Goal: Task Accomplishment & Management: Use online tool/utility

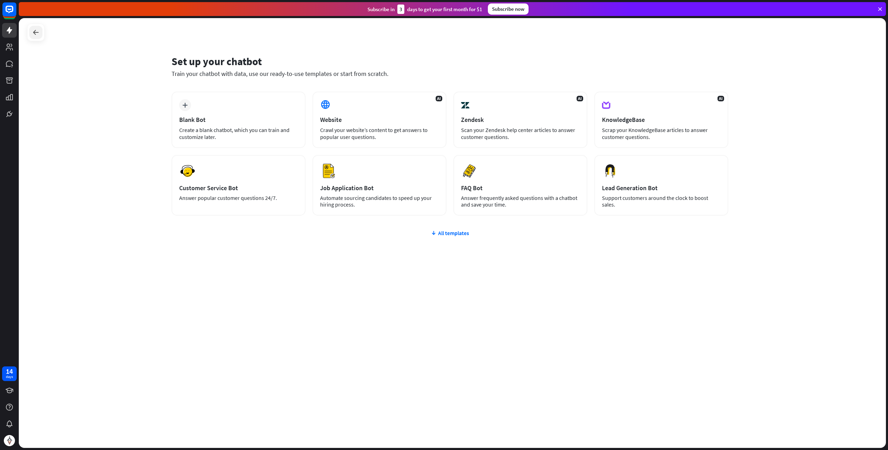
click at [32, 32] on icon at bounding box center [36, 32] width 8 height 8
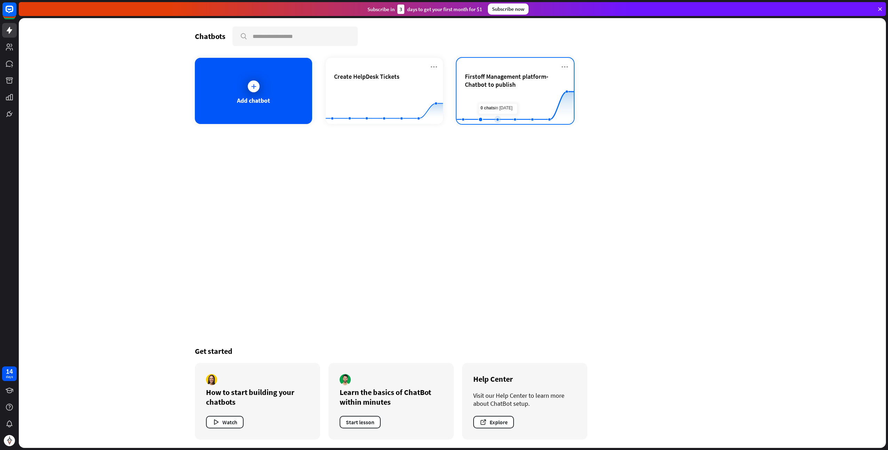
click at [494, 103] on rect at bounding box center [515, 107] width 117 height 44
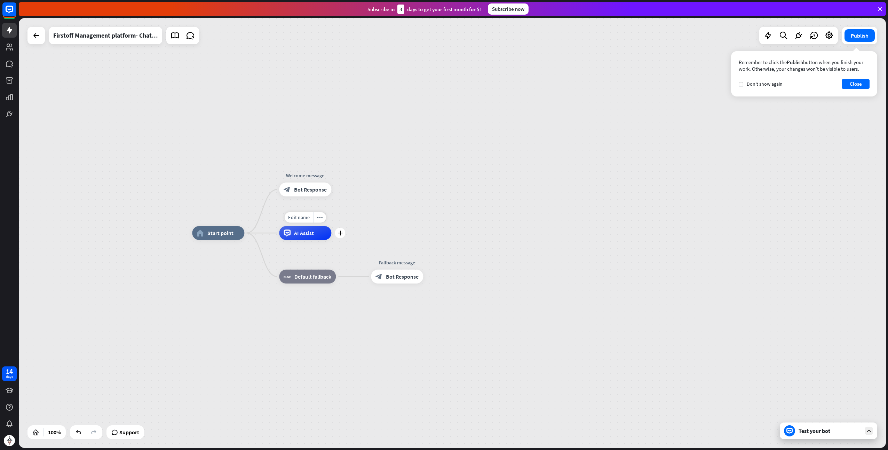
click at [301, 231] on span "AI Assist" at bounding box center [304, 232] width 20 height 7
click at [447, 144] on div "home_2 Start point Welcome message block_bot_response Bot Response AI Assist bl…" at bounding box center [452, 232] width 867 height 429
click at [309, 189] on span "Bot Response" at bounding box center [310, 189] width 33 height 7
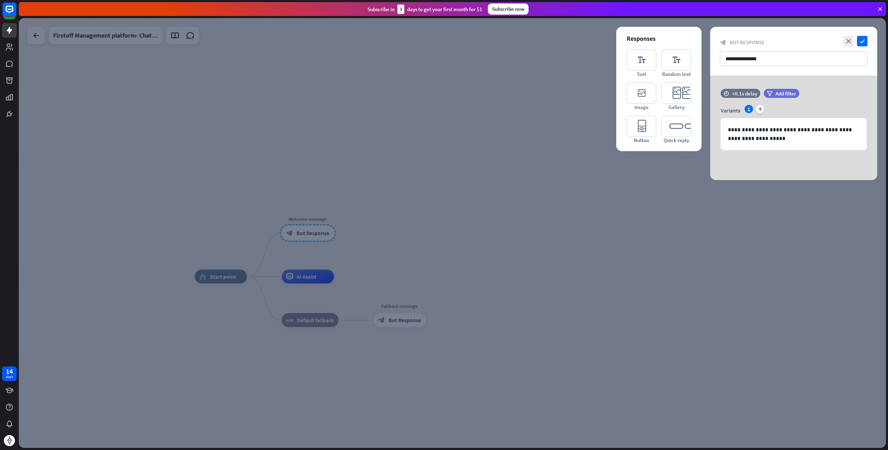
drag, startPoint x: 495, startPoint y: 145, endPoint x: 481, endPoint y: 153, distance: 16.2
click at [494, 145] on div at bounding box center [452, 232] width 867 height 429
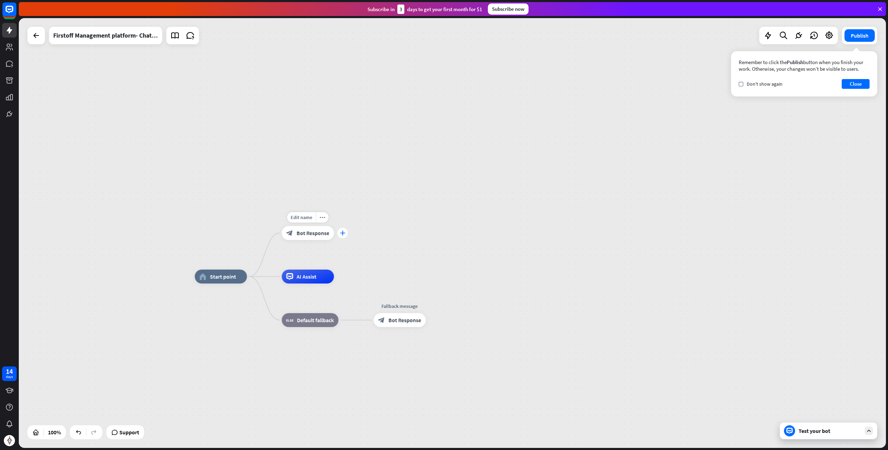
click at [341, 234] on icon "plus" at bounding box center [342, 232] width 5 height 5
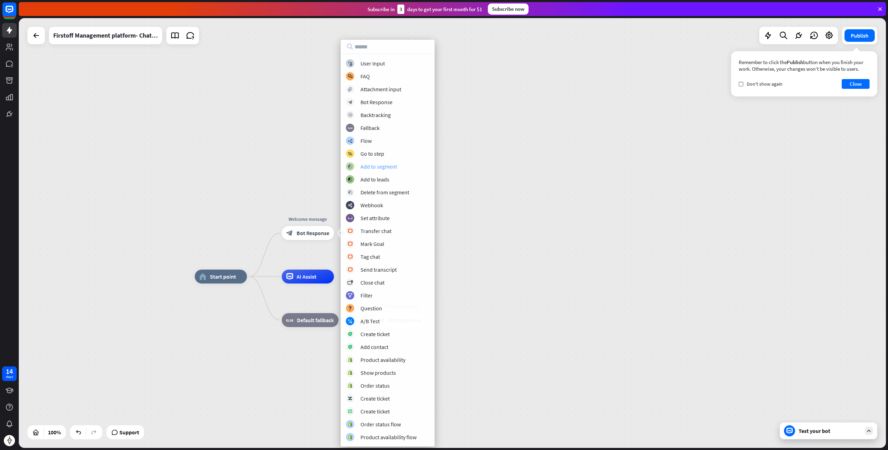
click at [389, 167] on div "Add to segment" at bounding box center [379, 166] width 37 height 7
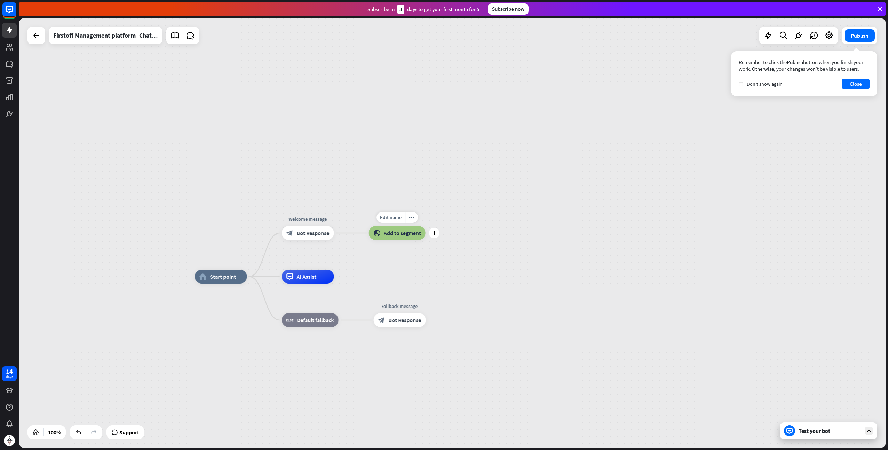
click at [397, 233] on span "Add to segment" at bounding box center [402, 232] width 37 height 7
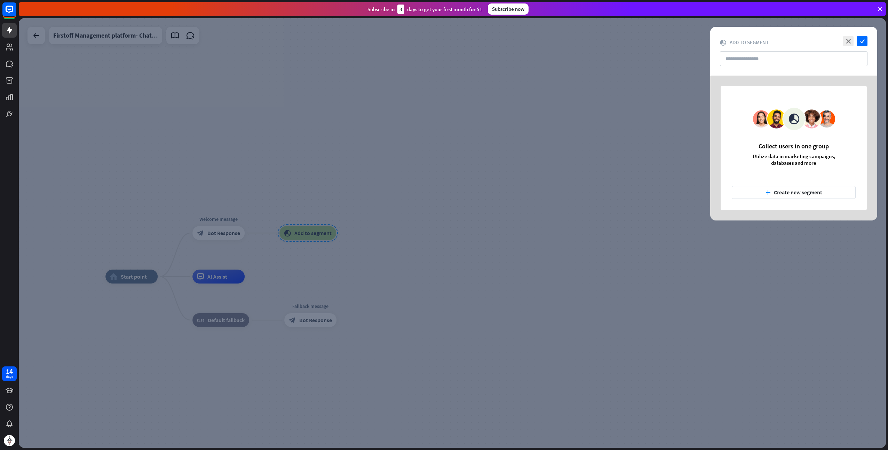
click at [441, 115] on div at bounding box center [452, 232] width 867 height 429
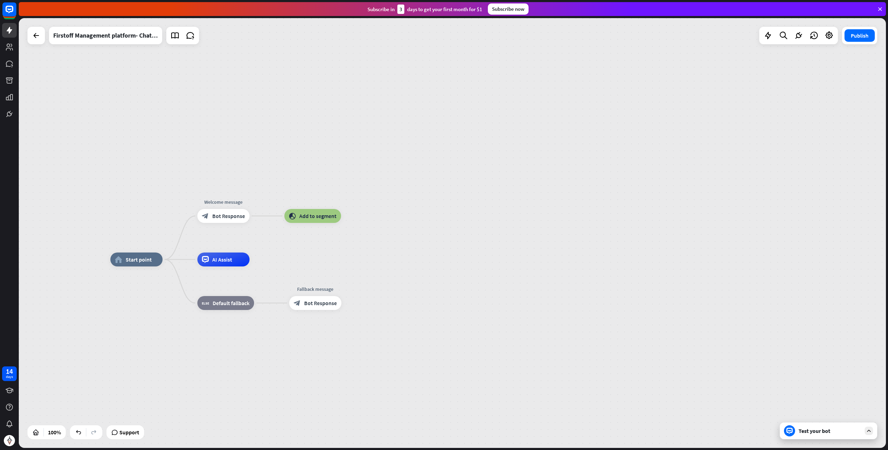
drag, startPoint x: 292, startPoint y: 167, endPoint x: 297, endPoint y: 148, distance: 19.8
click at [297, 148] on div "home_2 Start point Welcome message block_bot_response Bot Response block_add_to…" at bounding box center [452, 232] width 867 height 429
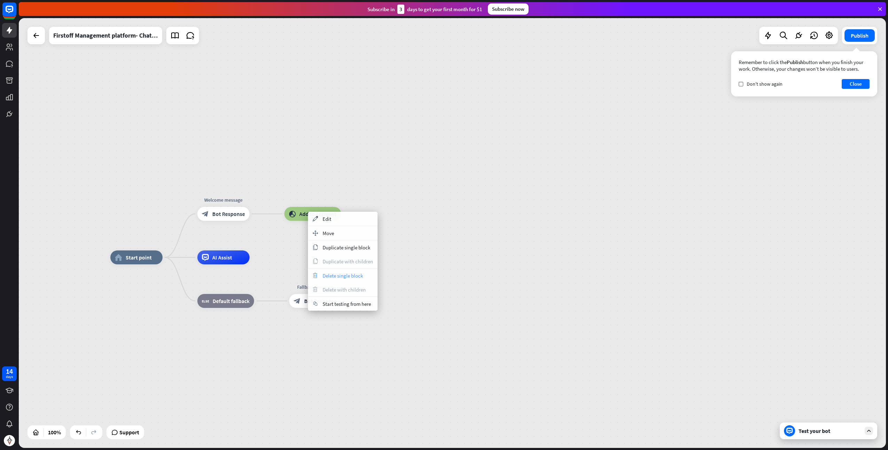
click at [332, 274] on span "Delete single block" at bounding box center [343, 275] width 40 height 7
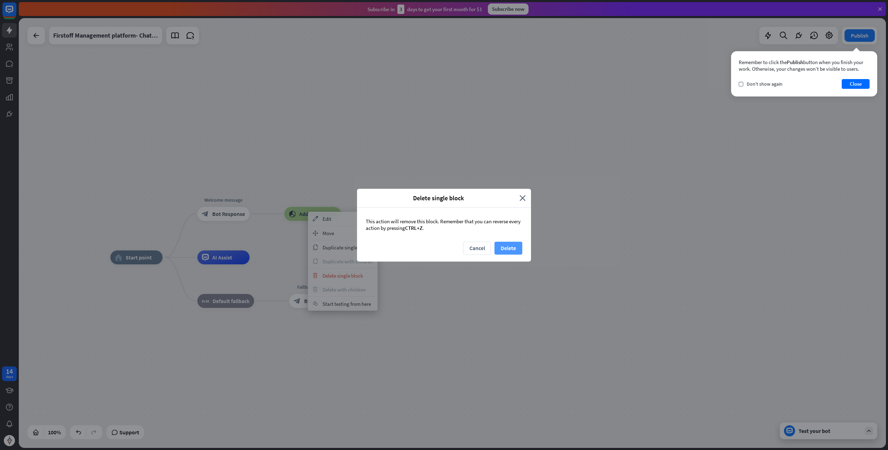
click at [507, 248] on button "Delete" at bounding box center [509, 248] width 28 height 13
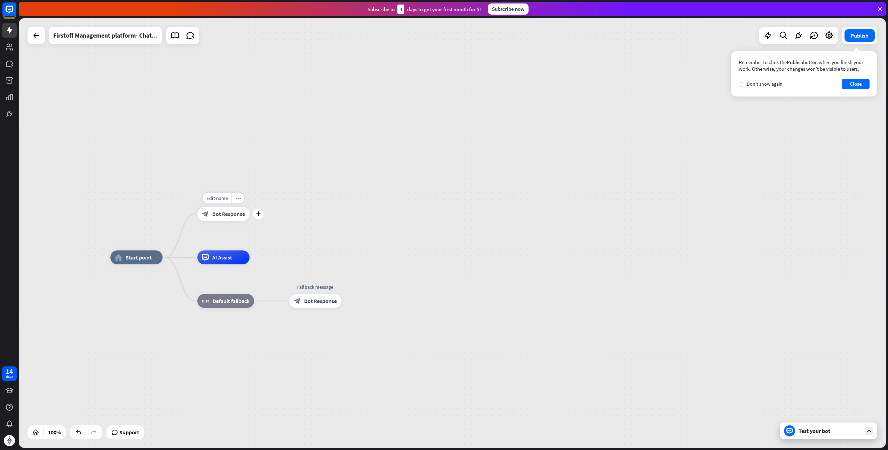
click at [230, 217] on div "block_bot_response Bot Response" at bounding box center [223, 214] width 52 height 14
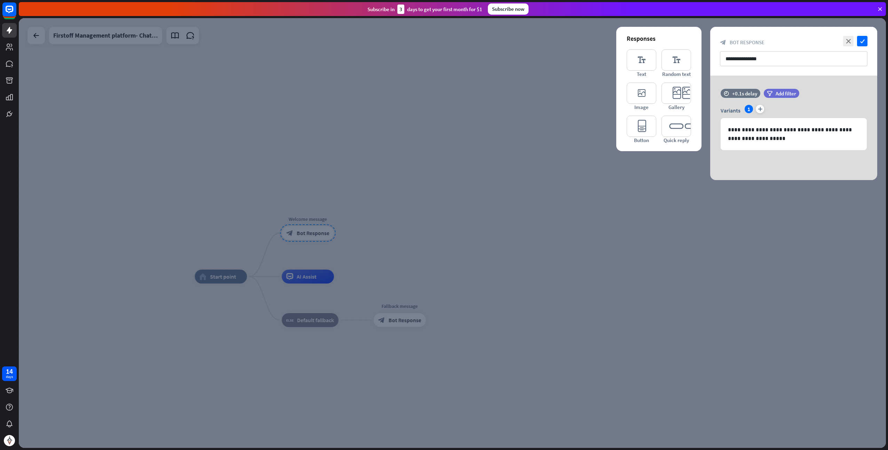
click at [503, 134] on div at bounding box center [452, 232] width 867 height 429
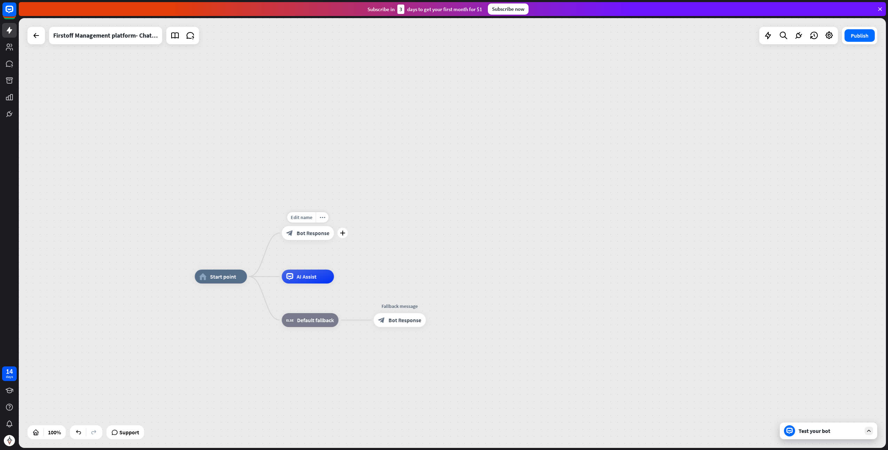
click at [326, 232] on span "Bot Response" at bounding box center [313, 232] width 33 height 7
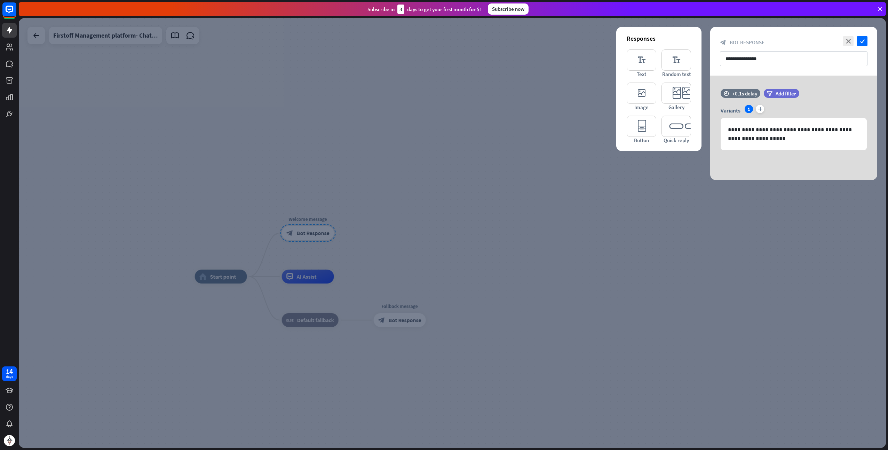
drag, startPoint x: 303, startPoint y: 58, endPoint x: 205, endPoint y: 101, distance: 106.3
click at [301, 59] on div at bounding box center [452, 232] width 867 height 429
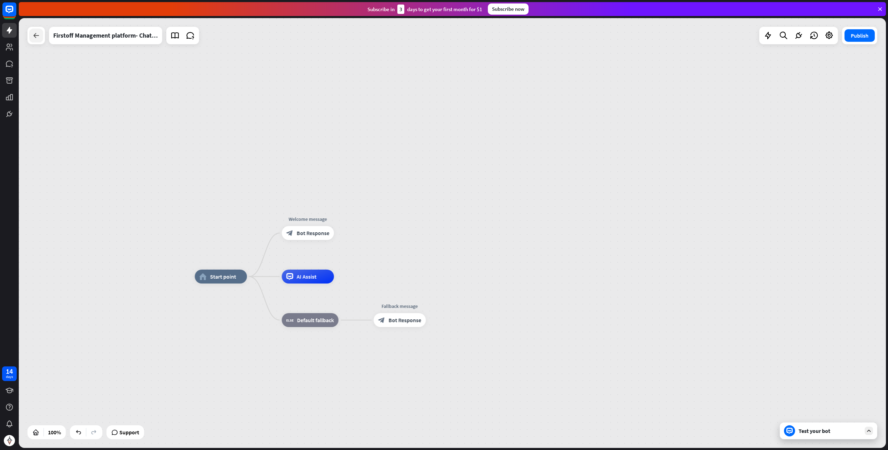
click at [35, 33] on icon at bounding box center [36, 35] width 8 height 8
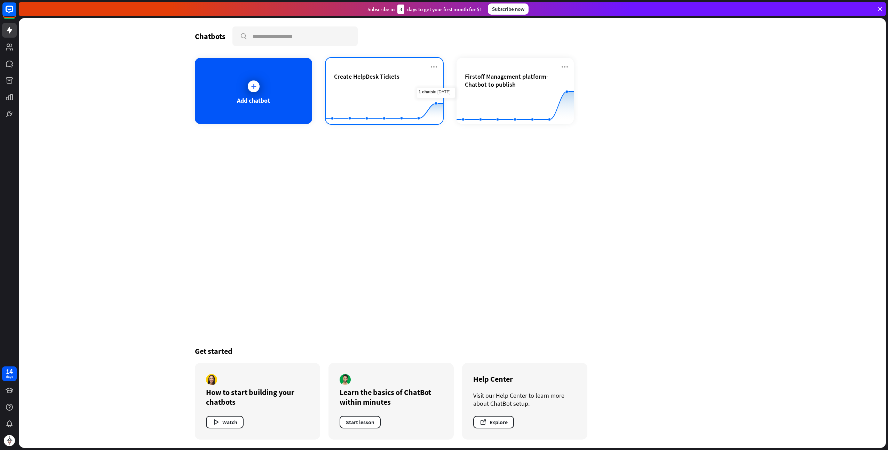
click at [397, 78] on span "Create HelpDesk Tickets" at bounding box center [366, 76] width 65 height 8
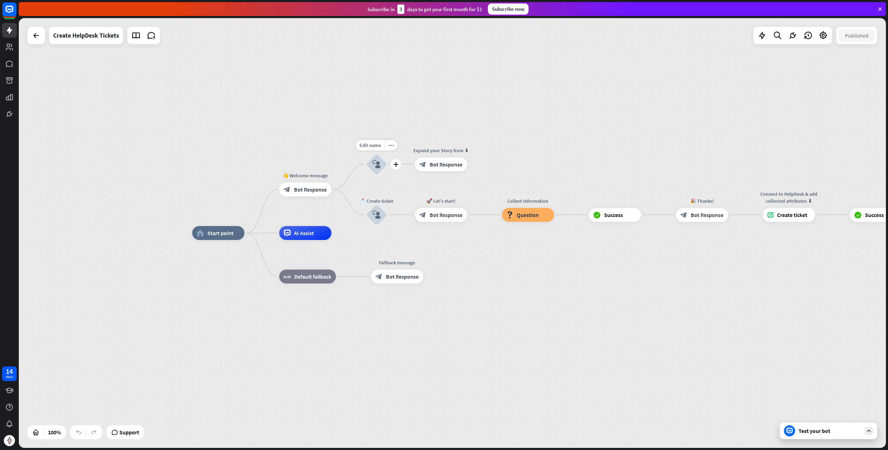
click at [378, 166] on icon "block_user_input" at bounding box center [376, 164] width 8 height 8
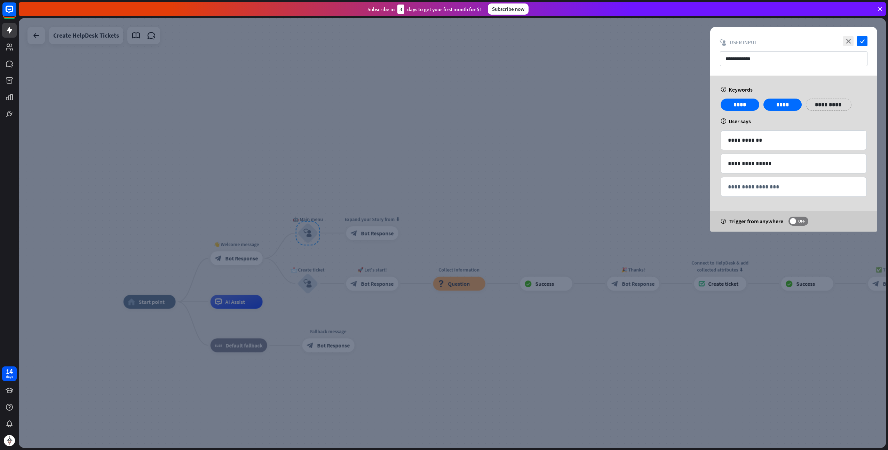
click at [321, 123] on div at bounding box center [452, 232] width 867 height 429
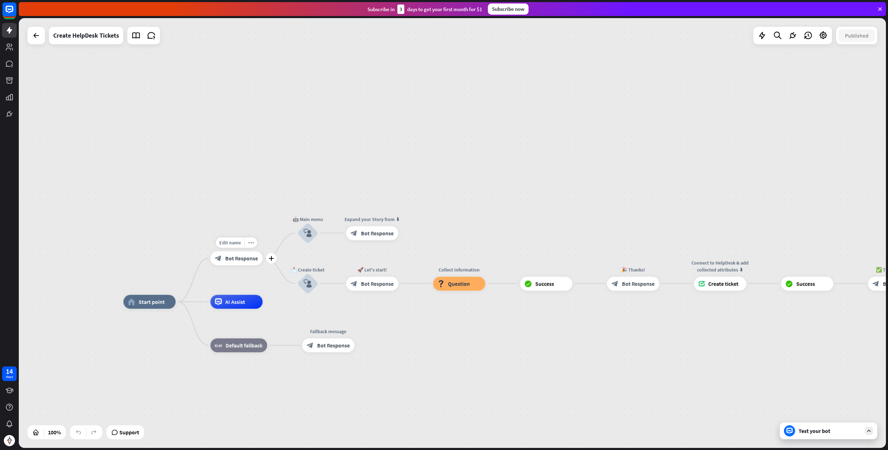
click at [245, 265] on div "Edit name more_horiz plus 👋 Welcome message block_bot_response Bot Response" at bounding box center [237, 258] width 52 height 14
click at [240, 259] on span "Bot Response" at bounding box center [242, 258] width 33 height 7
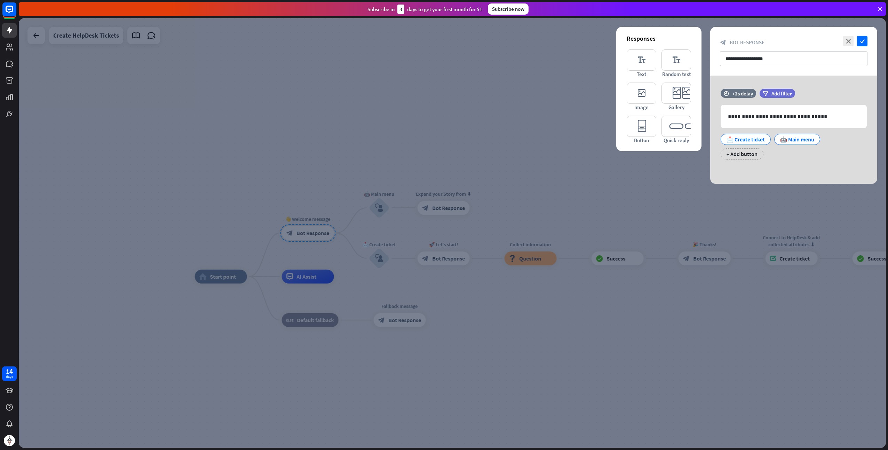
click at [364, 121] on div at bounding box center [452, 232] width 867 height 429
click at [79, 31] on div at bounding box center [452, 232] width 867 height 429
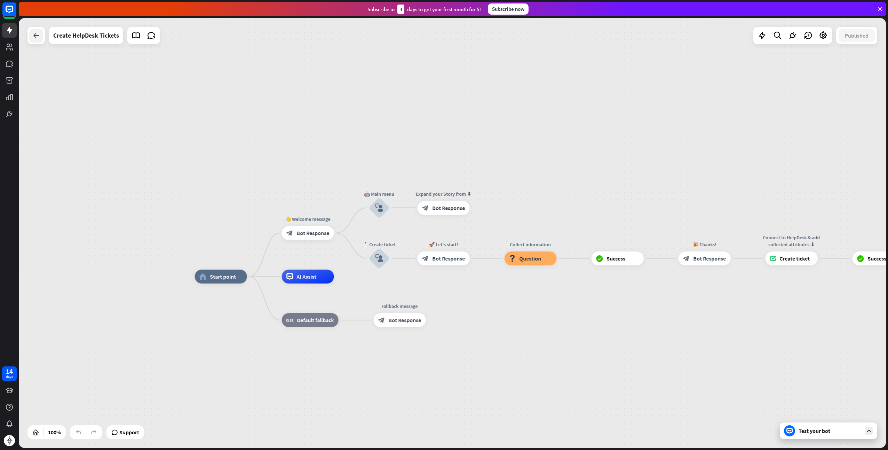
click at [33, 35] on icon at bounding box center [36, 35] width 8 height 8
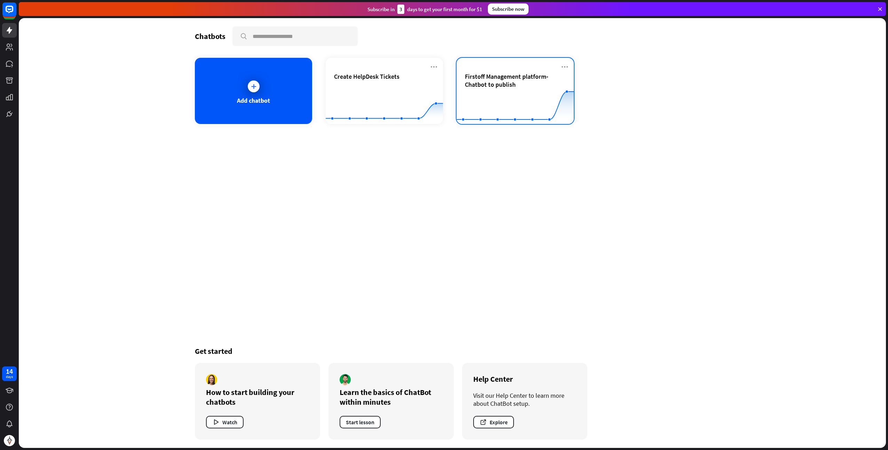
click at [518, 83] on span "Firstoff Management platform- Chatbot to publish" at bounding box center [515, 80] width 101 height 16
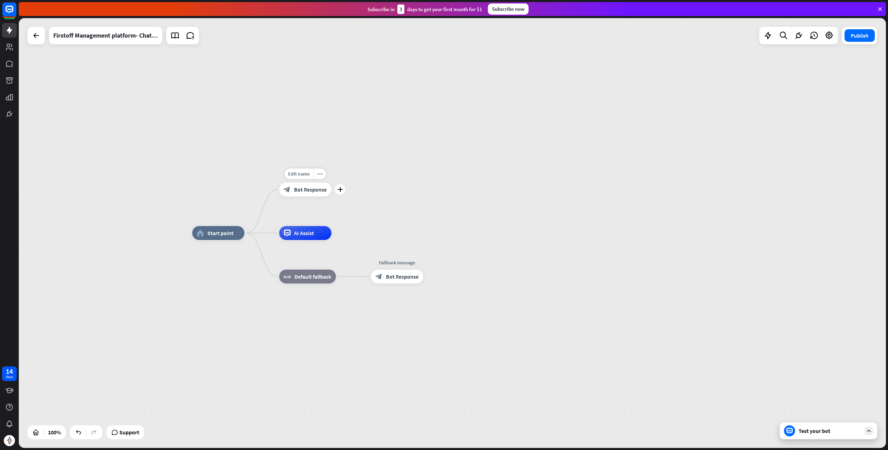
click at [311, 191] on span "Bot Response" at bounding box center [310, 189] width 33 height 7
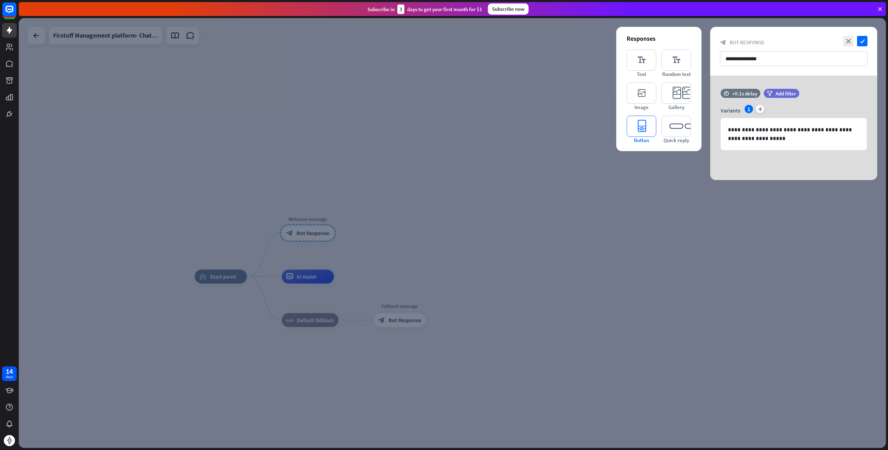
click at [640, 124] on icon "editor_button" at bounding box center [642, 126] width 30 height 21
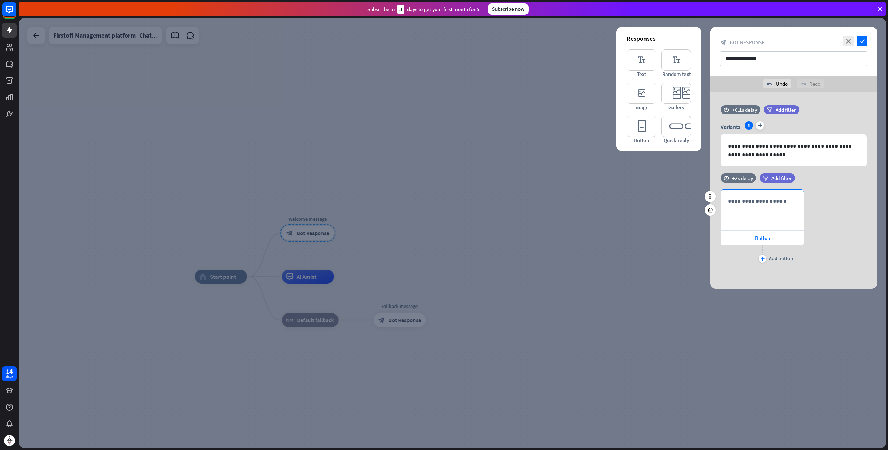
click at [748, 199] on p "**********" at bounding box center [762, 201] width 69 height 9
click at [760, 258] on div "plus" at bounding box center [763, 259] width 8 height 8
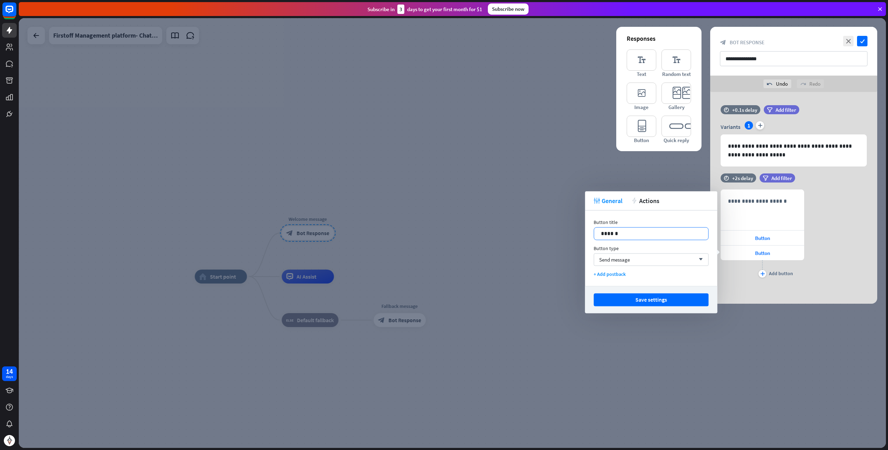
click at [644, 230] on p "******" at bounding box center [651, 233] width 101 height 9
click at [638, 260] on div "Send message arrow_down" at bounding box center [651, 259] width 115 height 13
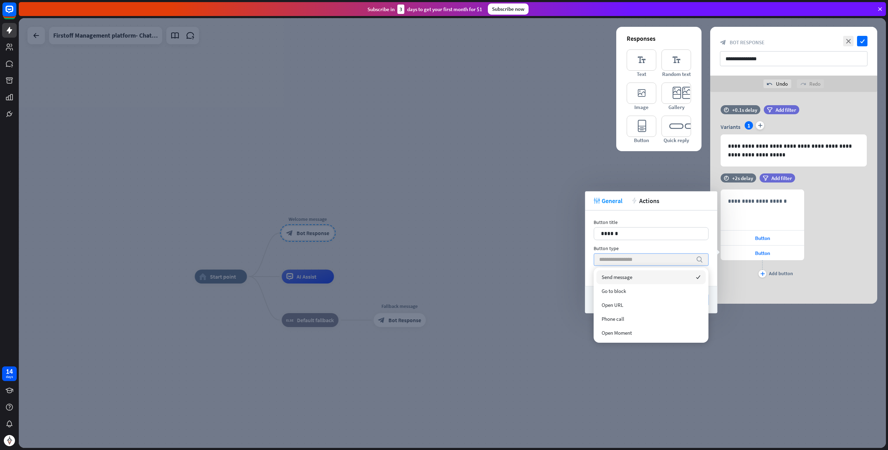
click at [637, 259] on input "search" at bounding box center [645, 259] width 93 height 12
click at [673, 213] on div "Button title 14 ****** Button type search + Add postback" at bounding box center [651, 248] width 132 height 76
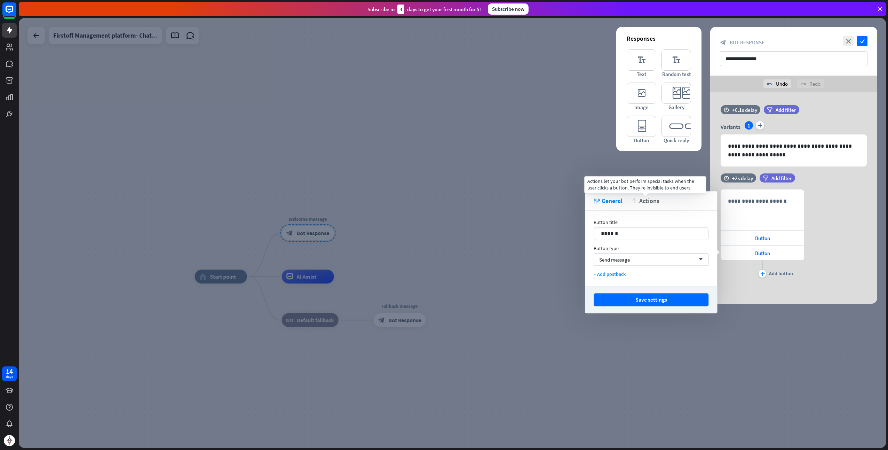
click at [657, 203] on span "Actions" at bounding box center [649, 201] width 20 height 8
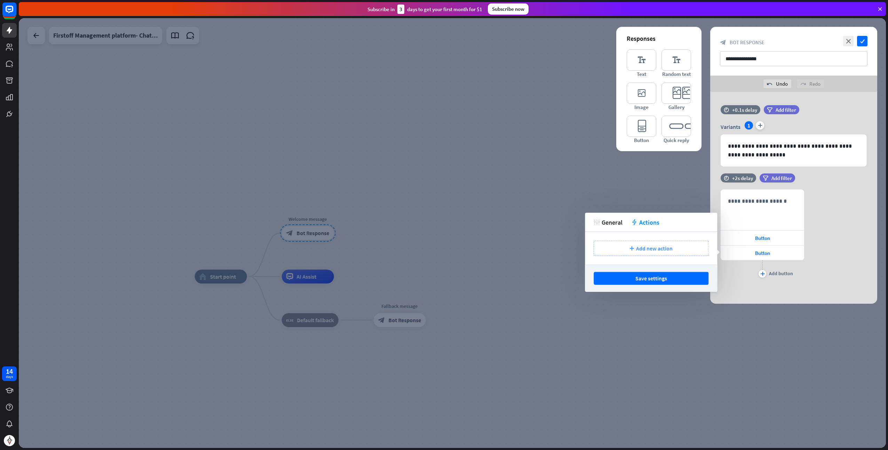
click at [661, 251] on span "Add new action" at bounding box center [654, 248] width 37 height 7
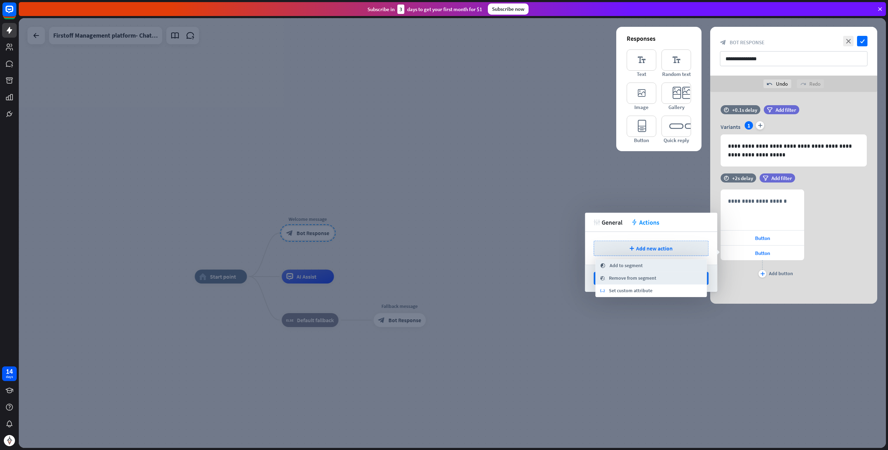
click at [716, 223] on div "tweak General action Actions" at bounding box center [651, 222] width 132 height 19
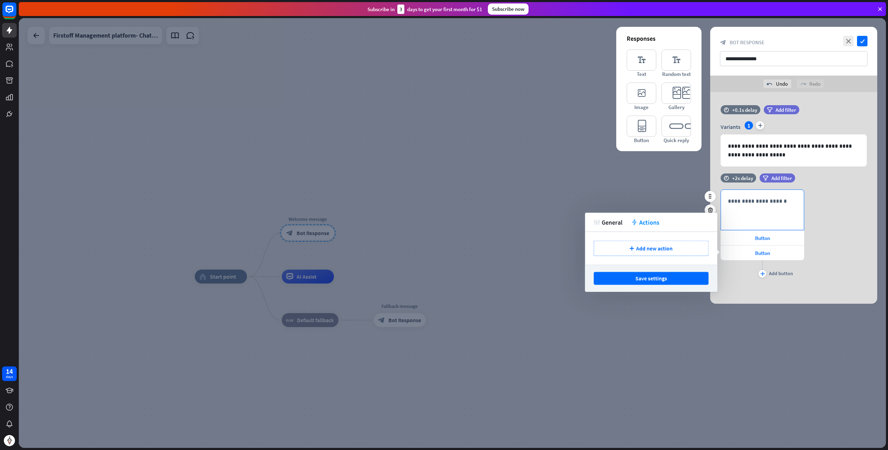
click at [748, 209] on div "**********" at bounding box center [762, 210] width 83 height 40
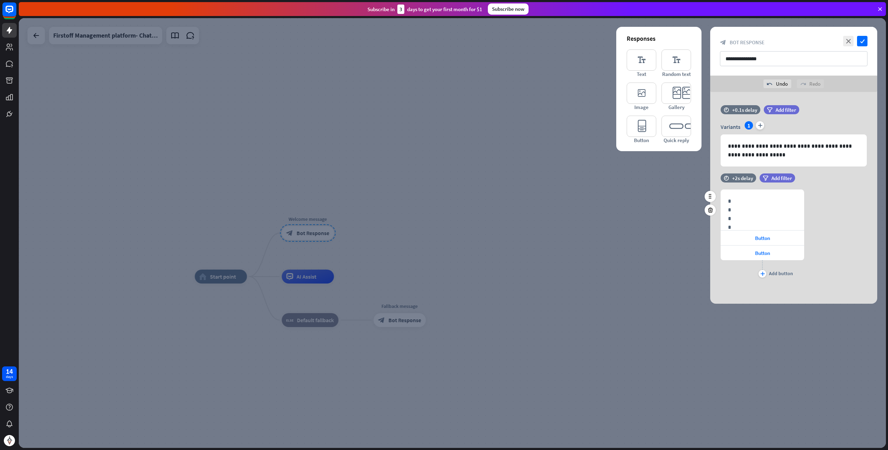
click at [831, 232] on div "**********" at bounding box center [793, 234] width 167 height 90
click at [712, 211] on icon at bounding box center [710, 210] width 7 height 6
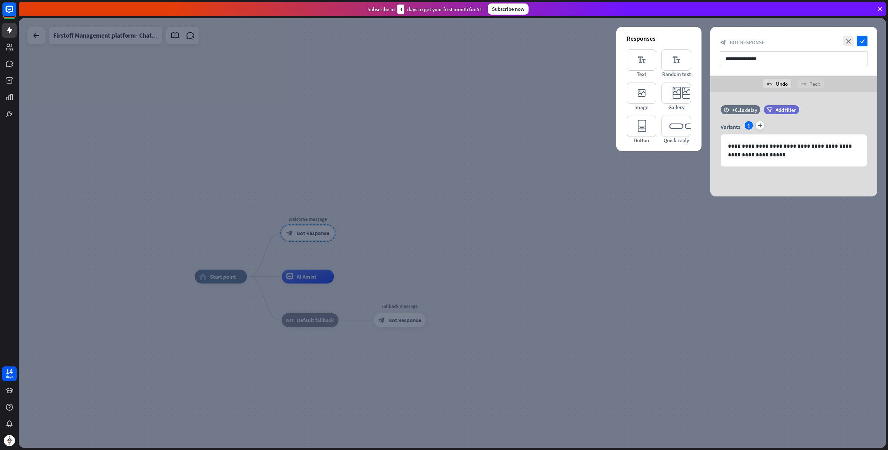
click at [313, 198] on div at bounding box center [452, 232] width 867 height 429
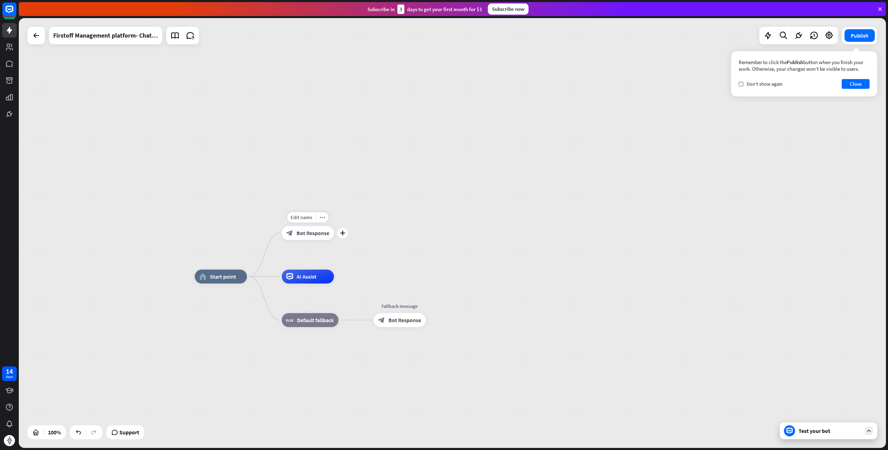
click at [317, 231] on span "Bot Response" at bounding box center [313, 232] width 33 height 7
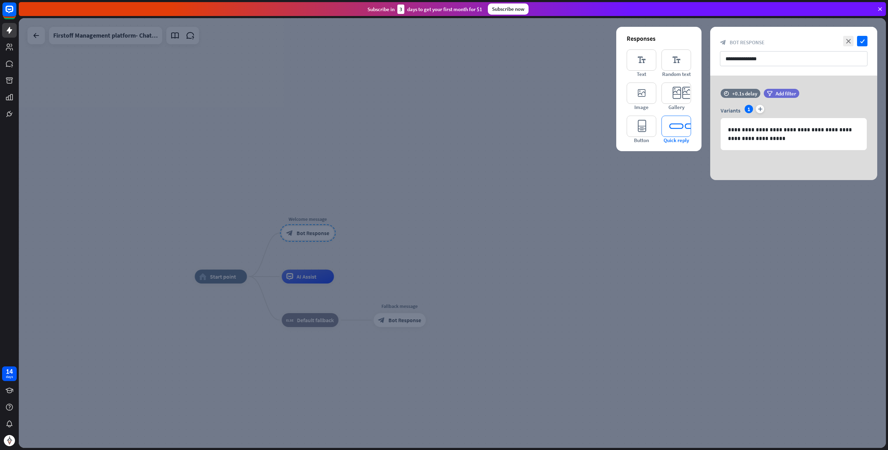
click at [678, 125] on icon "editor_quick_replies" at bounding box center [677, 126] width 30 height 21
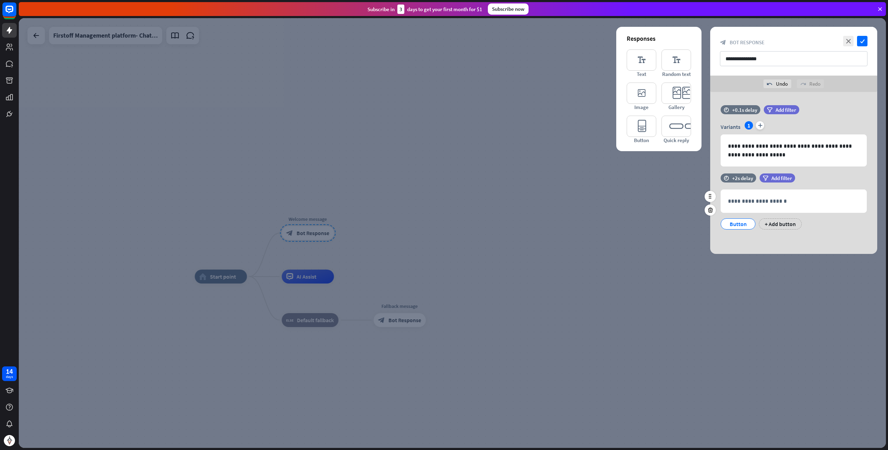
click at [741, 225] on div "Button" at bounding box center [738, 224] width 23 height 10
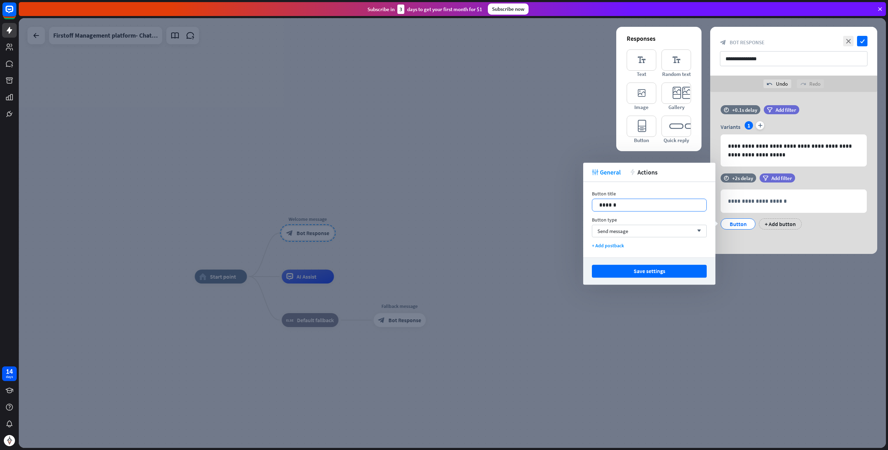
click at [650, 205] on p "******" at bounding box center [649, 204] width 101 height 9
click at [641, 231] on div "Send message arrow_down" at bounding box center [649, 230] width 115 height 13
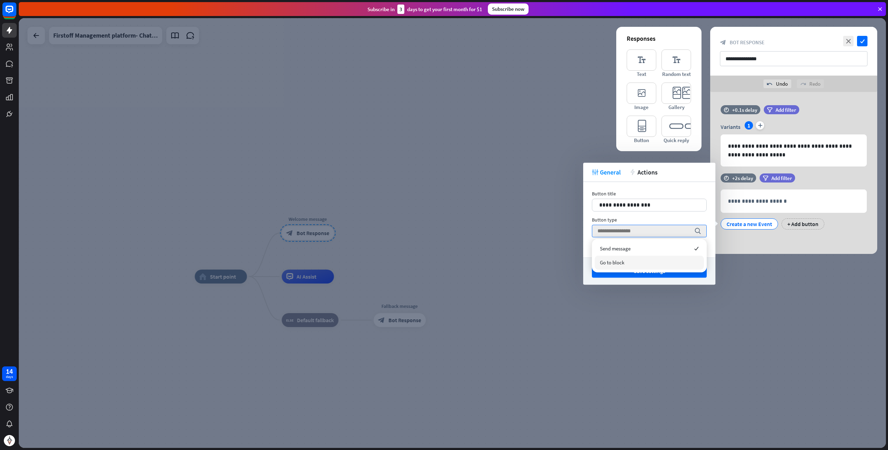
click at [633, 257] on div "Go to block" at bounding box center [649, 262] width 109 height 14
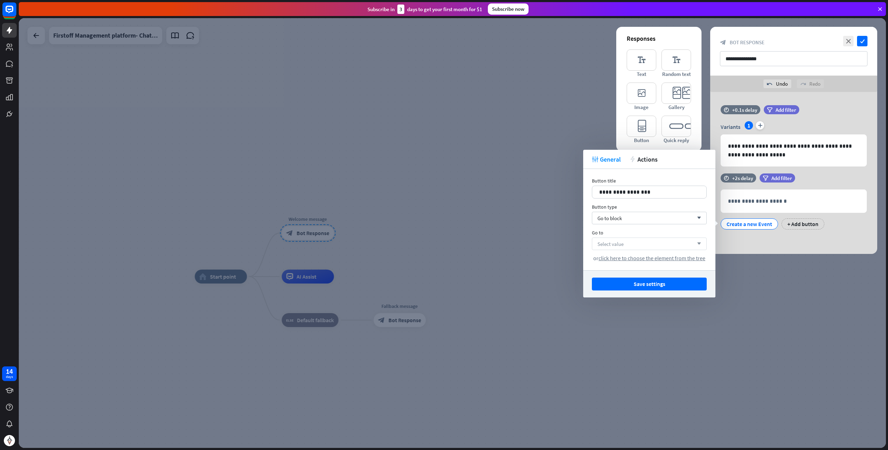
click at [629, 240] on div "Select value arrow_down" at bounding box center [649, 243] width 115 height 13
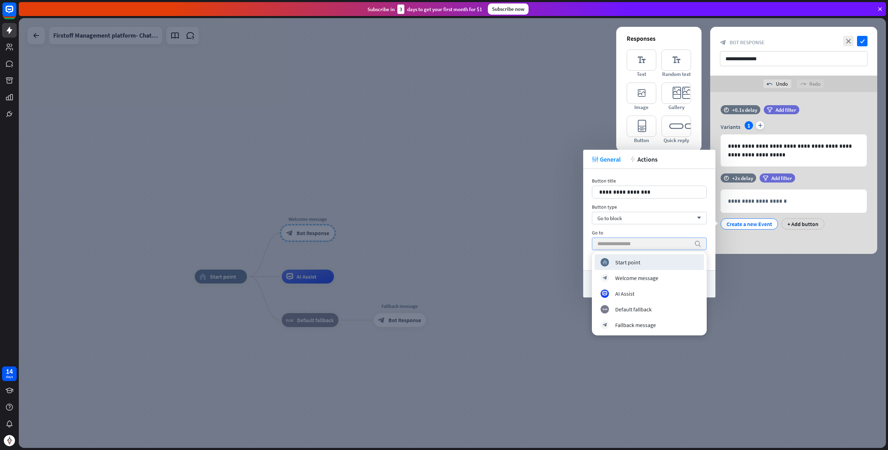
click at [628, 243] on input "search" at bounding box center [644, 244] width 93 height 12
click at [617, 230] on div "Go to" at bounding box center [649, 232] width 115 height 6
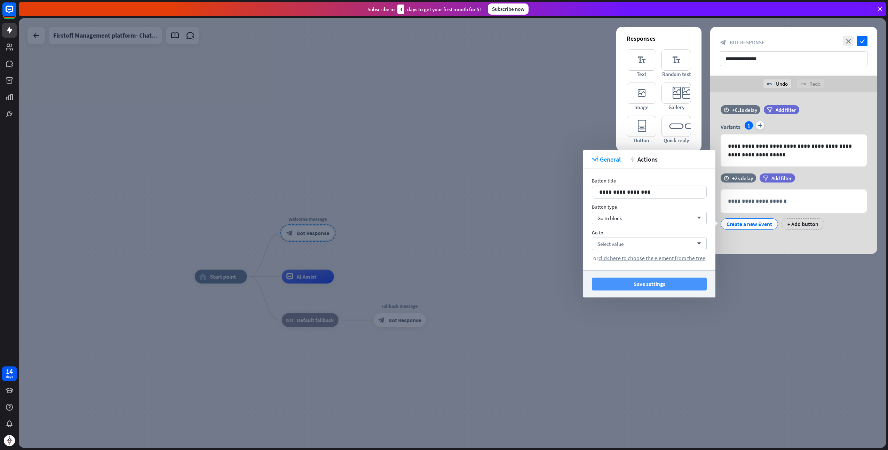
click at [633, 283] on button "Save settings" at bounding box center [649, 283] width 115 height 13
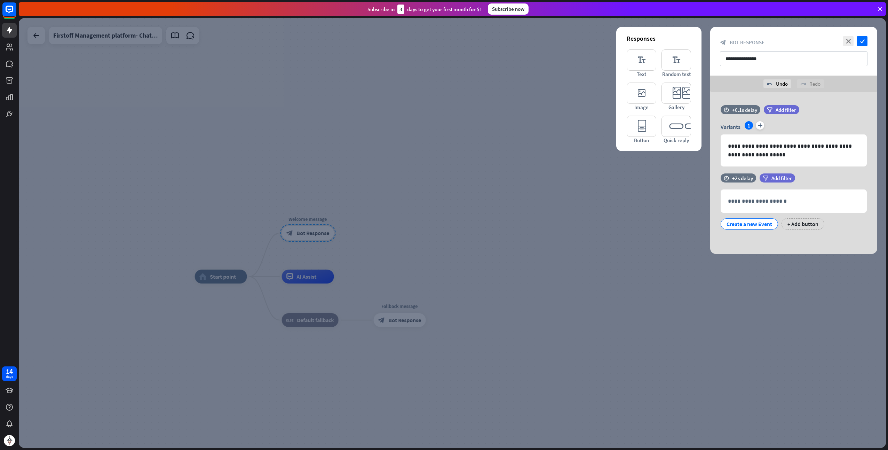
click at [456, 235] on div at bounding box center [452, 232] width 867 height 429
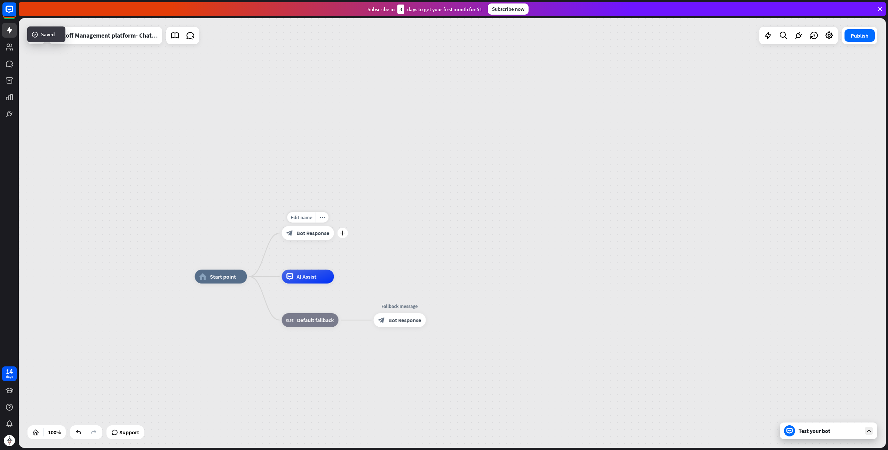
click at [316, 235] on span "Bot Response" at bounding box center [313, 232] width 33 height 7
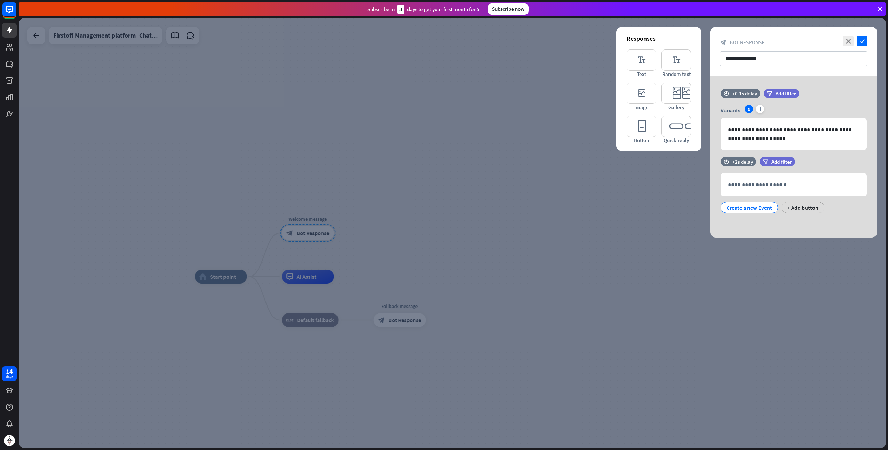
click at [455, 184] on div at bounding box center [452, 232] width 867 height 429
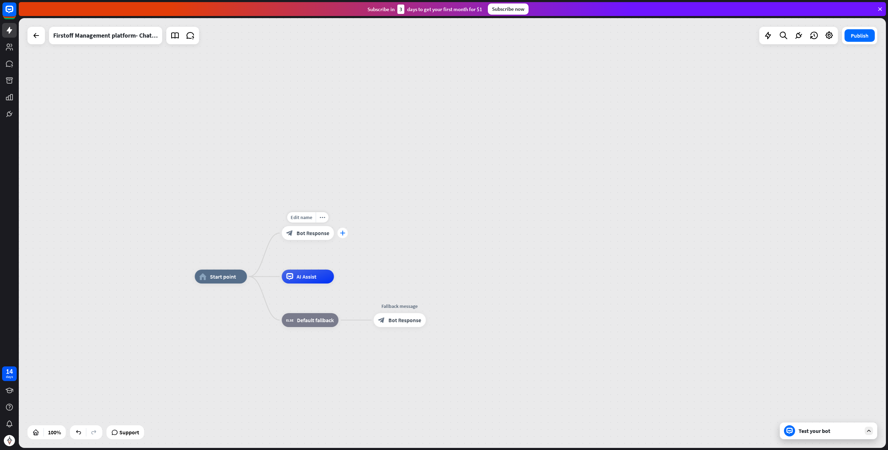
click at [343, 233] on icon "plus" at bounding box center [342, 232] width 5 height 5
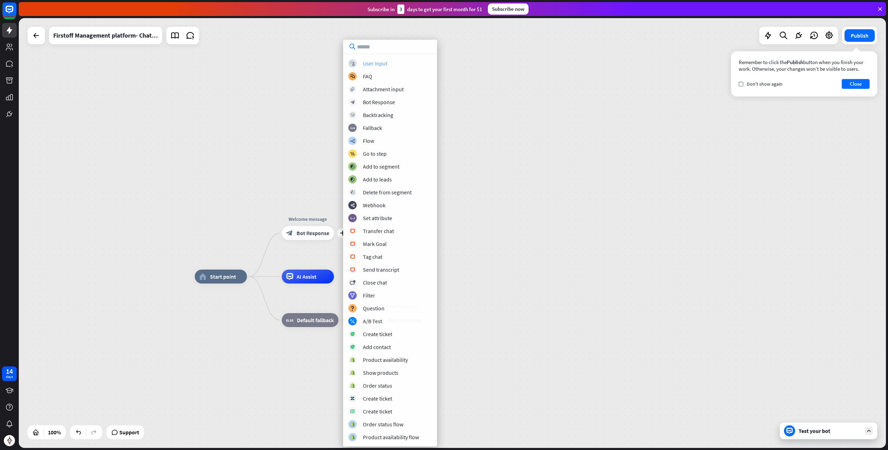
click at [362, 61] on div "block_user_input User Input" at bounding box center [390, 63] width 84 height 8
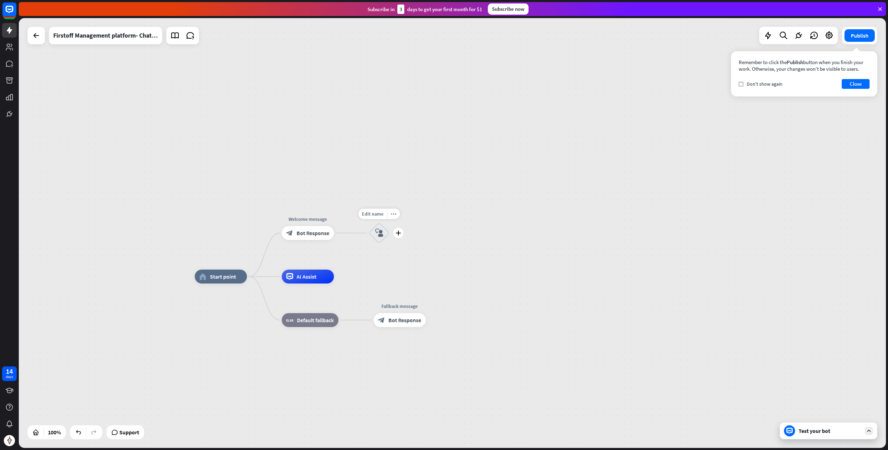
click at [378, 231] on icon "block_user_input" at bounding box center [379, 233] width 8 height 8
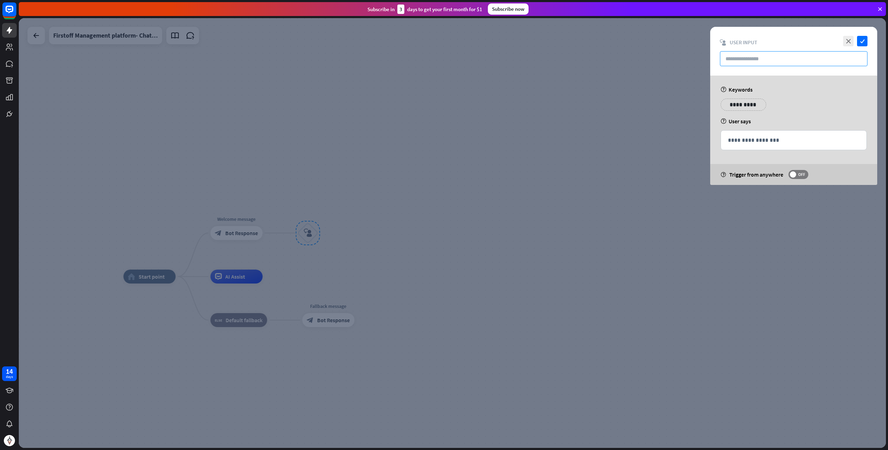
click at [753, 60] on input "text" at bounding box center [794, 58] width 148 height 15
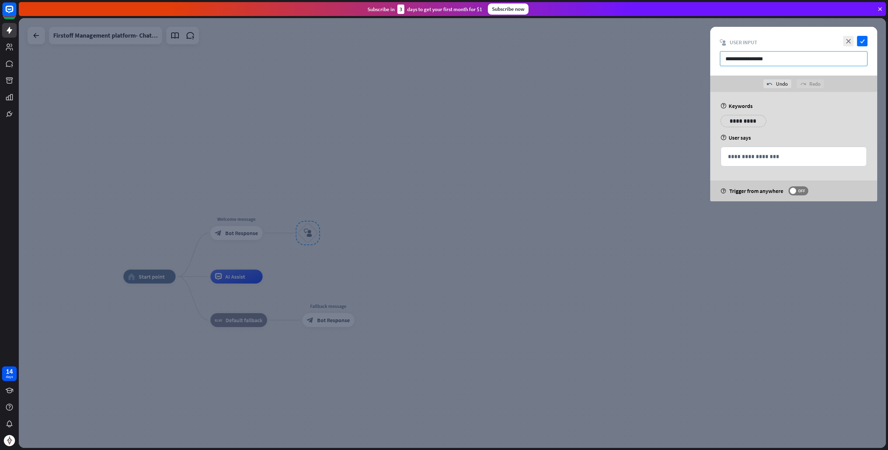
type input "**********"
click at [535, 181] on div at bounding box center [452, 232] width 867 height 429
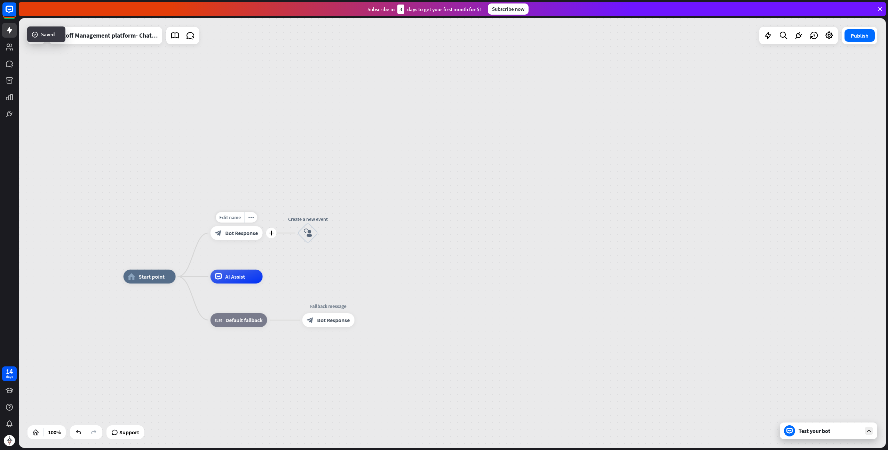
click at [255, 231] on span "Bot Response" at bounding box center [242, 232] width 33 height 7
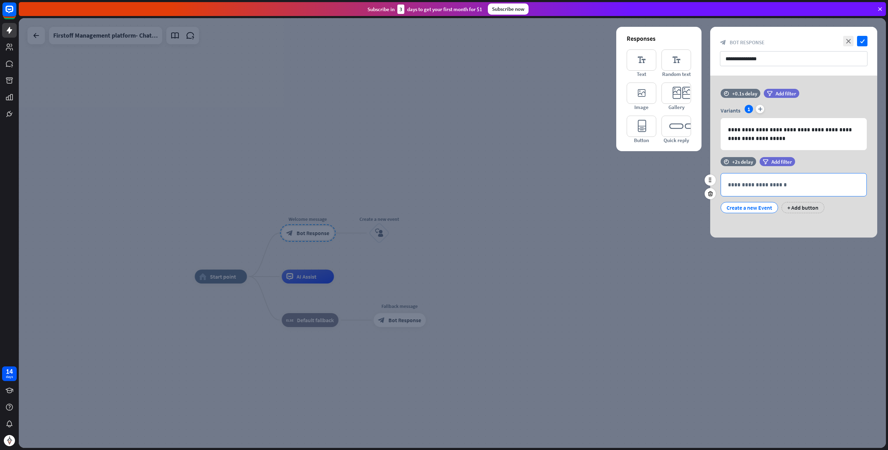
click at [745, 182] on p "**********" at bounding box center [794, 184] width 132 height 9
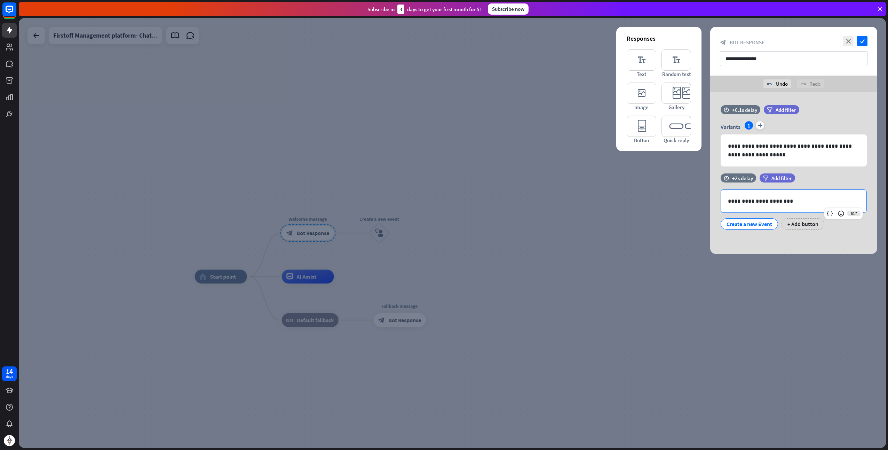
click at [632, 228] on div at bounding box center [452, 232] width 867 height 429
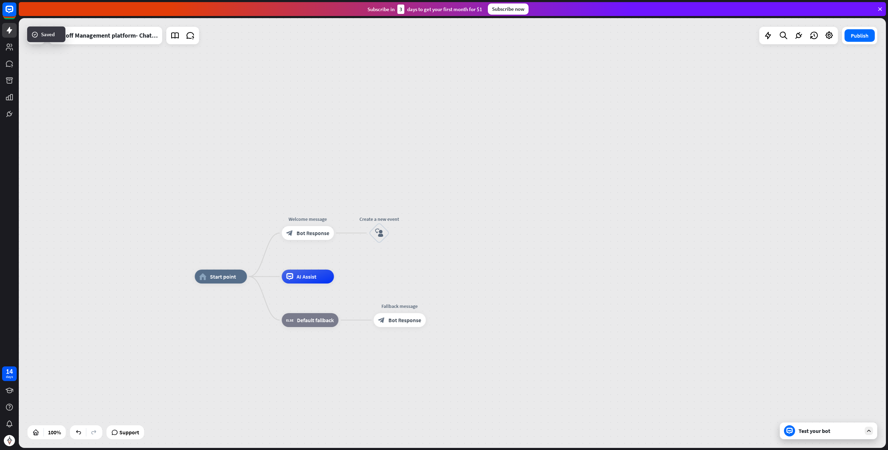
click at [827, 432] on div "Test your bot" at bounding box center [830, 430] width 63 height 7
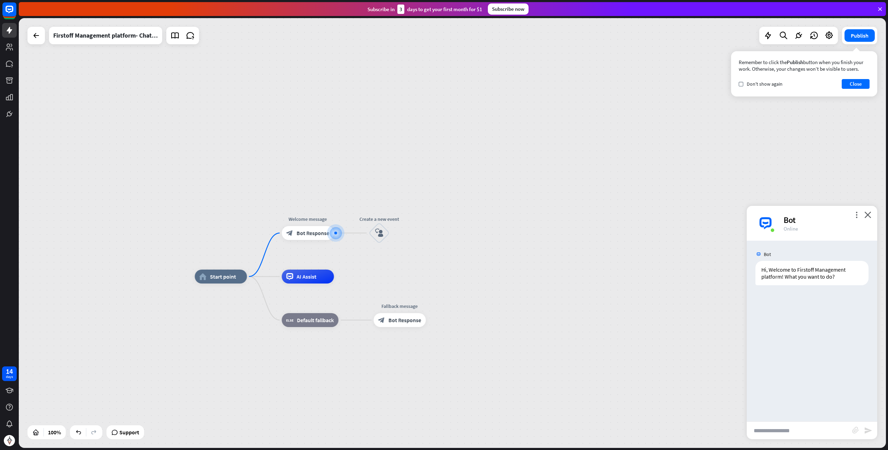
click at [808, 301] on div "Bot Hi, Welcome to Firstoff Management platform! What you want to do? [DATE] 4:…" at bounding box center [812, 330] width 131 height 181
click at [848, 85] on button "Close" at bounding box center [856, 84] width 28 height 10
click at [792, 293] on div "Bot Hi, Welcome to Firstoff Management platform! What you want to do? [DATE] 4:…" at bounding box center [812, 330] width 131 height 181
click at [796, 306] on div "Bot Hi, Welcome to Firstoff Management platform! What you want to do? [DATE] 4:…" at bounding box center [812, 330] width 131 height 181
click at [315, 234] on span "Bot Response" at bounding box center [313, 232] width 33 height 7
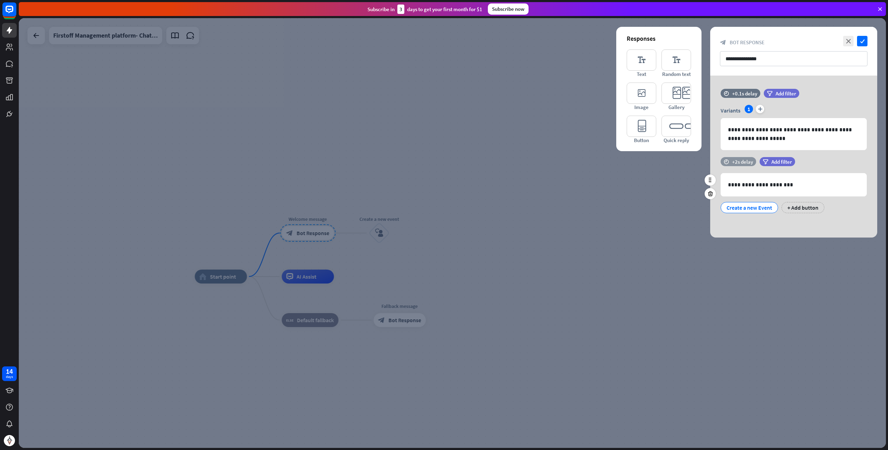
click at [743, 160] on div "+2s delay" at bounding box center [742, 161] width 21 height 7
drag, startPoint x: 758, startPoint y: 159, endPoint x: 734, endPoint y: 164, distance: 23.7
click at [728, 163] on div "time +0.1s +2s +10s" at bounding box center [794, 161] width 146 height 9
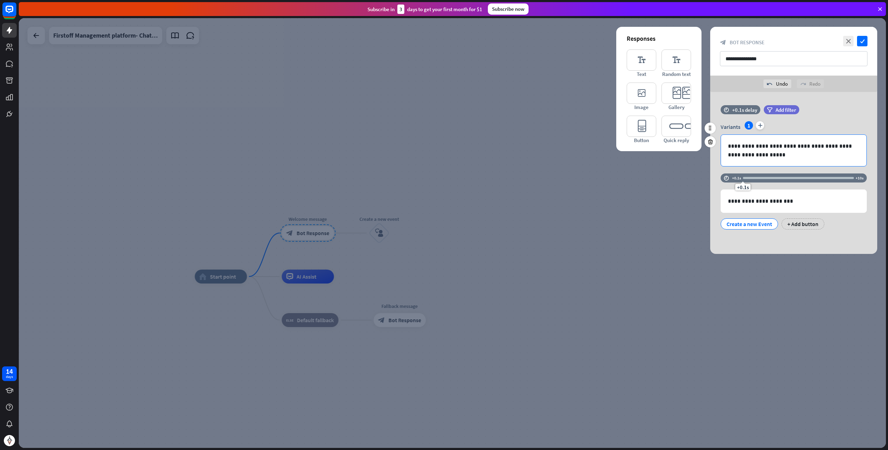
drag, startPoint x: 761, startPoint y: 162, endPoint x: 726, endPoint y: 163, distance: 35.2
click at [726, 163] on div "**********" at bounding box center [793, 173] width 167 height 162
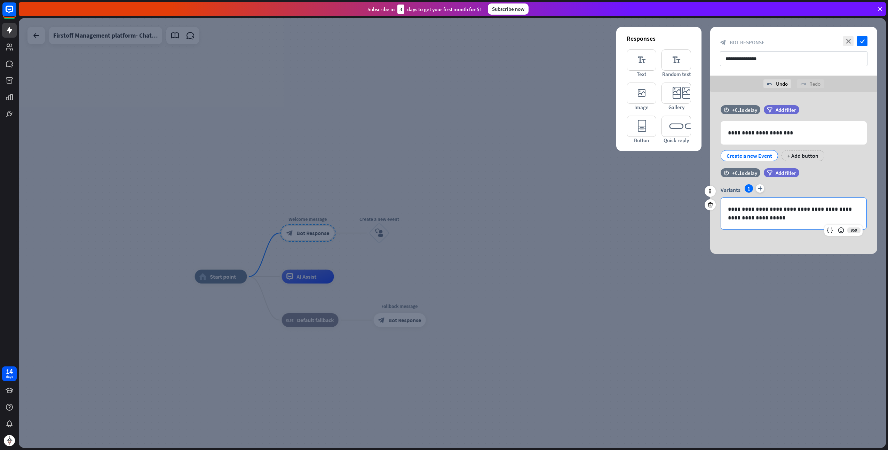
click at [760, 219] on p "**********" at bounding box center [794, 213] width 132 height 17
copy p "**********"
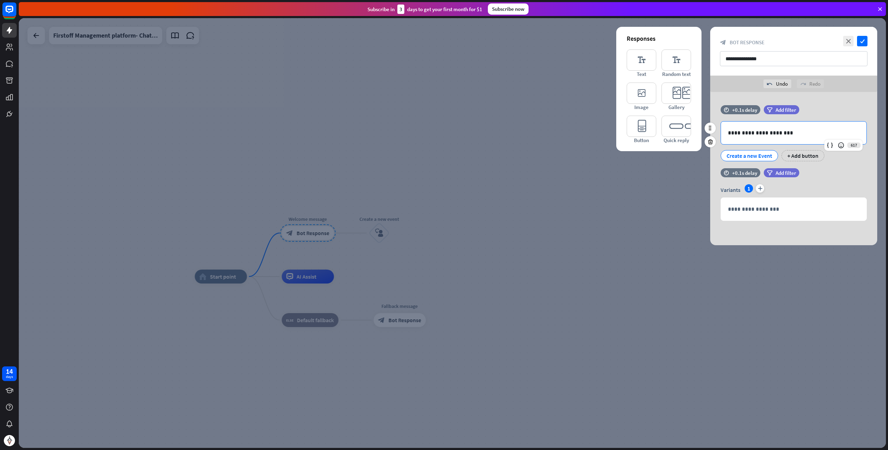
click at [741, 133] on p "**********" at bounding box center [794, 132] width 132 height 9
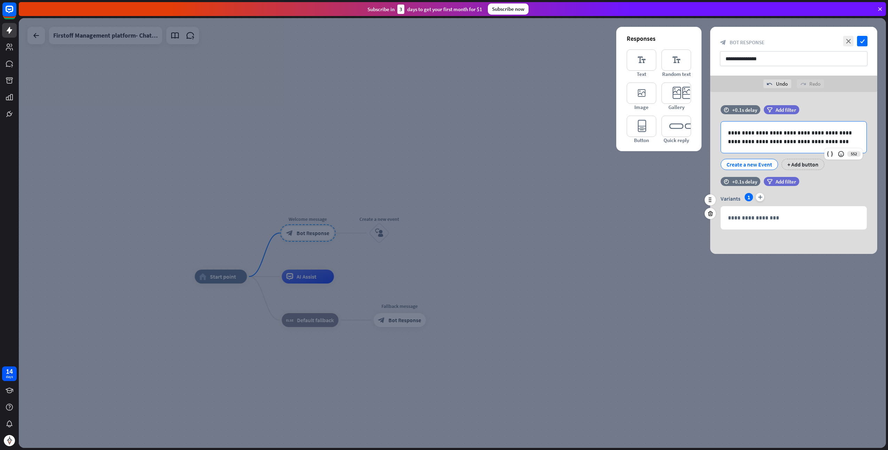
click at [821, 179] on div "filter Add filter" at bounding box center [799, 181] width 70 height 9
click at [654, 210] on div at bounding box center [452, 232] width 867 height 429
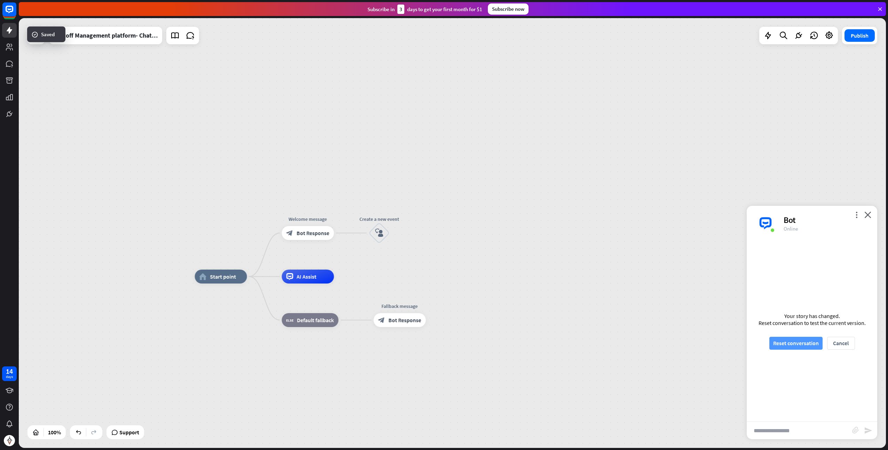
click at [799, 342] on button "Reset conversation" at bounding box center [795, 343] width 53 height 13
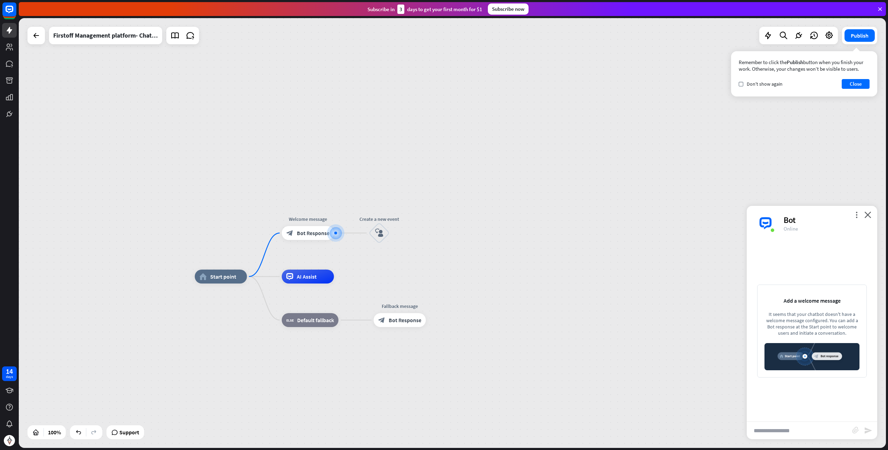
click at [859, 89] on div "Remember to click the Publish button when you finish your work. Otherwise, your…" at bounding box center [804, 73] width 146 height 45
click at [318, 235] on span "Bot Response" at bounding box center [313, 232] width 33 height 7
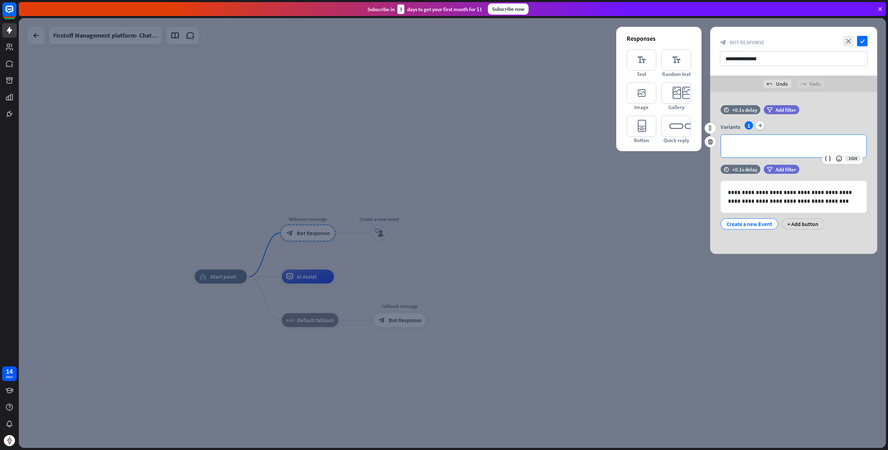
click at [741, 144] on p "**********" at bounding box center [794, 146] width 132 height 9
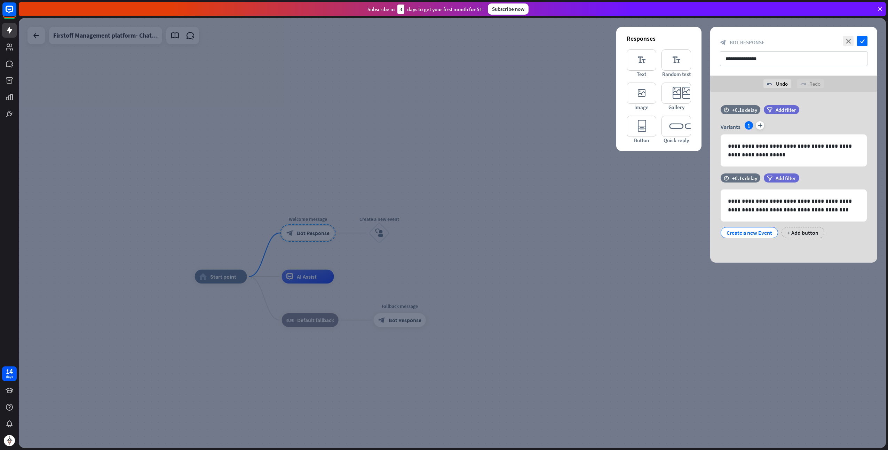
click at [538, 182] on div at bounding box center [452, 232] width 867 height 429
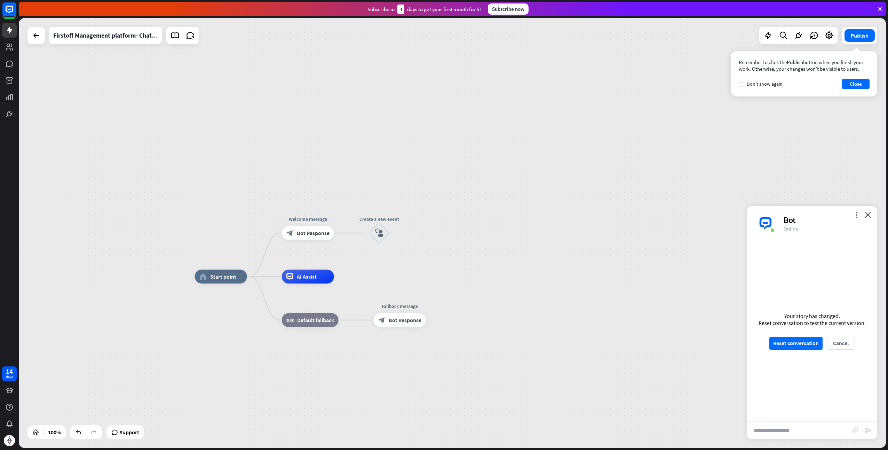
drag, startPoint x: 381, startPoint y: 231, endPoint x: 382, endPoint y: 221, distance: 10.4
click at [382, 207] on div "home_2 Start point Welcome message block_bot_response Bot Response Edit name mo…" at bounding box center [452, 232] width 867 height 429
drag, startPoint x: 380, startPoint y: 232, endPoint x: 408, endPoint y: 194, distance: 46.6
click at [408, 194] on div "home_2 Start point Welcome message block_bot_response Bot Response Edit name mo…" at bounding box center [452, 232] width 867 height 429
click at [315, 236] on div "block_bot_response Bot Response" at bounding box center [308, 233] width 52 height 14
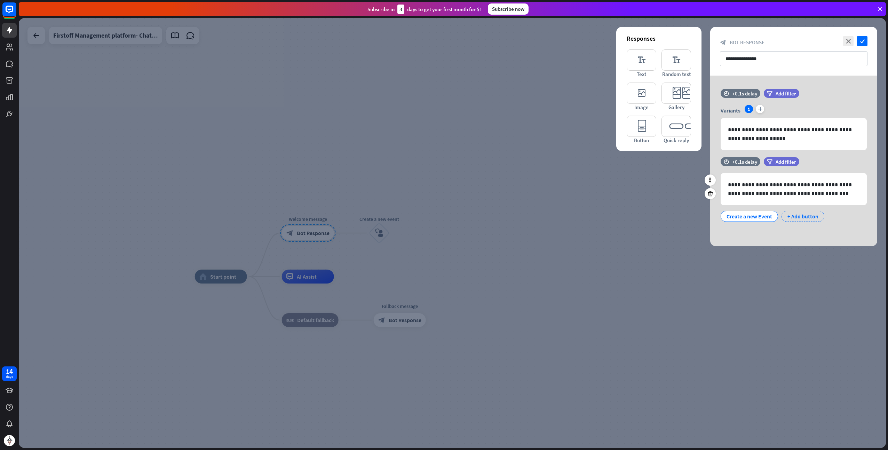
click at [799, 215] on div "+ Add button" at bounding box center [803, 216] width 43 height 11
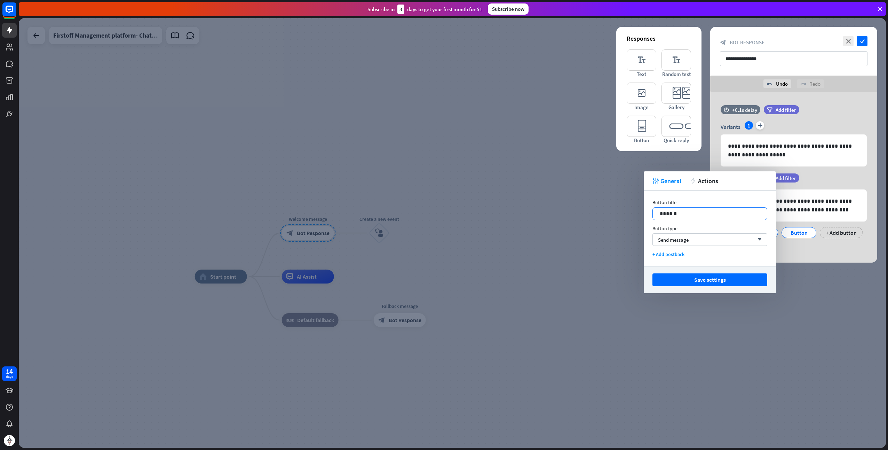
click at [671, 213] on p "******" at bounding box center [710, 213] width 101 height 9
click at [708, 241] on div "Send message arrow_down" at bounding box center [710, 239] width 115 height 13
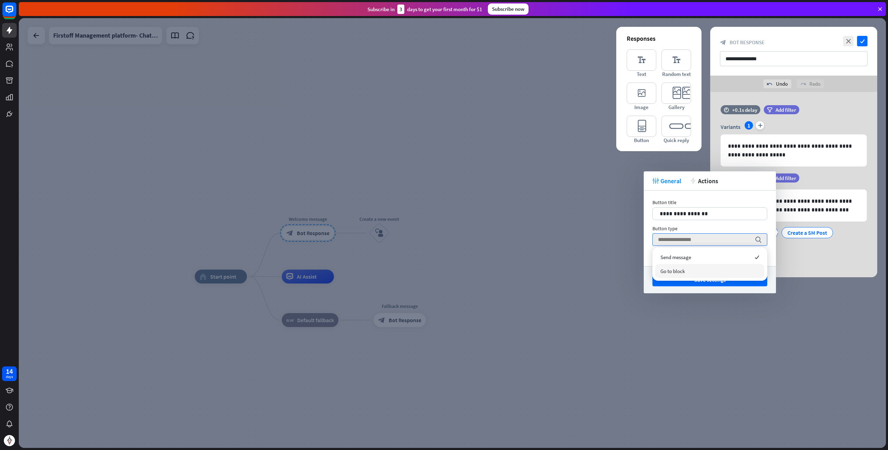
click at [695, 270] on div "Go to block" at bounding box center [709, 271] width 109 height 14
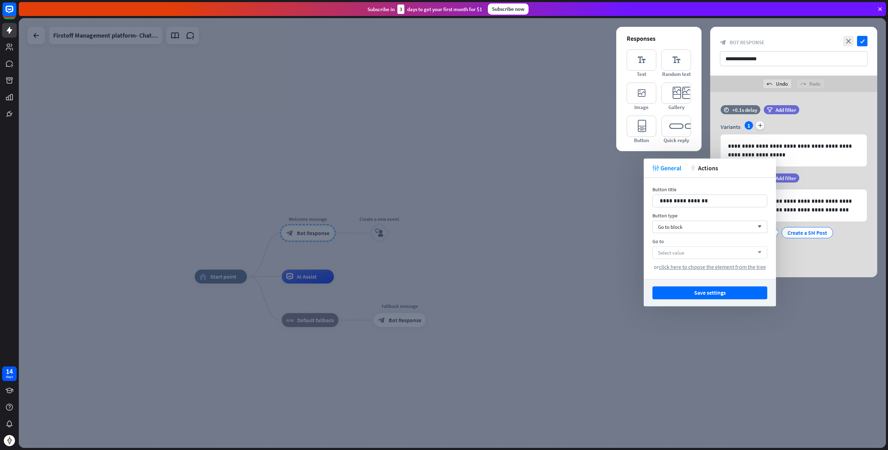
click at [697, 252] on div "Select value arrow_down" at bounding box center [710, 252] width 115 height 13
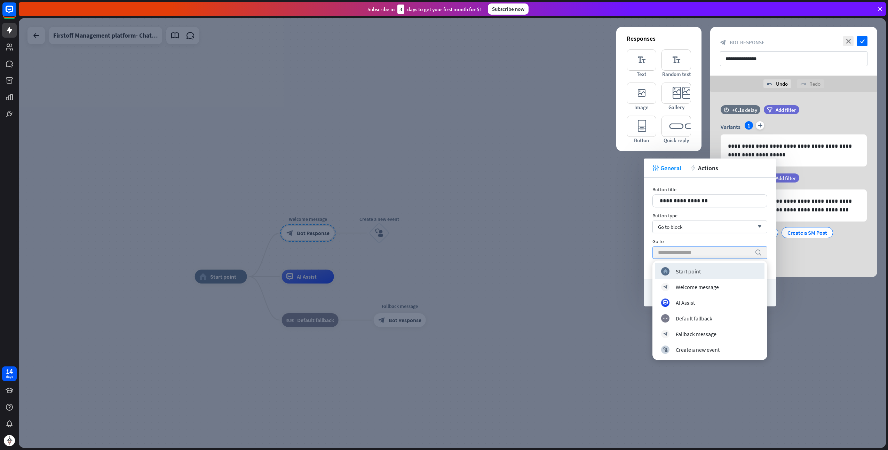
click at [697, 252] on input "search" at bounding box center [704, 252] width 93 height 12
click at [684, 239] on div "Go to" at bounding box center [710, 241] width 115 height 6
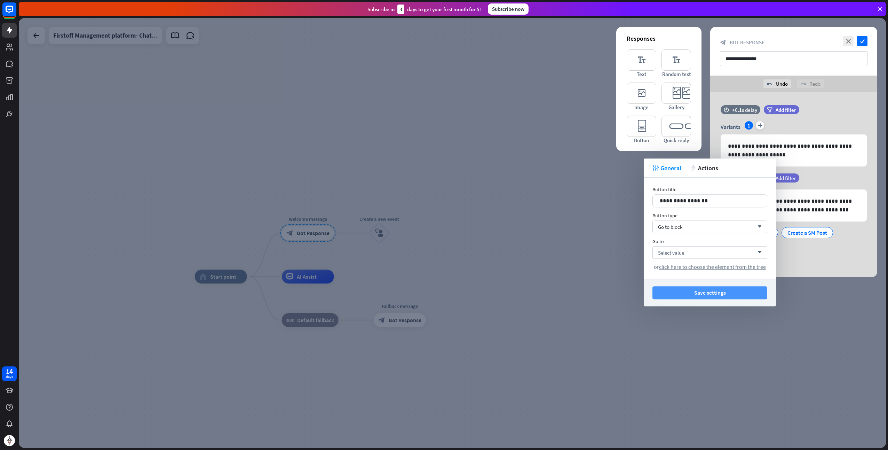
click at [701, 291] on button "Save settings" at bounding box center [710, 292] width 115 height 13
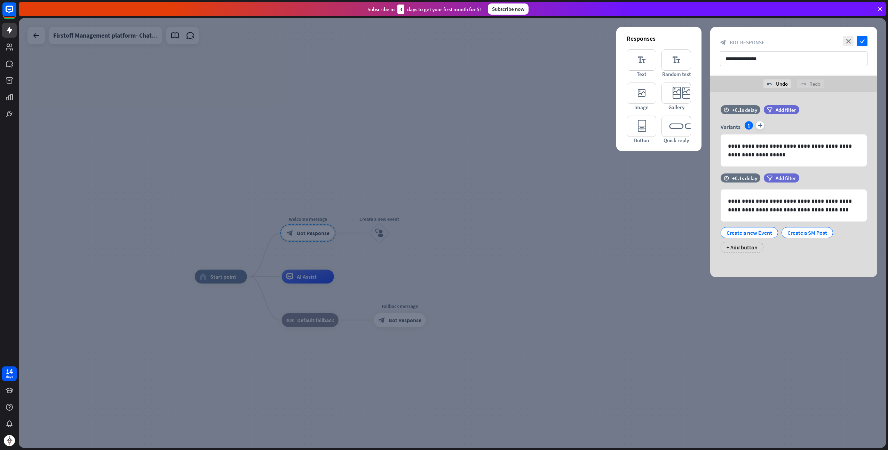
click at [613, 226] on div at bounding box center [452, 232] width 867 height 429
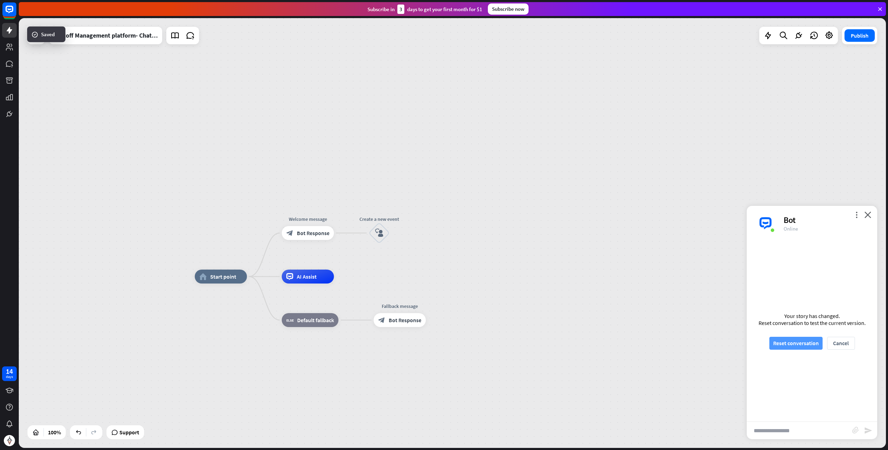
click at [790, 341] on button "Reset conversation" at bounding box center [795, 343] width 53 height 13
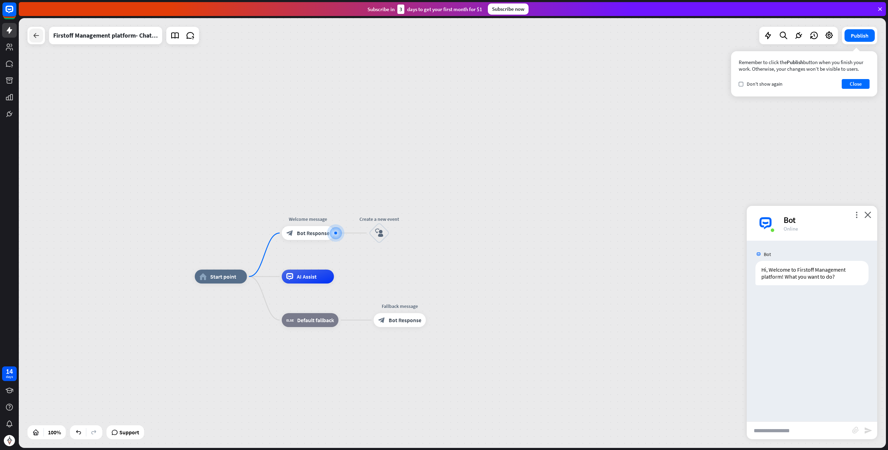
click at [30, 35] on div at bounding box center [36, 36] width 14 height 14
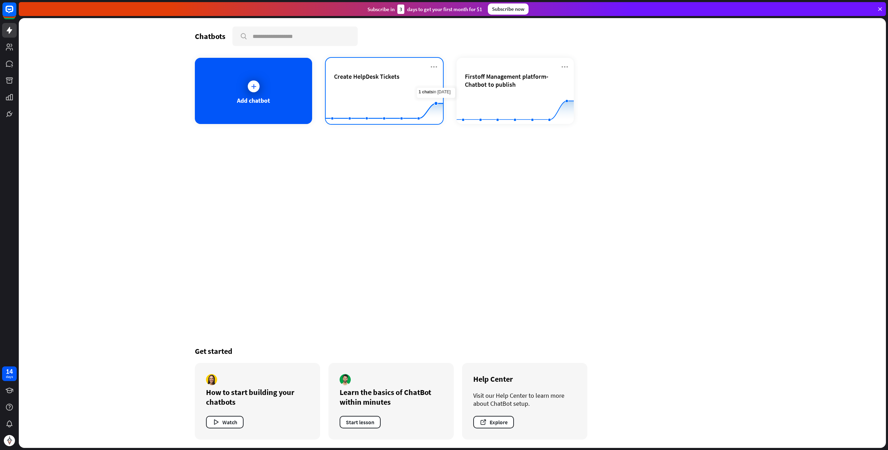
click at [358, 80] on div "Create HelpDesk Tickets" at bounding box center [384, 84] width 101 height 24
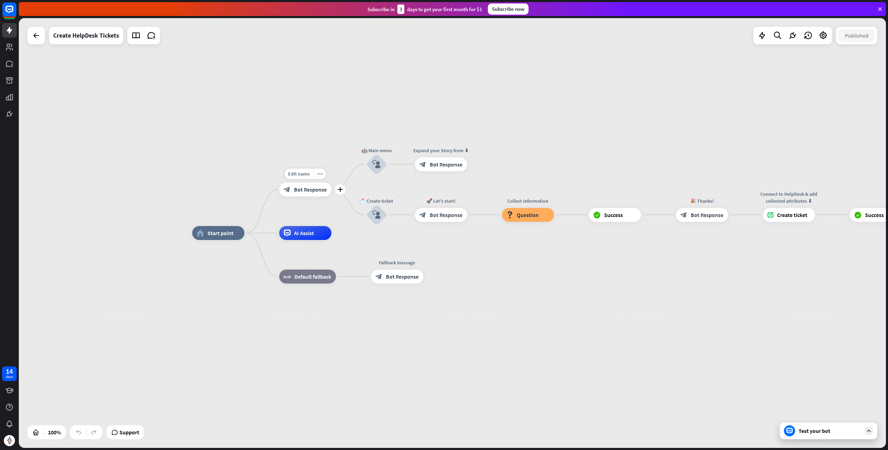
click at [317, 193] on div "block_bot_response Bot Response" at bounding box center [305, 189] width 52 height 14
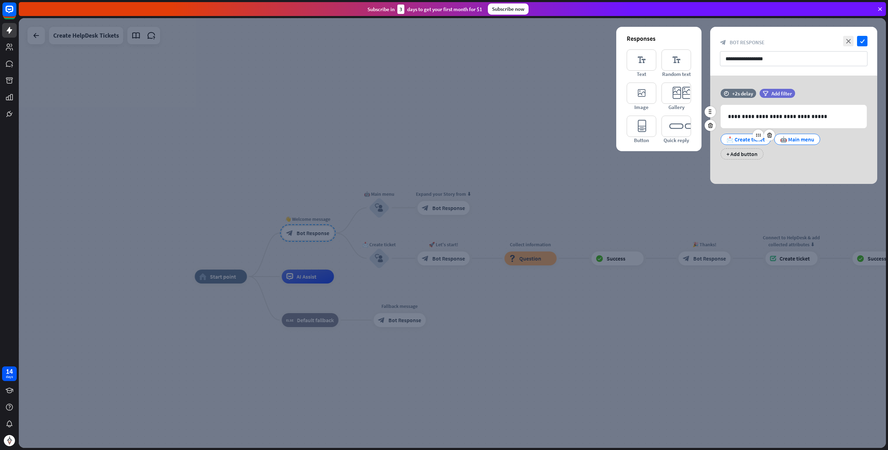
click at [743, 137] on div "📩 Create ticket" at bounding box center [746, 139] width 38 height 10
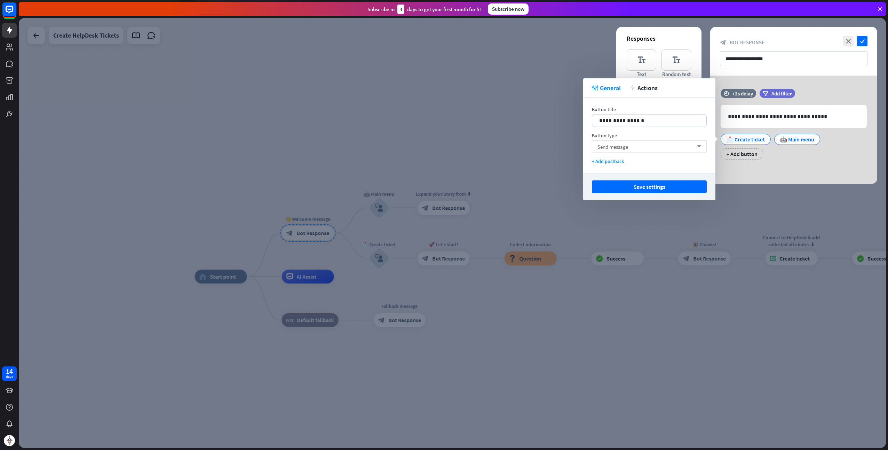
click at [643, 144] on div "Send message arrow_down" at bounding box center [649, 146] width 115 height 13
click at [643, 144] on input "search" at bounding box center [644, 147] width 93 height 12
click at [776, 169] on div "**********" at bounding box center [793, 130] width 167 height 108
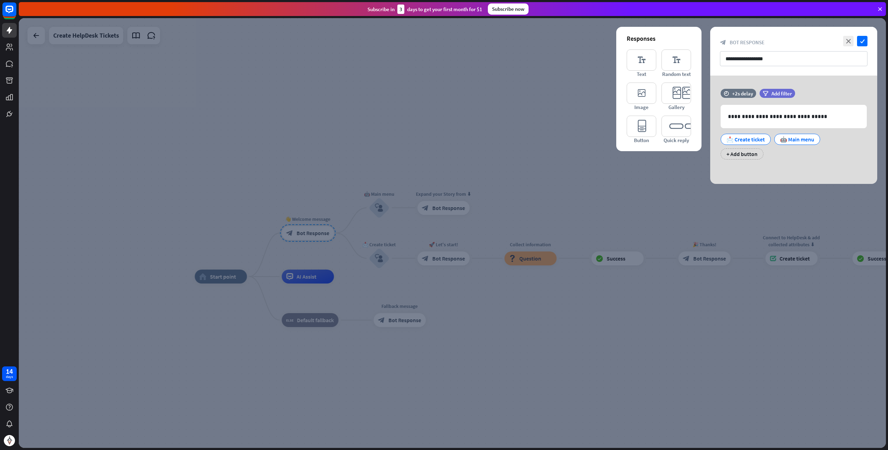
click at [443, 151] on div at bounding box center [452, 232] width 867 height 429
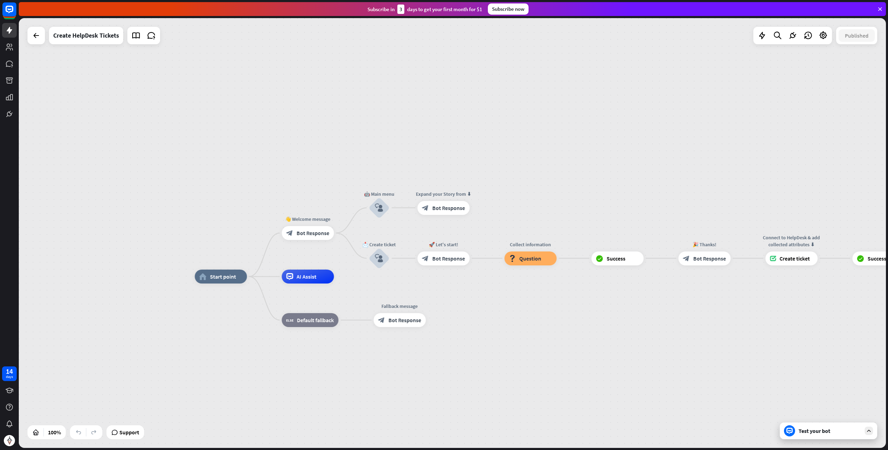
click at [818, 433] on div "Test your bot" at bounding box center [830, 430] width 63 height 7
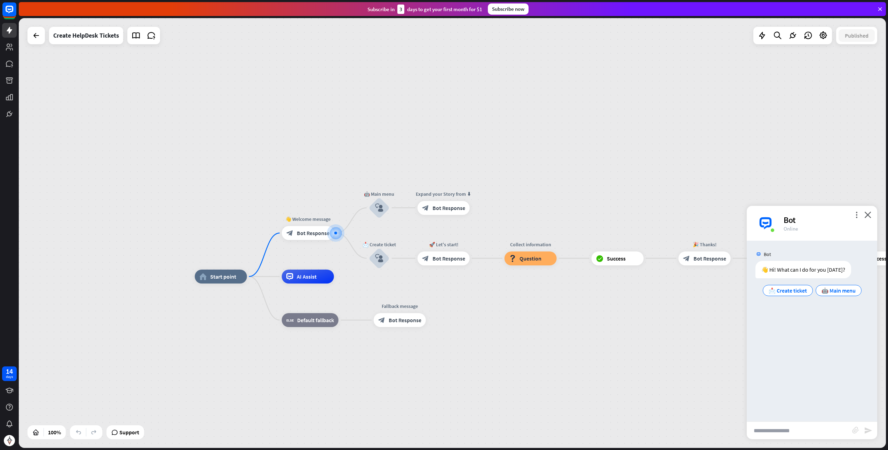
click at [40, 42] on div at bounding box center [35, 35] width 17 height 17
click at [38, 36] on icon at bounding box center [36, 35] width 8 height 8
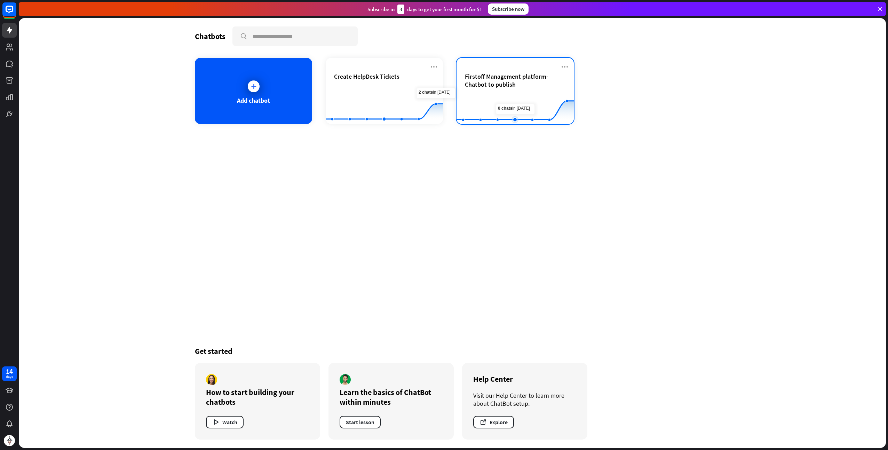
click at [513, 90] on rect at bounding box center [515, 107] width 117 height 44
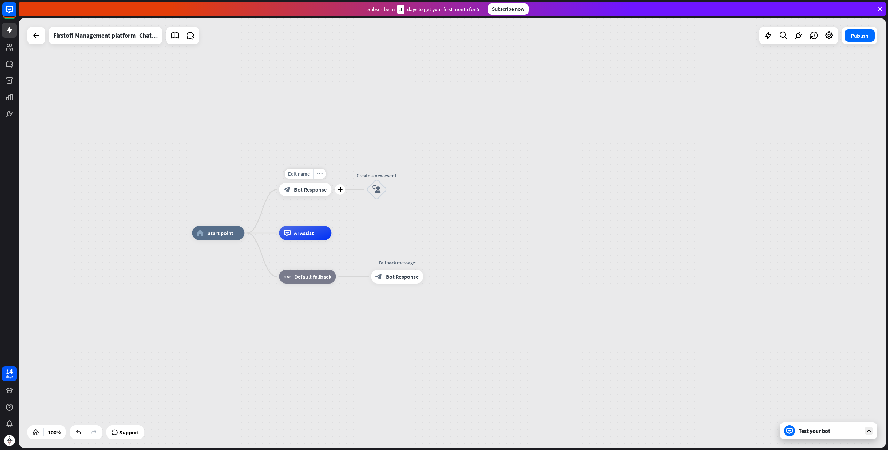
click at [305, 194] on div "block_bot_response Bot Response" at bounding box center [305, 189] width 52 height 14
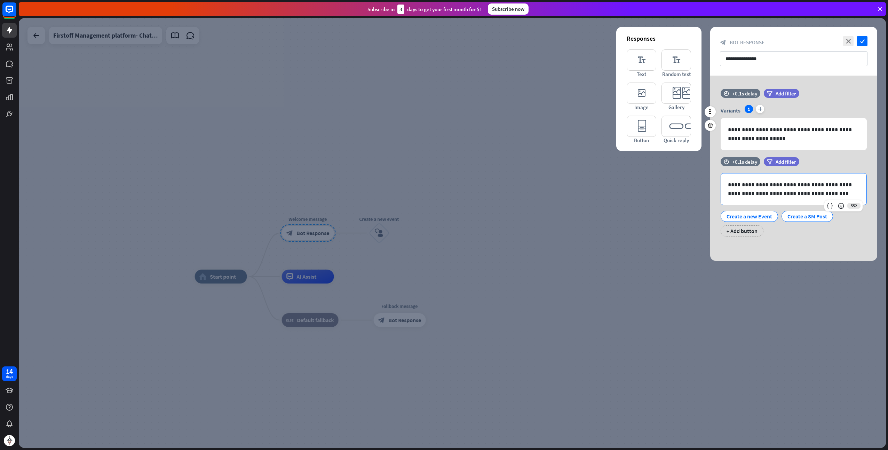
drag, startPoint x: 747, startPoint y: 214, endPoint x: 758, endPoint y: 202, distance: 16.3
click at [744, 156] on div "**********" at bounding box center [793, 168] width 167 height 185
click at [712, 192] on icon at bounding box center [710, 193] width 7 height 6
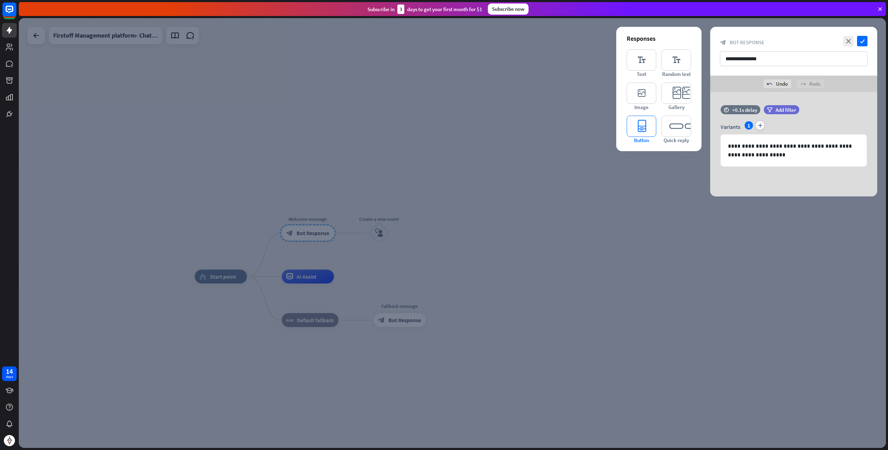
click at [643, 129] on icon "editor_button" at bounding box center [642, 126] width 30 height 21
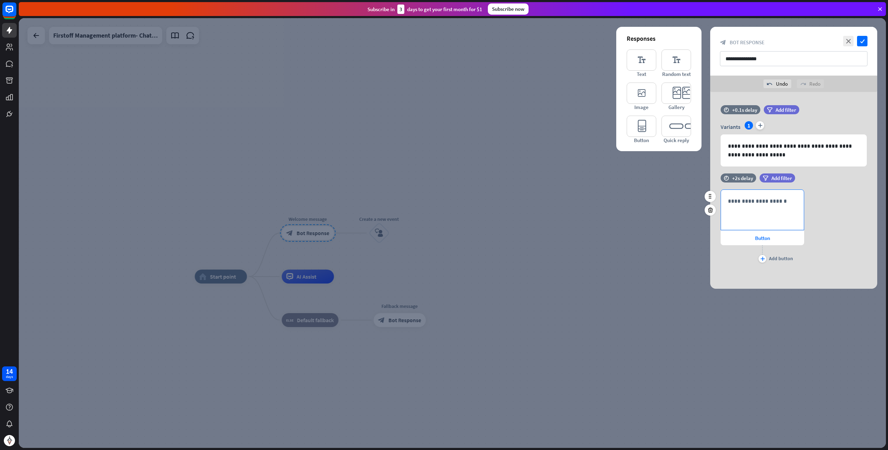
click at [753, 200] on p "**********" at bounding box center [762, 201] width 69 height 9
click at [841, 213] on div "**********" at bounding box center [793, 226] width 167 height 75
click at [761, 258] on icon "plus" at bounding box center [762, 258] width 5 height 4
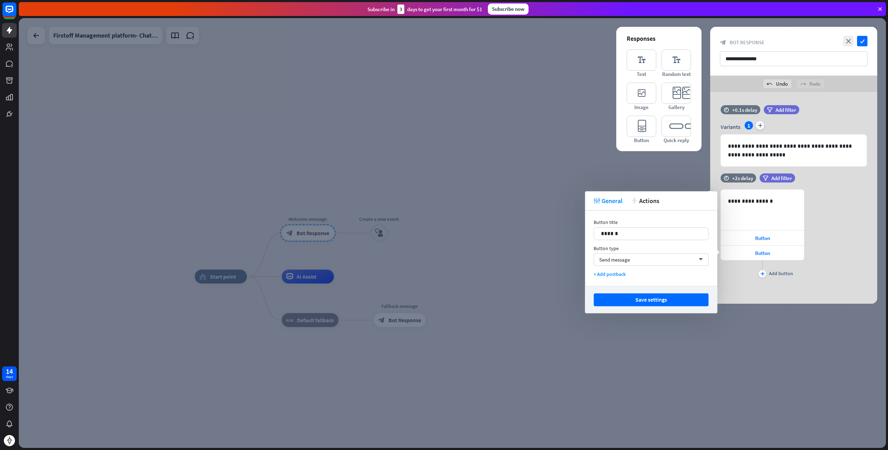
click at [811, 210] on div "**********" at bounding box center [793, 234] width 167 height 90
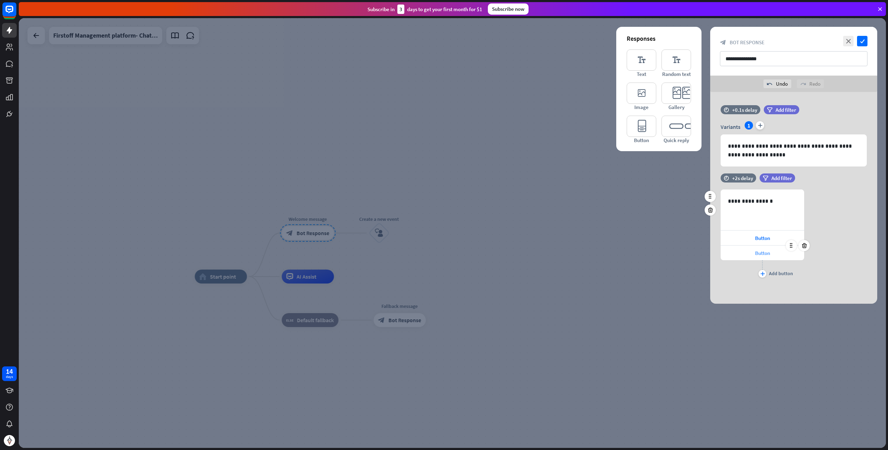
click at [764, 253] on span "Button" at bounding box center [762, 253] width 15 height 7
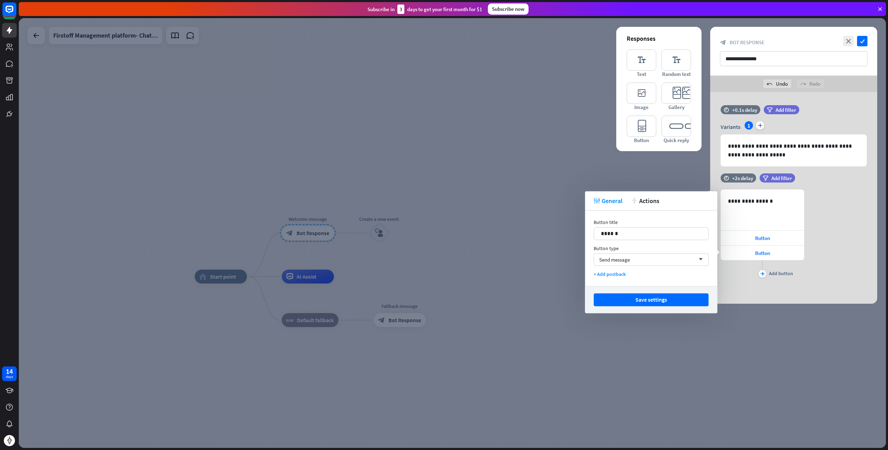
click at [860, 206] on div "**********" at bounding box center [793, 234] width 167 height 90
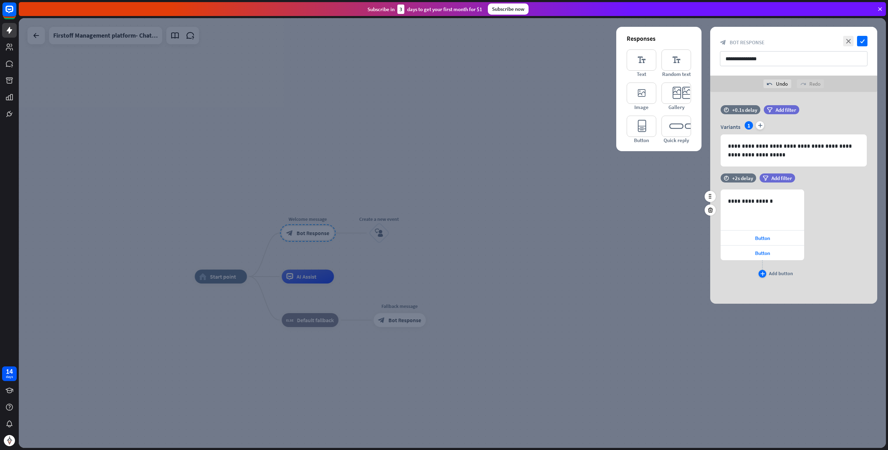
click at [763, 271] on icon "plus" at bounding box center [762, 273] width 5 height 4
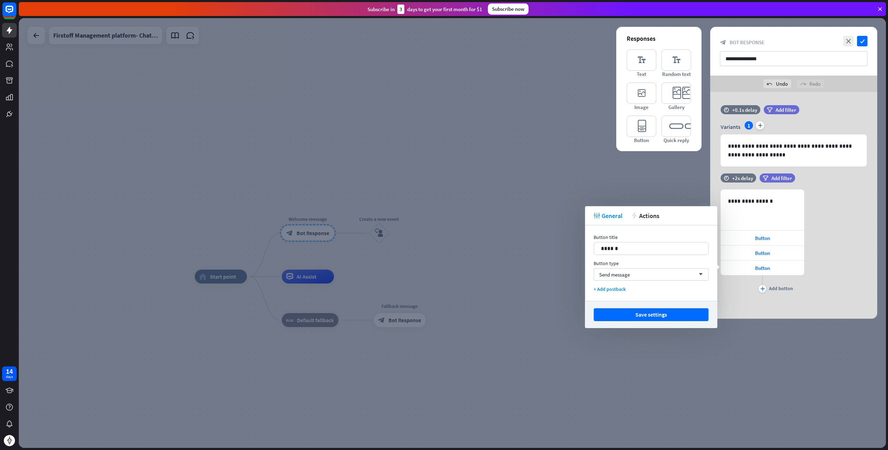
drag, startPoint x: 630, startPoint y: 242, endPoint x: 629, endPoint y: 245, distance: 3.9
click at [630, 242] on div "Button title 14 ******" at bounding box center [651, 244] width 115 height 21
click at [628, 246] on p "******" at bounding box center [651, 248] width 101 height 9
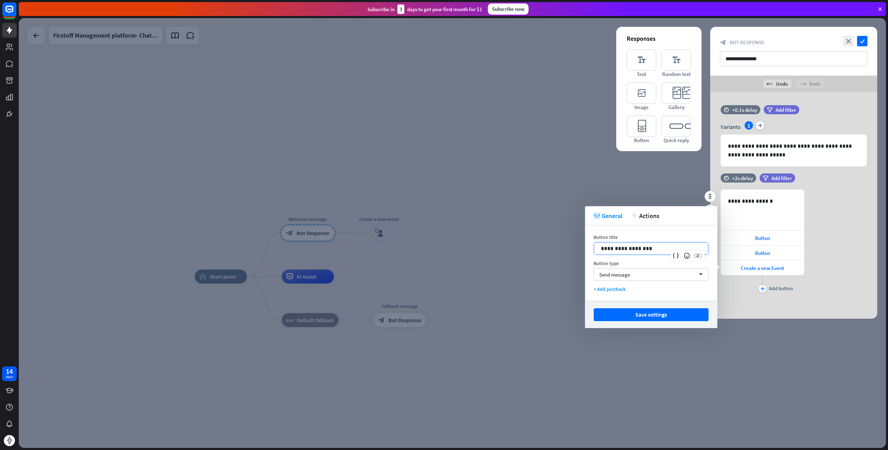
click at [810, 258] on div "**********" at bounding box center [793, 241] width 167 height 105
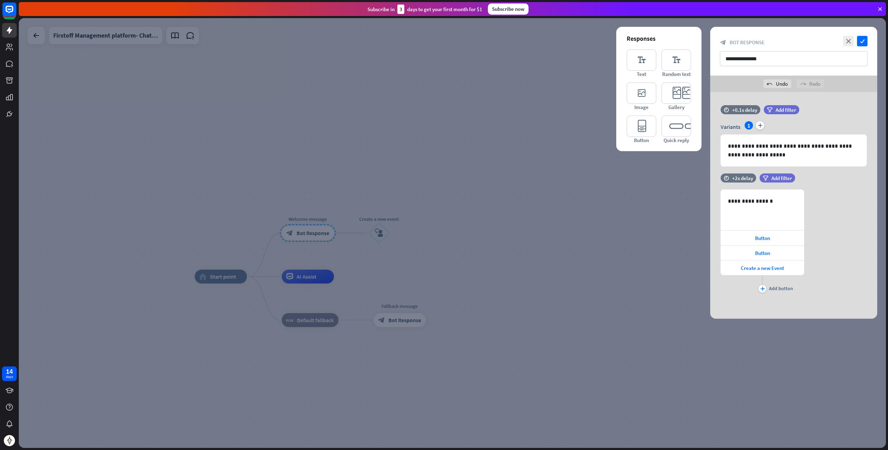
click at [654, 219] on div at bounding box center [452, 232] width 867 height 429
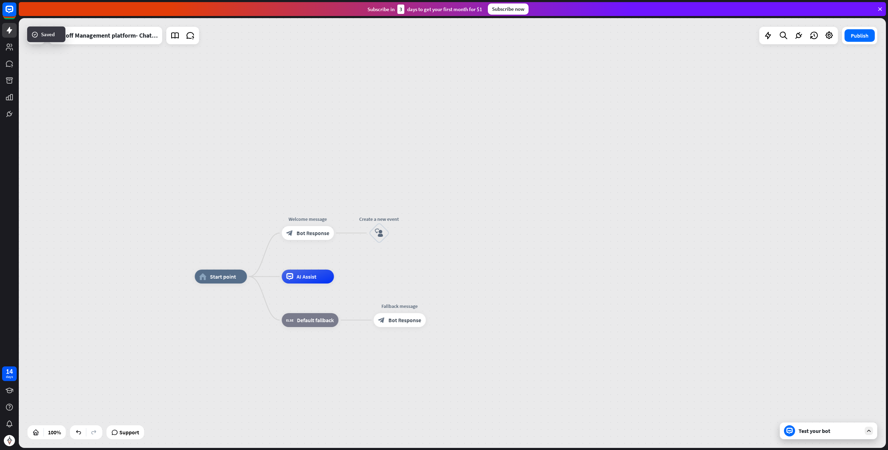
click at [826, 434] on div "Test your bot" at bounding box center [830, 430] width 63 height 7
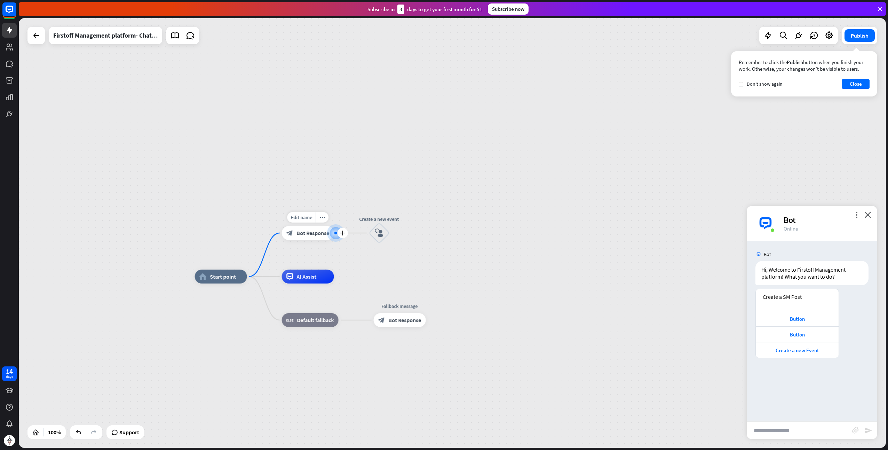
click at [315, 238] on div "block_bot_response Bot Response" at bounding box center [308, 233] width 52 height 14
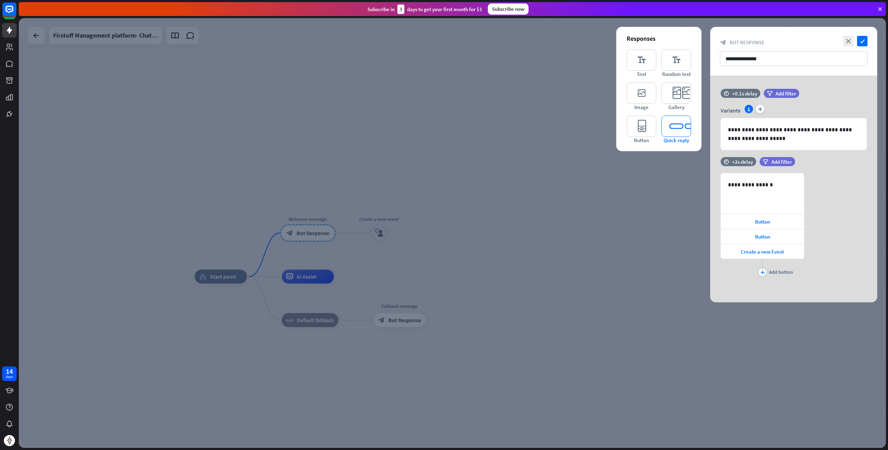
click at [672, 125] on icon "editor_quick_replies" at bounding box center [677, 126] width 30 height 21
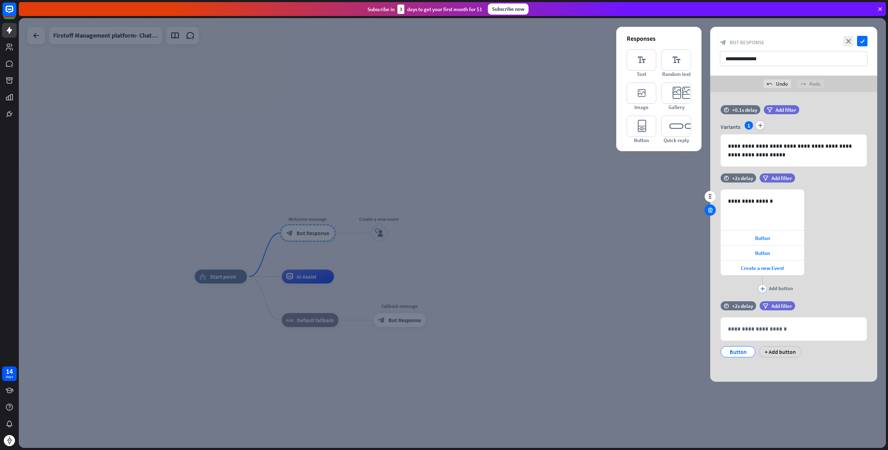
click at [711, 211] on icon at bounding box center [710, 210] width 7 height 6
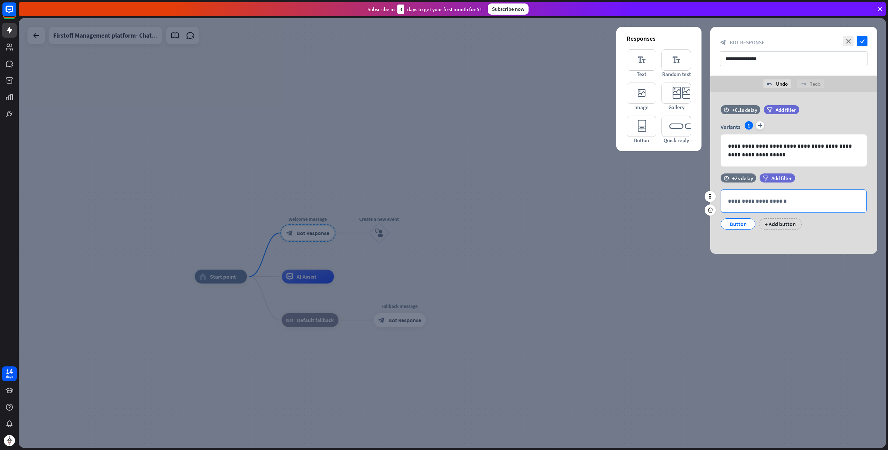
click at [750, 200] on p "**********" at bounding box center [794, 201] width 132 height 9
click at [742, 177] on div "+2s delay" at bounding box center [742, 178] width 21 height 7
click at [752, 182] on div "time +0.1s +2s +10s" at bounding box center [794, 181] width 146 height 16
drag, startPoint x: 753, startPoint y: 179, endPoint x: 746, endPoint y: 179, distance: 6.6
click at [739, 182] on div "time +0.1s +2s +10s" at bounding box center [794, 177] width 146 height 9
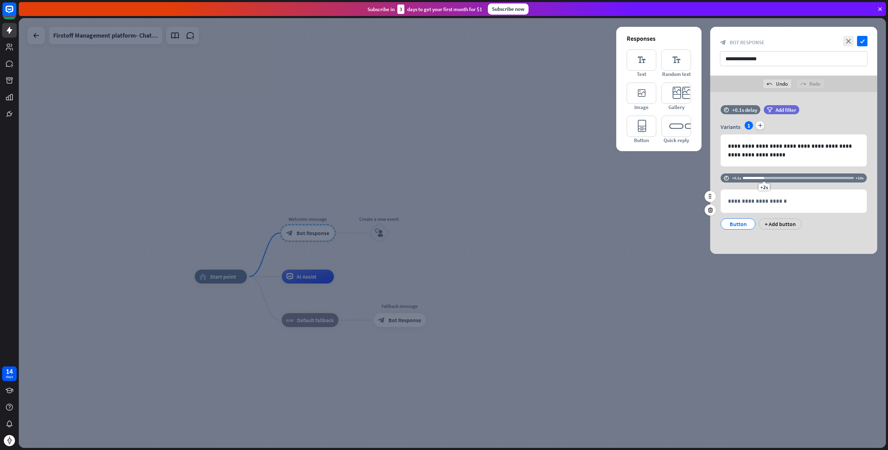
drag, startPoint x: 756, startPoint y: 177, endPoint x: 741, endPoint y: 176, distance: 15.0
click at [741, 176] on div "time +0.1s +2s +10s" at bounding box center [794, 177] width 146 height 9
drag, startPoint x: 764, startPoint y: 178, endPoint x: 738, endPoint y: 177, distance: 25.4
click at [738, 177] on div "time +0.1s +2s +10s" at bounding box center [794, 177] width 146 height 9
click at [748, 179] on div "+0.1s" at bounding box center [798, 177] width 111 height 7
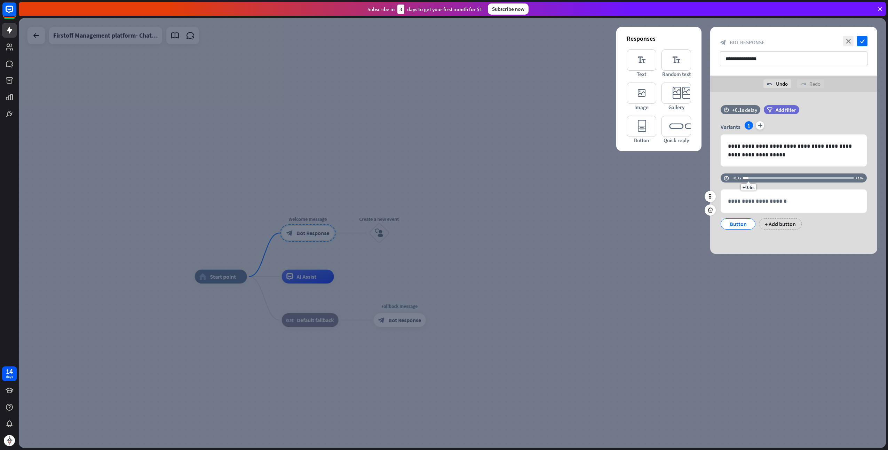
click at [749, 179] on div "+0.6s" at bounding box center [748, 177] width 5 height 5
click at [751, 179] on div "+0.6s" at bounding box center [798, 177] width 111 height 7
click at [735, 202] on p "**********" at bounding box center [794, 201] width 132 height 9
click at [843, 214] on icon at bounding box center [841, 213] width 7 height 7
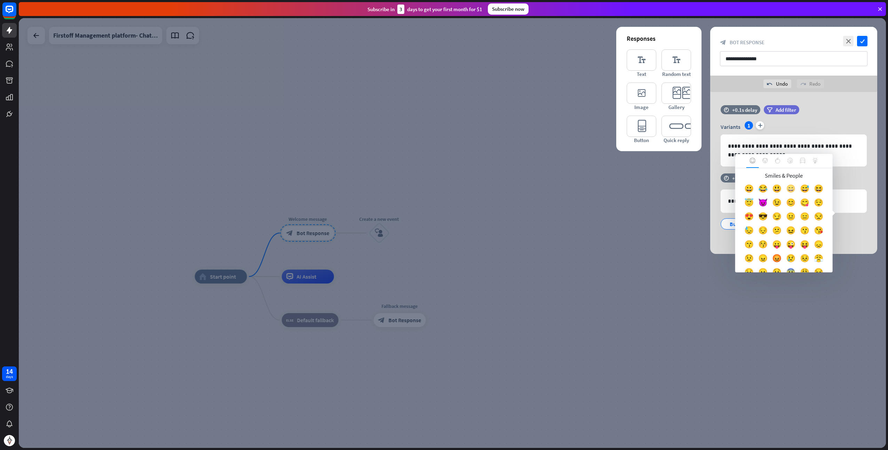
click at [798, 188] on div "😄" at bounding box center [791, 190] width 14 height 14
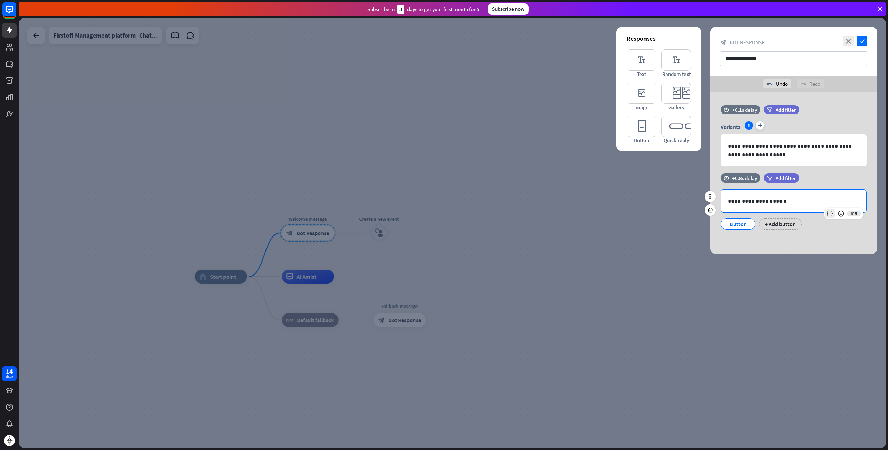
click at [828, 211] on icon at bounding box center [830, 213] width 7 height 7
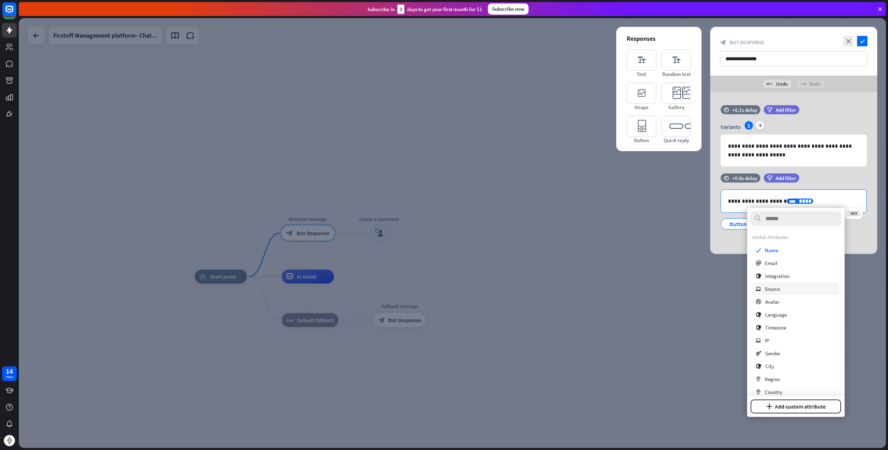
click at [793, 289] on div "ip Source" at bounding box center [795, 288] width 87 height 13
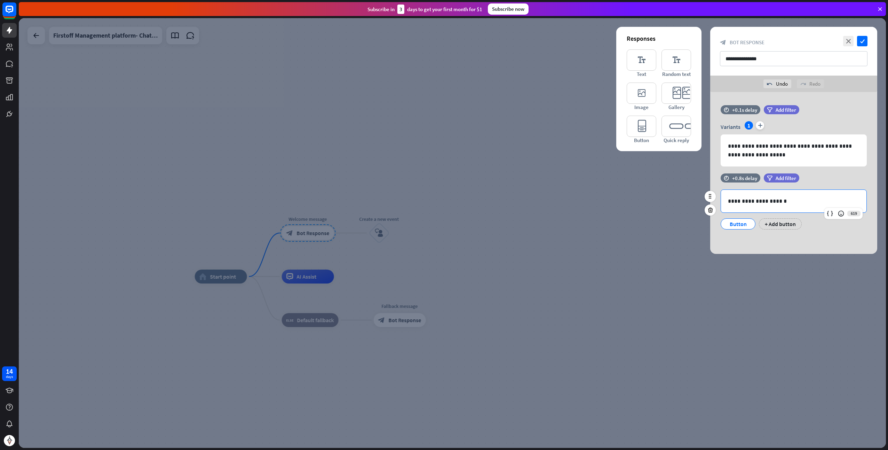
click at [789, 197] on p "**********" at bounding box center [794, 201] width 132 height 9
click at [745, 224] on div "Button" at bounding box center [738, 224] width 23 height 10
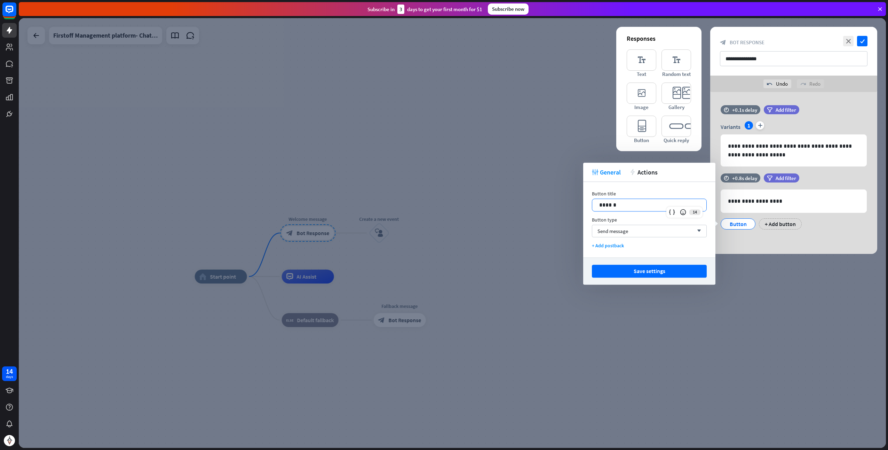
click at [635, 202] on p "******" at bounding box center [649, 204] width 101 height 9
click at [641, 267] on button "Save settings" at bounding box center [649, 271] width 115 height 13
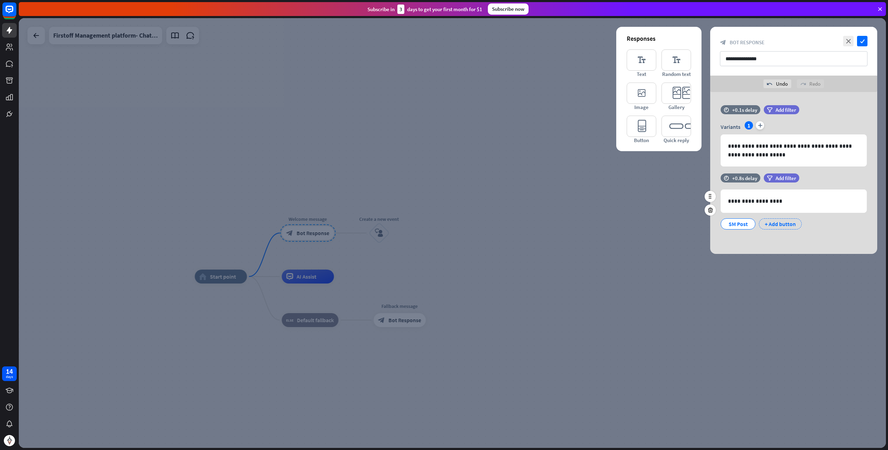
click at [781, 220] on div "+ Add button" at bounding box center [780, 223] width 43 height 11
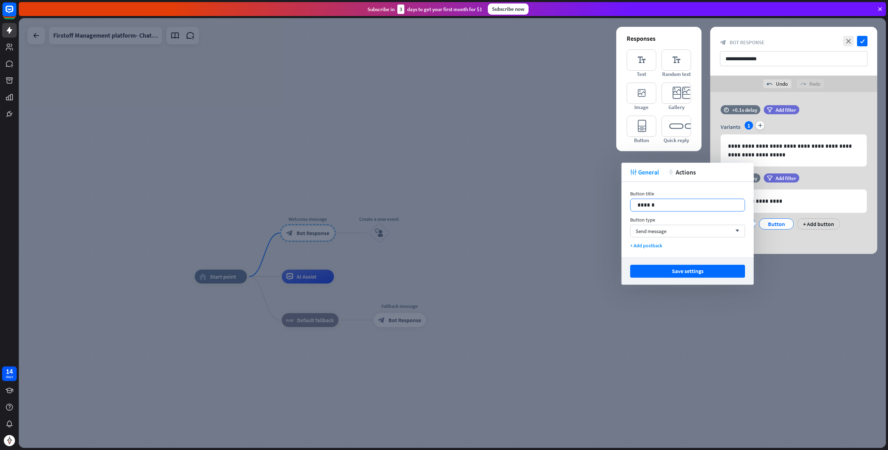
click at [659, 203] on p "******" at bounding box center [688, 204] width 101 height 9
drag, startPoint x: 693, startPoint y: 269, endPoint x: 755, endPoint y: 255, distance: 63.1
click at [693, 268] on button "Save settings" at bounding box center [687, 271] width 115 height 13
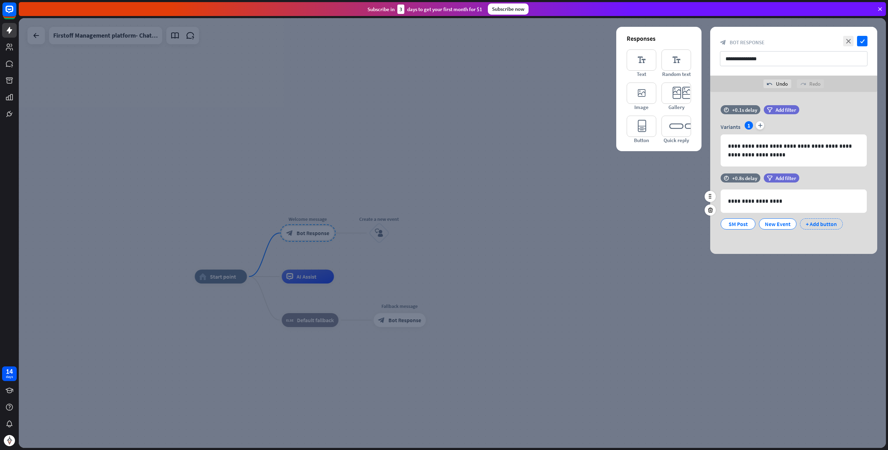
click at [807, 224] on div "+ Add button" at bounding box center [821, 223] width 43 height 11
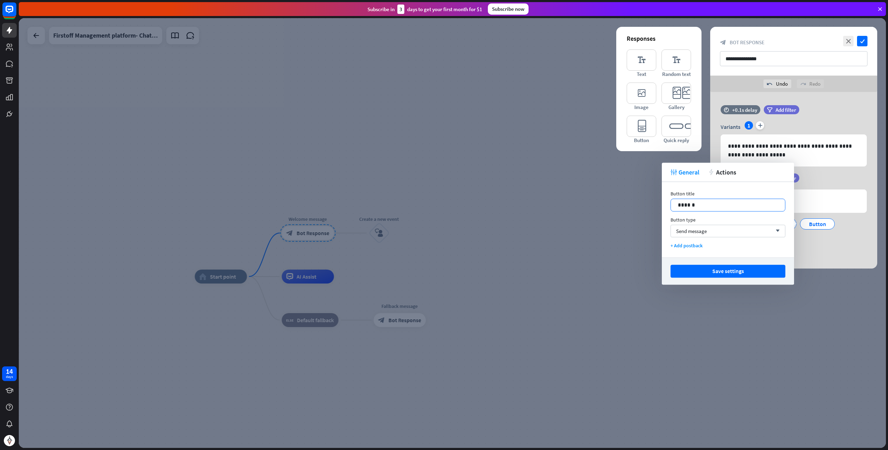
click at [708, 204] on p "******" at bounding box center [728, 204] width 101 height 9
click at [719, 274] on button "Save settings" at bounding box center [728, 271] width 115 height 13
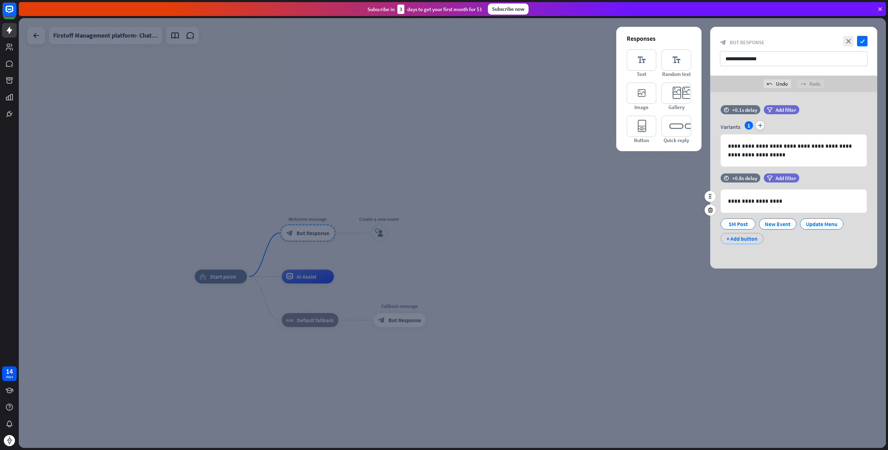
click at [750, 234] on div "+ Add button" at bounding box center [742, 238] width 43 height 11
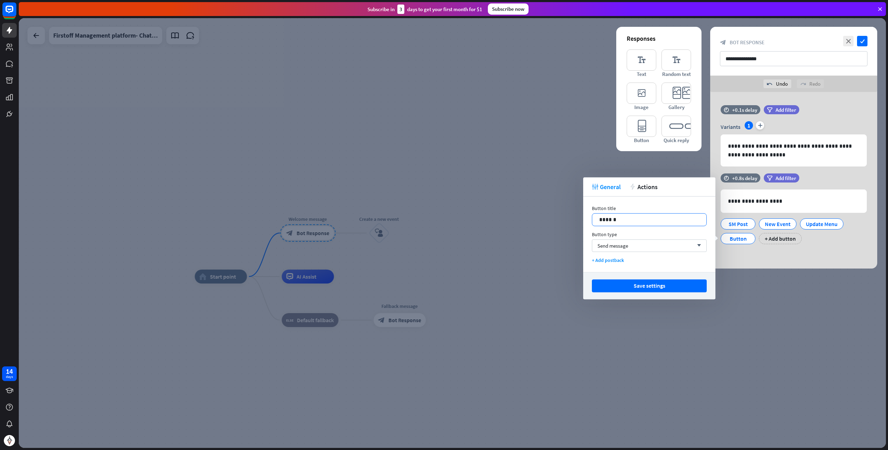
click at [657, 218] on p "******" at bounding box center [649, 219] width 101 height 9
click at [669, 280] on button "Save settings" at bounding box center [649, 285] width 115 height 13
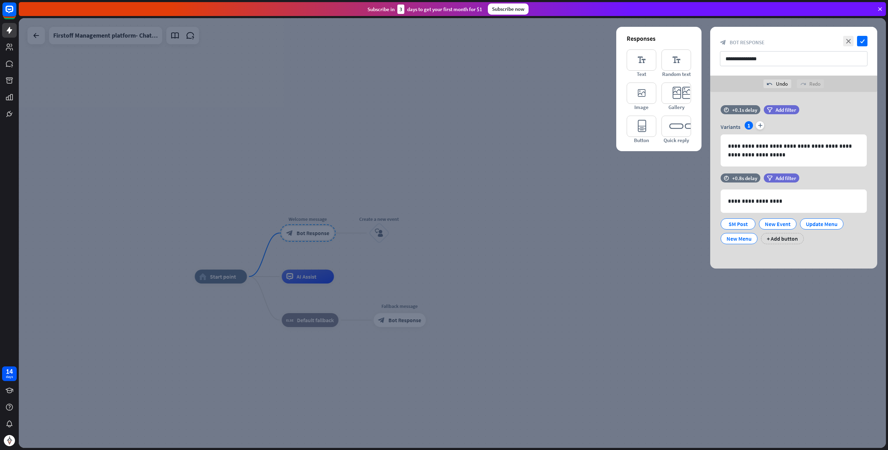
click at [787, 255] on div "**********" at bounding box center [793, 180] width 167 height 176
click at [700, 220] on div at bounding box center [452, 232] width 867 height 429
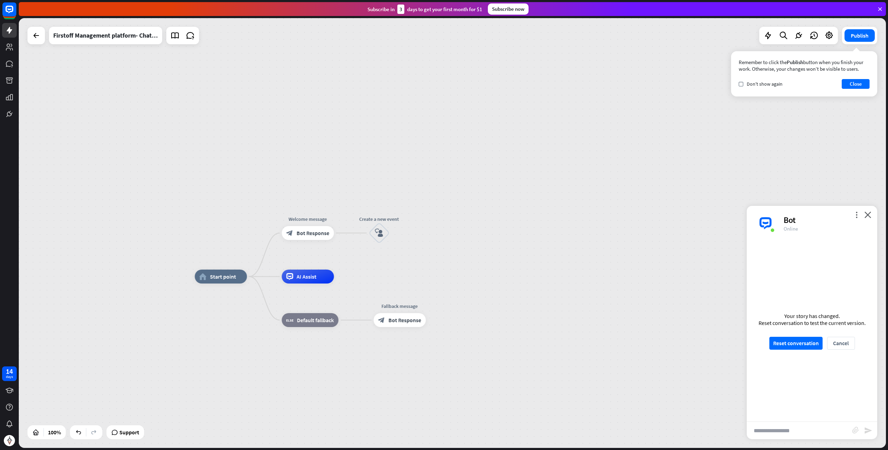
click at [773, 331] on div "Your story has changed. Reset conversation to test the current version. Reset c…" at bounding box center [812, 330] width 131 height 181
click at [779, 337] on button "Reset conversation" at bounding box center [795, 343] width 53 height 13
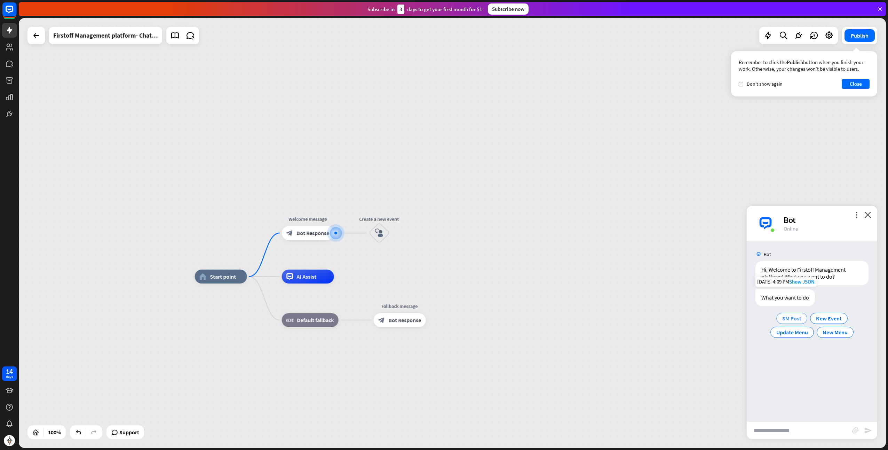
click at [799, 318] on span "SM Post" at bounding box center [791, 318] width 19 height 7
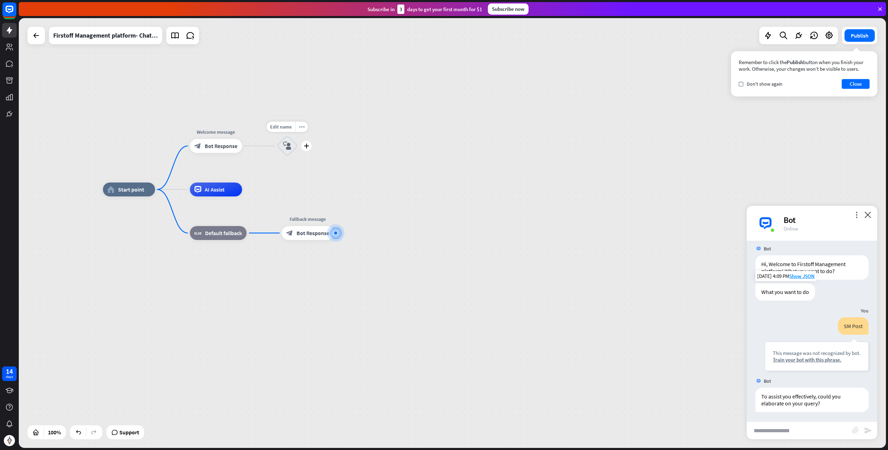
scroll to position [6, 0]
click at [808, 436] on input "text" at bounding box center [799, 429] width 105 height 17
click at [870, 218] on div "more_vert close Bot Online" at bounding box center [812, 223] width 131 height 35
click at [869, 214] on icon "close" at bounding box center [868, 214] width 7 height 7
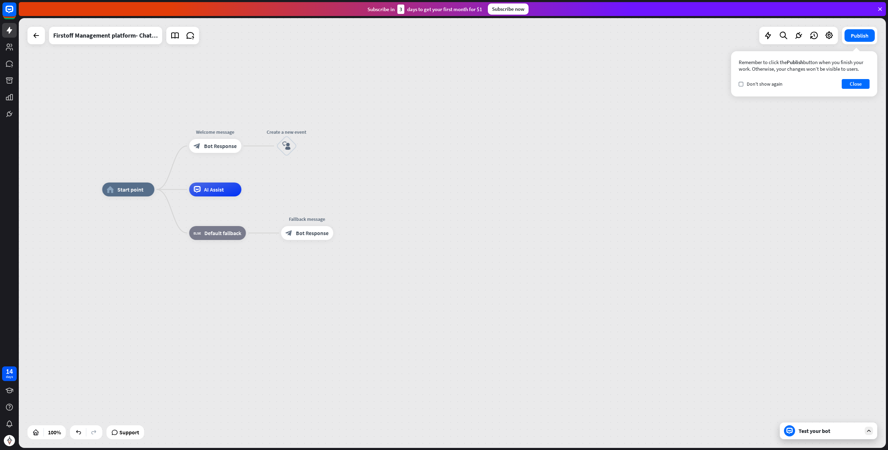
drag, startPoint x: 498, startPoint y: 298, endPoint x: 322, endPoint y: 194, distance: 204.7
click at [491, 293] on div "home_2 Start point Welcome message block_bot_response Bot Response Create a new…" at bounding box center [535, 403] width 867 height 429
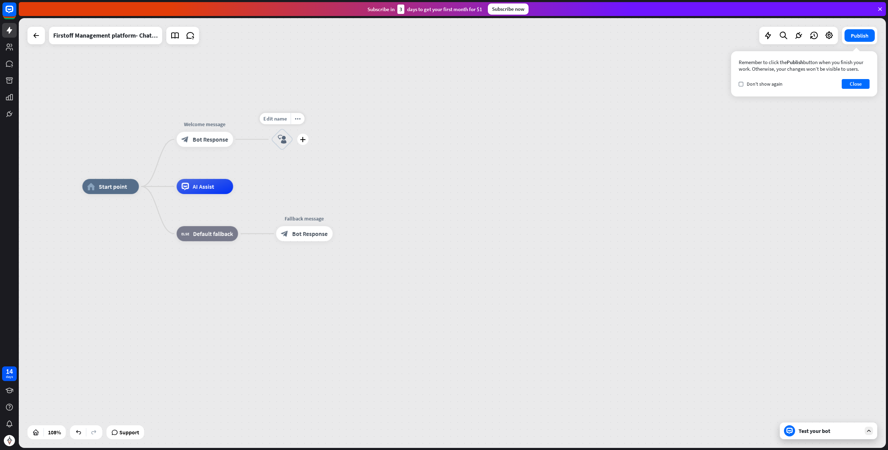
click at [279, 134] on div "block_user_input" at bounding box center [282, 139] width 23 height 23
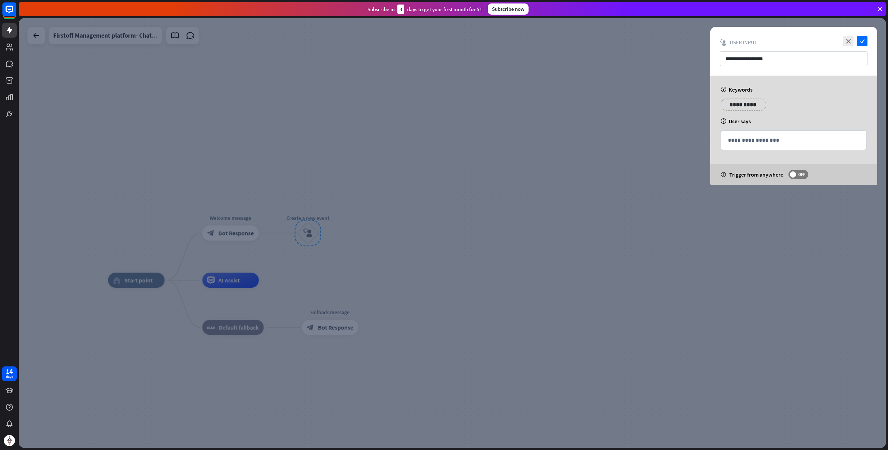
drag, startPoint x: 242, startPoint y: 172, endPoint x: 235, endPoint y: 198, distance: 27.3
click at [242, 174] on div at bounding box center [452, 232] width 867 height 429
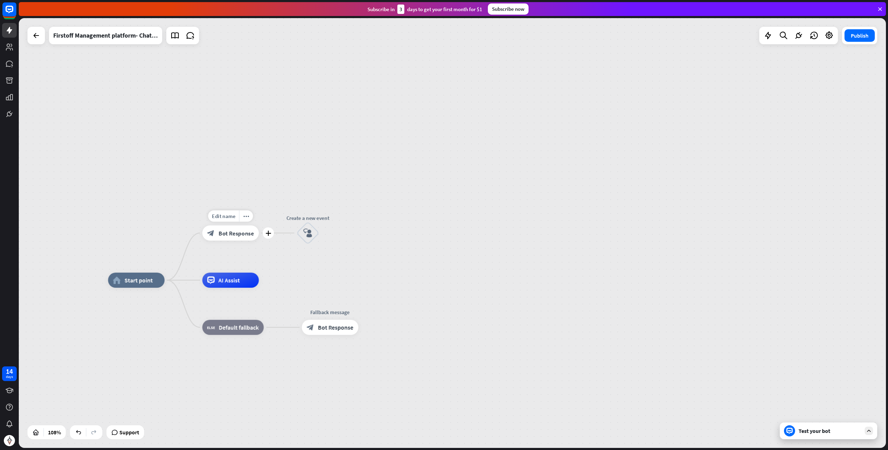
click at [232, 229] on span "Bot Response" at bounding box center [236, 233] width 35 height 8
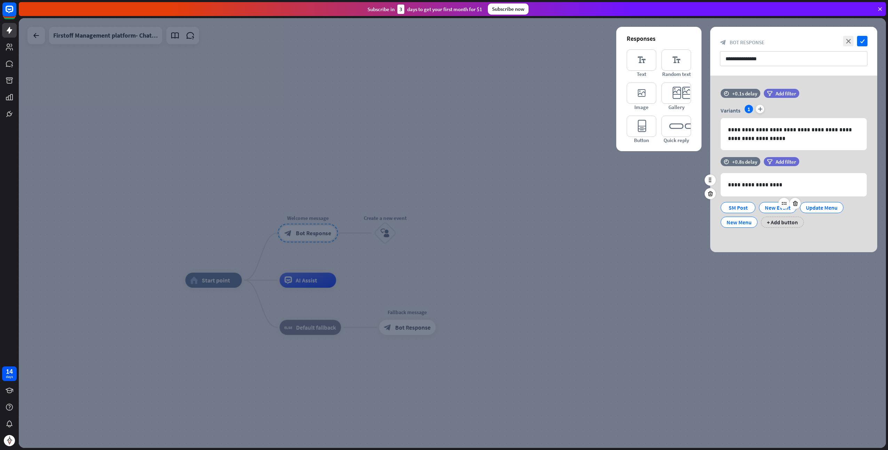
click at [775, 208] on div "New Event" at bounding box center [778, 207] width 26 height 10
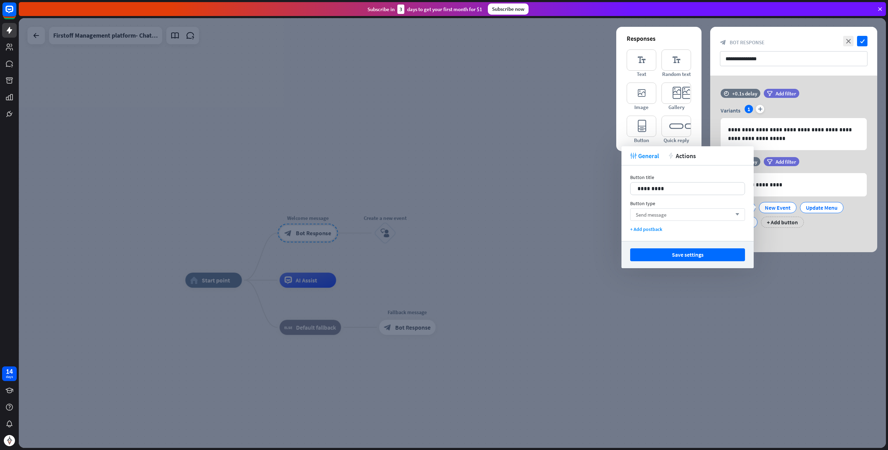
click at [688, 215] on div "Send message arrow_down" at bounding box center [687, 214] width 115 height 13
click at [666, 243] on div "Go to block" at bounding box center [687, 246] width 109 height 14
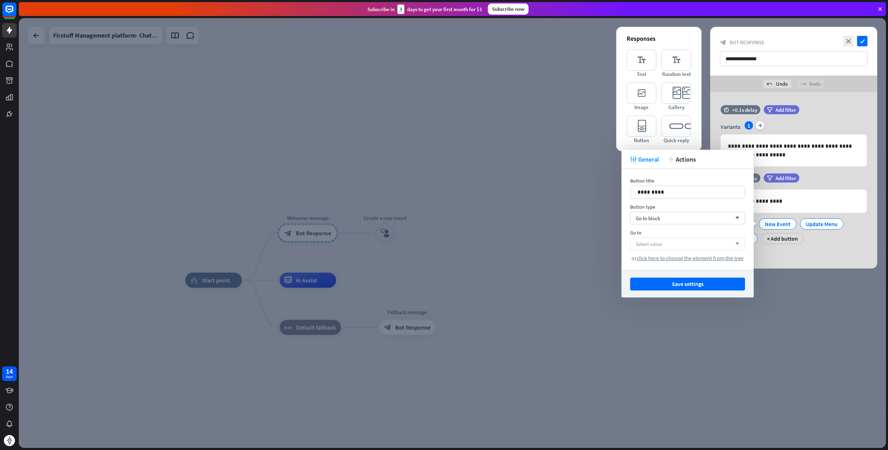
click at [665, 241] on div "Select value arrow_down" at bounding box center [687, 243] width 115 height 13
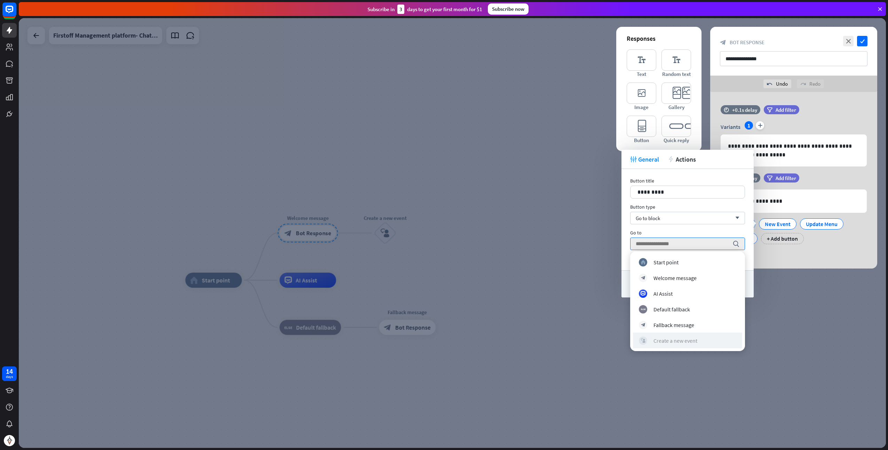
click at [676, 340] on div "Create a new event" at bounding box center [676, 340] width 44 height 7
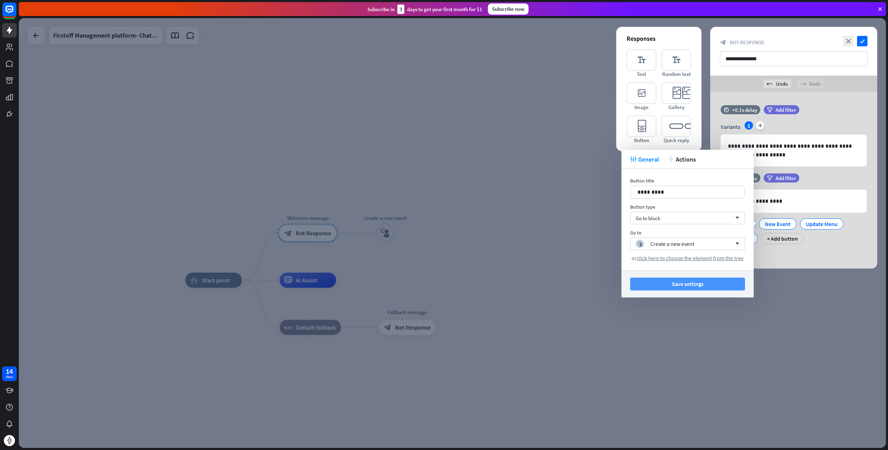
click at [706, 281] on button "Save settings" at bounding box center [687, 283] width 115 height 13
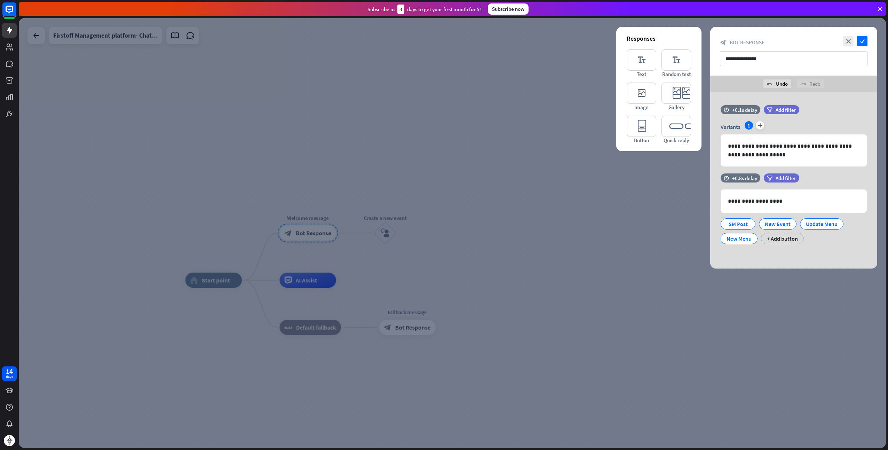
click at [678, 294] on div at bounding box center [452, 232] width 867 height 429
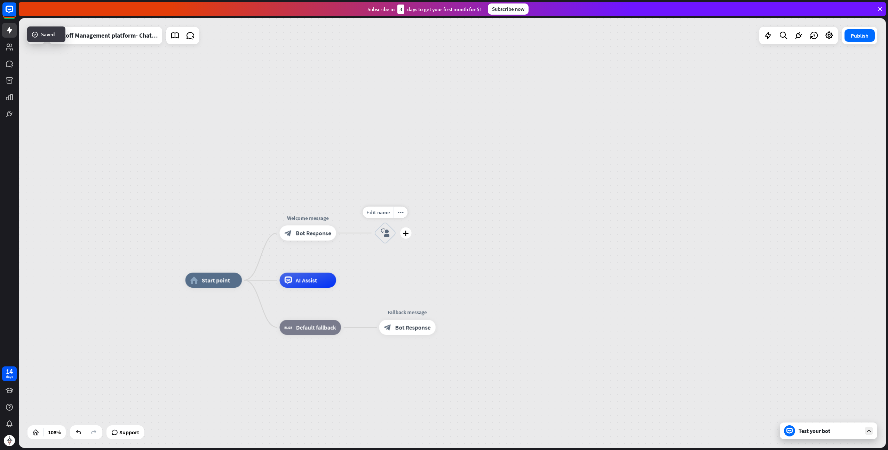
click at [387, 231] on icon "block_user_input" at bounding box center [385, 232] width 9 height 9
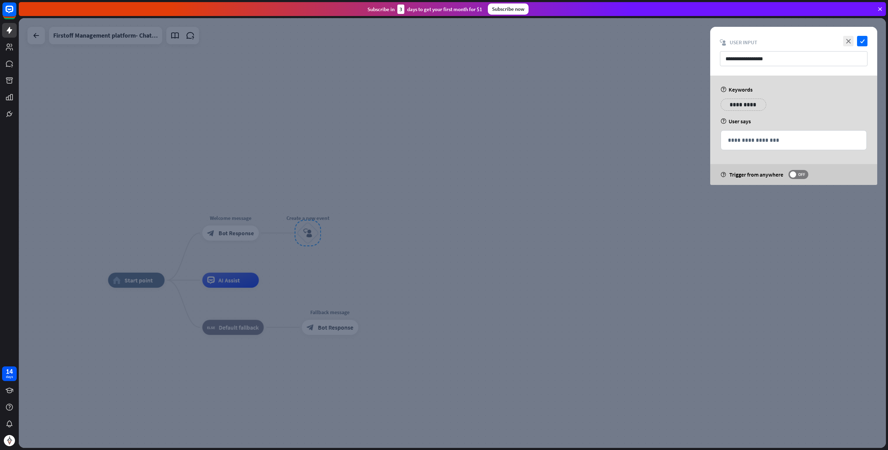
click at [626, 143] on div at bounding box center [452, 232] width 867 height 429
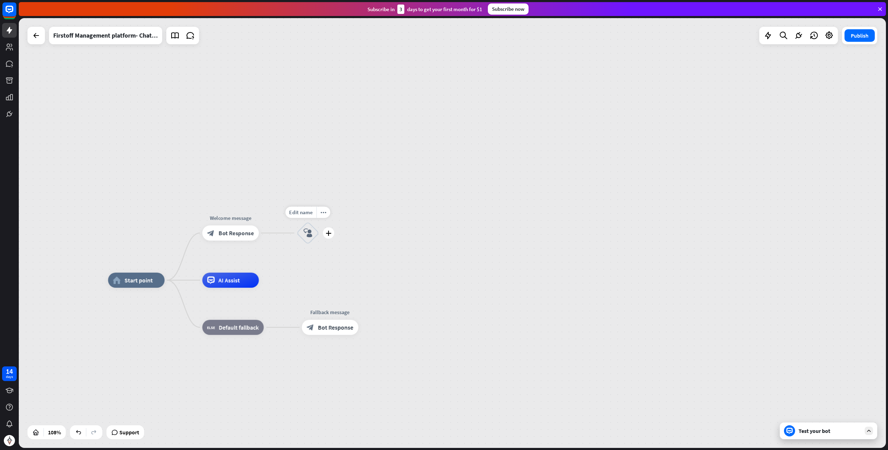
click at [310, 234] on icon "block_user_input" at bounding box center [307, 232] width 9 height 9
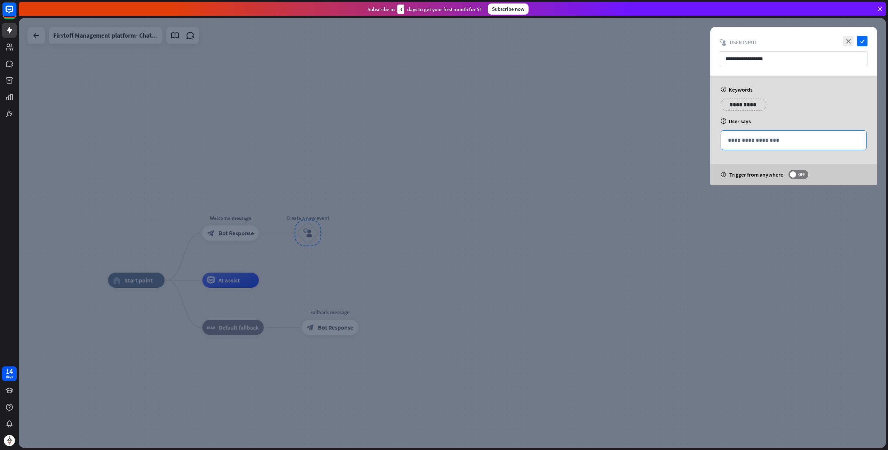
click at [746, 141] on p "**********" at bounding box center [794, 140] width 132 height 9
click at [742, 104] on p "**********" at bounding box center [743, 104] width 35 height 9
click at [791, 122] on div "help User says" at bounding box center [794, 121] width 146 height 7
click at [361, 221] on div at bounding box center [452, 232] width 867 height 429
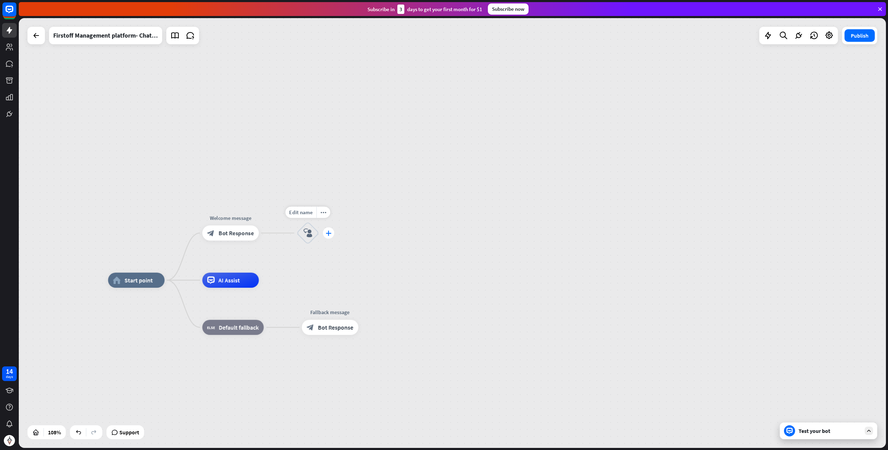
click at [331, 234] on icon "plus" at bounding box center [329, 232] width 6 height 5
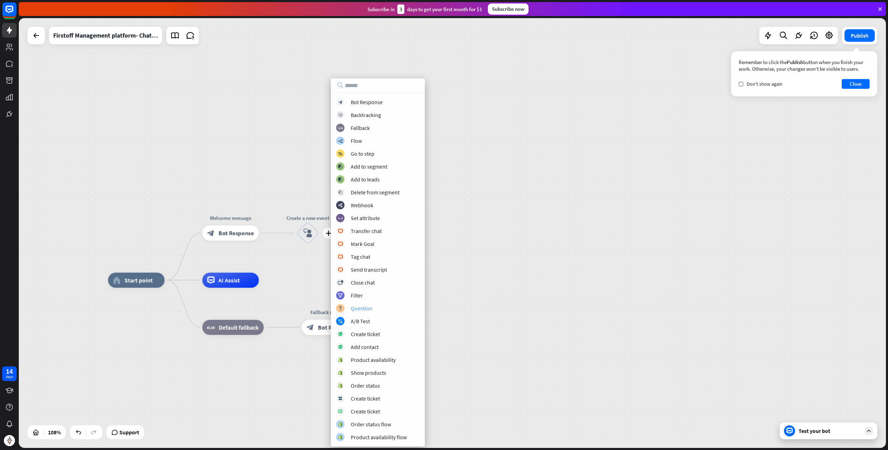
click at [372, 309] on div "block_question Question" at bounding box center [378, 308] width 84 height 8
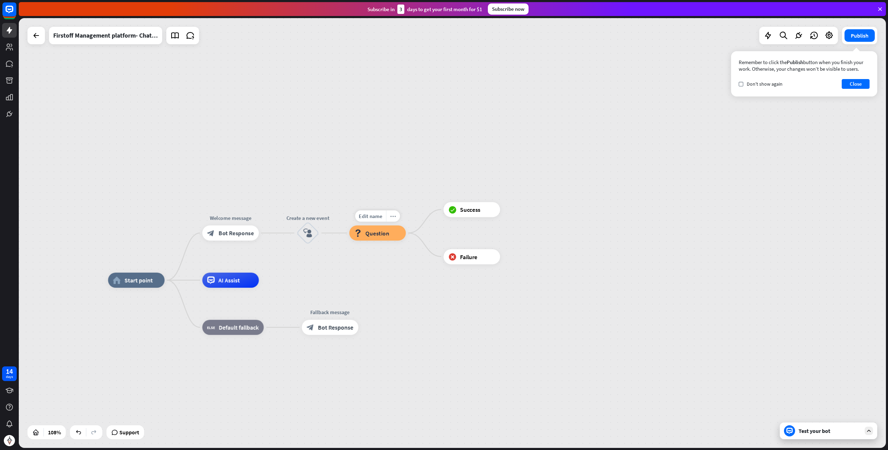
click at [394, 218] on icon "more_horiz" at bounding box center [393, 216] width 6 height 6
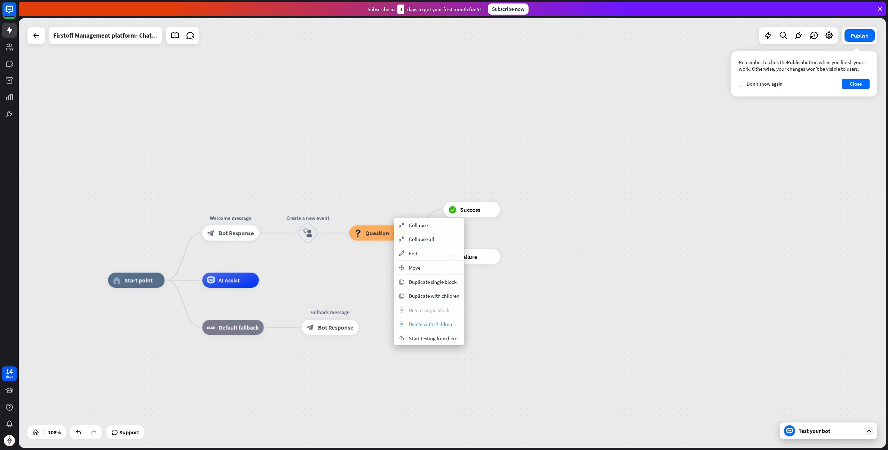
click at [424, 323] on span "Delete with children" at bounding box center [430, 324] width 43 height 7
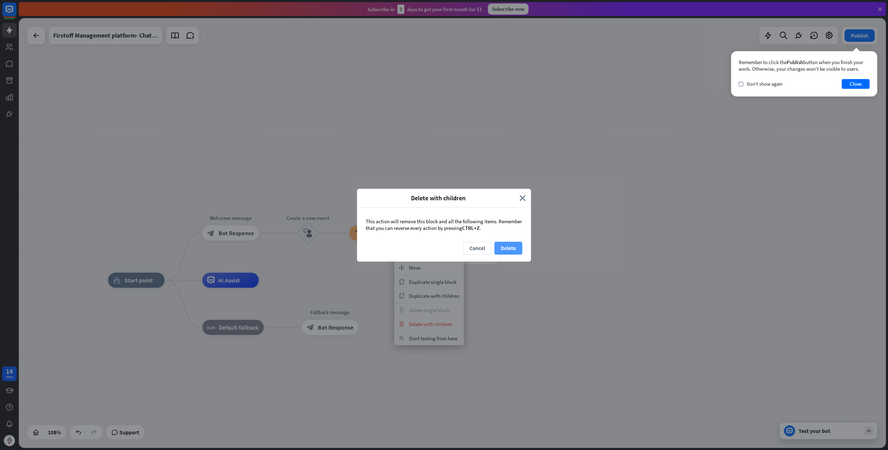
click at [506, 244] on button "Delete" at bounding box center [509, 248] width 28 height 13
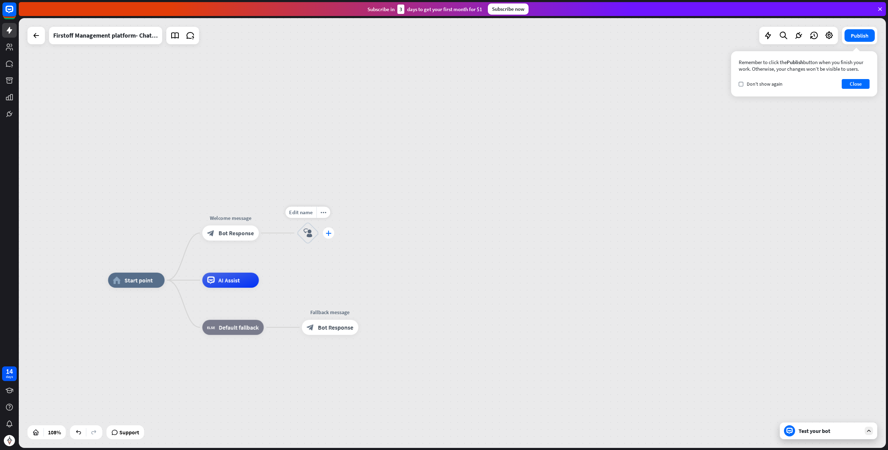
click at [326, 233] on icon "plus" at bounding box center [329, 232] width 6 height 5
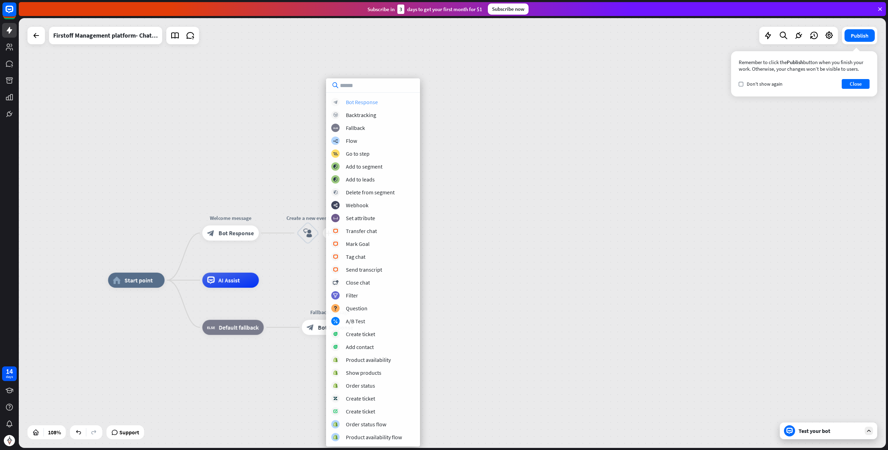
click at [362, 105] on div "Bot Response" at bounding box center [362, 101] width 32 height 7
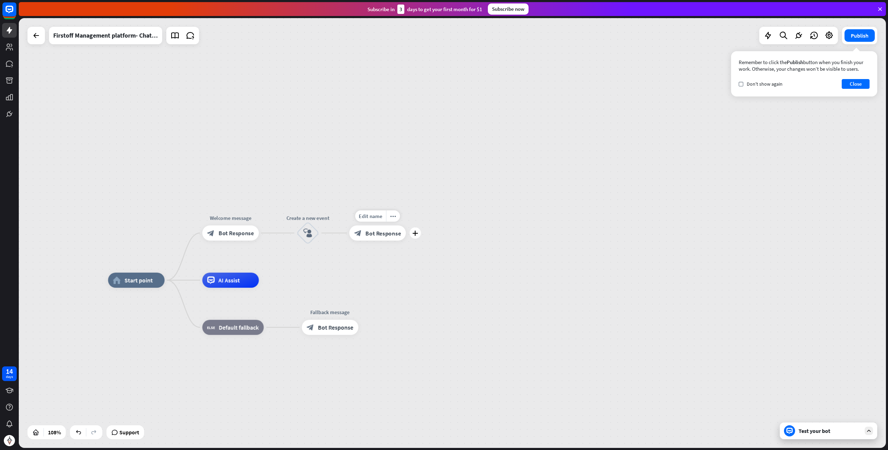
click at [374, 240] on div "Edit name more_horiz plus block_bot_response Bot Response" at bounding box center [377, 232] width 56 height 15
click at [378, 236] on span "Bot Response" at bounding box center [382, 233] width 35 height 8
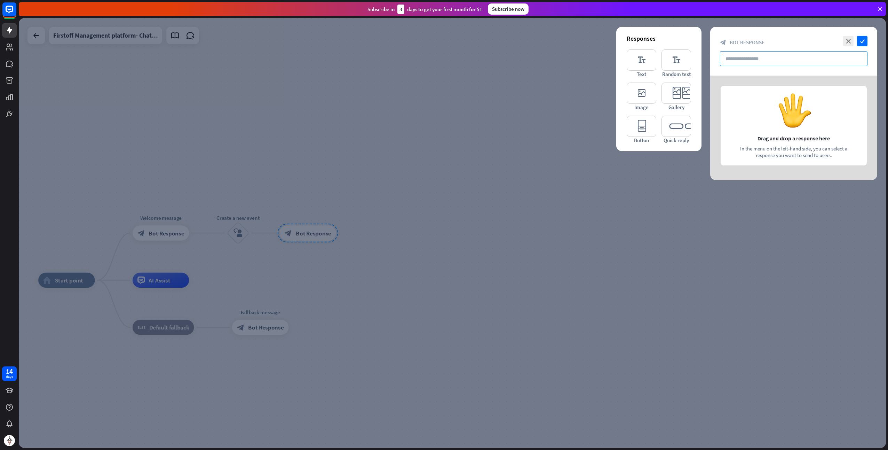
click at [779, 61] on input "text" at bounding box center [794, 58] width 148 height 15
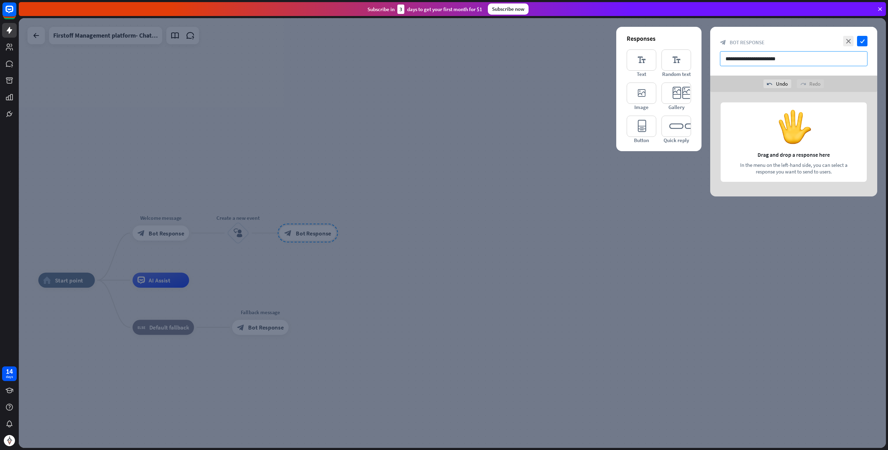
type input "**********"
click at [752, 84] on div "undo Undo redo Redo" at bounding box center [793, 84] width 167 height 16
click at [668, 126] on icon "editor_quick_replies" at bounding box center [677, 126] width 30 height 21
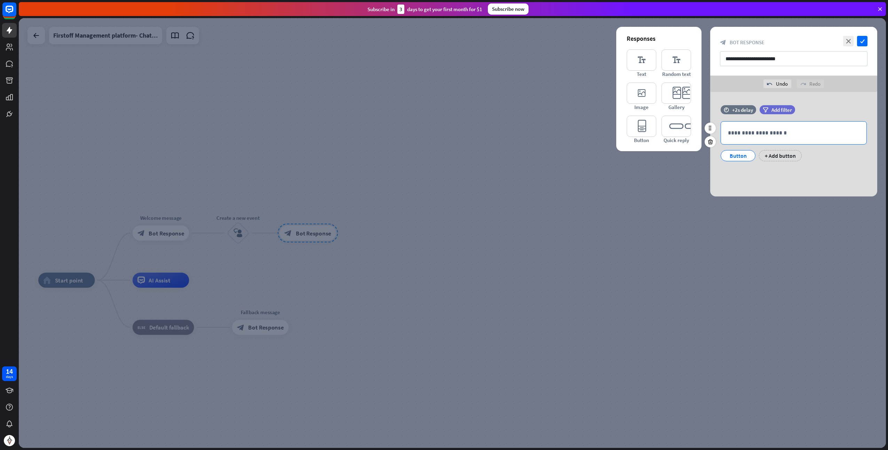
click at [734, 136] on p "**********" at bounding box center [794, 132] width 132 height 9
click at [727, 56] on input "**********" at bounding box center [794, 58] width 148 height 15
click at [744, 126] on div "**********" at bounding box center [793, 132] width 145 height 23
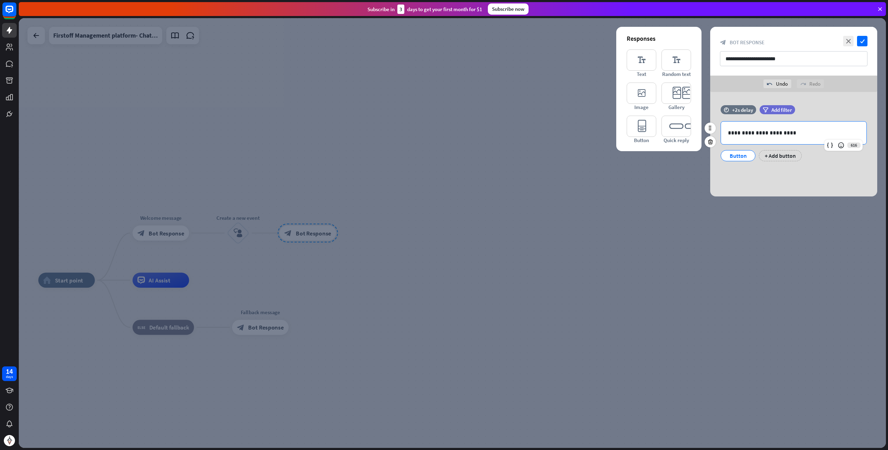
click at [745, 153] on div "Button" at bounding box center [738, 155] width 23 height 10
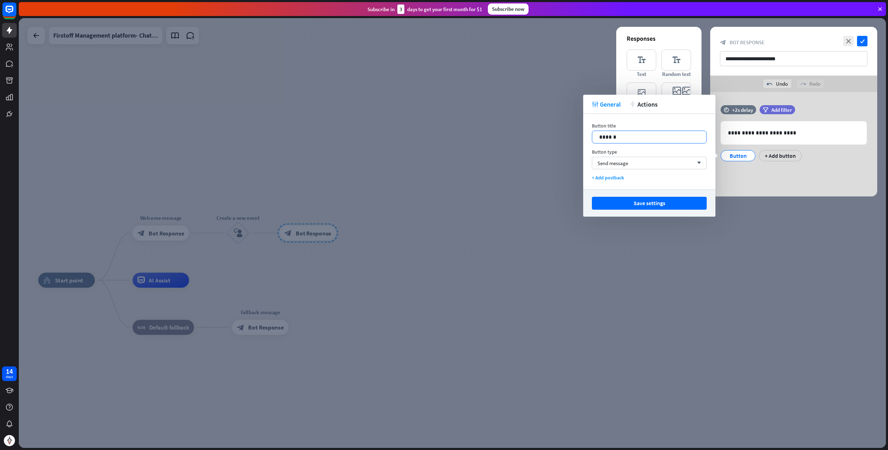
click at [619, 133] on p "******" at bounding box center [649, 137] width 101 height 9
click at [750, 179] on div "**********" at bounding box center [793, 144] width 167 height 104
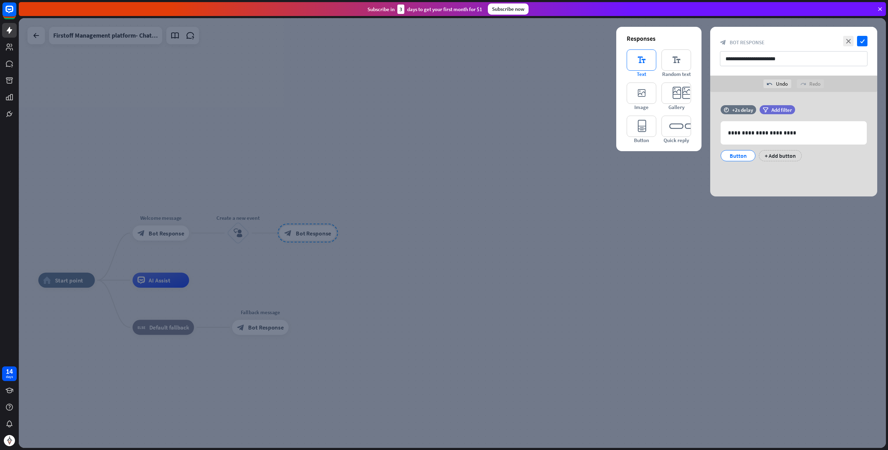
click at [645, 58] on icon "editor_text" at bounding box center [642, 59] width 30 height 21
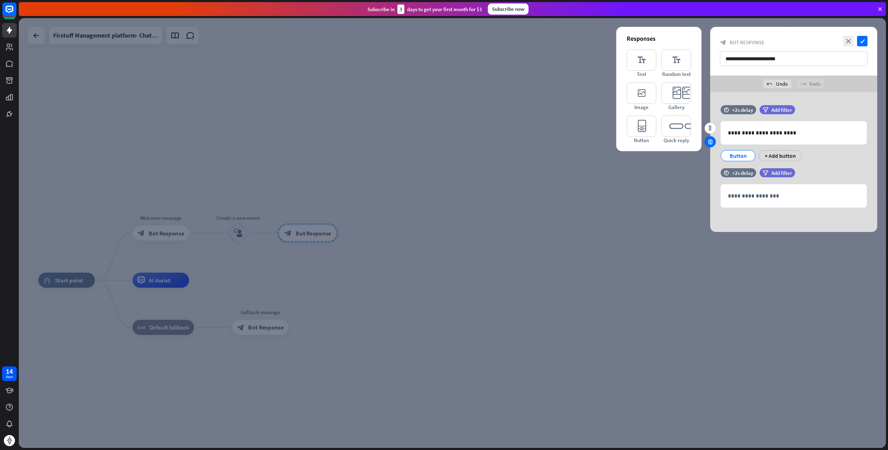
click at [711, 142] on icon at bounding box center [710, 142] width 7 height 6
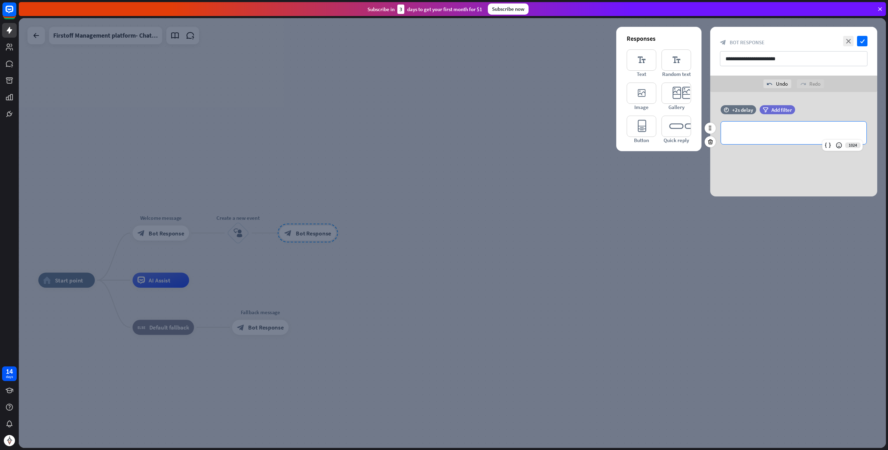
click at [741, 131] on p "**********" at bounding box center [794, 132] width 132 height 9
click at [734, 167] on div "**********" at bounding box center [793, 144] width 167 height 104
click at [734, 129] on p "**********" at bounding box center [794, 132] width 132 height 9
click at [706, 142] on div at bounding box center [710, 141] width 11 height 11
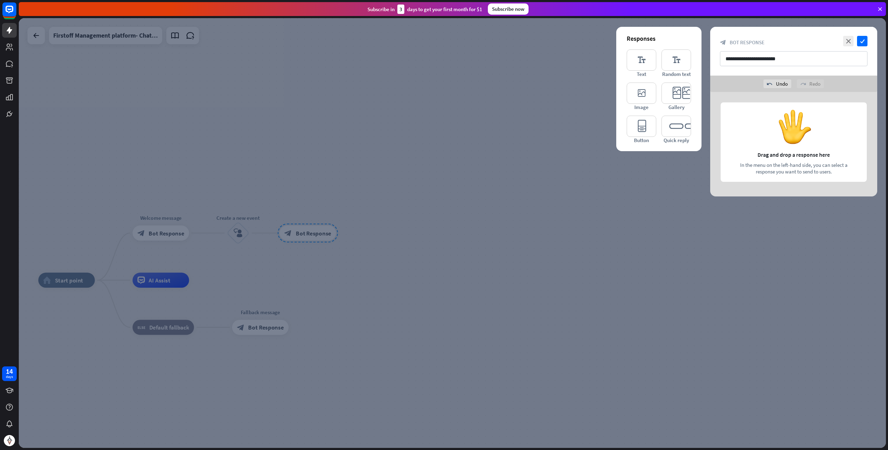
click at [340, 175] on div at bounding box center [452, 232] width 867 height 429
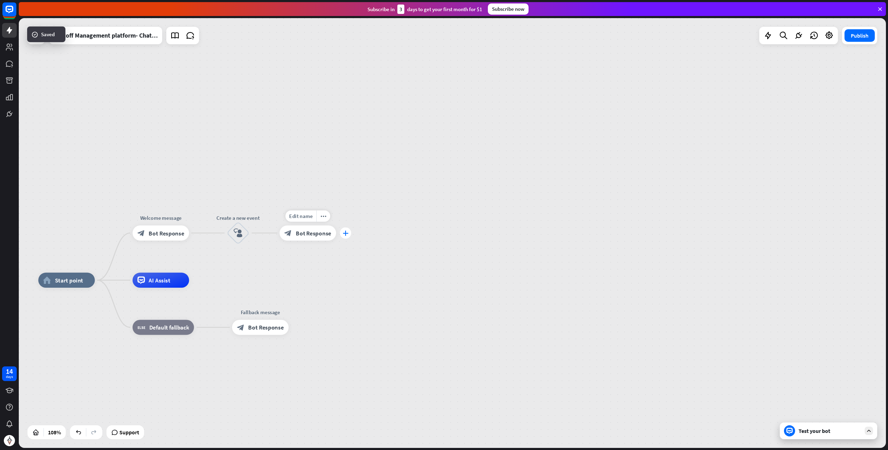
click at [344, 233] on icon "plus" at bounding box center [346, 232] width 6 height 5
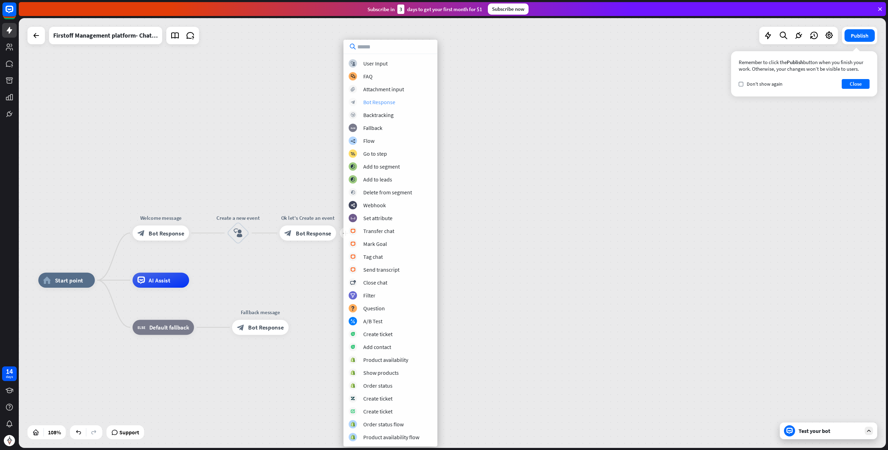
click at [381, 102] on div "Bot Response" at bounding box center [379, 101] width 32 height 7
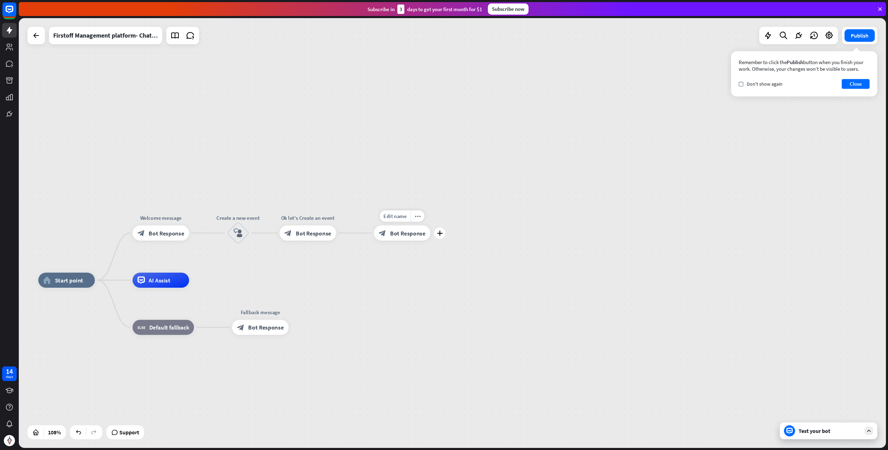
click at [416, 231] on span "Bot Response" at bounding box center [407, 233] width 35 height 8
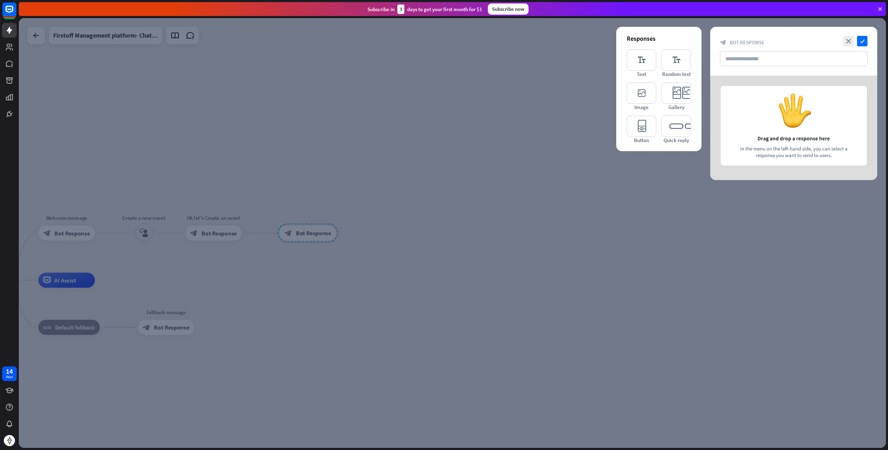
click at [303, 176] on div at bounding box center [452, 232] width 867 height 429
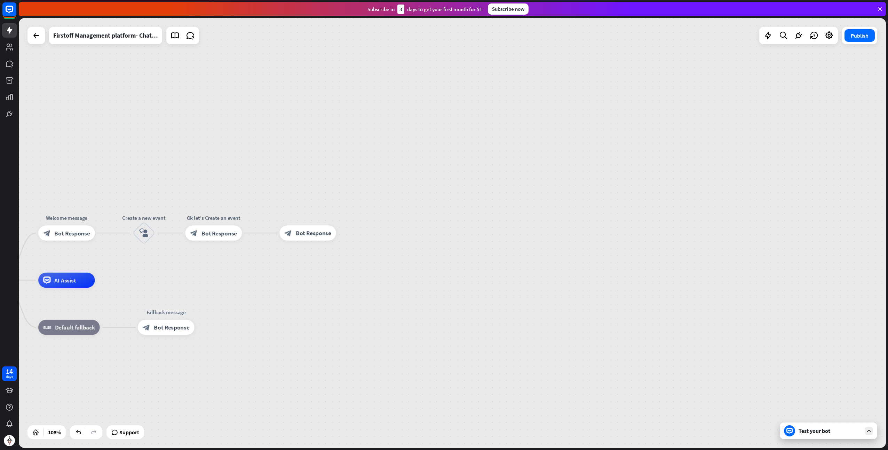
click at [27, 39] on div "home_2 Start point Welcome message block_bot_response Bot Response Create a new…" at bounding box center [452, 232] width 867 height 429
click at [34, 37] on icon at bounding box center [36, 35] width 8 height 8
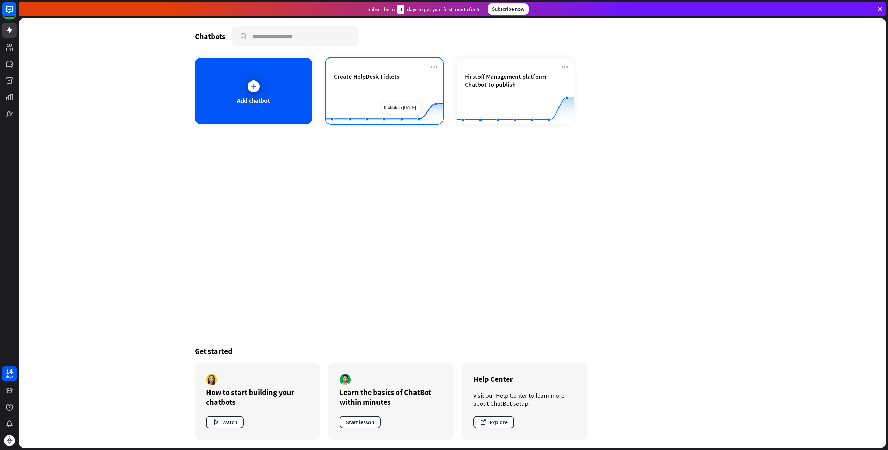
click at [425, 81] on div "Create HelpDesk Tickets" at bounding box center [384, 84] width 101 height 24
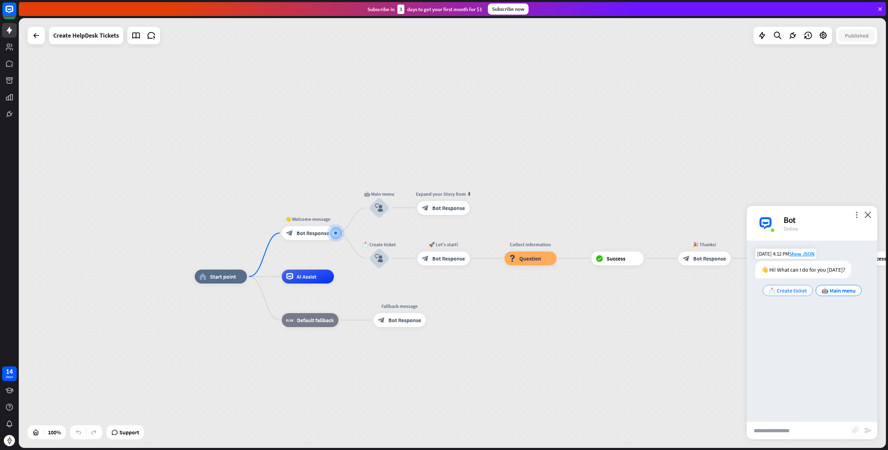
click at [783, 293] on span "📩 Create ticket" at bounding box center [788, 290] width 38 height 7
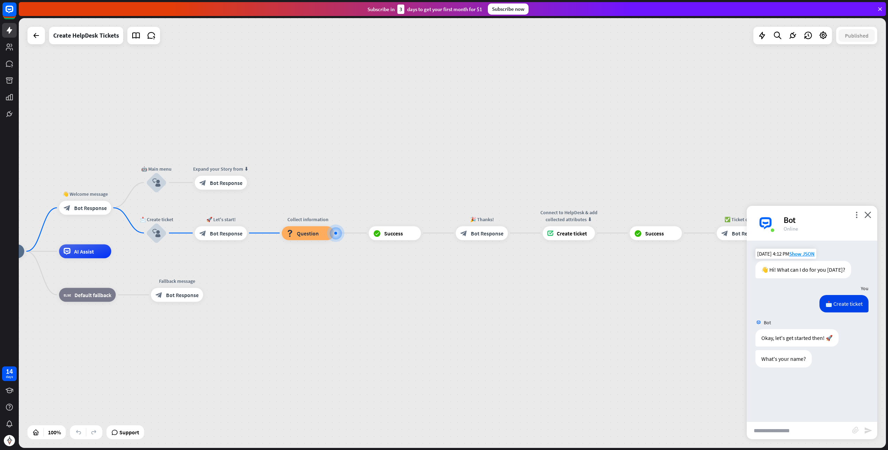
click at [791, 432] on input "text" at bounding box center [799, 429] width 105 height 17
click at [40, 47] on div "home_2 Start point 👋 Welcome message block_bot_response Bot Response 🤖 Main men…" at bounding box center [452, 232] width 867 height 429
click at [38, 39] on icon at bounding box center [36, 35] width 8 height 8
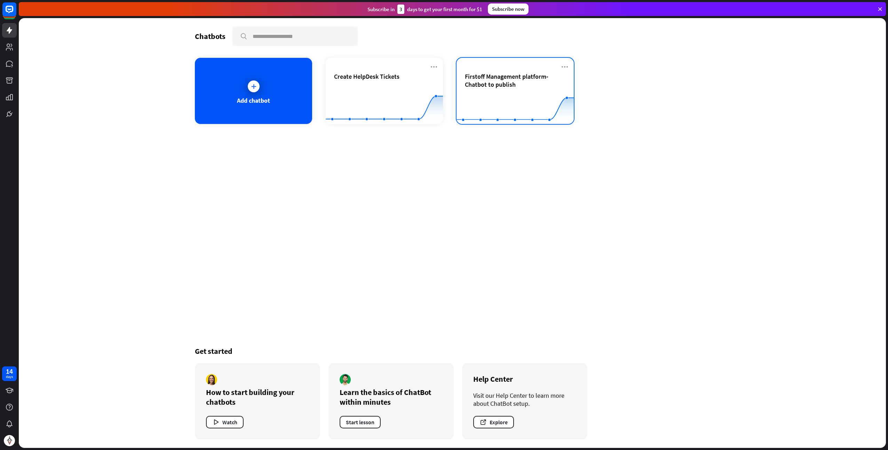
click at [521, 82] on span "Firstoff Management platform- Chatbot to publish" at bounding box center [515, 80] width 101 height 16
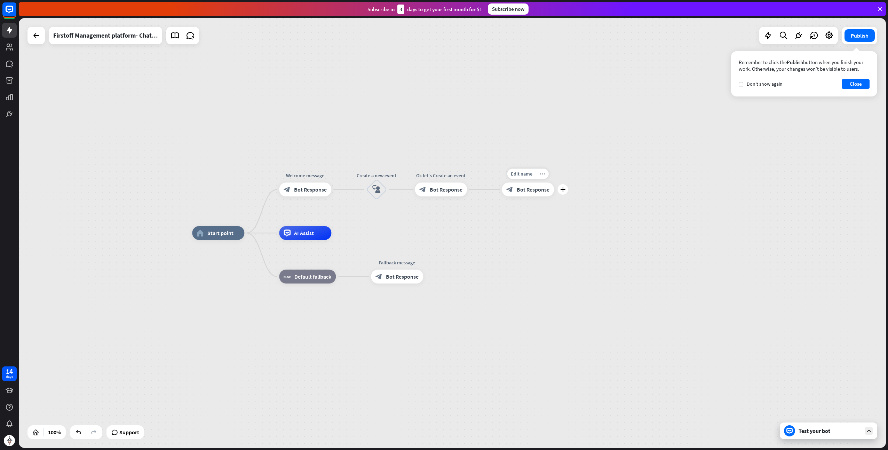
click at [542, 172] on icon "more_horiz" at bounding box center [543, 173] width 6 height 5
click at [569, 237] on span "Delete single block" at bounding box center [577, 235] width 40 height 7
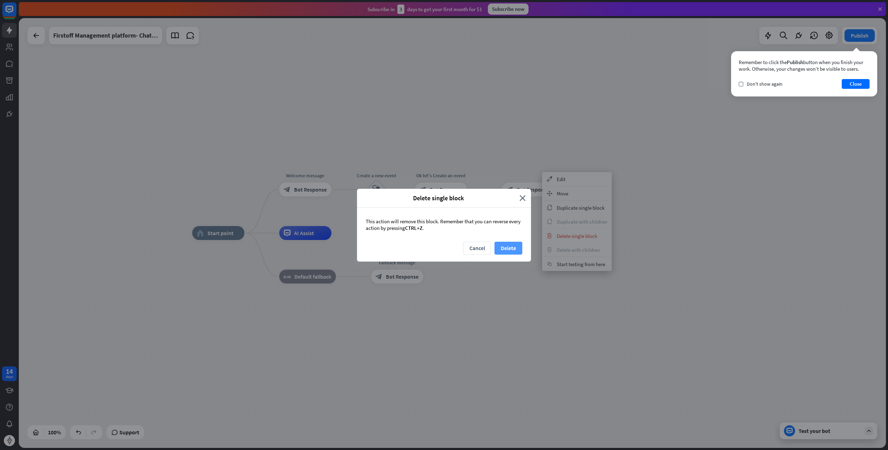
click at [504, 244] on button "Delete" at bounding box center [509, 248] width 28 height 13
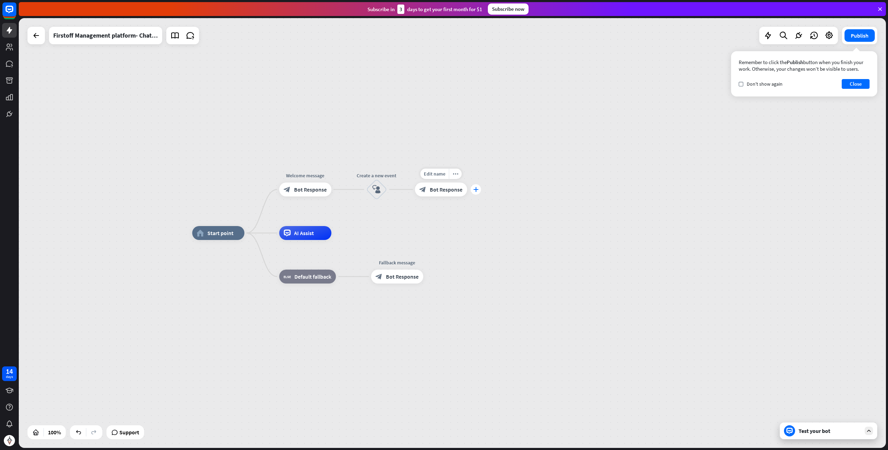
click at [477, 191] on icon "plus" at bounding box center [475, 189] width 5 height 5
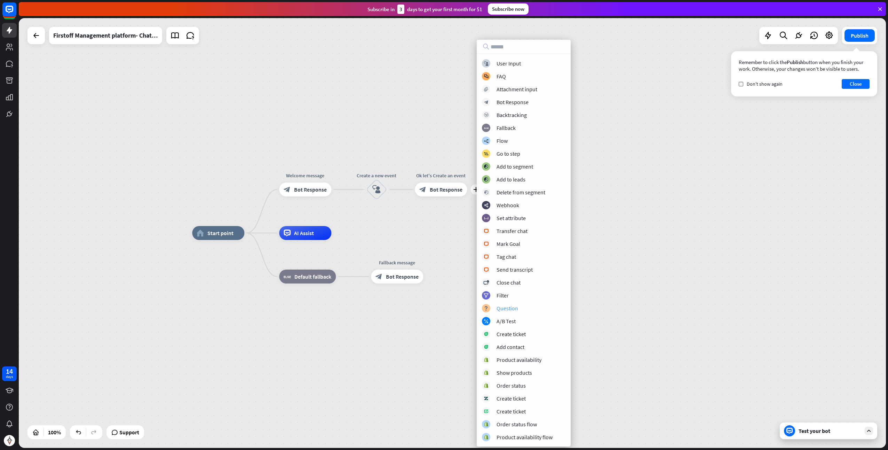
click at [512, 306] on div "Question" at bounding box center [508, 308] width 22 height 7
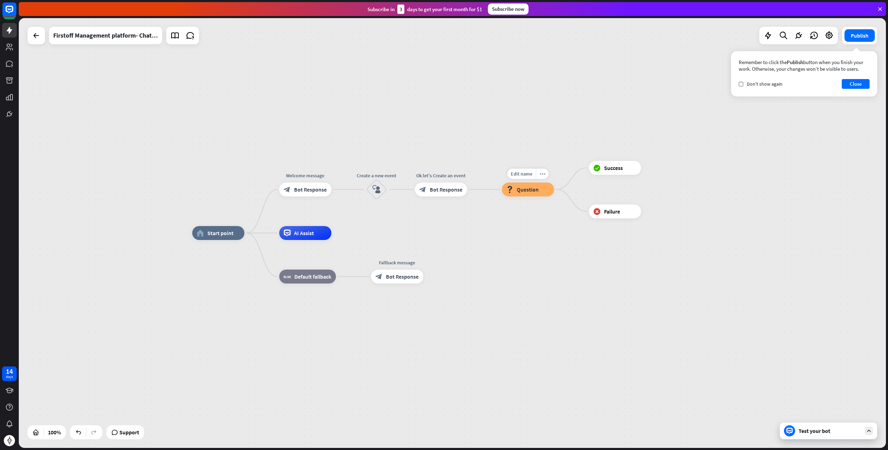
click at [537, 193] on span "Question" at bounding box center [528, 189] width 22 height 7
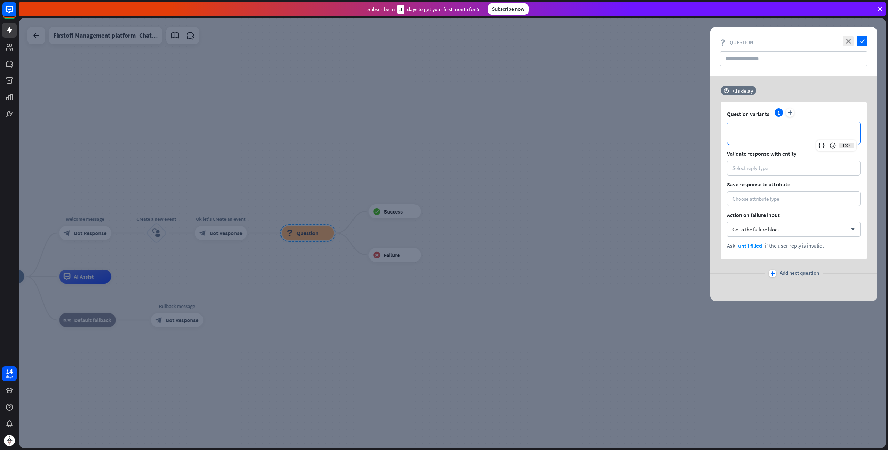
click at [746, 136] on p "**********" at bounding box center [793, 133] width 119 height 9
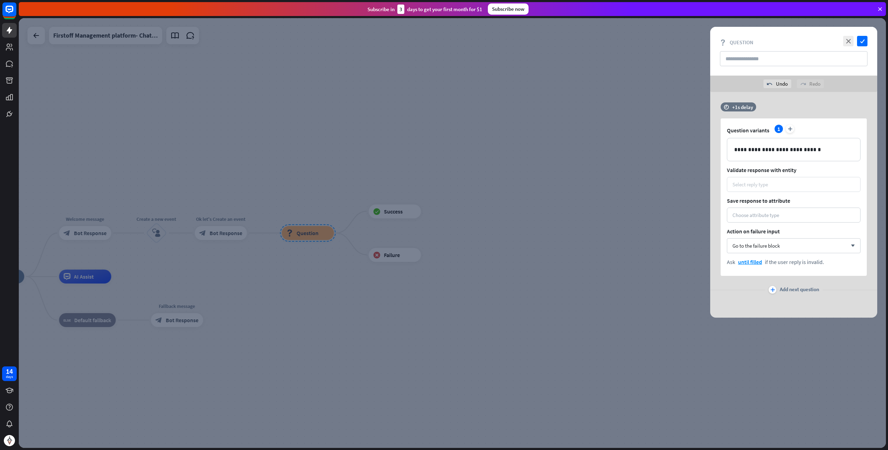
click at [762, 184] on div "Select reply type" at bounding box center [750, 184] width 35 height 7
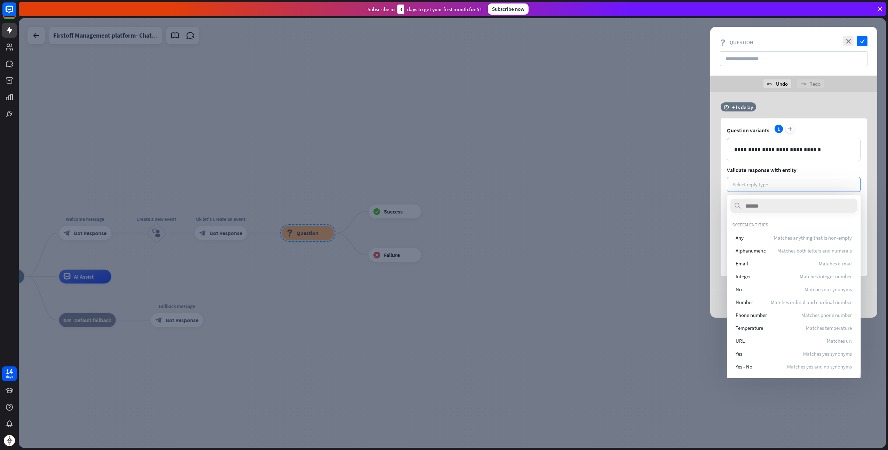
click at [727, 185] on div "**********" at bounding box center [794, 196] width 146 height 157
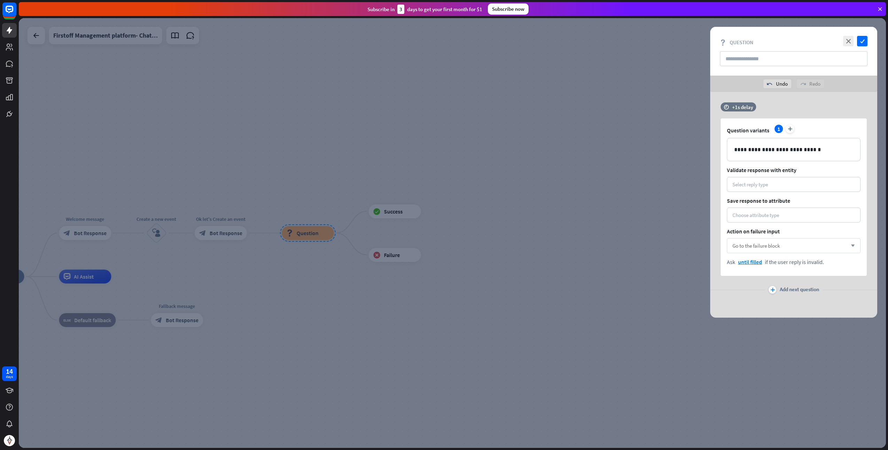
click at [774, 248] on span "Go to the failure block" at bounding box center [756, 245] width 47 height 7
click at [774, 247] on span "Go to the failure block" at bounding box center [756, 245] width 47 height 7
click at [758, 187] on div "Select reply type" at bounding box center [750, 184] width 35 height 7
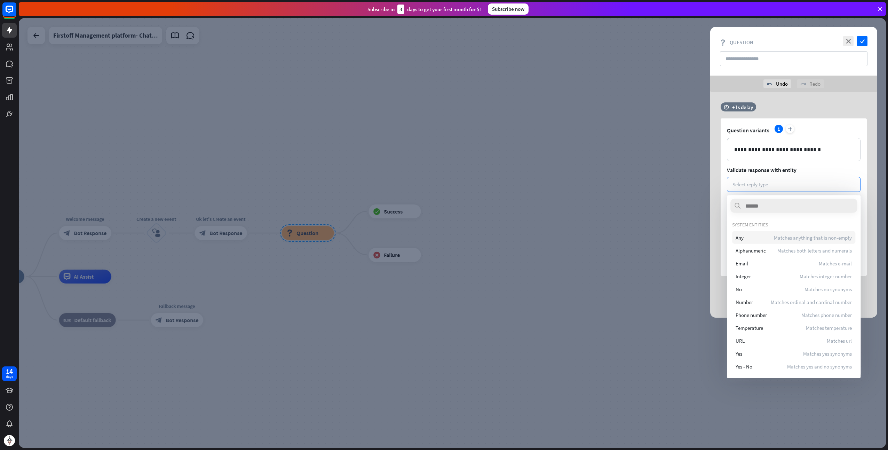
click at [766, 235] on div "Any Matches anything that is non-empty" at bounding box center [793, 237] width 123 height 13
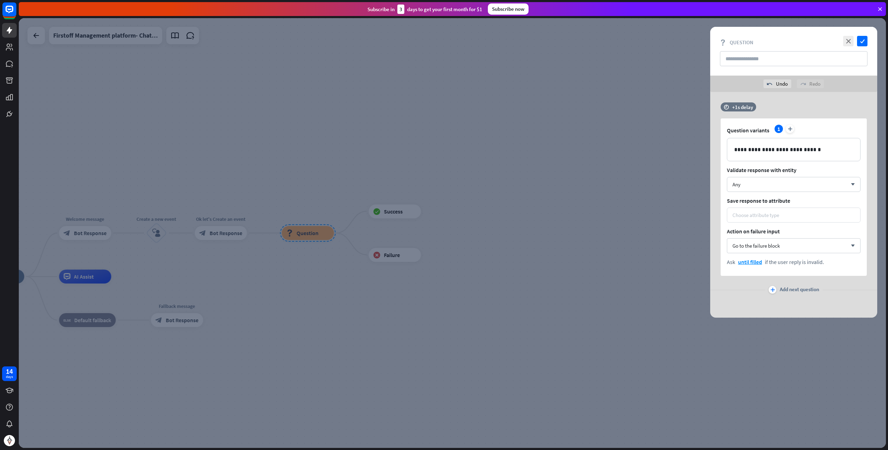
click at [762, 217] on div "Choose attribute type" at bounding box center [756, 215] width 47 height 7
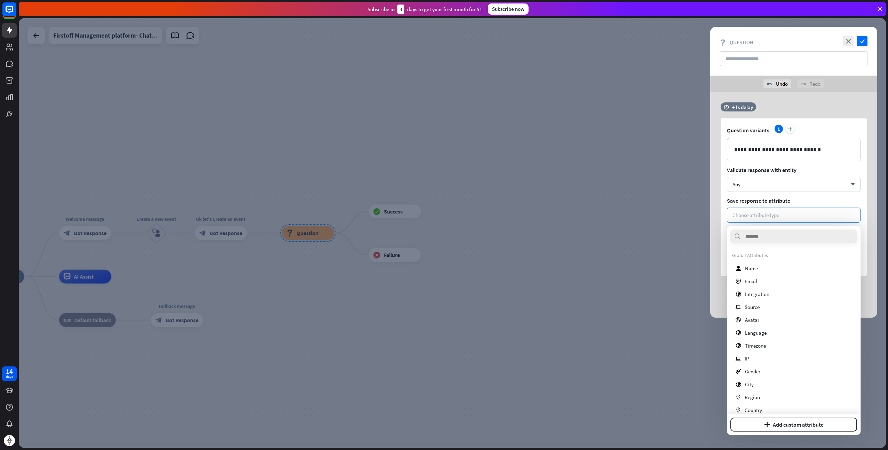
click at [716, 218] on div "**********" at bounding box center [793, 188] width 167 height 173
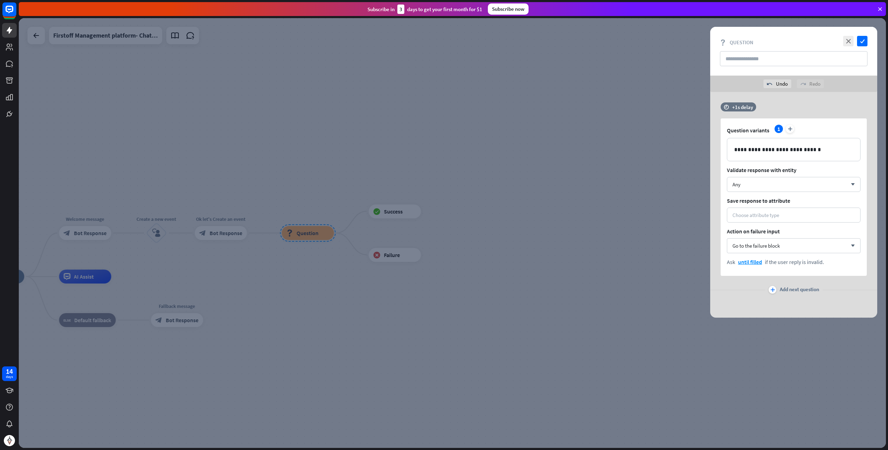
click at [774, 289] on icon "plus" at bounding box center [773, 289] width 5 height 4
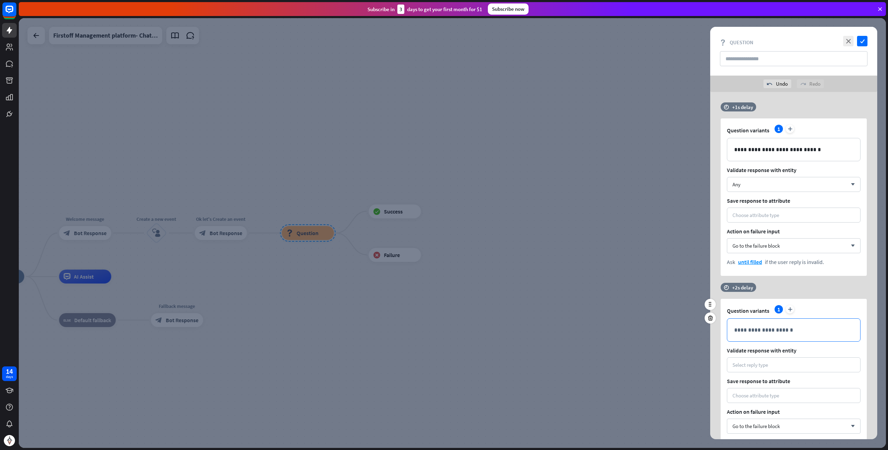
click at [765, 326] on p "**********" at bounding box center [793, 329] width 119 height 9
click at [766, 365] on div "Select reply type" at bounding box center [750, 364] width 35 height 7
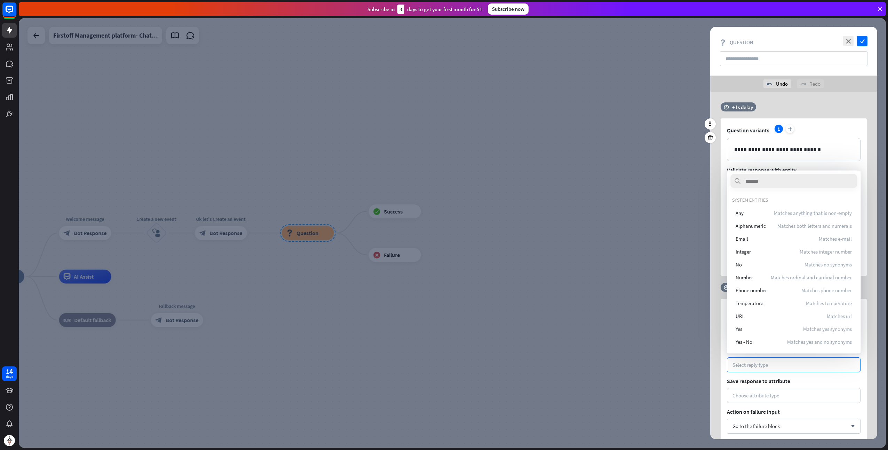
click at [716, 275] on div "**********" at bounding box center [793, 188] width 167 height 173
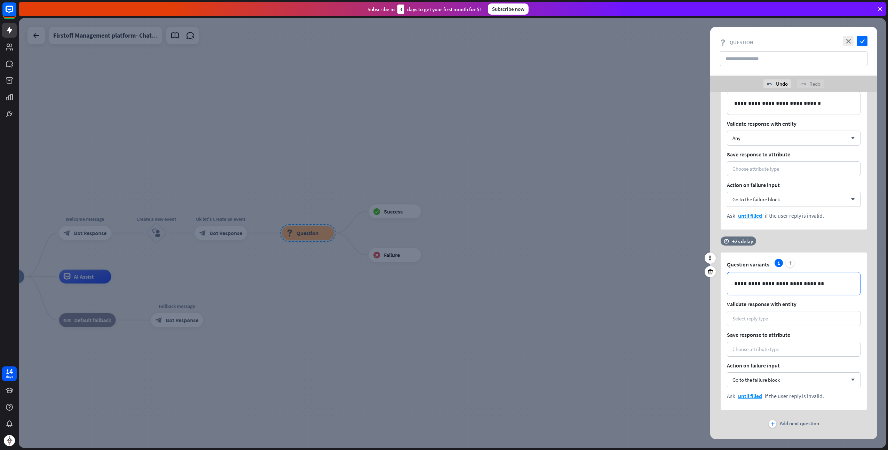
scroll to position [58, 0]
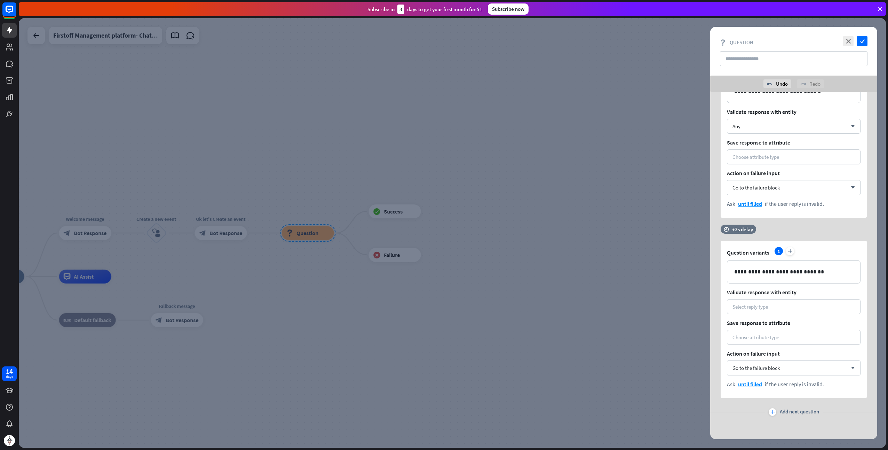
click at [625, 342] on div at bounding box center [452, 232] width 867 height 429
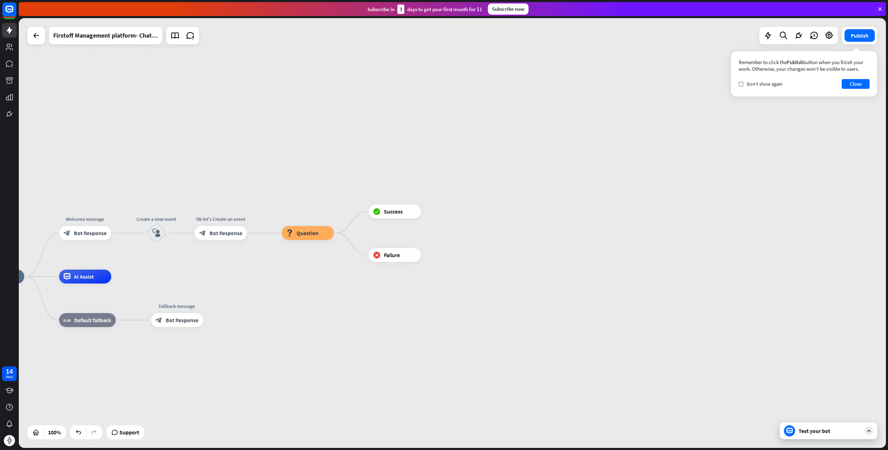
click at [823, 433] on div "Test your bot" at bounding box center [830, 430] width 63 height 7
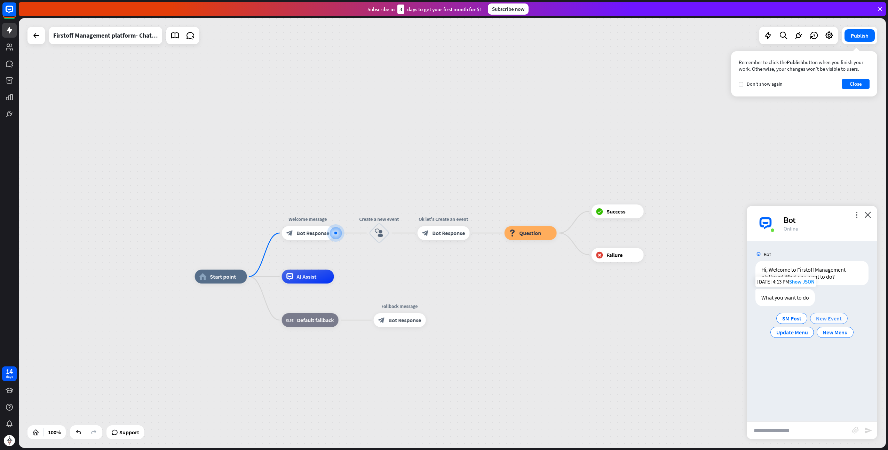
click at [829, 318] on span "New Event" at bounding box center [829, 318] width 26 height 7
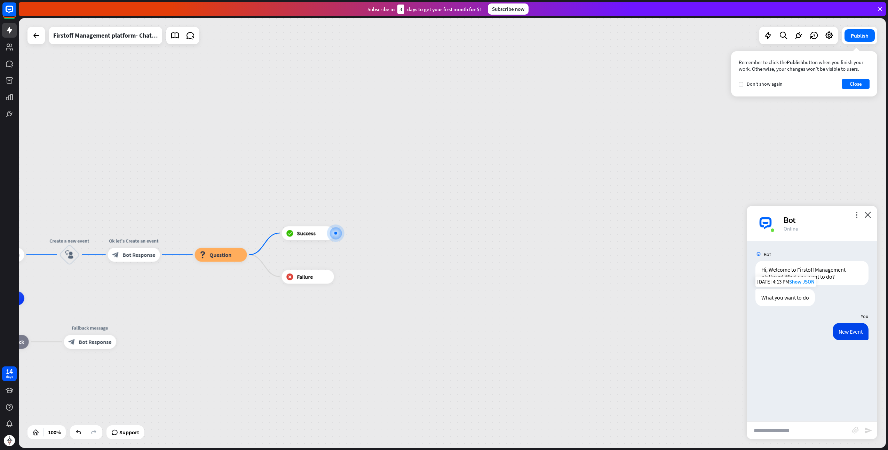
click at [833, 330] on div "New Event" at bounding box center [851, 331] width 36 height 17
click at [821, 339] on div "New Event [DATE] 4:13 PM Show JSON" at bounding box center [812, 333] width 131 height 21
click at [66, 257] on icon "block_user_input" at bounding box center [69, 255] width 8 height 8
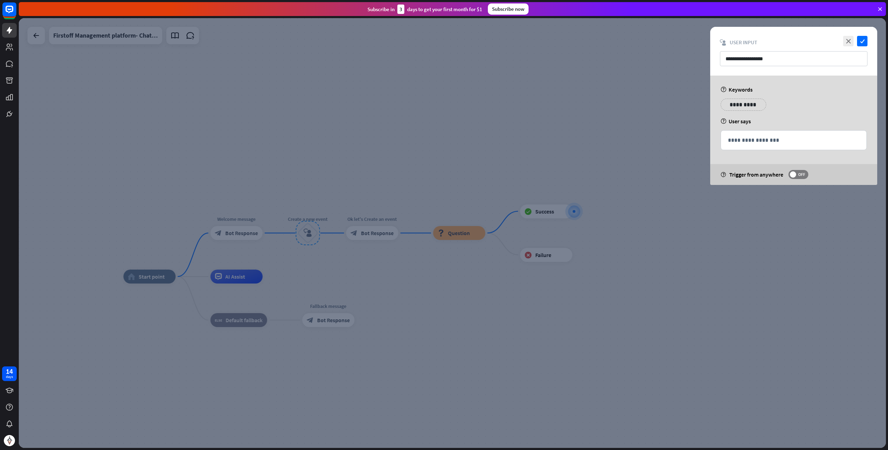
click at [537, 122] on div at bounding box center [452, 232] width 867 height 429
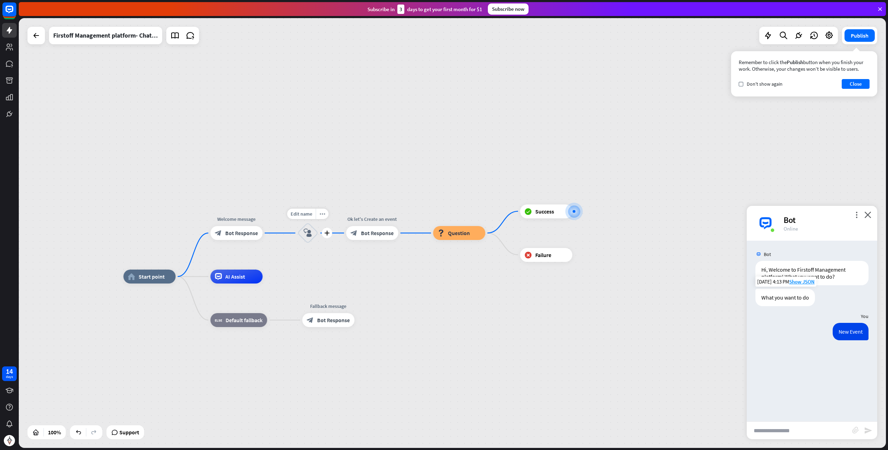
click at [308, 233] on icon "block_user_input" at bounding box center [308, 233] width 8 height 8
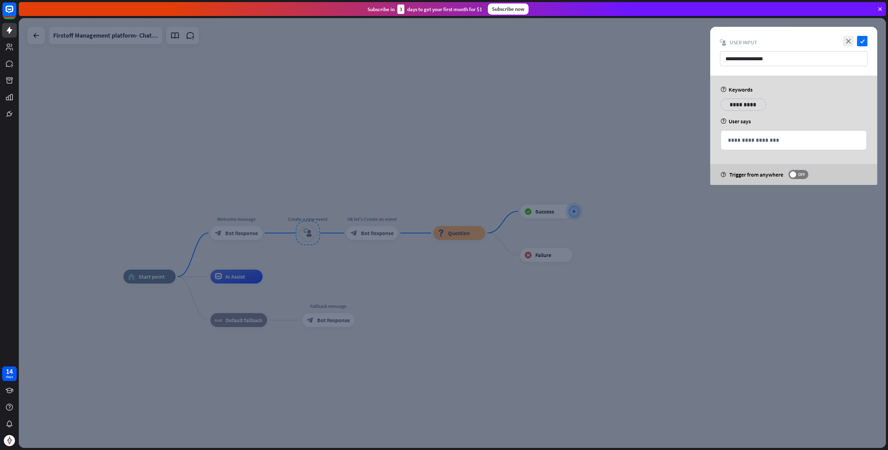
click at [411, 161] on div at bounding box center [452, 232] width 867 height 429
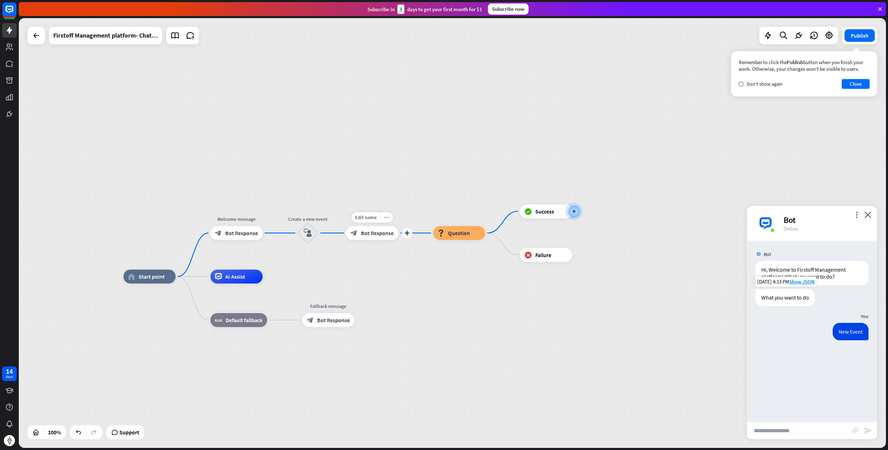
click at [388, 218] on icon "more_horiz" at bounding box center [387, 217] width 6 height 5
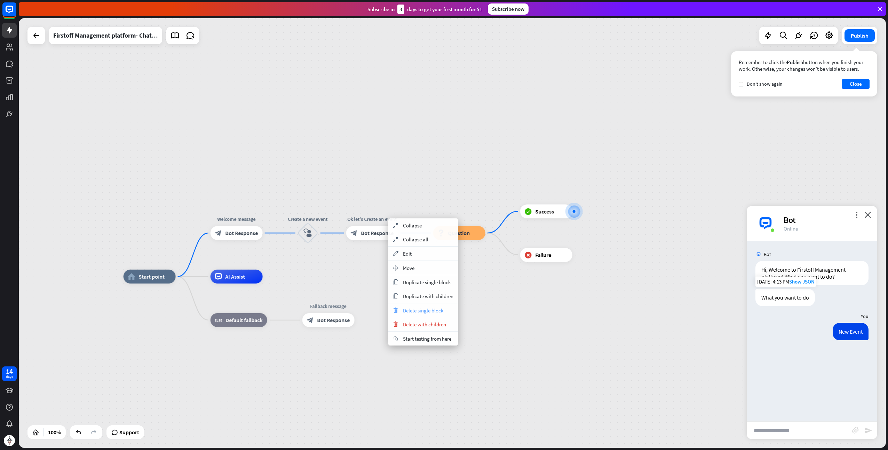
click at [421, 311] on span "Delete single block" at bounding box center [423, 310] width 40 height 7
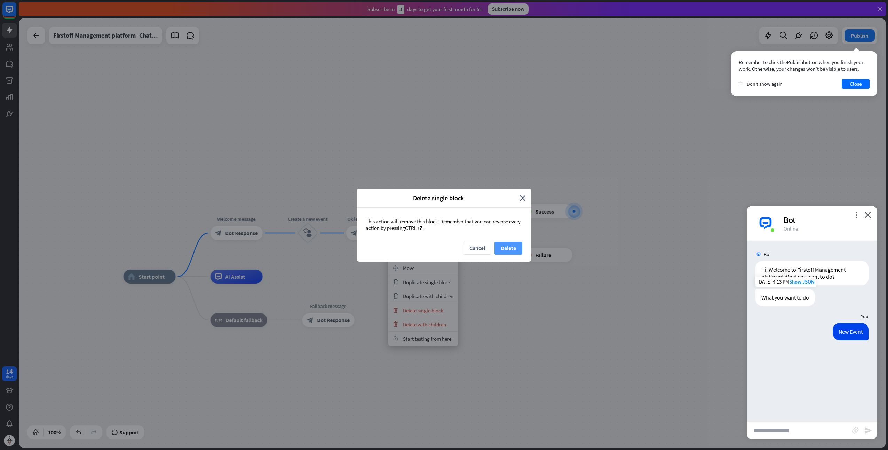
click at [500, 245] on button "Delete" at bounding box center [509, 248] width 28 height 13
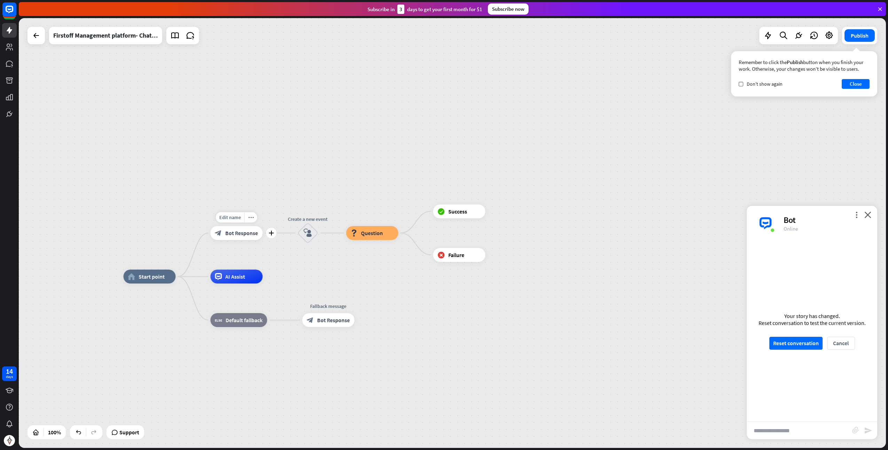
click at [250, 234] on span "Bot Response" at bounding box center [242, 232] width 33 height 7
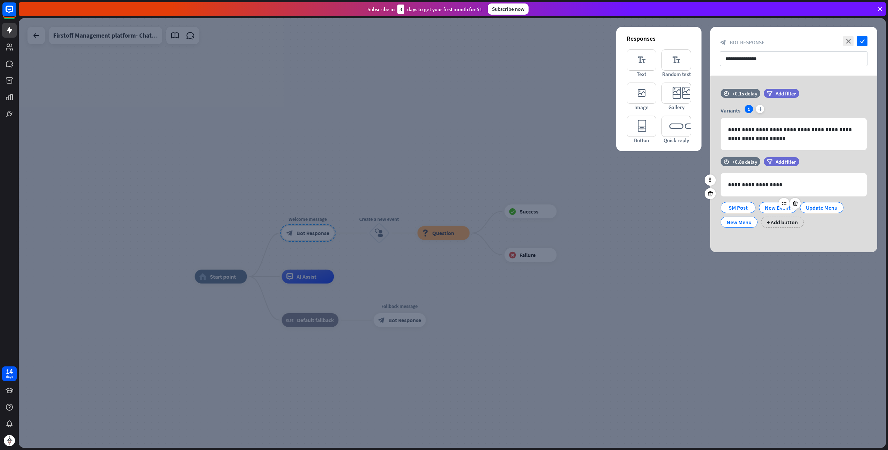
click at [765, 206] on div "New Event" at bounding box center [778, 207] width 26 height 10
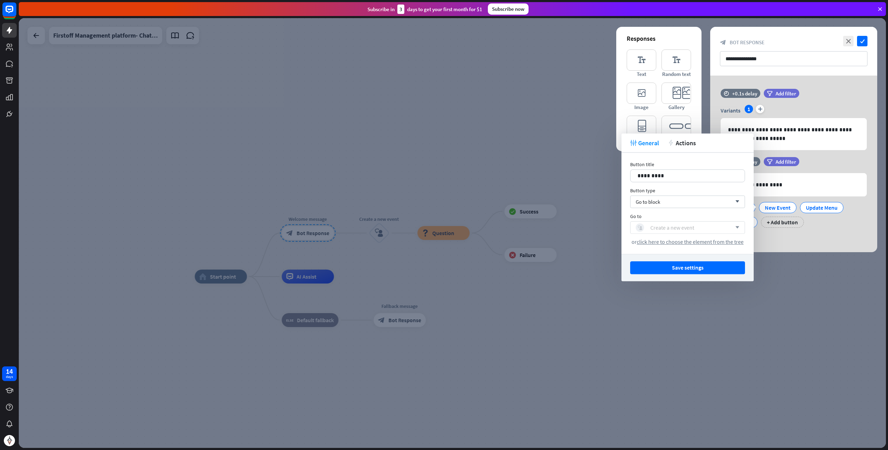
click at [696, 229] on div "block_user_input Create a new event" at bounding box center [684, 227] width 96 height 8
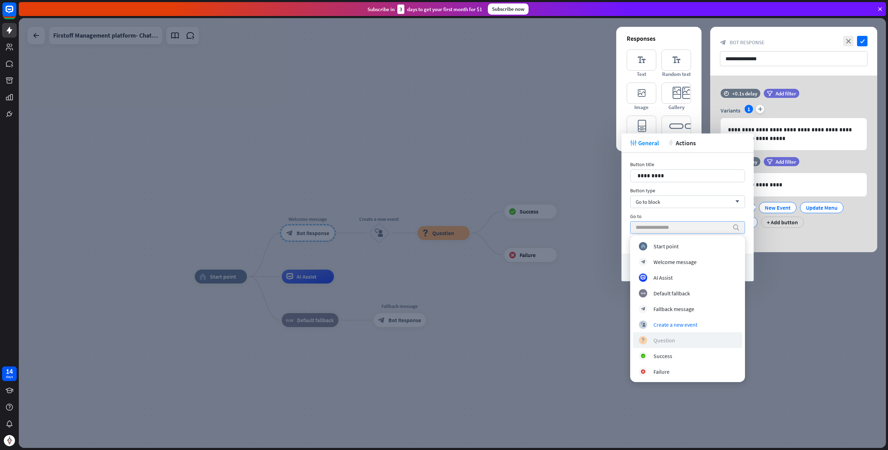
click at [679, 341] on div "block_question Question" at bounding box center [687, 339] width 97 height 8
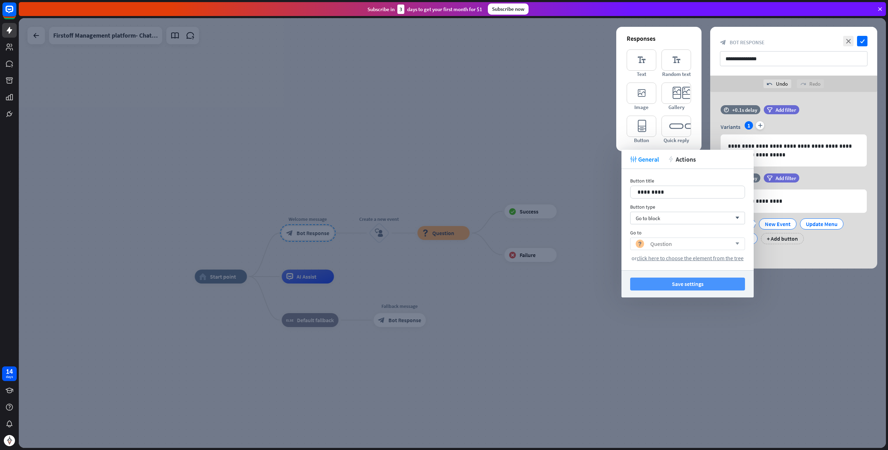
click at [729, 285] on button "Save settings" at bounding box center [687, 283] width 115 height 13
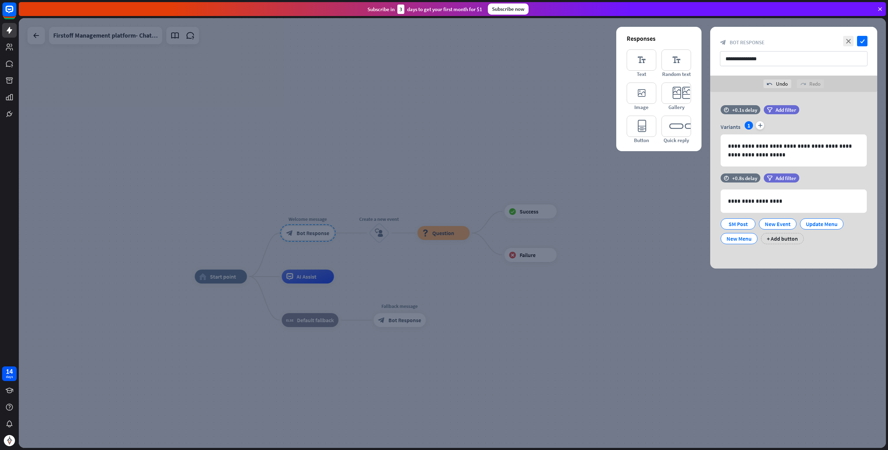
click at [621, 313] on div at bounding box center [452, 232] width 867 height 429
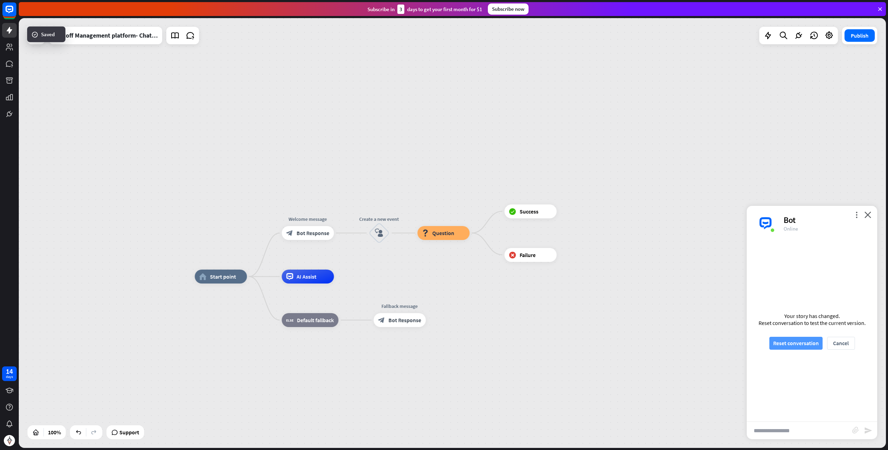
click at [791, 344] on button "Reset conversation" at bounding box center [795, 343] width 53 height 13
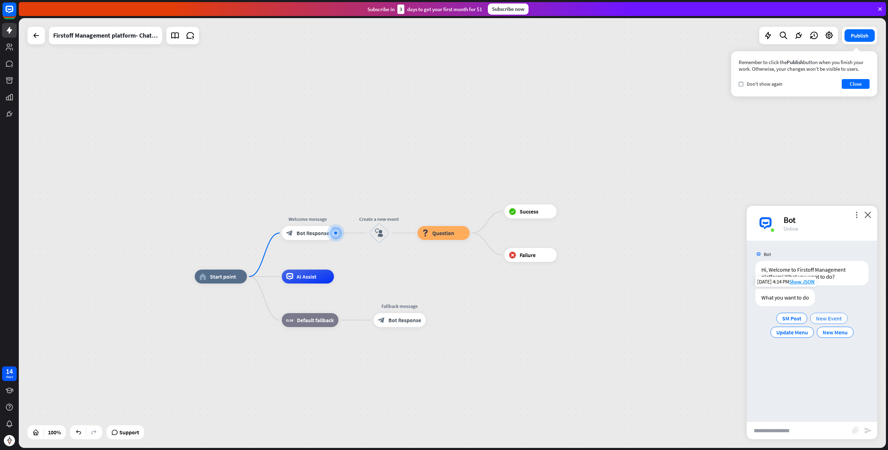
click at [827, 320] on span "New Event" at bounding box center [829, 318] width 26 height 7
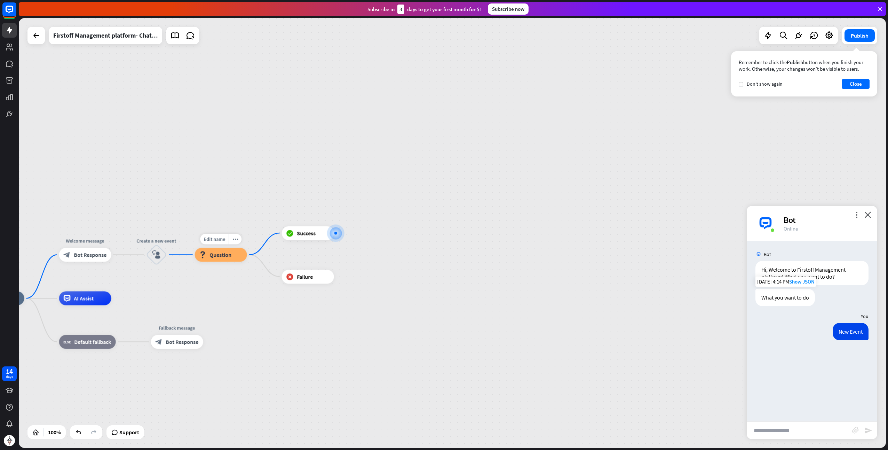
click at [219, 254] on span "Question" at bounding box center [221, 254] width 22 height 7
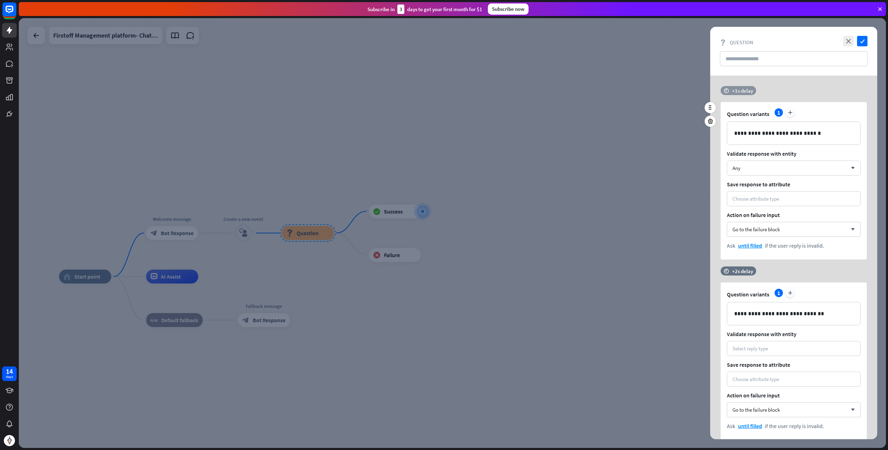
click at [736, 87] on div "+1s delay" at bounding box center [742, 90] width 21 height 7
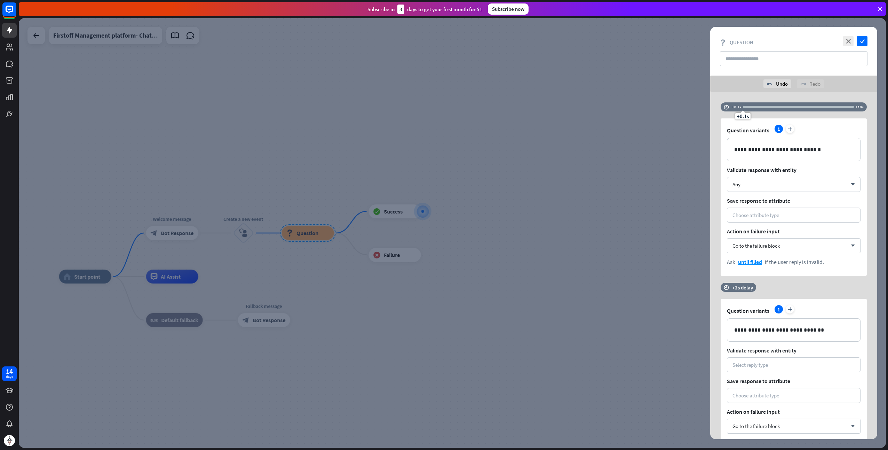
drag, startPoint x: 752, startPoint y: 94, endPoint x: 714, endPoint y: 93, distance: 38.6
click at [714, 93] on div "**********" at bounding box center [793, 295] width 167 height 406
click at [745, 64] on input "text" at bounding box center [794, 58] width 148 height 15
click at [693, 96] on div at bounding box center [452, 232] width 867 height 429
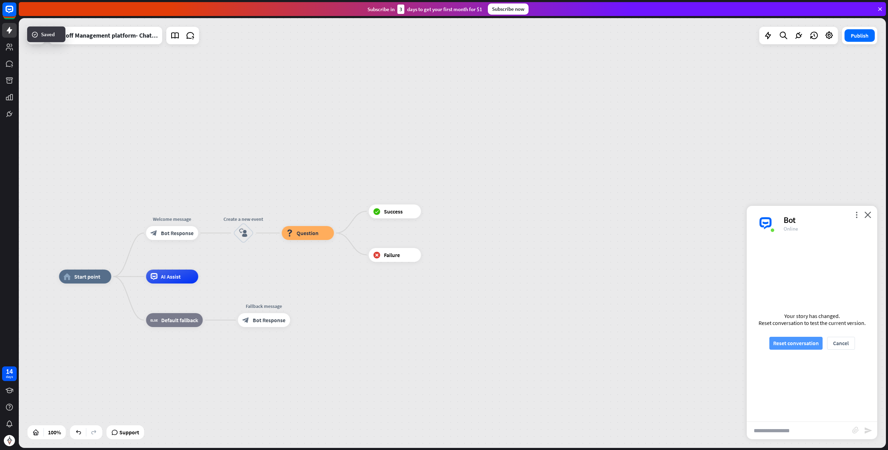
click at [795, 346] on button "Reset conversation" at bounding box center [795, 343] width 53 height 13
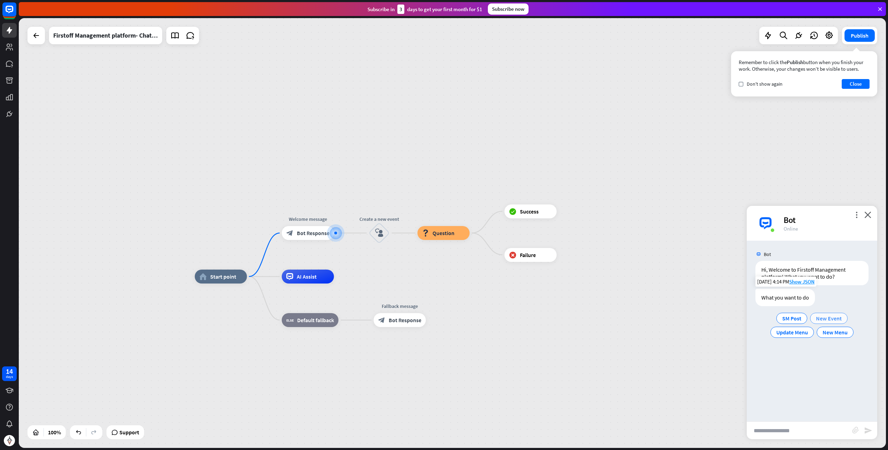
click at [837, 319] on span "New Event" at bounding box center [829, 318] width 26 height 7
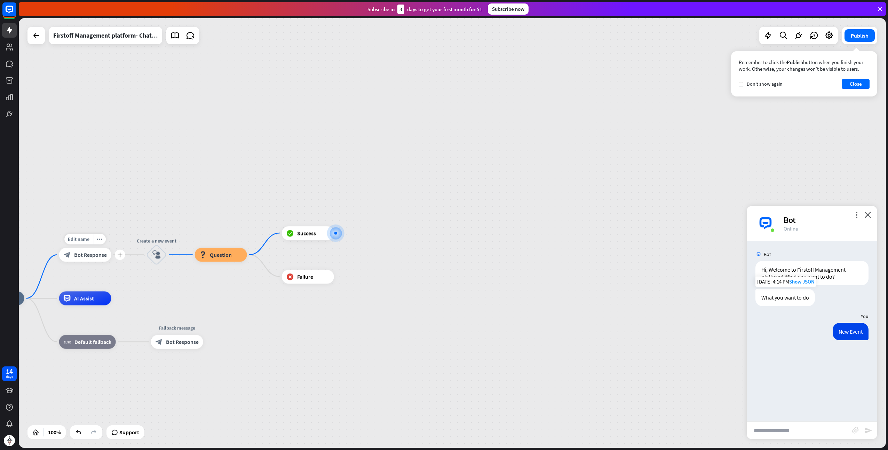
click at [87, 257] on span "Bot Response" at bounding box center [90, 254] width 33 height 7
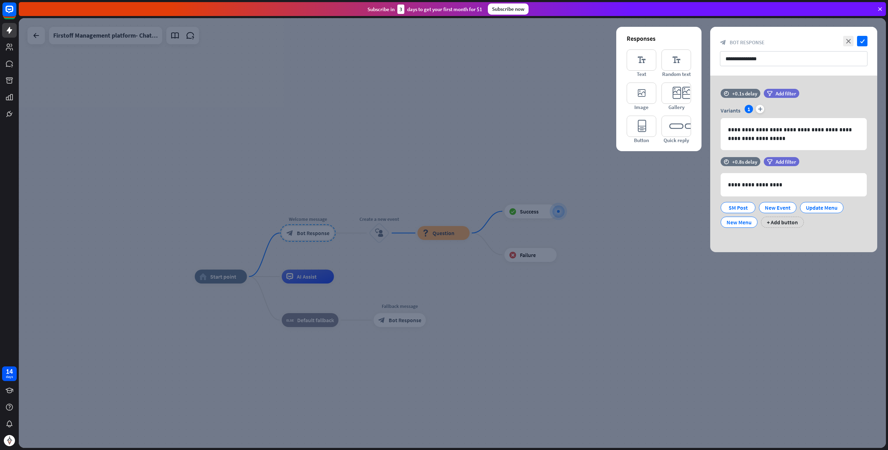
click at [645, 291] on div at bounding box center [452, 232] width 867 height 429
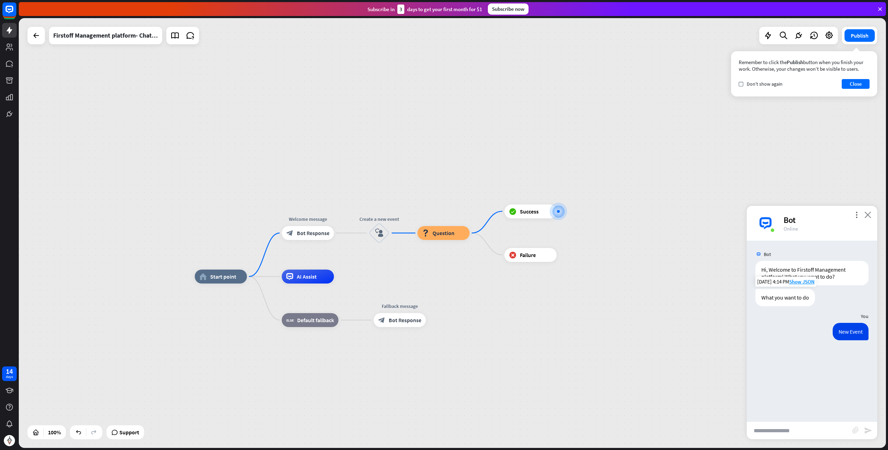
click at [868, 214] on icon "close" at bounding box center [868, 214] width 7 height 7
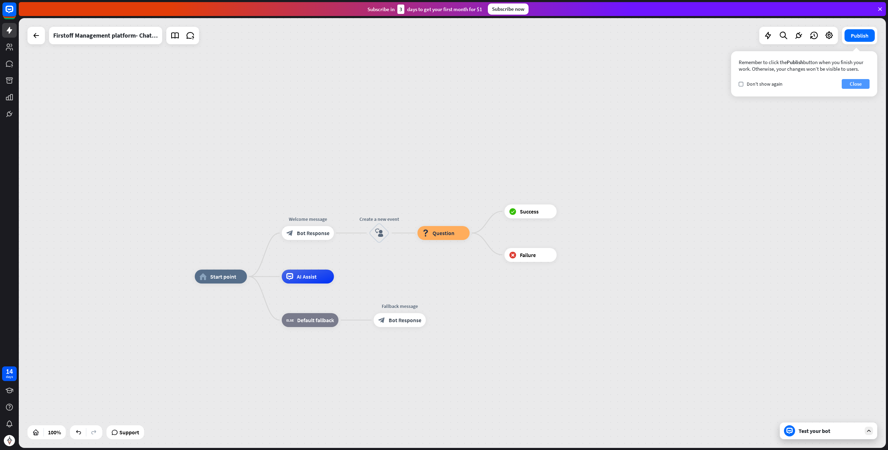
click at [856, 86] on button "Close" at bounding box center [856, 84] width 28 height 10
click at [279, 219] on div "Welcome message" at bounding box center [308, 218] width 63 height 7
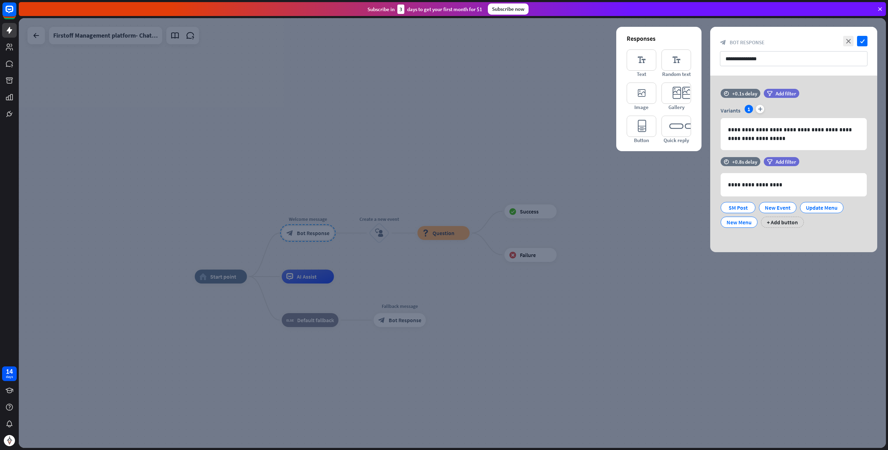
click at [750, 333] on div at bounding box center [452, 232] width 867 height 429
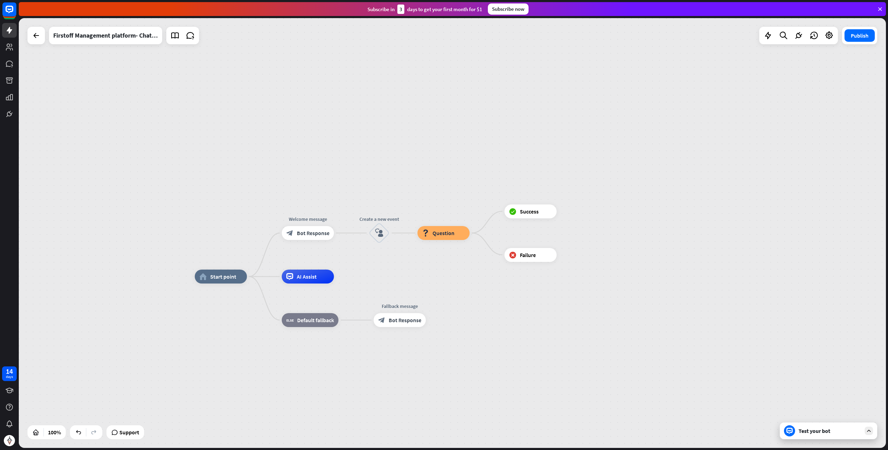
click at [820, 434] on div "Test your bot" at bounding box center [828, 430] width 97 height 17
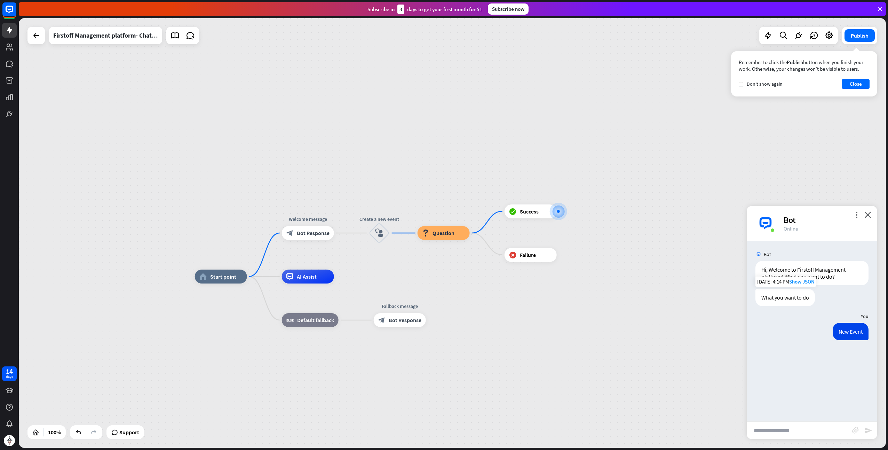
click at [838, 437] on input "text" at bounding box center [799, 429] width 105 height 17
type input "***"
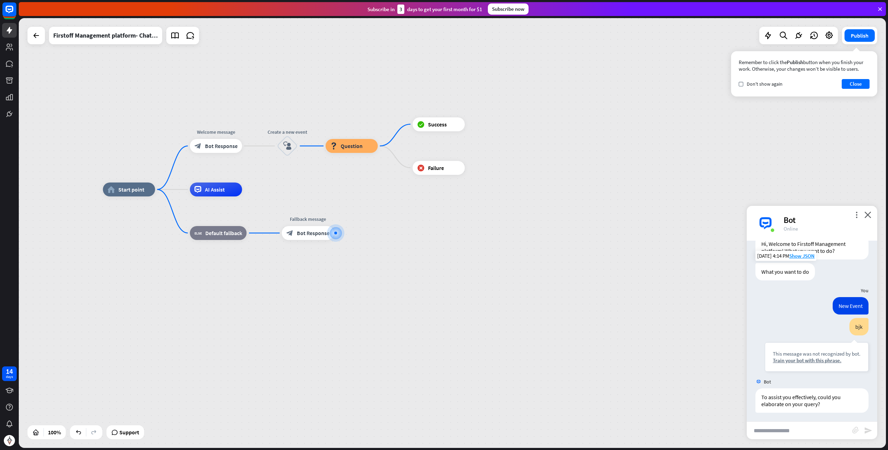
scroll to position [27, 0]
type input "**"
click at [140, 190] on span "Start point" at bounding box center [131, 189] width 26 height 7
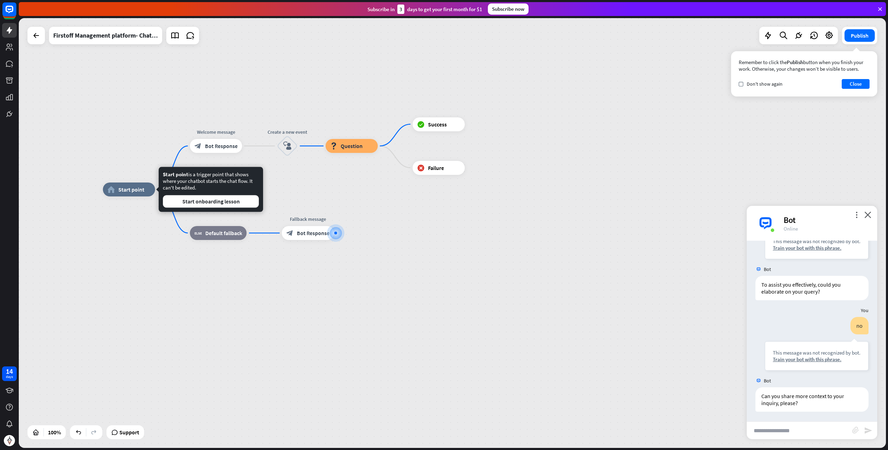
click at [349, 184] on div "home_2 Start point Welcome message block_bot_response Bot Response Create a new…" at bounding box center [452, 232] width 867 height 429
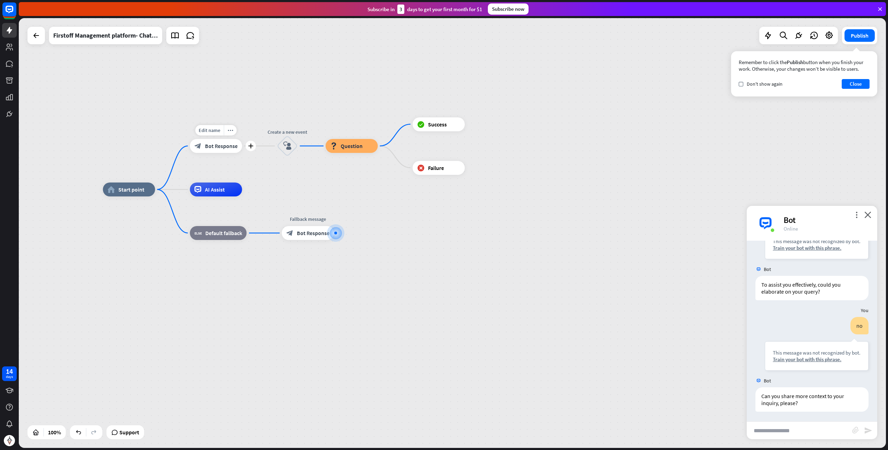
click at [219, 149] on span "Bot Response" at bounding box center [221, 145] width 33 height 7
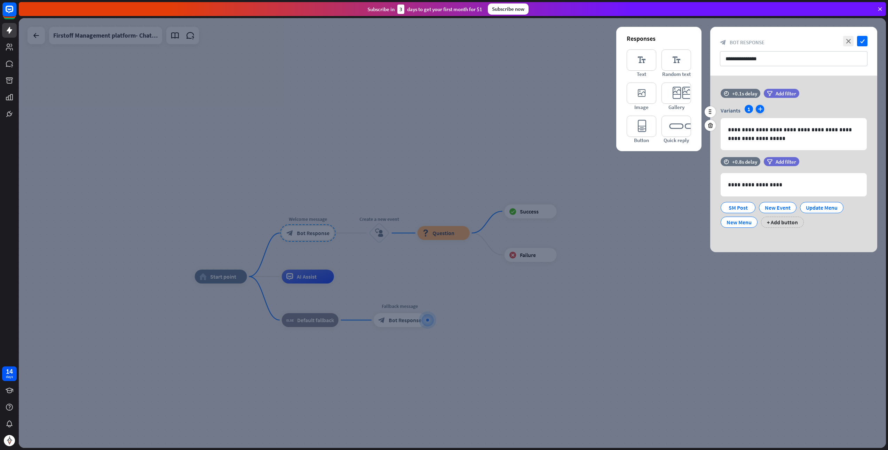
click at [761, 111] on icon "plus" at bounding box center [760, 109] width 8 height 8
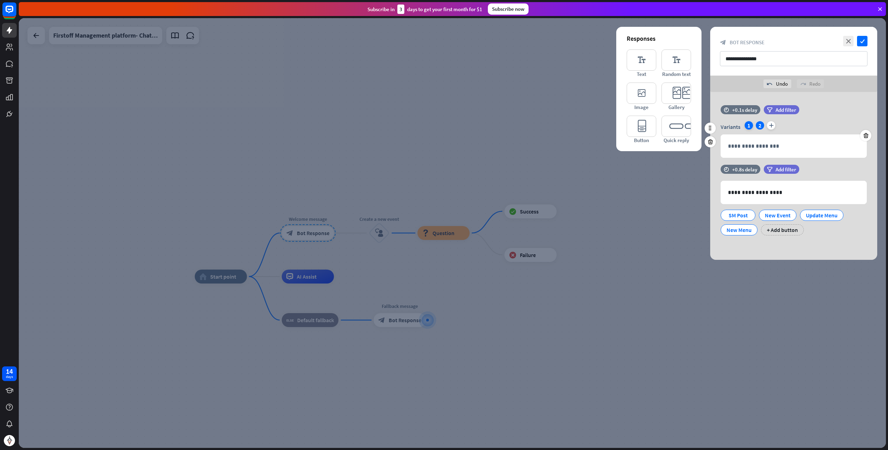
click at [748, 127] on div "1" at bounding box center [749, 125] width 8 height 8
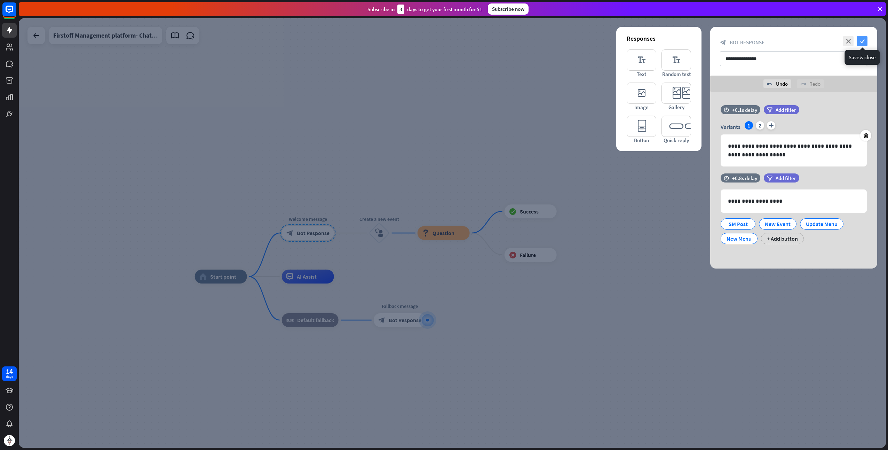
click at [865, 40] on icon "check" at bounding box center [862, 41] width 10 height 10
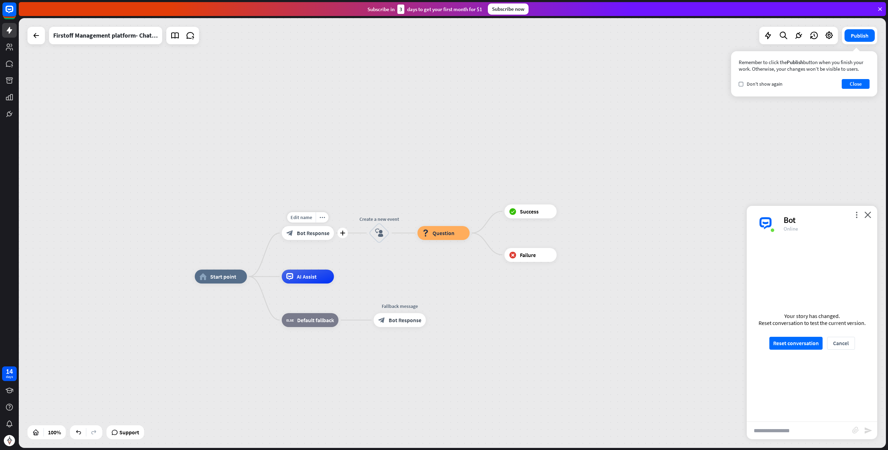
click at [305, 234] on span "Bot Response" at bounding box center [313, 232] width 33 height 7
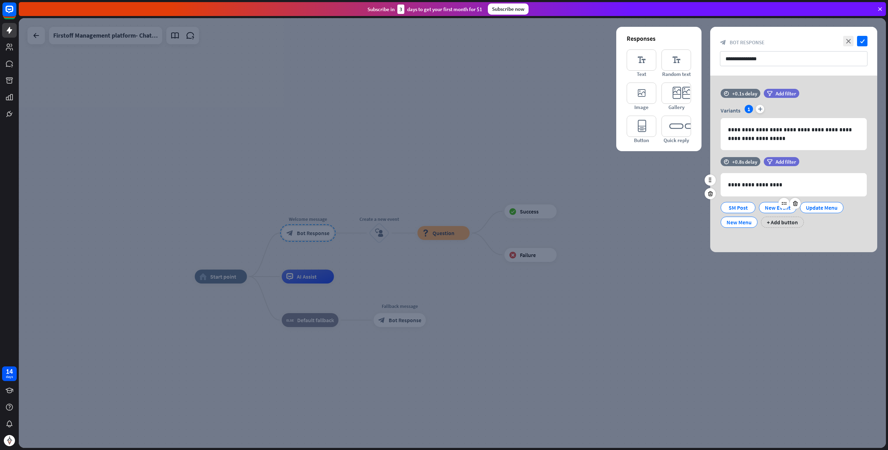
click at [769, 207] on div "New Event" at bounding box center [778, 207] width 26 height 10
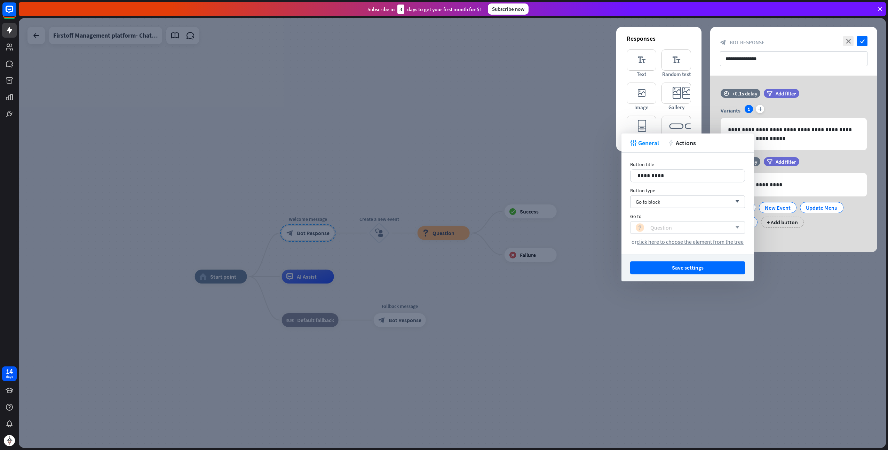
click at [680, 228] on div "block_question Question" at bounding box center [684, 227] width 96 height 8
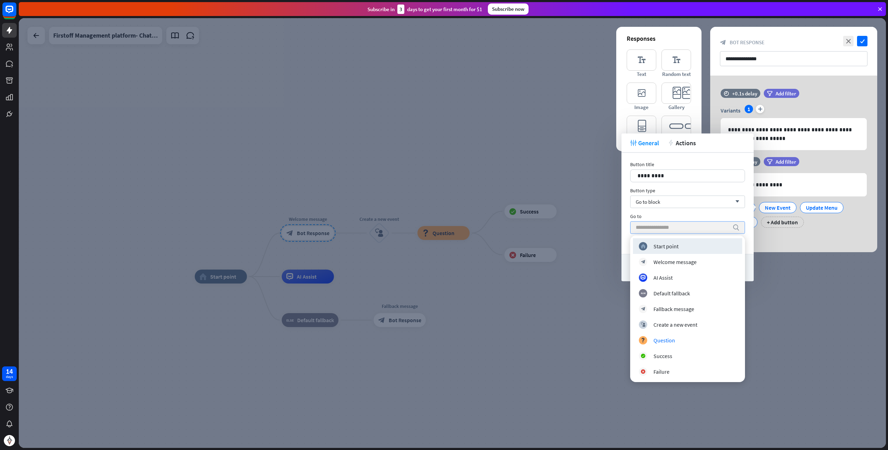
click at [680, 228] on input "search" at bounding box center [682, 227] width 93 height 12
click at [532, 274] on div at bounding box center [452, 232] width 867 height 429
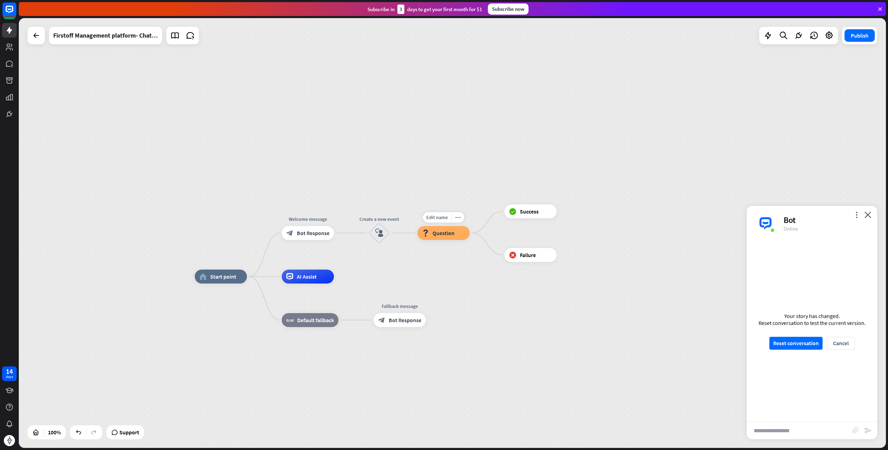
click at [441, 240] on div "Edit name more_horiz block_question Question" at bounding box center [444, 233] width 52 height 14
click at [441, 236] on div "block_question Question" at bounding box center [444, 233] width 52 height 14
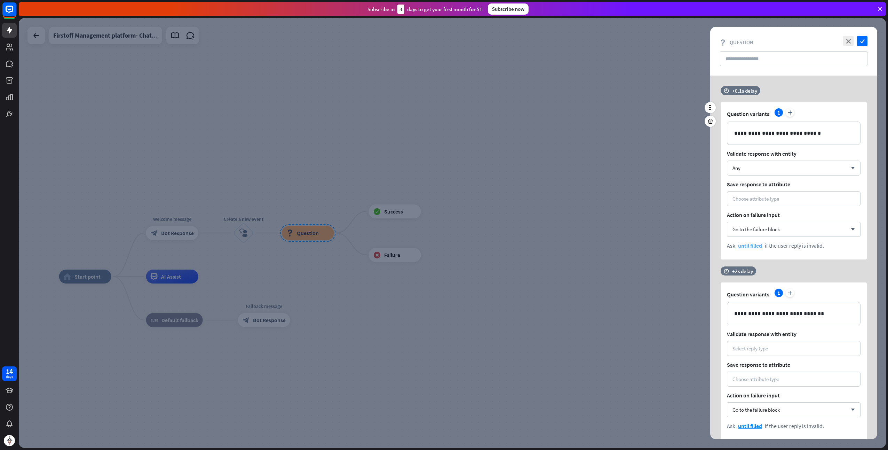
click at [751, 247] on span "until filled" at bounding box center [750, 245] width 24 height 7
click at [755, 269] on div "once" at bounding box center [753, 272] width 27 height 12
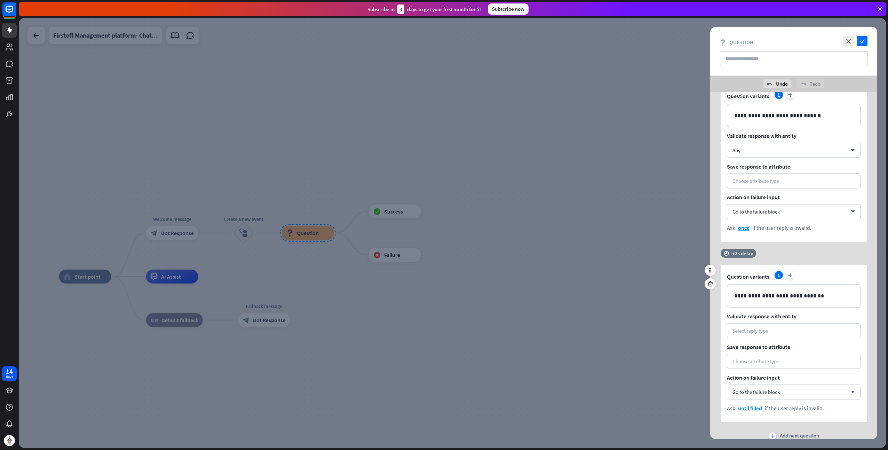
scroll to position [58, 0]
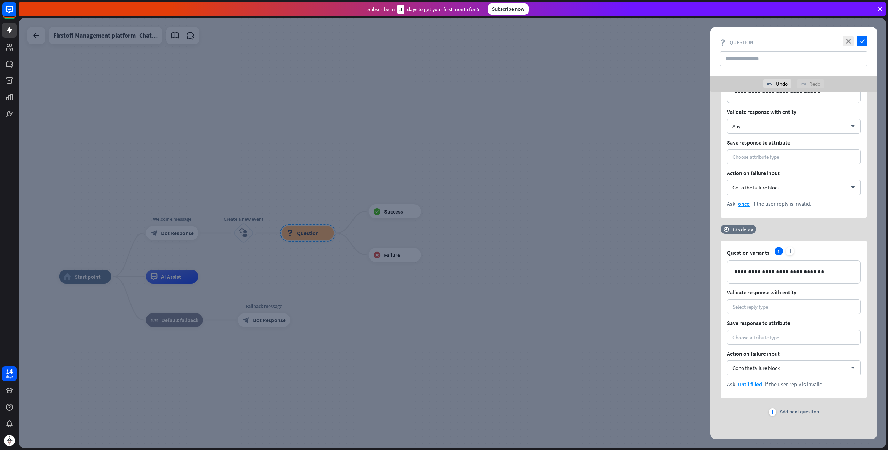
click at [462, 283] on div at bounding box center [452, 232] width 867 height 429
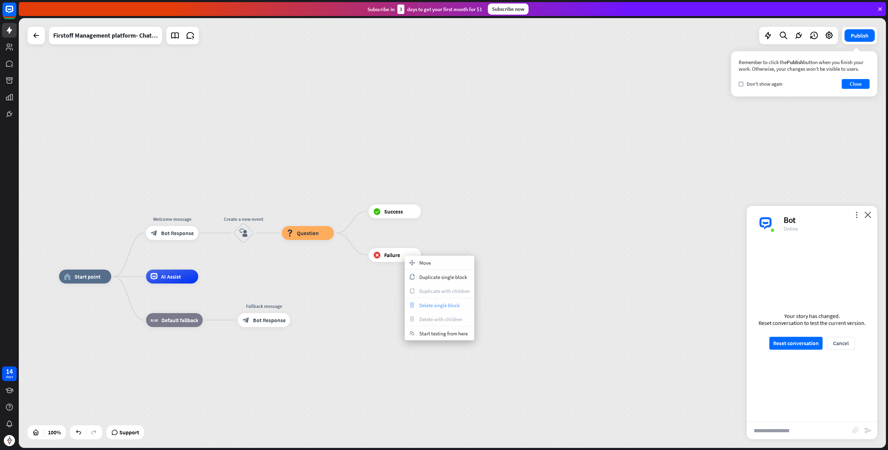
click at [436, 305] on span "Delete single block" at bounding box center [439, 305] width 40 height 7
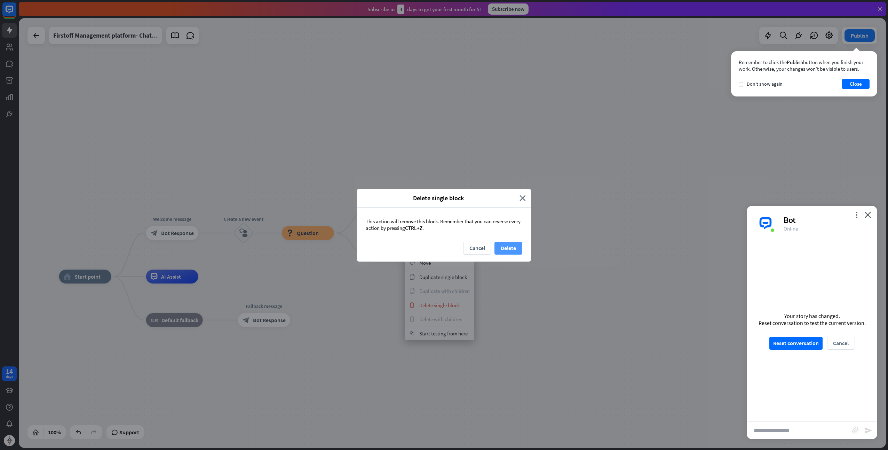
click at [498, 243] on button "Delete" at bounding box center [509, 248] width 28 height 13
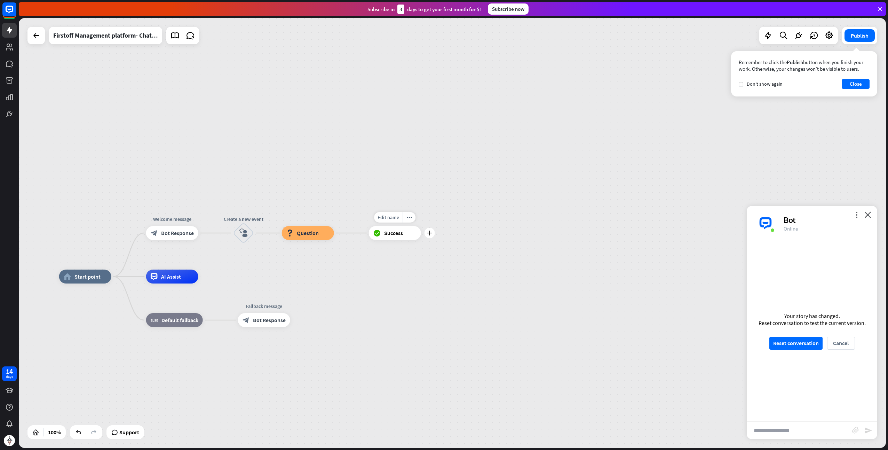
click at [402, 235] on span "Success" at bounding box center [393, 232] width 19 height 7
click at [443, 238] on div "home_2 Start point Welcome message block_bot_response Bot Response Create a new…" at bounding box center [452, 232] width 867 height 429
click at [431, 235] on icon "plus" at bounding box center [429, 232] width 5 height 5
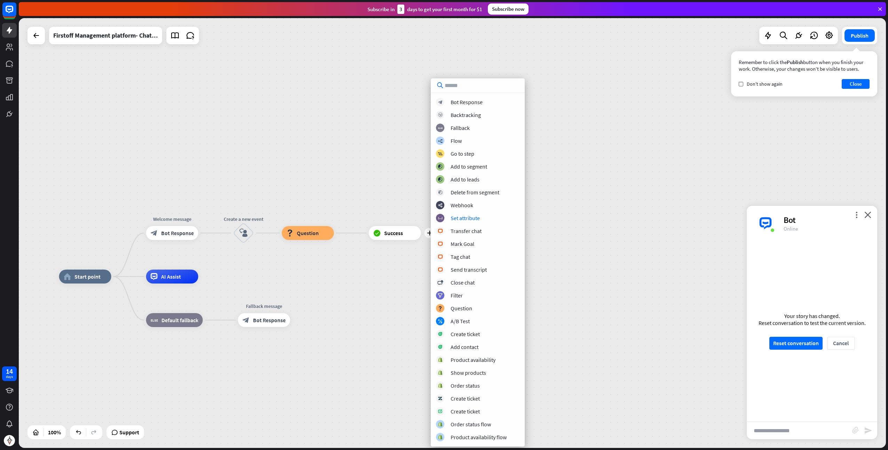
click at [637, 226] on div "home_2 Start point Welcome message block_bot_response Bot Response Create a new…" at bounding box center [452, 232] width 867 height 429
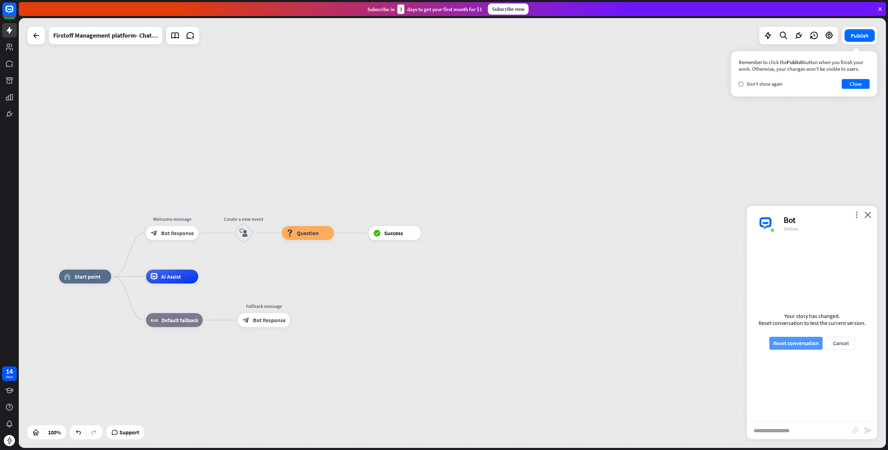
click at [791, 340] on button "Reset conversation" at bounding box center [795, 343] width 53 height 13
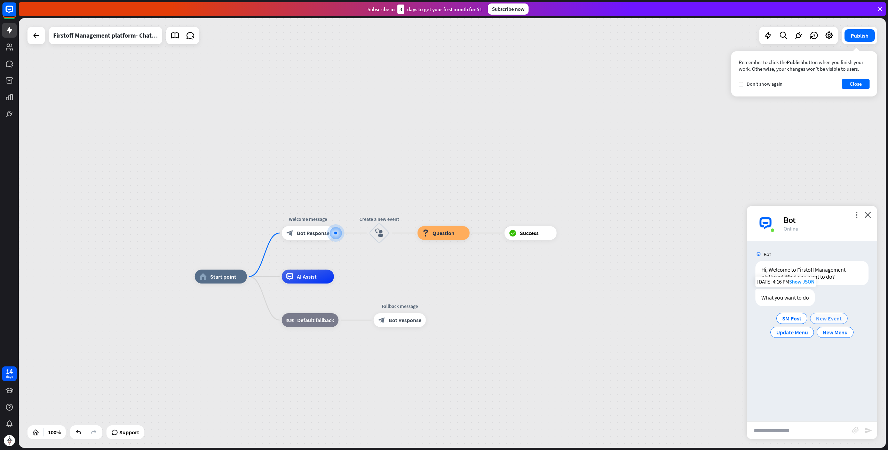
click at [825, 319] on span "New Event" at bounding box center [829, 318] width 26 height 7
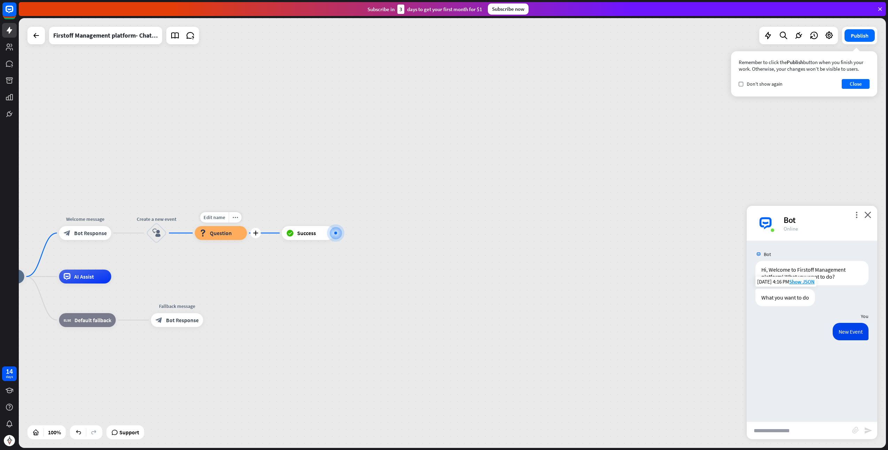
click at [230, 234] on span "Question" at bounding box center [221, 232] width 22 height 7
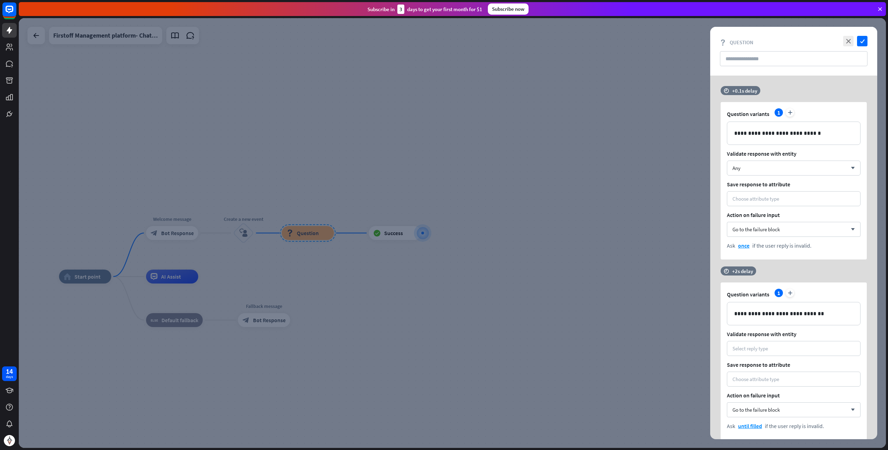
click at [482, 187] on div at bounding box center [452, 232] width 867 height 429
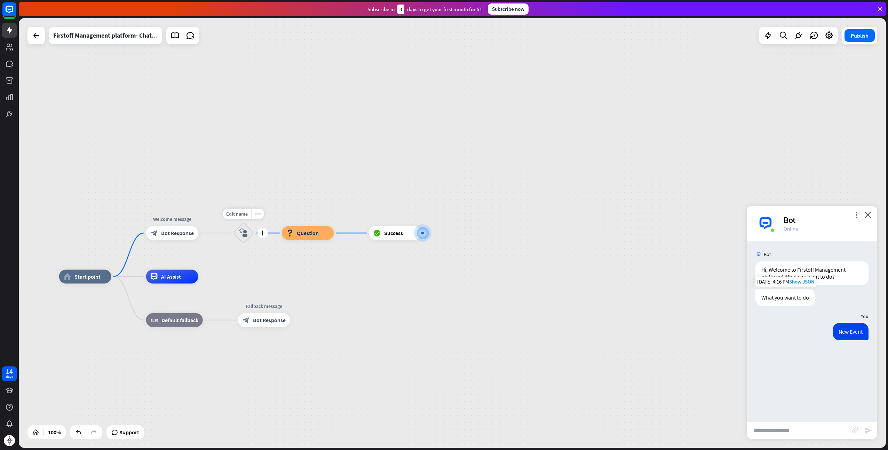
click at [247, 232] on icon "block_user_input" at bounding box center [243, 233] width 8 height 8
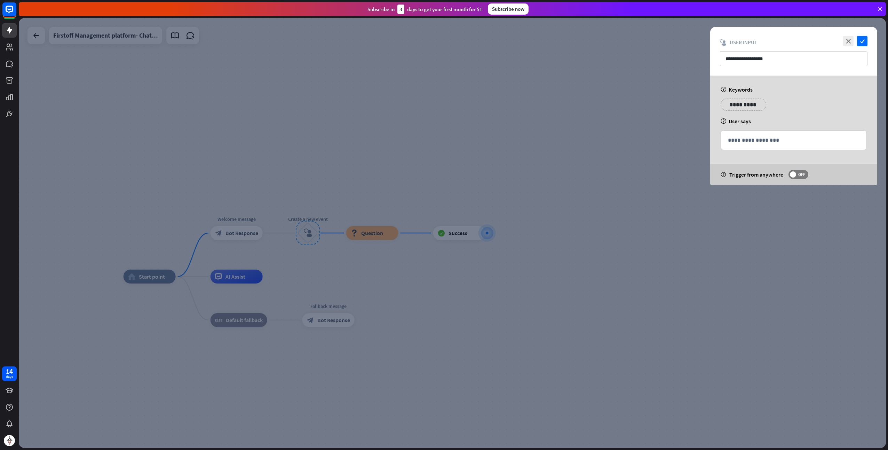
drag, startPoint x: 554, startPoint y: 164, endPoint x: 417, endPoint y: 184, distance: 138.3
click at [553, 164] on div at bounding box center [452, 232] width 867 height 429
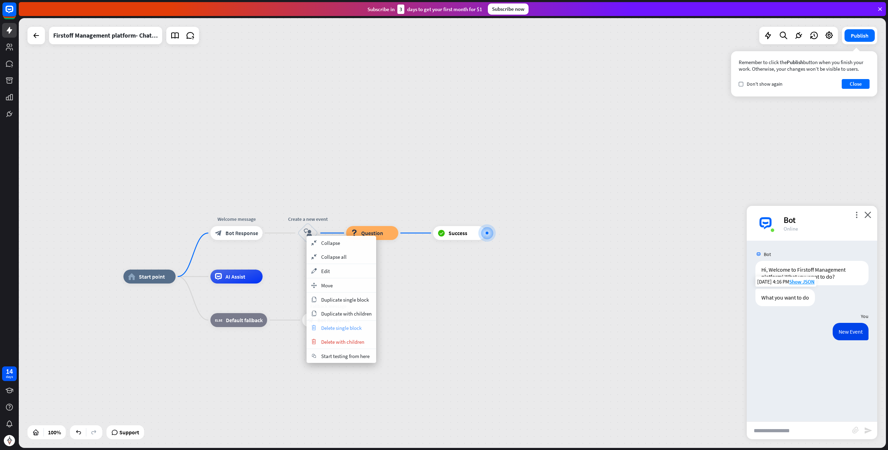
click at [340, 326] on span "Delete single block" at bounding box center [341, 327] width 40 height 7
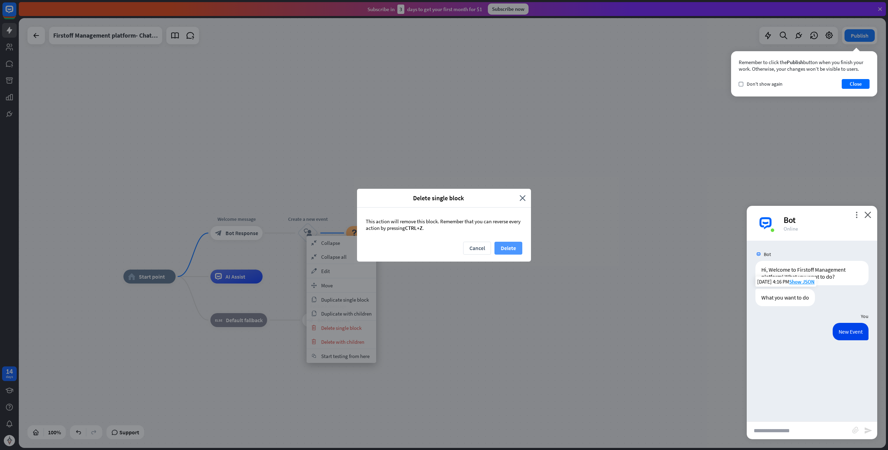
click at [507, 246] on button "Delete" at bounding box center [509, 248] width 28 height 13
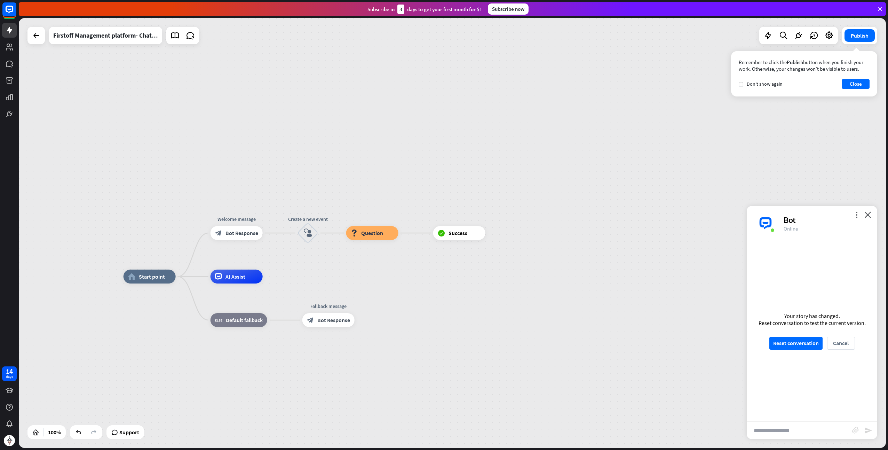
click at [867, 214] on icon "close" at bounding box center [868, 214] width 7 height 7
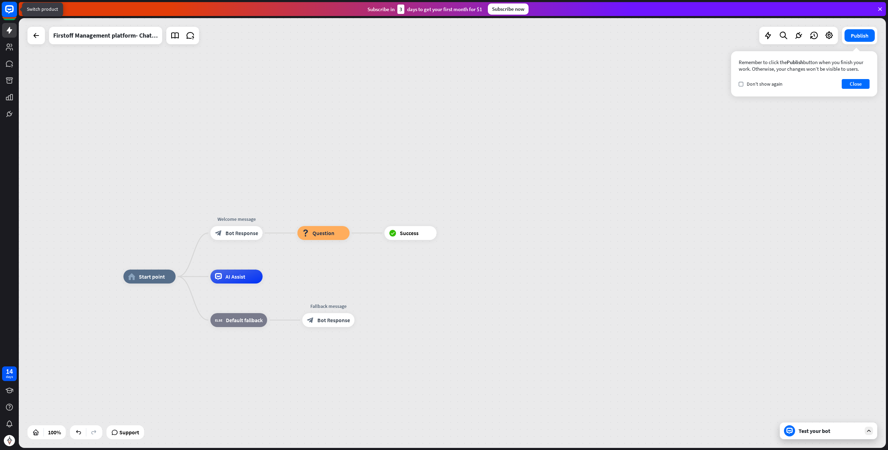
click at [12, 13] on rect at bounding box center [9, 9] width 15 height 15
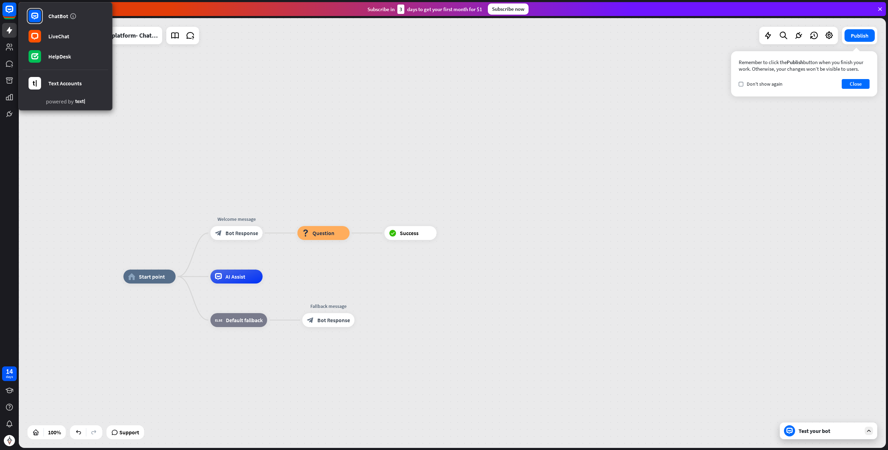
click at [194, 71] on div "home_2 Start point Welcome message block_bot_response Bot Response block_questi…" at bounding box center [452, 232] width 867 height 429
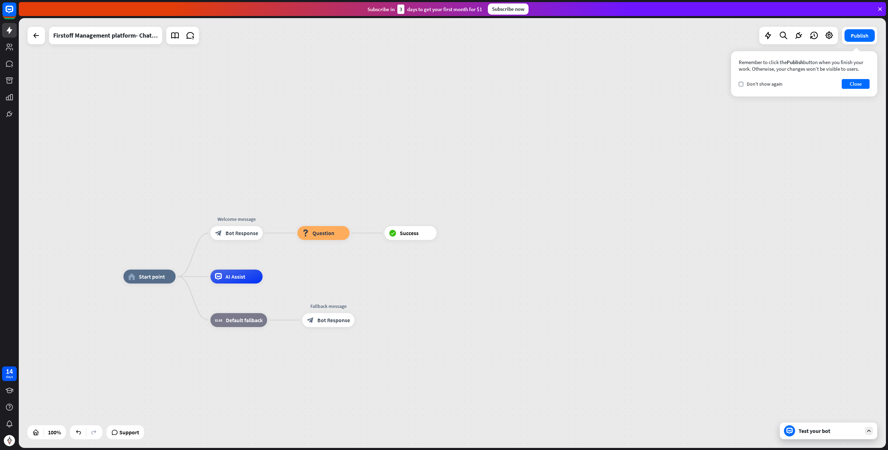
click at [26, 29] on div "home_2 Start point Welcome message block_bot_response Bot Response block_questi…" at bounding box center [452, 232] width 867 height 429
click at [35, 39] on icon at bounding box center [36, 35] width 8 height 8
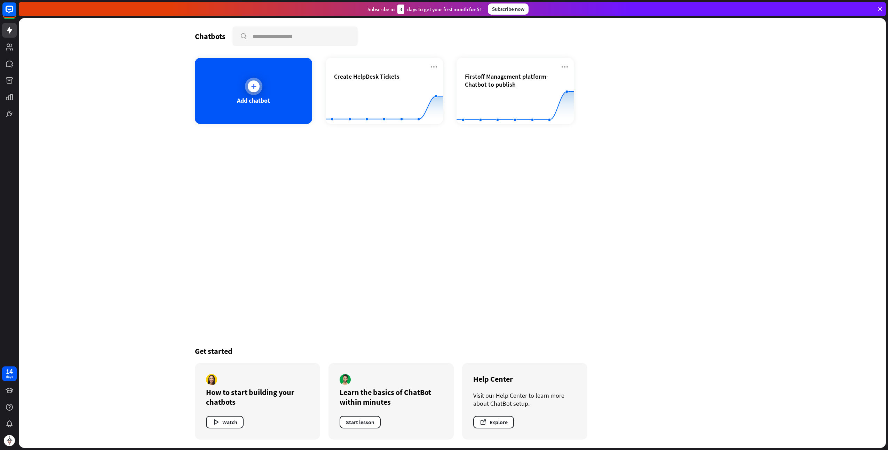
click at [250, 95] on div "Add chatbot" at bounding box center [253, 91] width 117 height 66
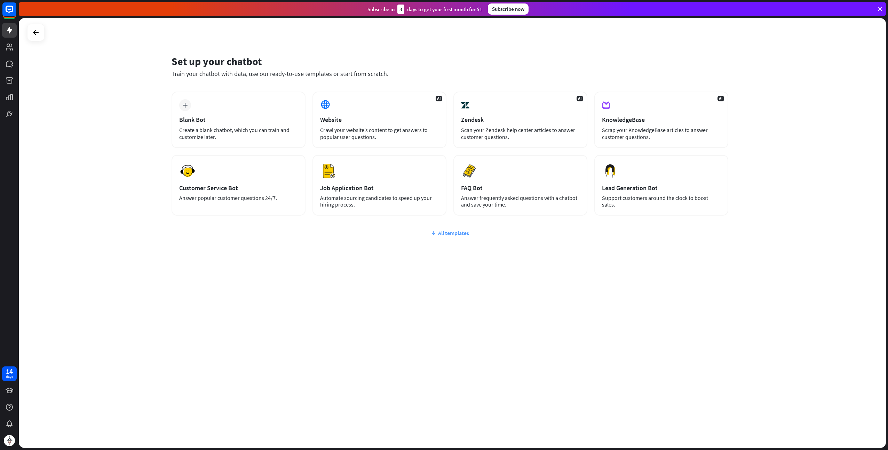
click at [445, 232] on div "All templates" at bounding box center [450, 232] width 557 height 7
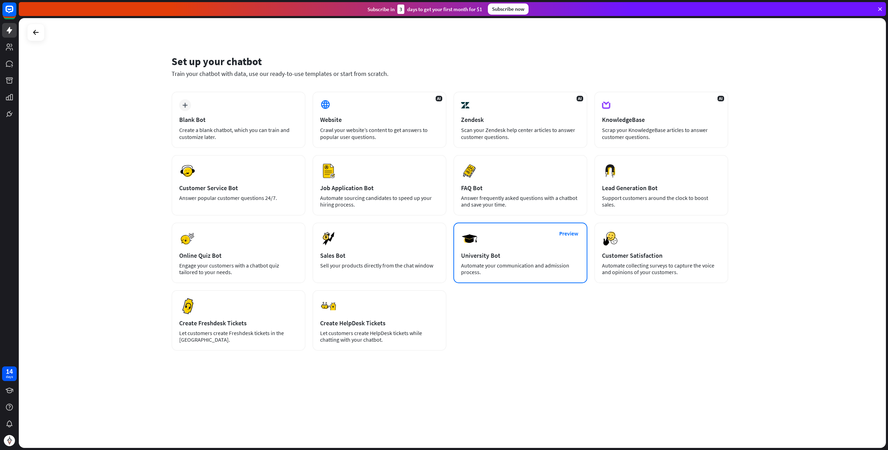
click at [498, 248] on div "Preview University Bot Automate your communication and admission process." at bounding box center [520, 252] width 134 height 61
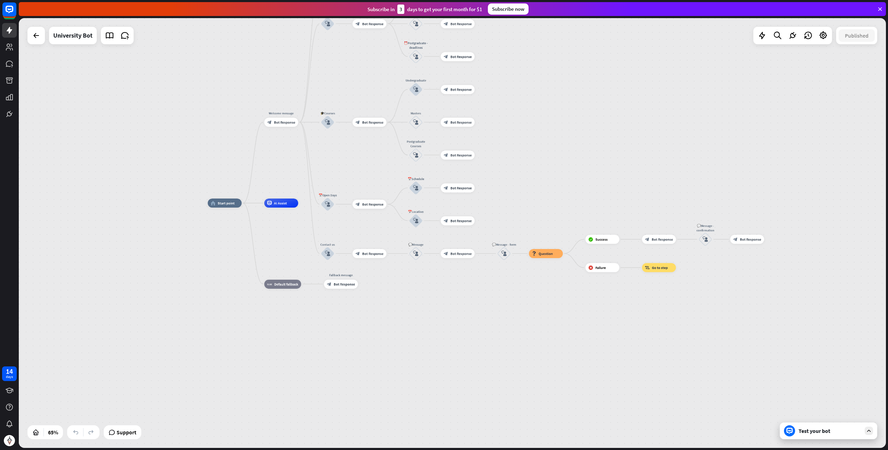
drag, startPoint x: 566, startPoint y: 147, endPoint x: 531, endPoint y: 127, distance: 40.5
click at [531, 127] on div "home_2 Start point Welcome message block_bot_response Bot Response ✨Main menu b…" at bounding box center [452, 232] width 867 height 429
click at [826, 432] on div "Test your bot" at bounding box center [830, 430] width 63 height 7
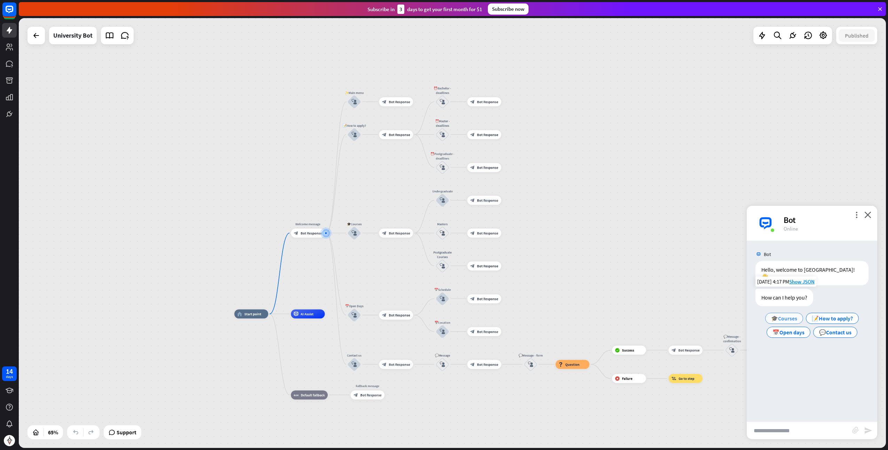
click at [793, 315] on span "🎓Courses" at bounding box center [784, 318] width 26 height 7
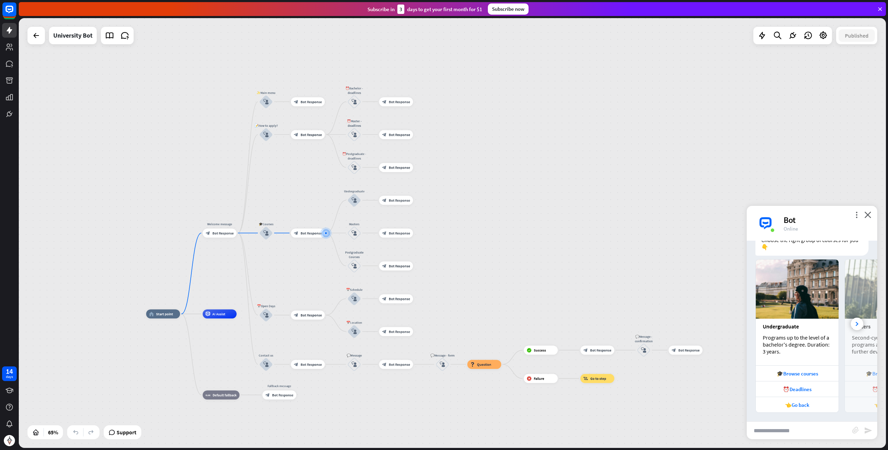
scroll to position [127, 0]
click at [267, 233] on icon "block_user_input" at bounding box center [266, 233] width 6 height 6
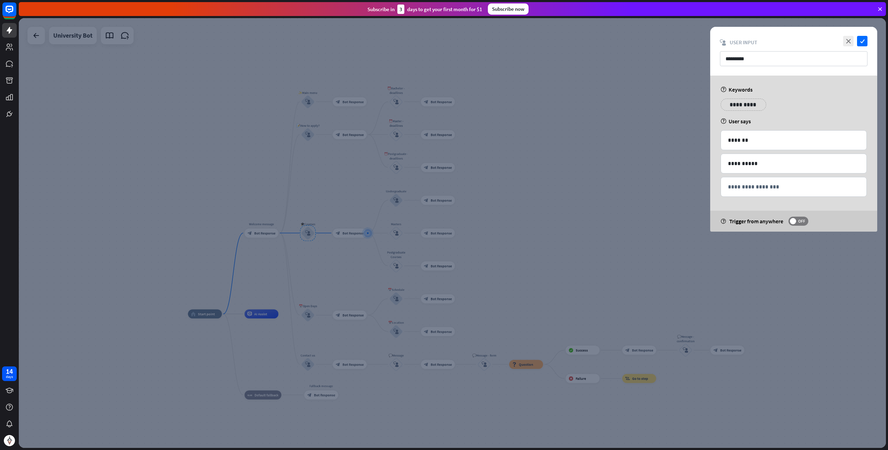
click at [545, 211] on div at bounding box center [452, 232] width 867 height 429
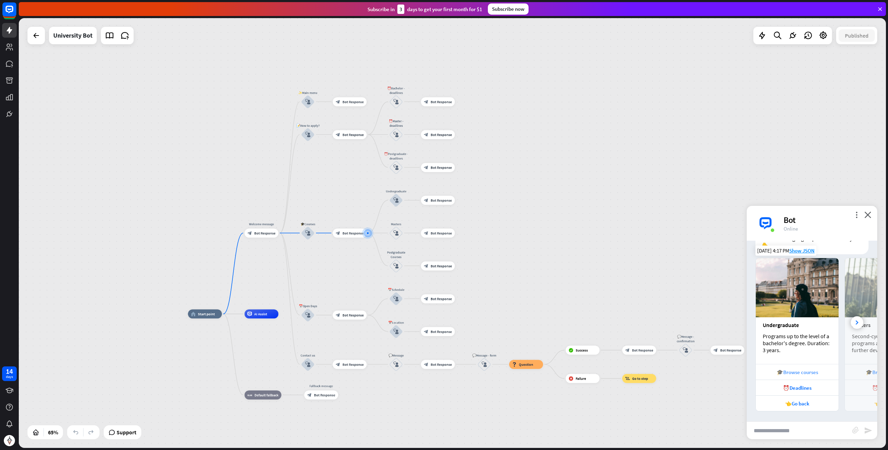
click at [808, 370] on div "🎓Browse courses" at bounding box center [797, 372] width 76 height 7
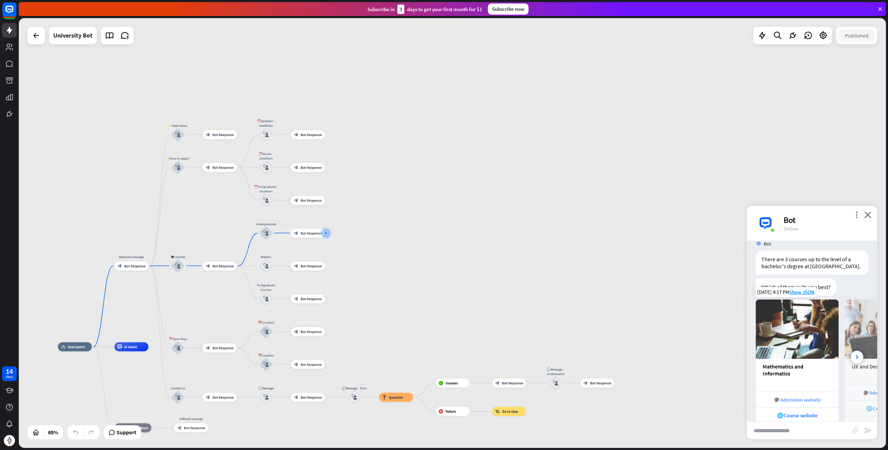
scroll to position [366, 0]
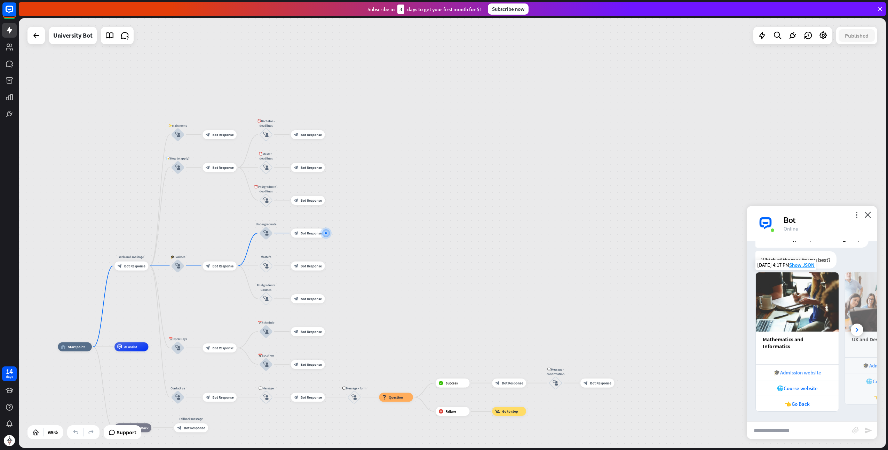
click at [813, 370] on div "🎓Admission website" at bounding box center [797, 372] width 76 height 7
click at [401, 208] on div "home_2 Start point Welcome message block_bot_response Bot Response ✨Main menu b…" at bounding box center [452, 232] width 867 height 429
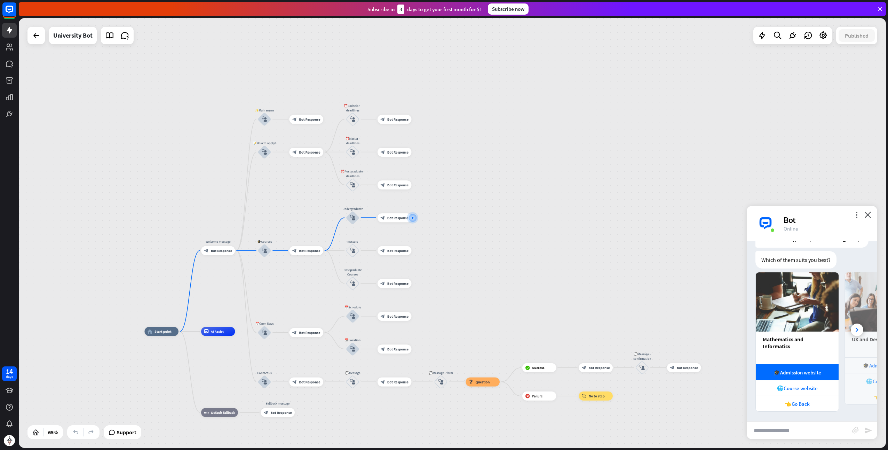
drag, startPoint x: 367, startPoint y: 142, endPoint x: 523, endPoint y: 102, distance: 160.9
click at [526, 106] on div "home_2 Start point Welcome message block_bot_response Bot Response ✨Main menu b…" at bounding box center [452, 232] width 867 height 429
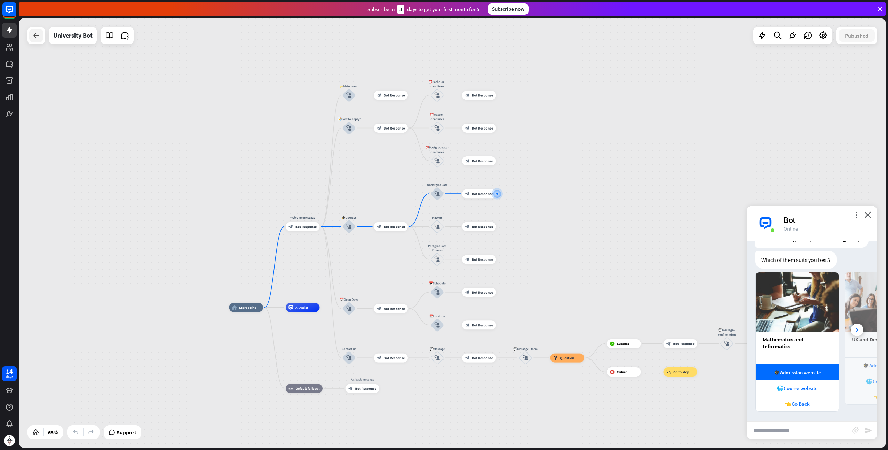
click at [36, 35] on icon at bounding box center [36, 35] width 8 height 8
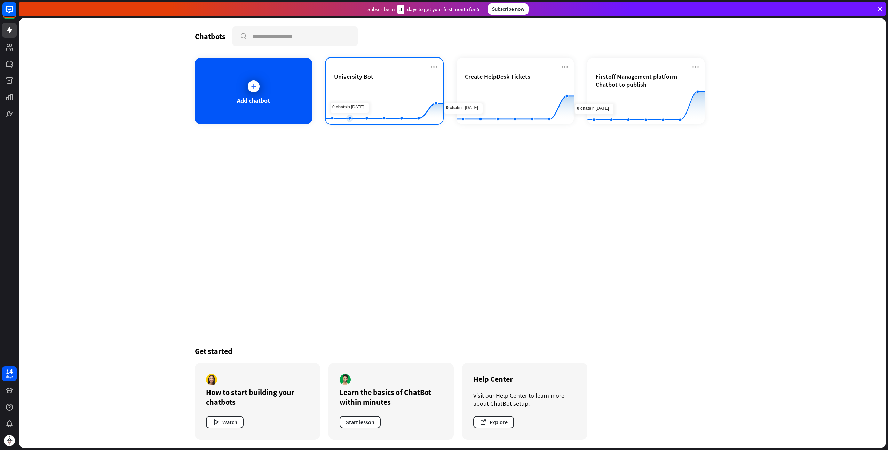
drag, startPoint x: 629, startPoint y: 91, endPoint x: 345, endPoint y: 97, distance: 283.7
click at [345, 97] on div "Add chatbot University Bot Created with Highcharts 10.1.0 0 1 2 Create HelpDesk…" at bounding box center [452, 91] width 515 height 66
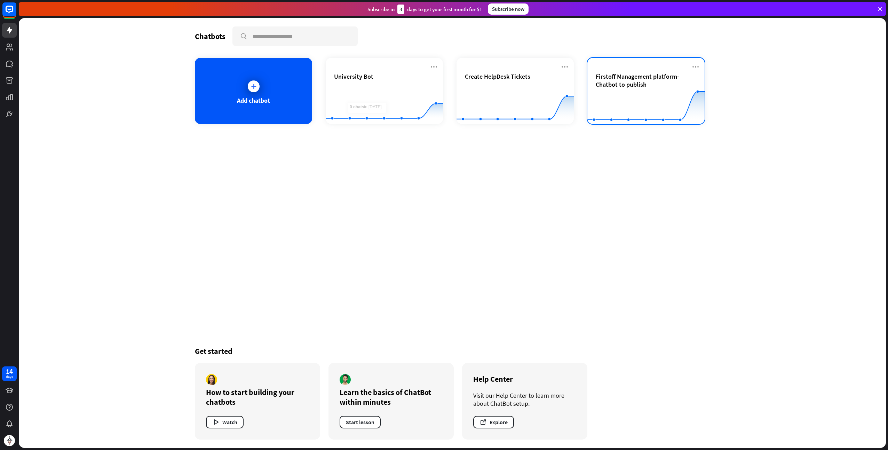
click at [605, 76] on span "Firstoff Management platform- Chatbot to publish" at bounding box center [646, 80] width 101 height 16
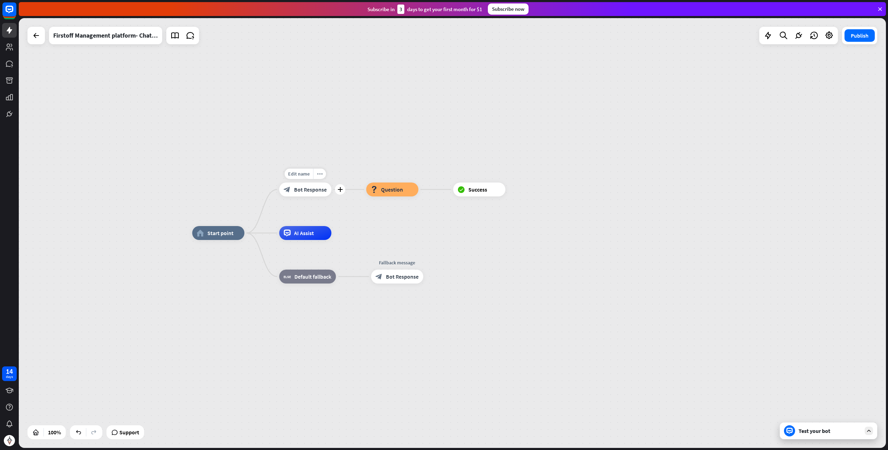
click at [314, 191] on span "Bot Response" at bounding box center [310, 189] width 33 height 7
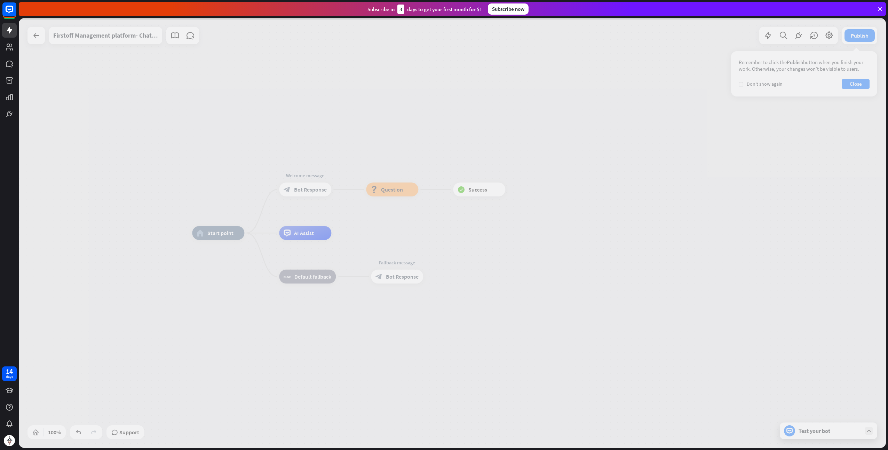
click at [345, 166] on div at bounding box center [452, 232] width 867 height 429
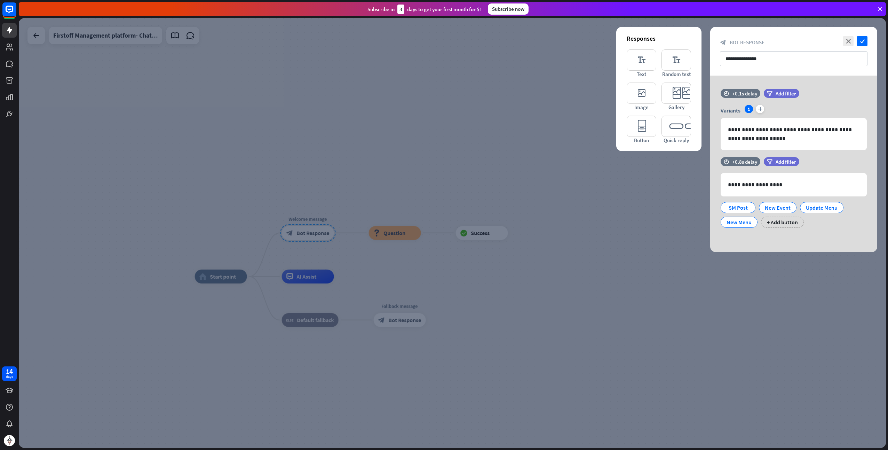
click at [521, 73] on div at bounding box center [452, 232] width 867 height 429
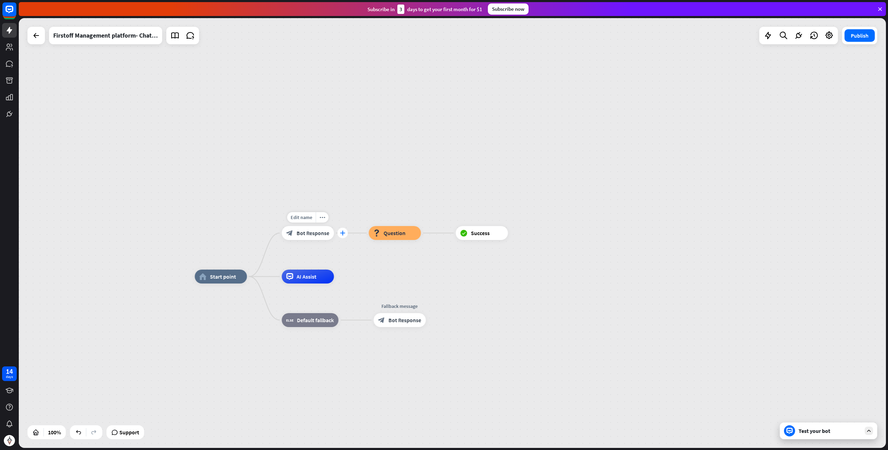
click at [341, 233] on icon "plus" at bounding box center [342, 232] width 5 height 5
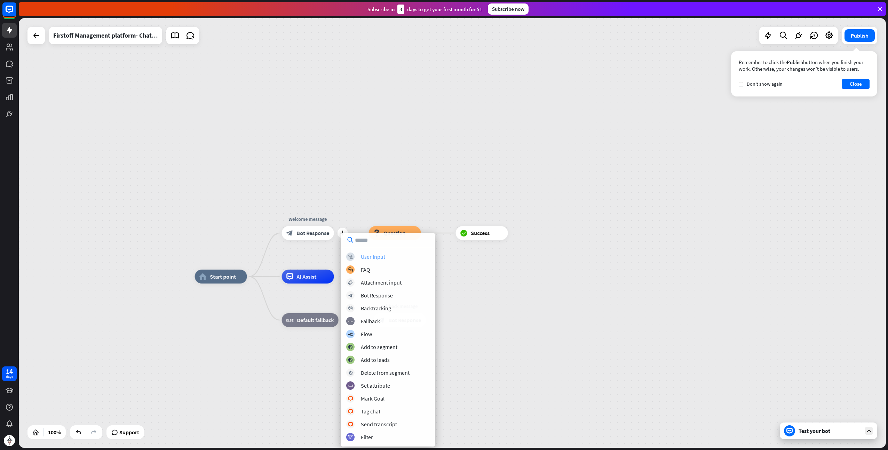
click at [373, 257] on div "User Input" at bounding box center [373, 256] width 24 height 7
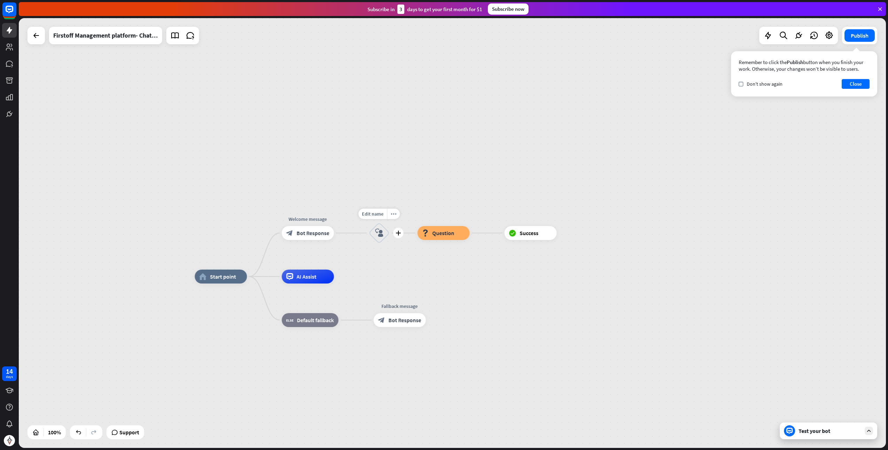
click at [381, 232] on icon "block_user_input" at bounding box center [379, 233] width 8 height 8
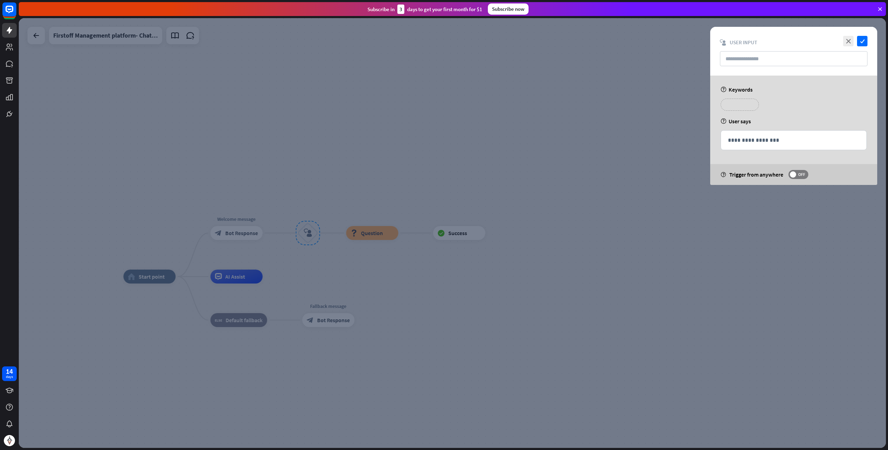
click at [734, 106] on p "**********" at bounding box center [740, 104] width 28 height 9
click at [742, 135] on div "**********" at bounding box center [793, 140] width 145 height 19
click at [248, 234] on div at bounding box center [452, 232] width 867 height 429
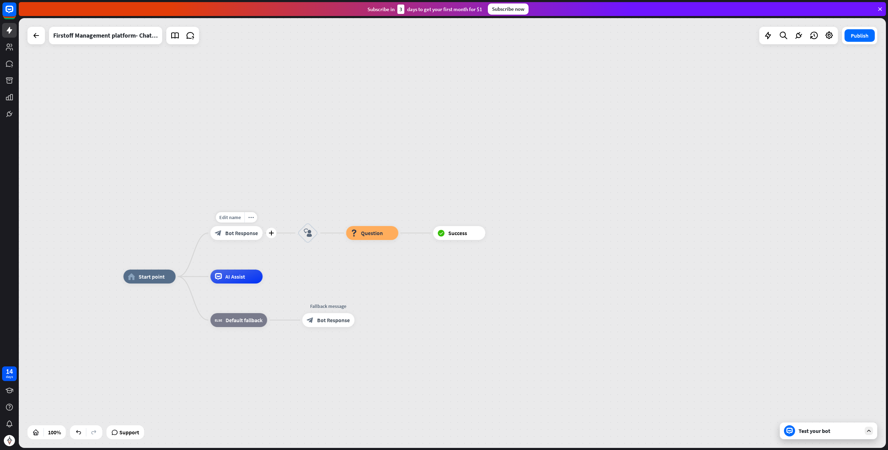
click at [248, 234] on span "Bot Response" at bounding box center [242, 232] width 33 height 7
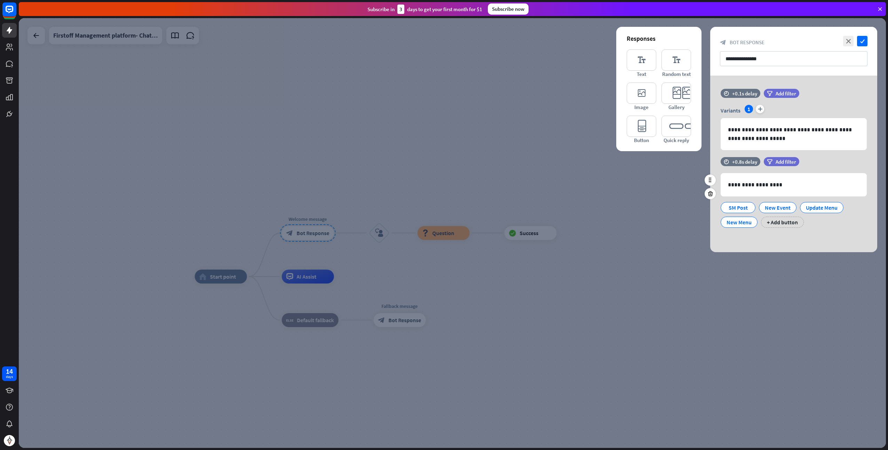
drag, startPoint x: 826, startPoint y: 226, endPoint x: 719, endPoint y: 209, distance: 107.4
click at [719, 209] on div "SM Post New Event Update Menu [GEOGRAPHIC_DATA] + Add button" at bounding box center [792, 212] width 146 height 29
drag, startPoint x: 756, startPoint y: 234, endPoint x: 727, endPoint y: 207, distance: 39.1
click at [727, 207] on div "**********" at bounding box center [793, 164] width 167 height 176
click at [420, 150] on div at bounding box center [452, 232] width 867 height 429
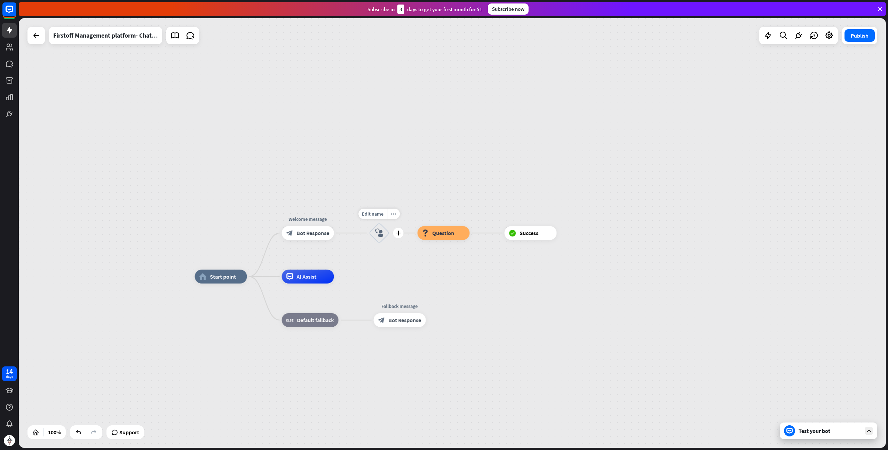
click at [376, 232] on icon "block_user_input" at bounding box center [379, 233] width 8 height 8
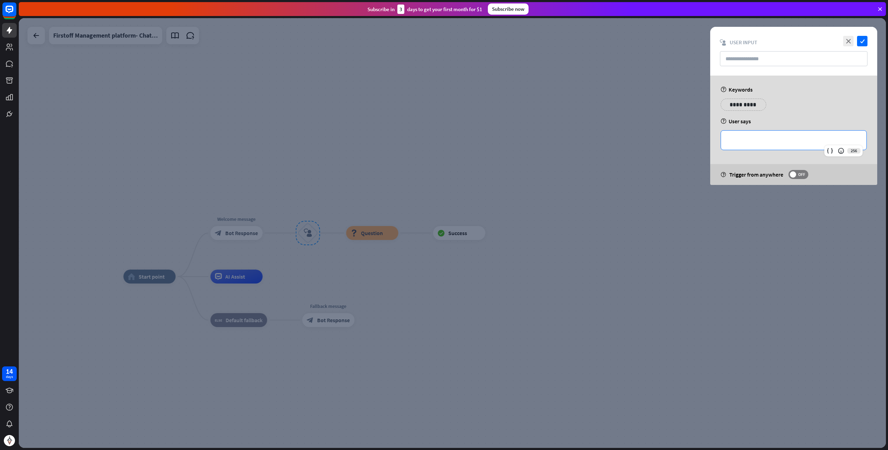
click at [766, 140] on p "**********" at bounding box center [794, 140] width 132 height 9
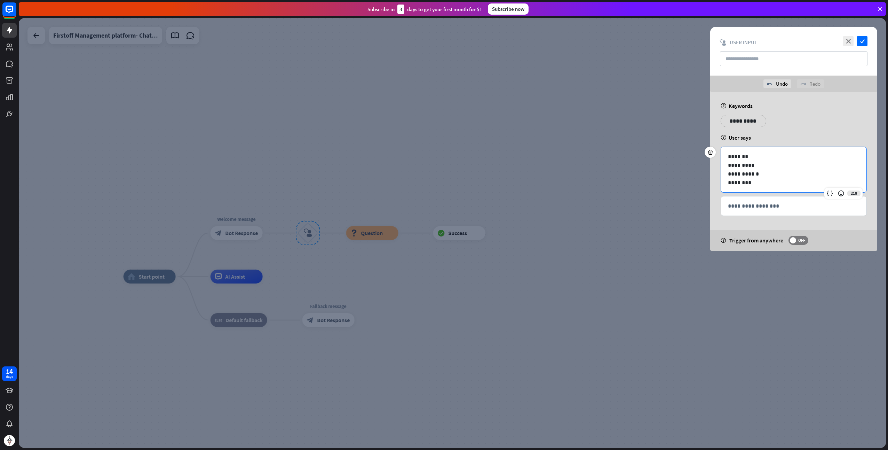
click at [627, 219] on div at bounding box center [452, 232] width 867 height 429
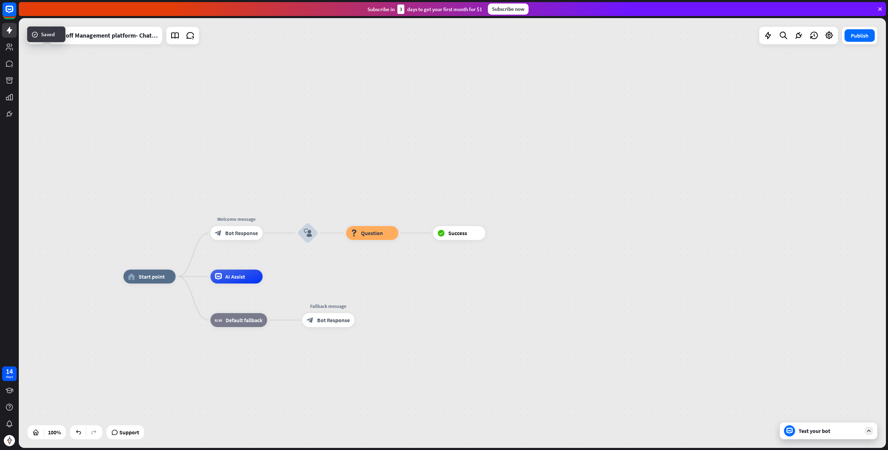
click at [832, 429] on div "Test your bot" at bounding box center [830, 430] width 63 height 7
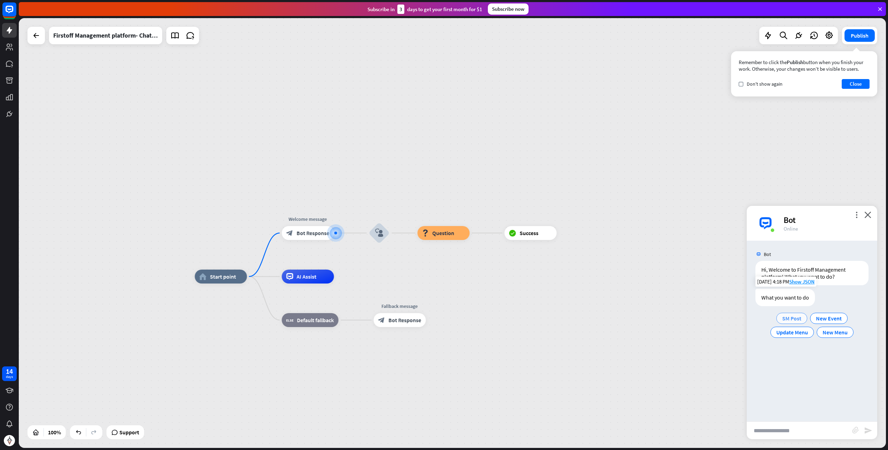
click at [790, 320] on span "SM Post" at bounding box center [791, 318] width 19 height 7
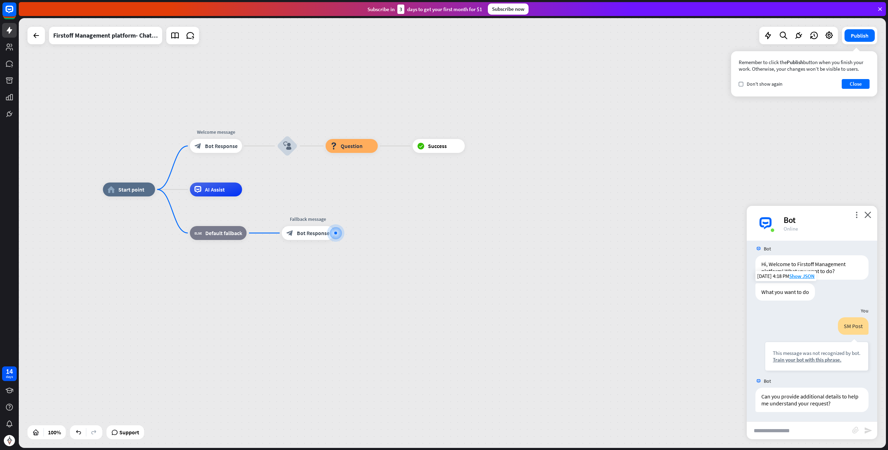
scroll to position [6, 0]
click at [219, 153] on div "Edit name more_horiz plus Welcome message block_bot_response Bot Response" at bounding box center [216, 146] width 52 height 14
drag, startPoint x: 868, startPoint y: 215, endPoint x: 863, endPoint y: 216, distance: 5.1
click at [867, 215] on icon "close" at bounding box center [868, 214] width 7 height 7
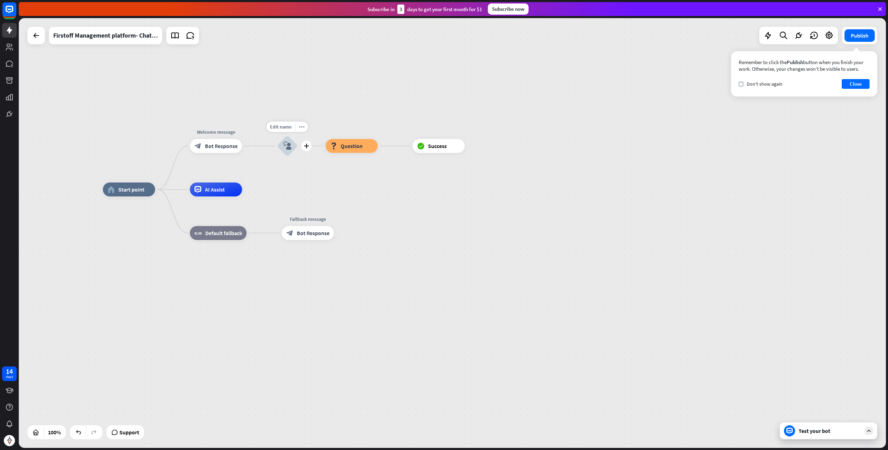
click at [285, 148] on icon "block_user_input" at bounding box center [287, 146] width 8 height 8
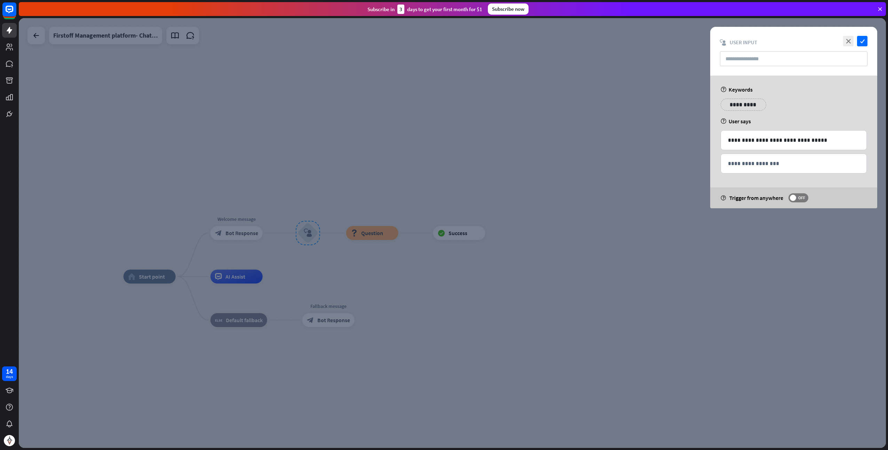
click at [429, 172] on div at bounding box center [452, 232] width 867 height 429
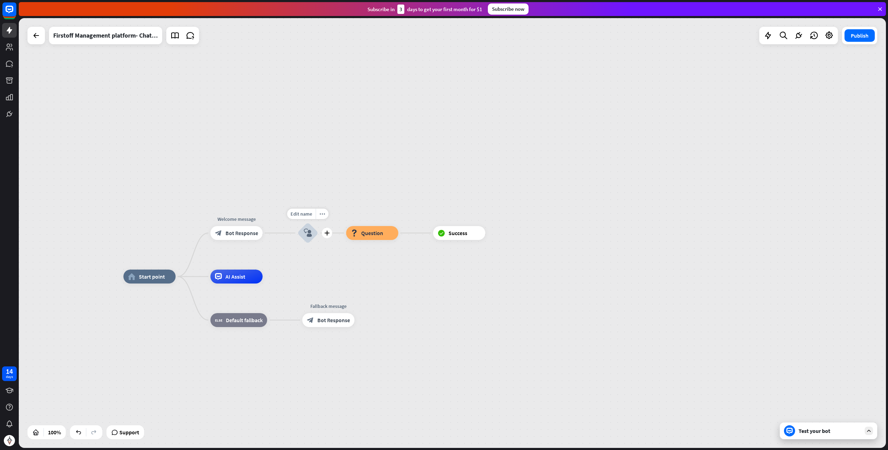
click at [308, 234] on icon "block_user_input" at bounding box center [308, 233] width 8 height 8
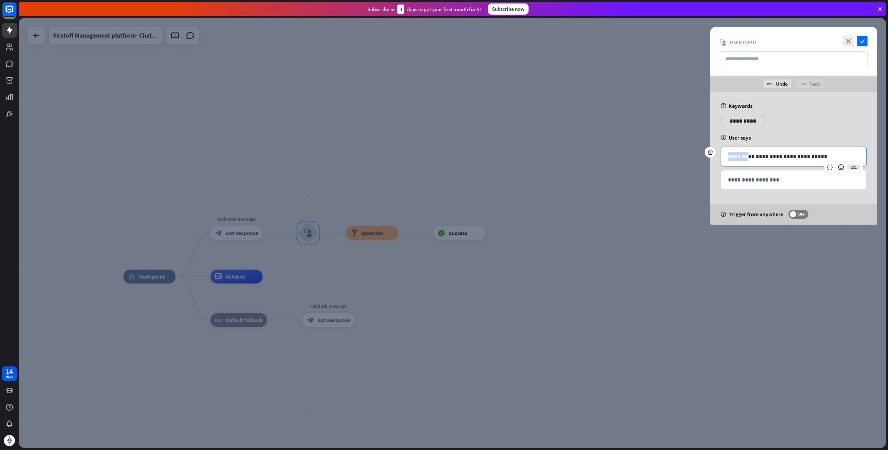
drag, startPoint x: 747, startPoint y: 140, endPoint x: 696, endPoint y: 137, distance: 50.9
click at [696, 137] on div "**********" at bounding box center [452, 232] width 867 height 429
drag, startPoint x: 753, startPoint y: 155, endPoint x: 832, endPoint y: 155, distance: 78.7
click at [832, 155] on p "**********" at bounding box center [794, 156] width 132 height 9
click at [652, 172] on div at bounding box center [452, 232] width 867 height 429
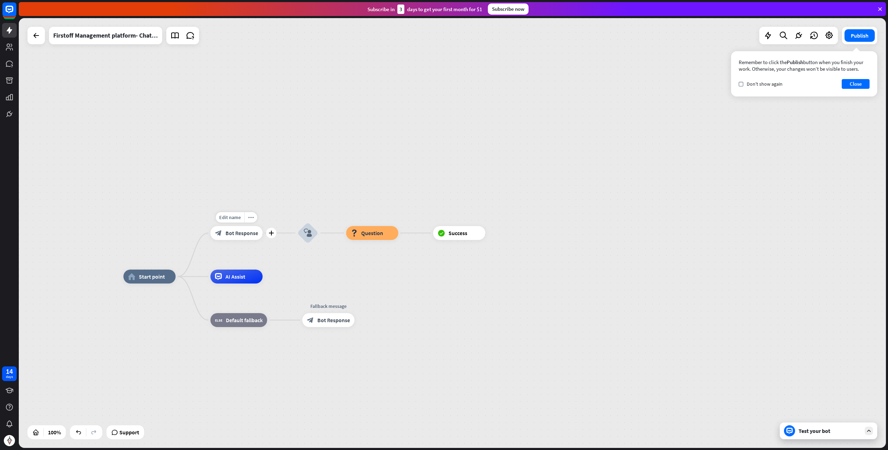
click at [233, 231] on span "Bot Response" at bounding box center [242, 232] width 33 height 7
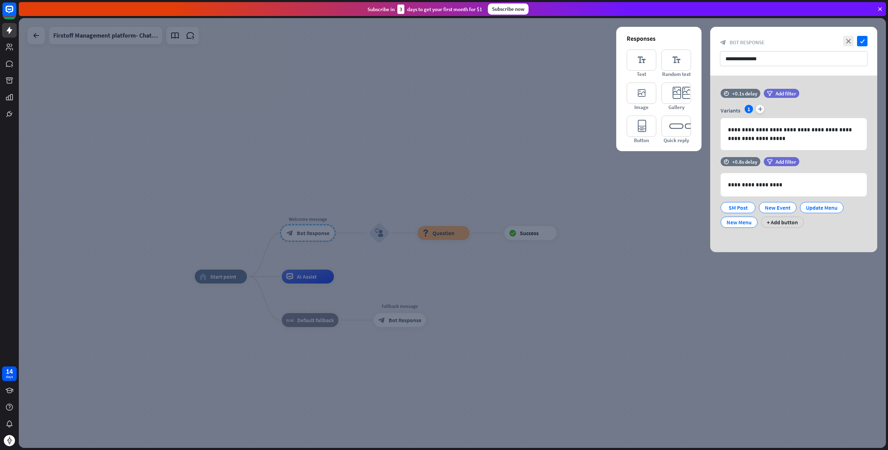
click at [704, 253] on div at bounding box center [452, 232] width 867 height 429
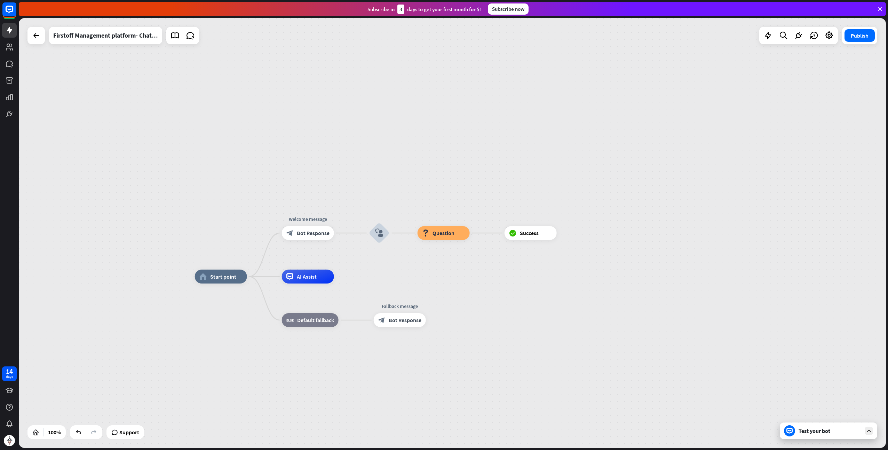
click at [809, 426] on div "Test your bot" at bounding box center [828, 430] width 97 height 17
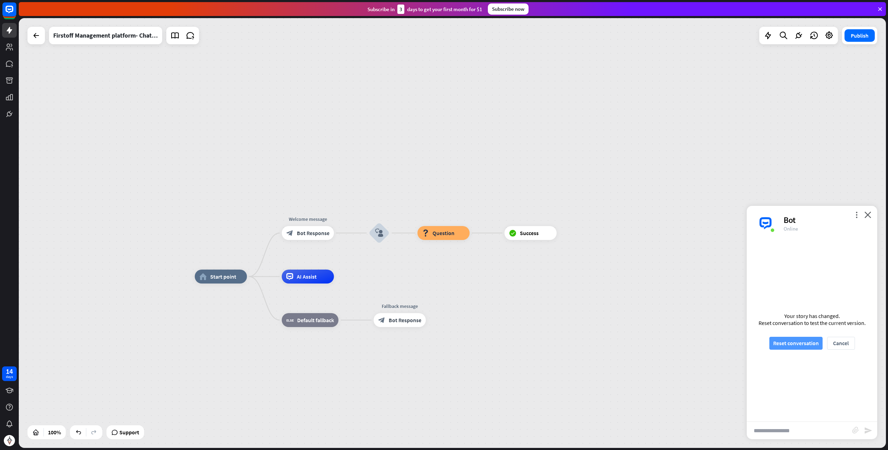
click at [803, 341] on button "Reset conversation" at bounding box center [795, 343] width 53 height 13
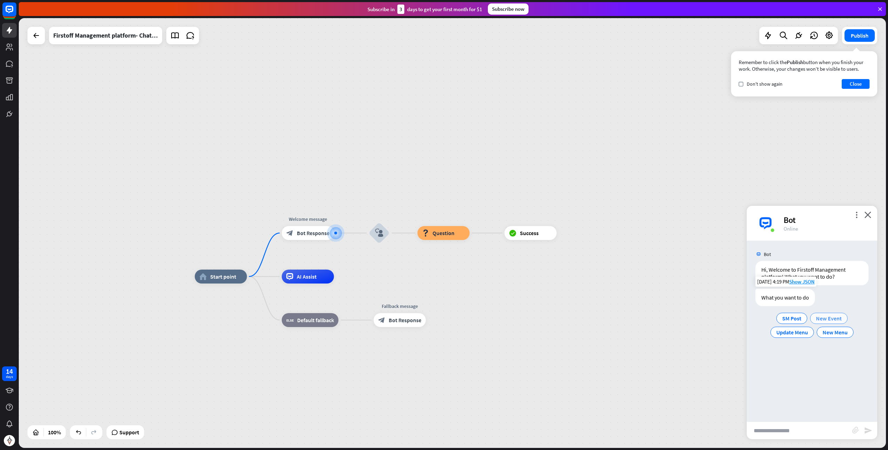
click at [822, 316] on span "New Event" at bounding box center [829, 318] width 26 height 7
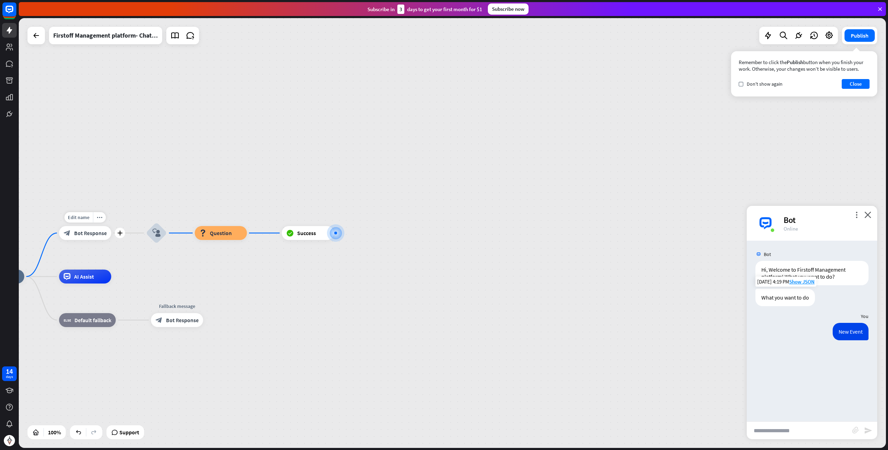
click at [87, 231] on span "Bot Response" at bounding box center [90, 232] width 33 height 7
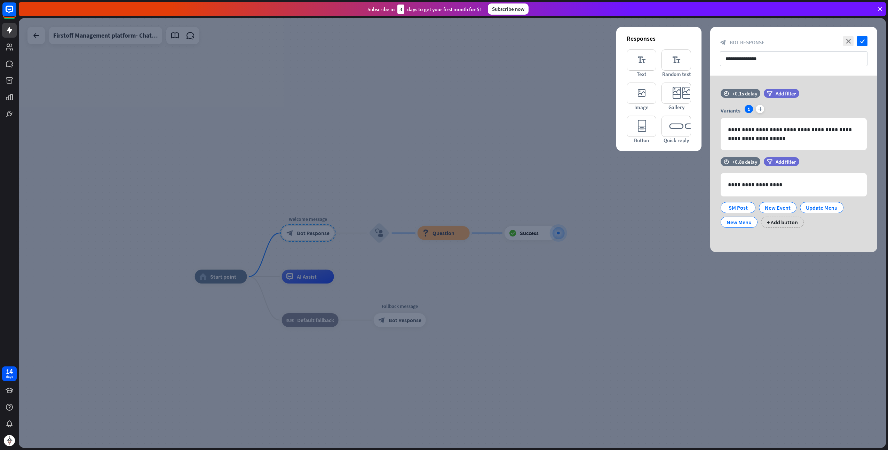
click at [404, 142] on div at bounding box center [452, 232] width 867 height 429
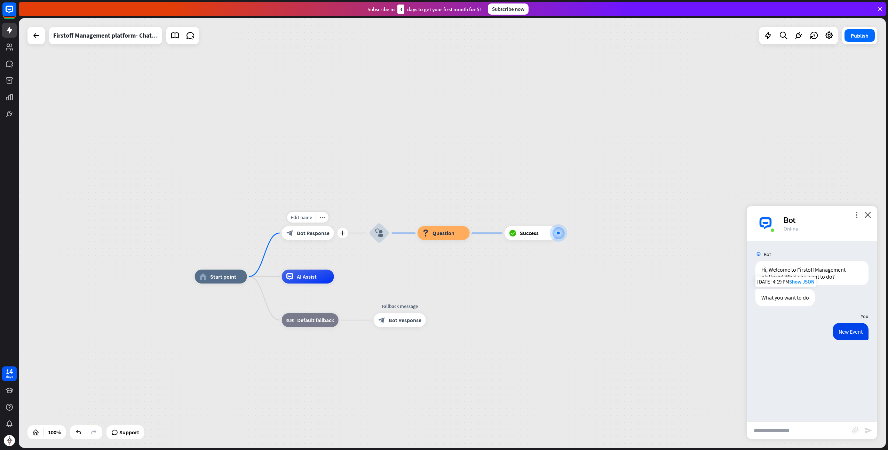
click at [307, 236] on span "Bot Response" at bounding box center [313, 232] width 33 height 7
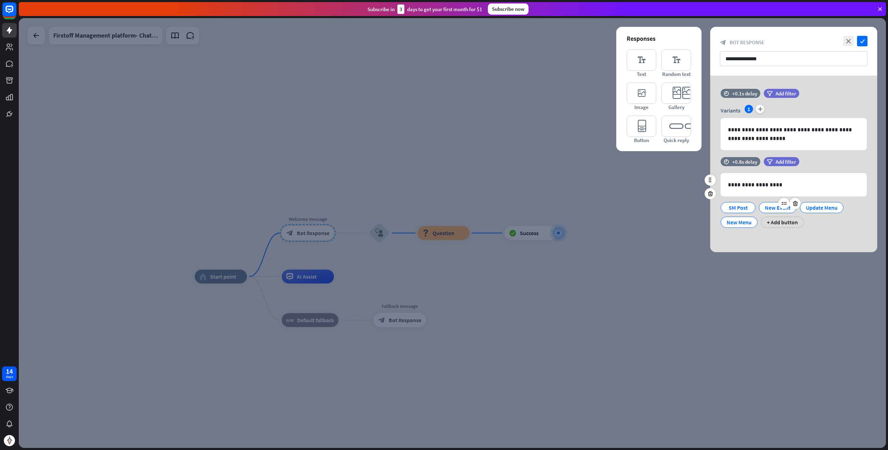
click at [776, 207] on div "New Event" at bounding box center [778, 207] width 26 height 10
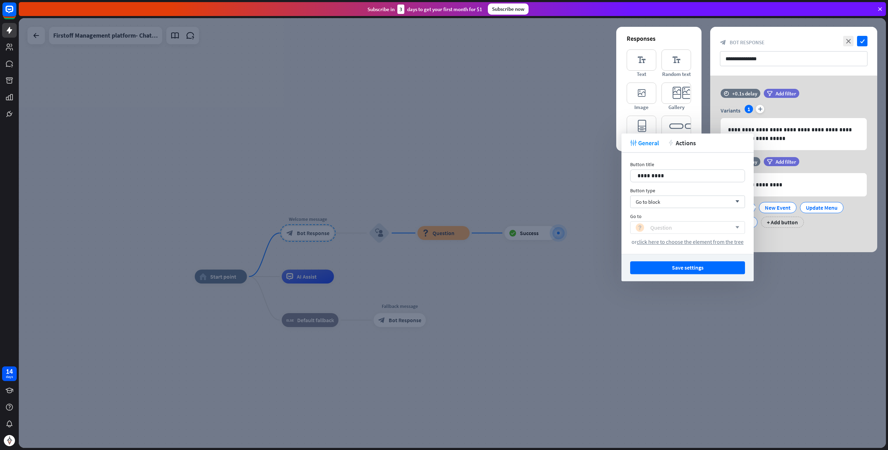
click at [711, 228] on div "block_question Question" at bounding box center [684, 227] width 96 height 8
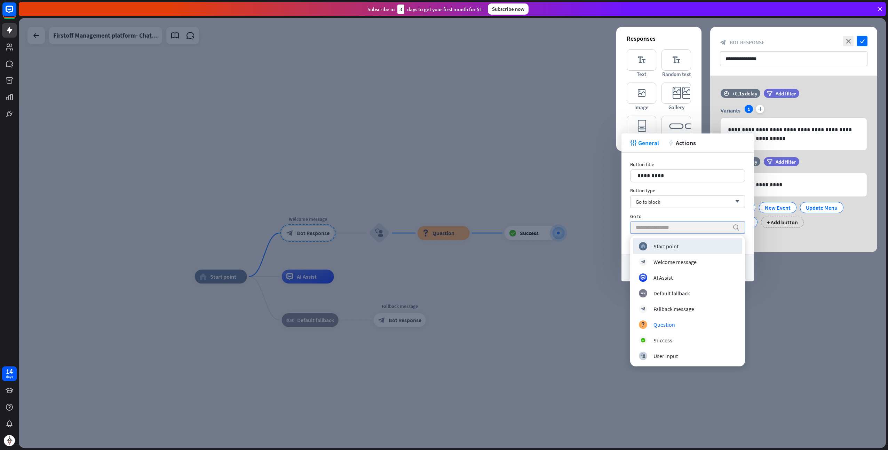
click at [671, 227] on input "search" at bounding box center [682, 227] width 93 height 12
click at [670, 203] on div "Go to block arrow_down" at bounding box center [687, 201] width 115 height 13
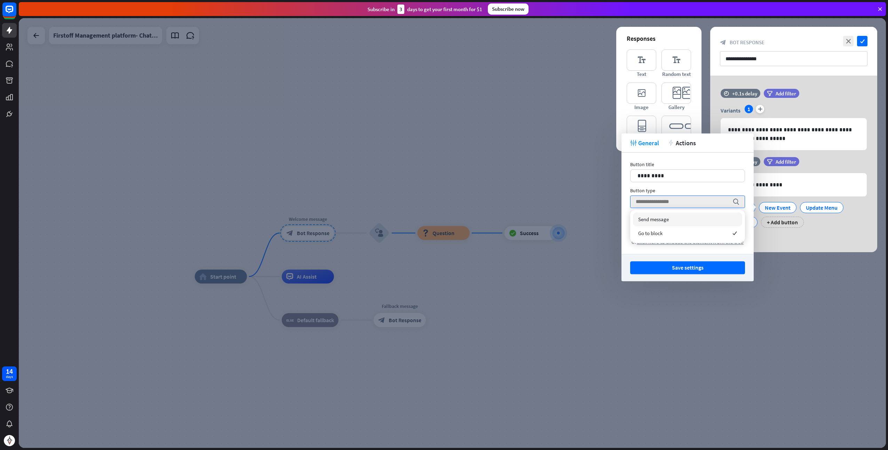
click at [666, 220] on span "Send message" at bounding box center [653, 219] width 31 height 7
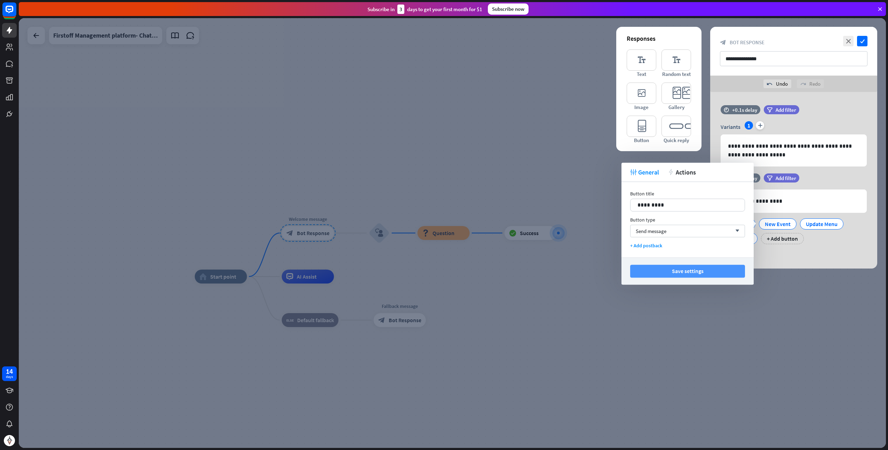
click at [681, 274] on button "Save settings" at bounding box center [687, 271] width 115 height 13
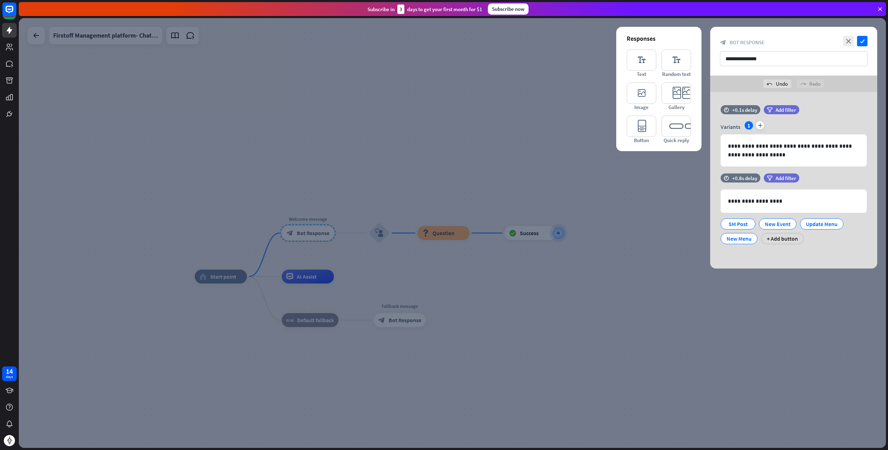
click at [630, 281] on div at bounding box center [452, 232] width 867 height 429
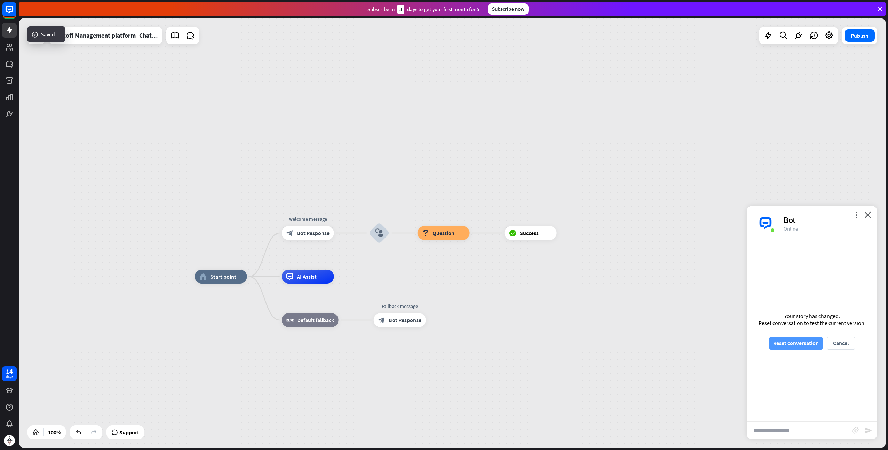
click at [813, 340] on button "Reset conversation" at bounding box center [795, 343] width 53 height 13
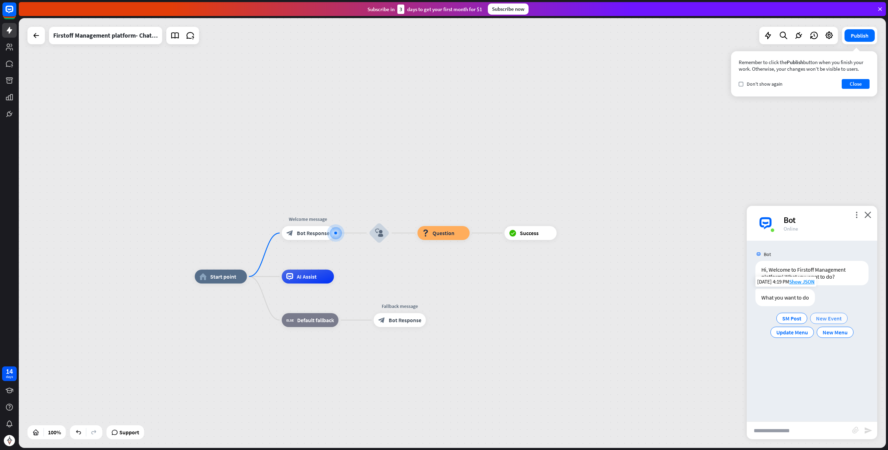
click at [832, 320] on span "New Event" at bounding box center [829, 318] width 26 height 7
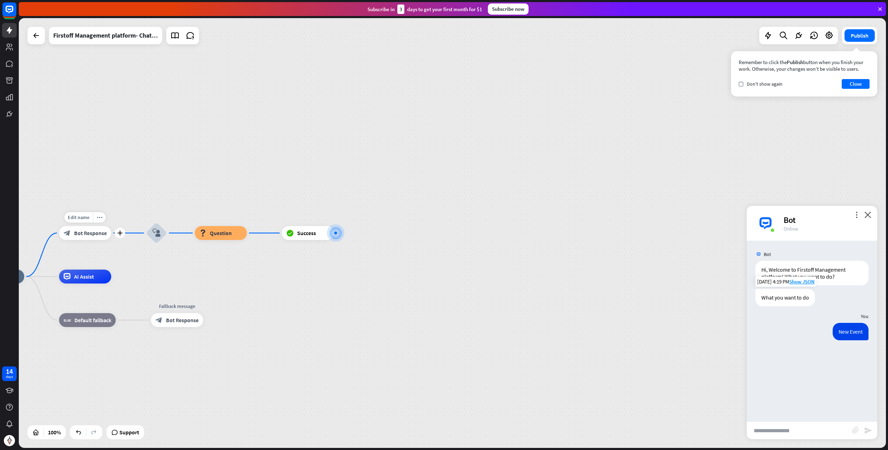
click at [101, 237] on div "block_bot_response Bot Response" at bounding box center [85, 233] width 52 height 14
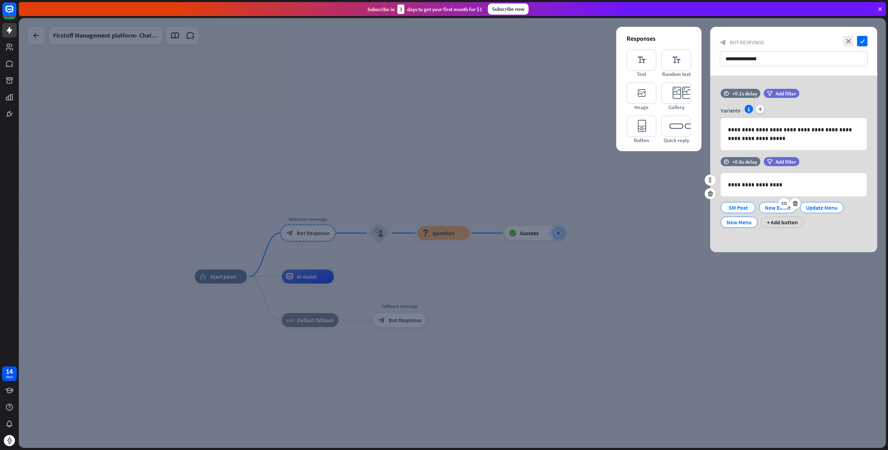
click at [775, 210] on div "New Event" at bounding box center [778, 207] width 26 height 10
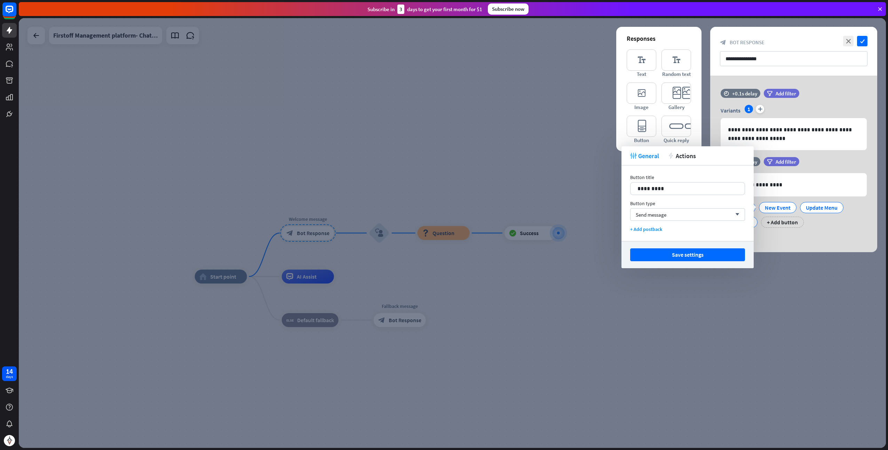
click at [686, 159] on div "tweak General action Actions" at bounding box center [688, 155] width 132 height 19
click at [686, 157] on span "Actions" at bounding box center [686, 156] width 20 height 8
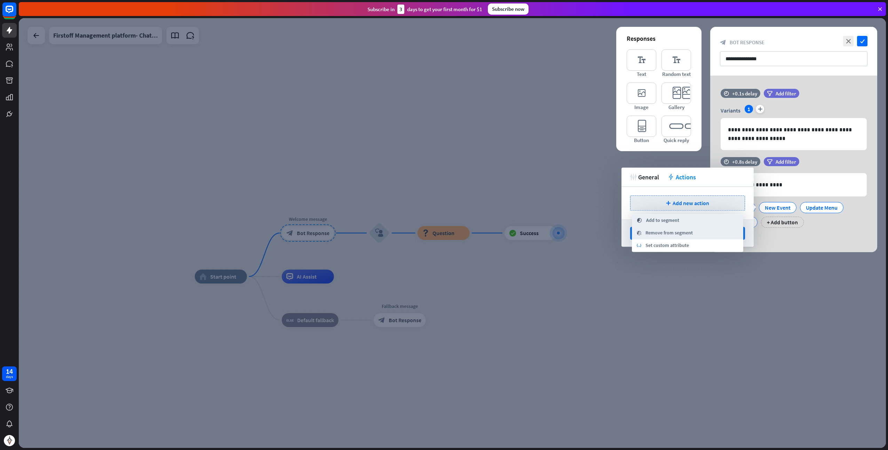
click at [649, 297] on div at bounding box center [452, 232] width 867 height 429
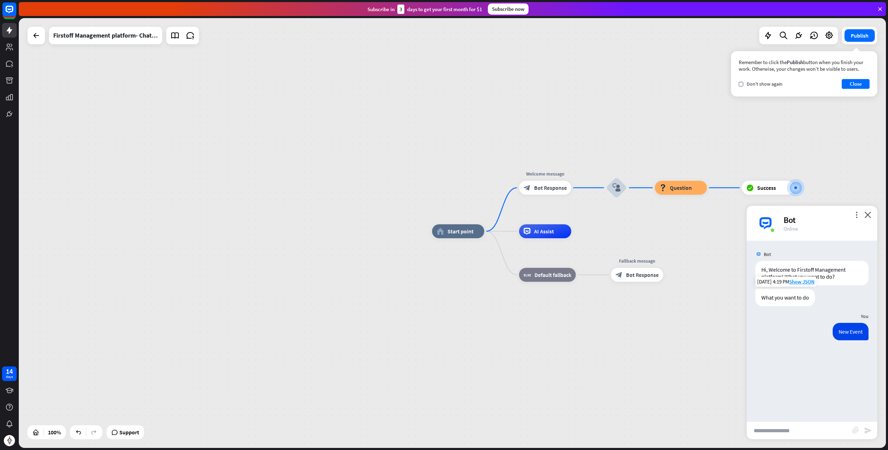
drag, startPoint x: 111, startPoint y: 150, endPoint x: 215, endPoint y: -1, distance: 182.9
click at [215, 0] on html "14 days close Product Help First steps Get started with ChatBot Help Center Fol…" at bounding box center [444, 225] width 888 height 450
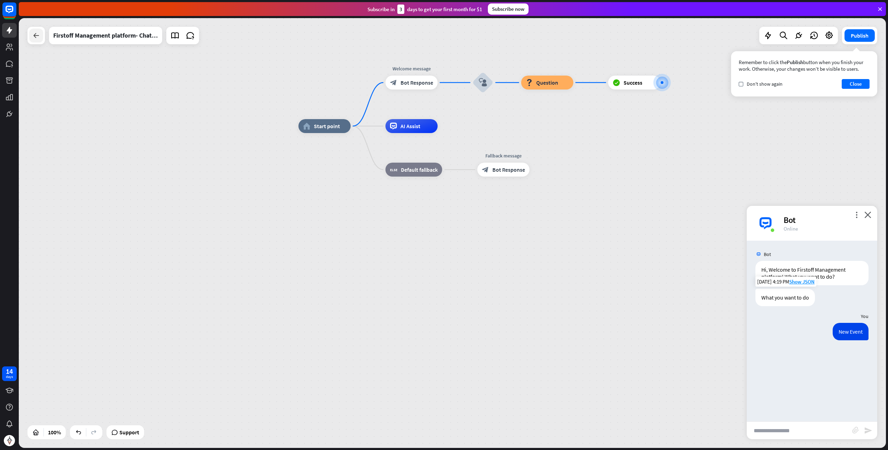
click at [42, 32] on div at bounding box center [36, 36] width 14 height 14
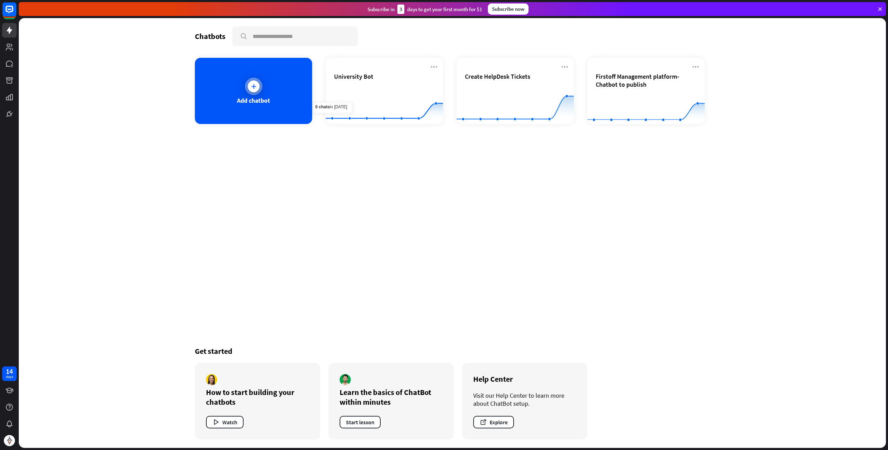
click at [268, 68] on div "Add chatbot" at bounding box center [253, 91] width 117 height 66
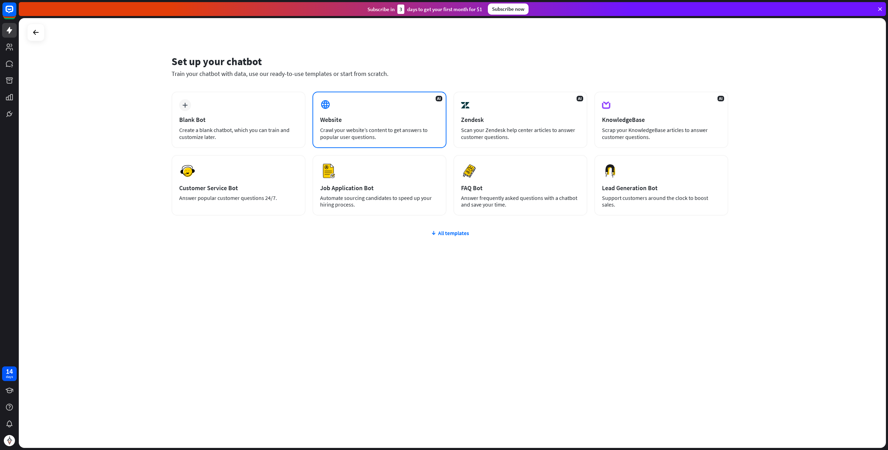
click at [388, 114] on div "AI Website Crawl your website’s content to get answers to popular user question…" at bounding box center [380, 120] width 134 height 56
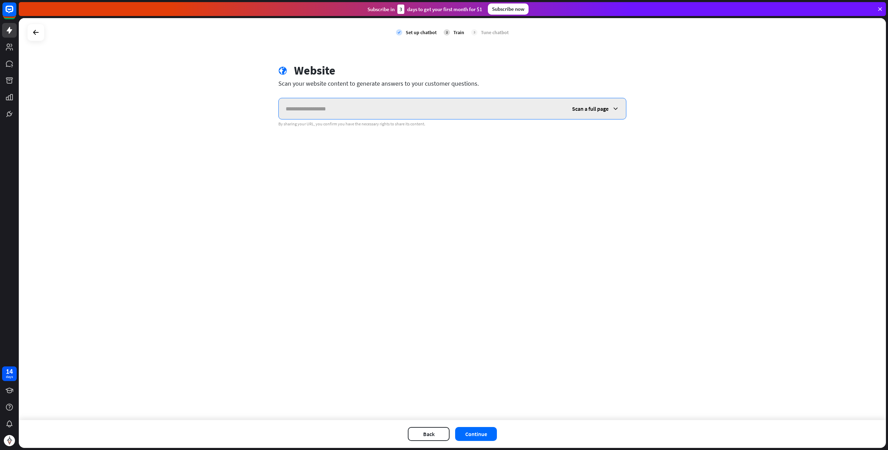
paste input "**********"
type input "**********"
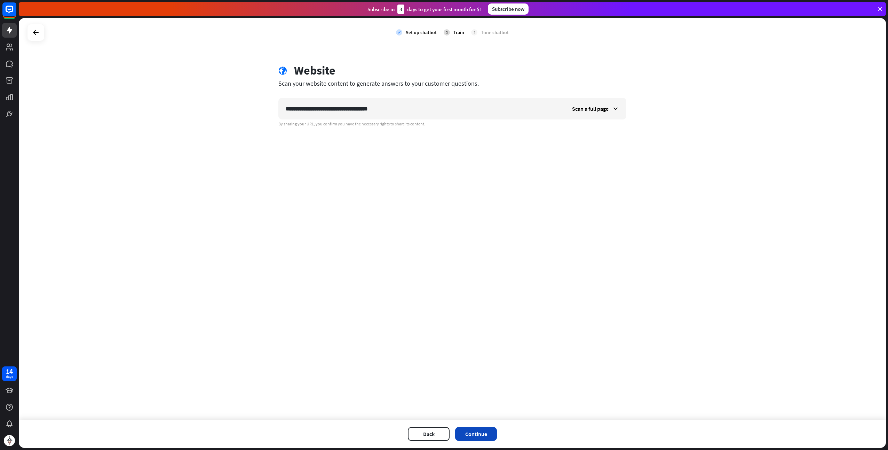
click at [480, 435] on button "Continue" at bounding box center [476, 434] width 42 height 14
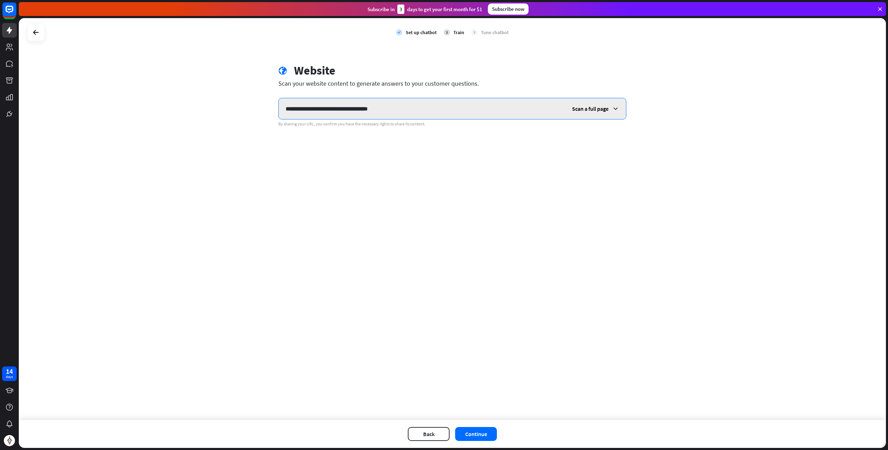
click at [425, 105] on input "**********" at bounding box center [422, 108] width 286 height 21
click at [324, 104] on input "**********" at bounding box center [422, 108] width 286 height 21
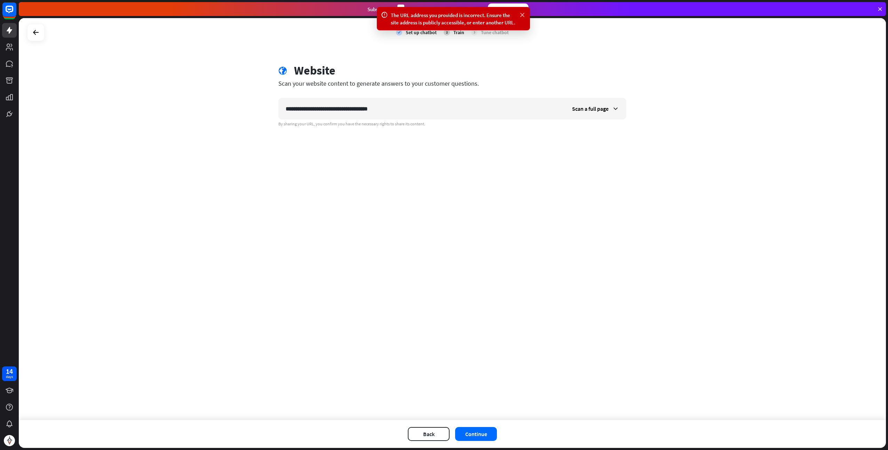
click at [523, 15] on icon at bounding box center [522, 14] width 7 height 7
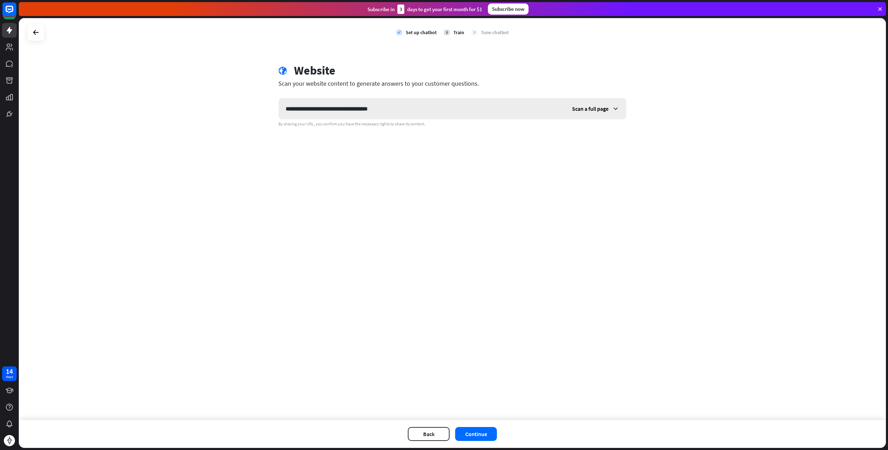
click at [596, 111] on span "Scan a full page" at bounding box center [590, 108] width 37 height 7
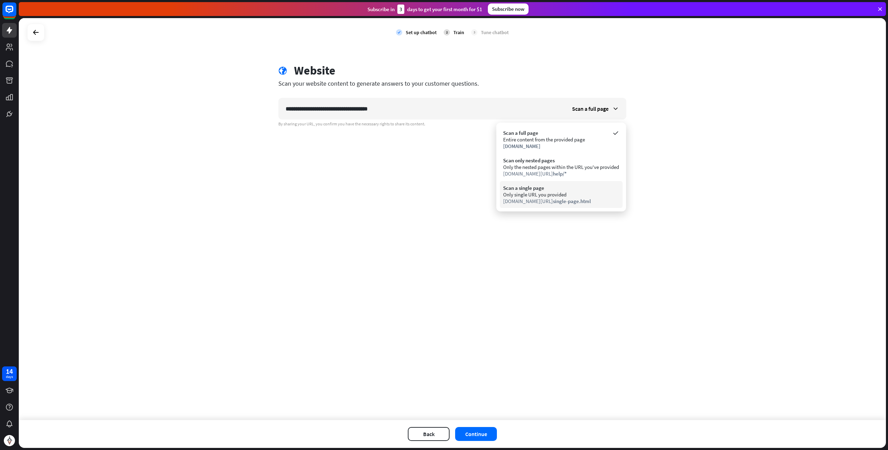
click at [553, 198] on span "single-page.html" at bounding box center [572, 201] width 38 height 7
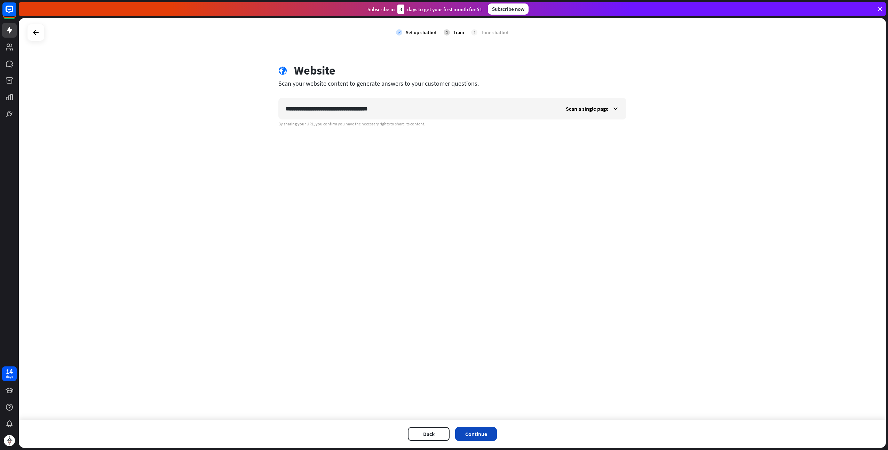
click at [477, 438] on button "Continue" at bounding box center [476, 434] width 42 height 14
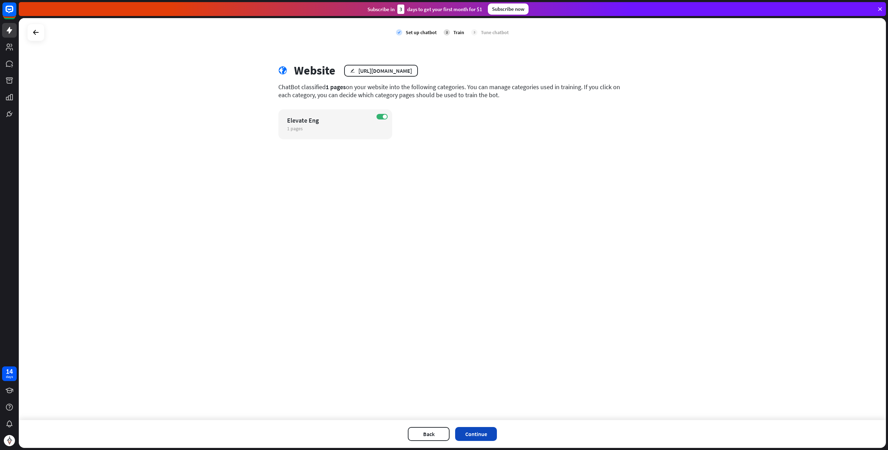
click at [486, 432] on button "Continue" at bounding box center [476, 434] width 42 height 14
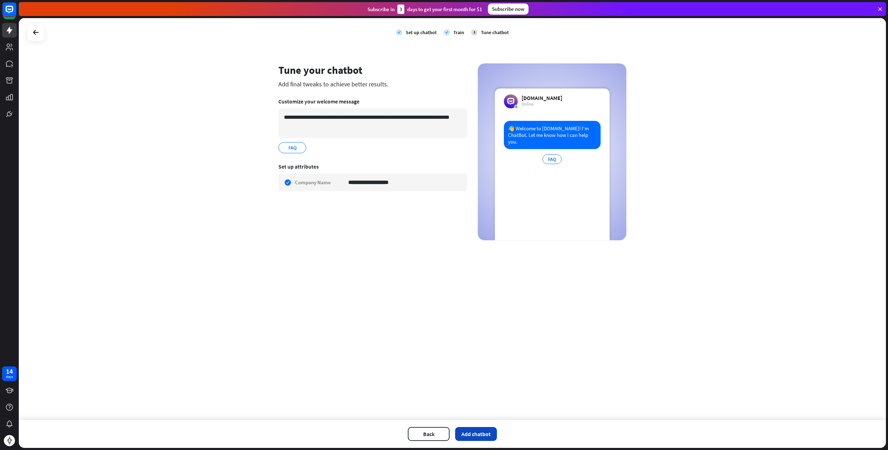
click at [474, 436] on button "Add chatbot" at bounding box center [476, 434] width 42 height 14
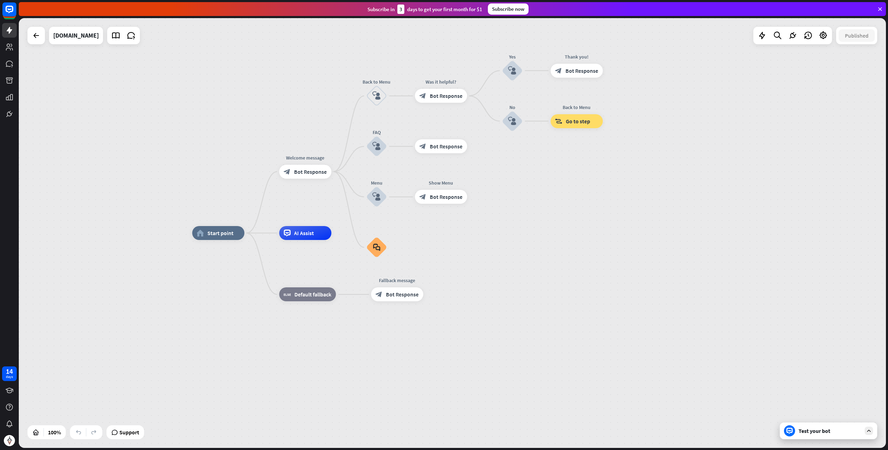
click at [820, 437] on div "Test your bot" at bounding box center [828, 430] width 97 height 17
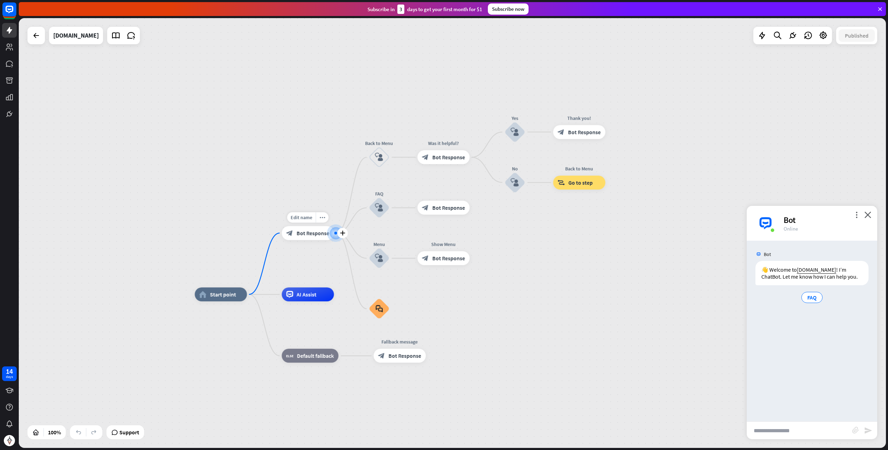
click at [302, 236] on span "Bot Response" at bounding box center [313, 232] width 33 height 7
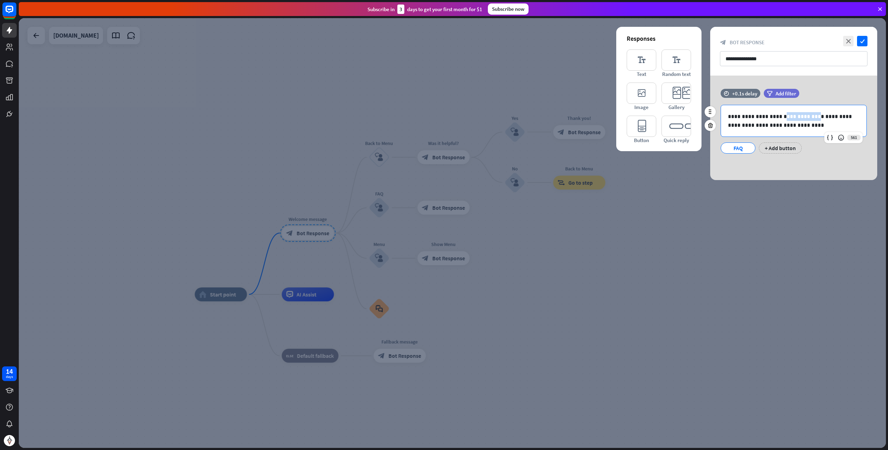
drag, startPoint x: 782, startPoint y: 115, endPoint x: 815, endPoint y: 119, distance: 34.0
click at [815, 119] on p "**********" at bounding box center [794, 120] width 132 height 17
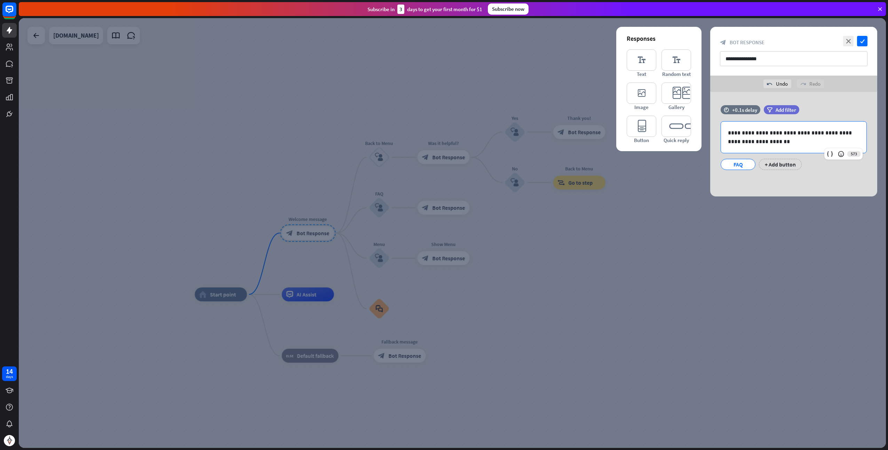
click at [695, 257] on div at bounding box center [452, 232] width 867 height 429
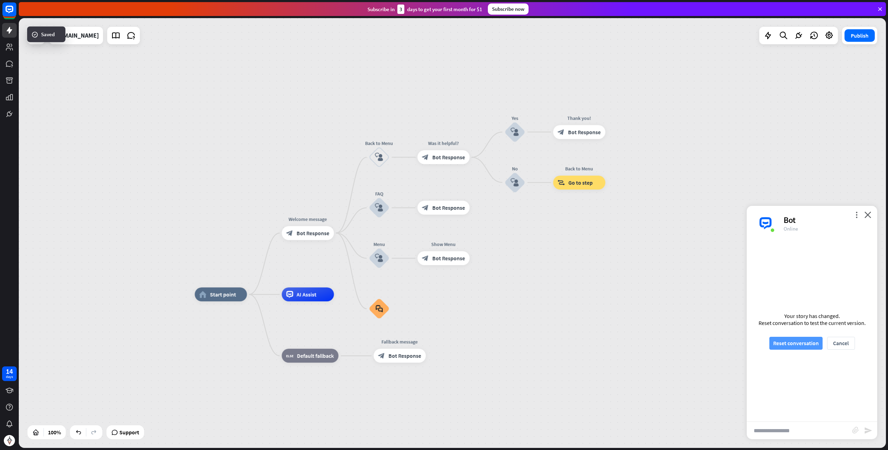
click at [781, 343] on button "Reset conversation" at bounding box center [795, 343] width 53 height 13
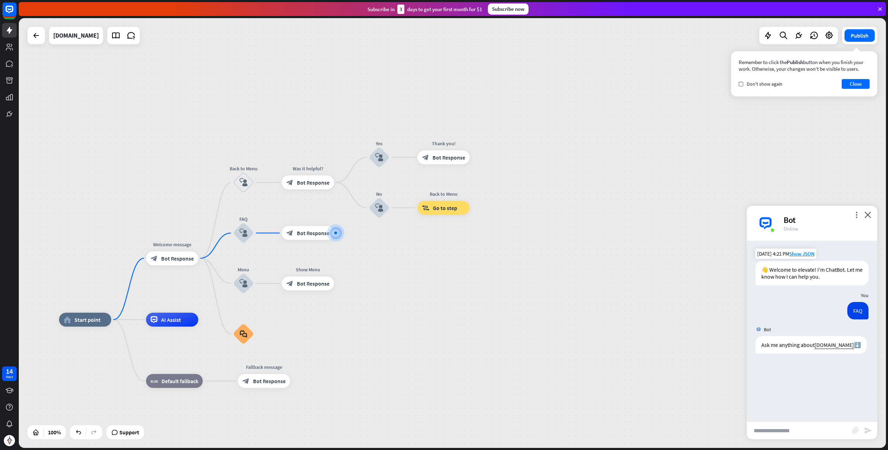
click at [779, 432] on input "text" at bounding box center [799, 429] width 105 height 17
type input "**********"
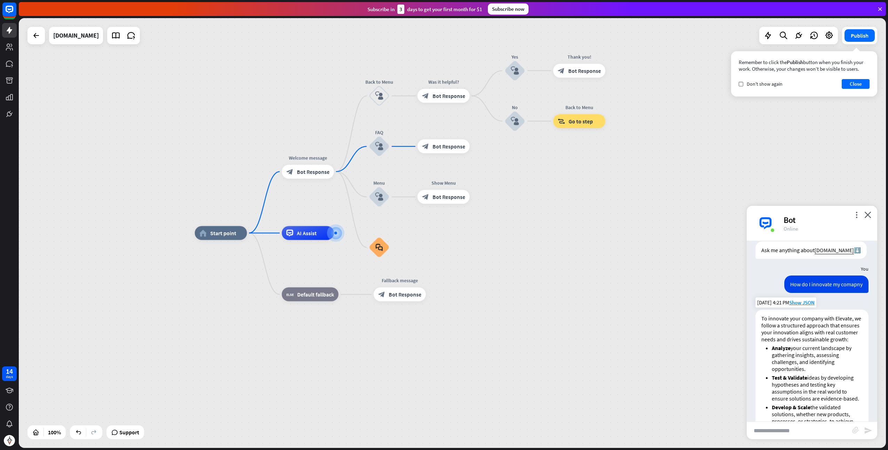
scroll to position [96, 0]
click at [621, 257] on div "home_2 Start point Welcome message block_bot_response Bot Response Back to Menu…" at bounding box center [628, 447] width 867 height 429
click at [853, 84] on button "Close" at bounding box center [856, 84] width 28 height 10
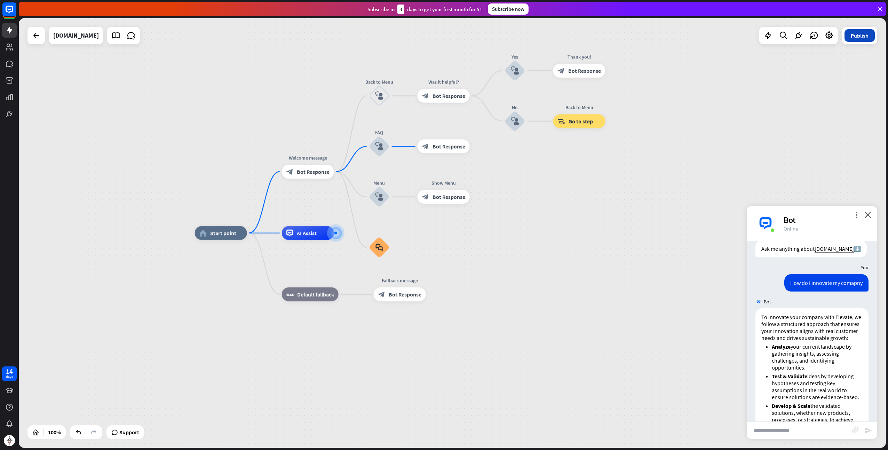
click at [856, 37] on button "Publish" at bounding box center [860, 35] width 30 height 13
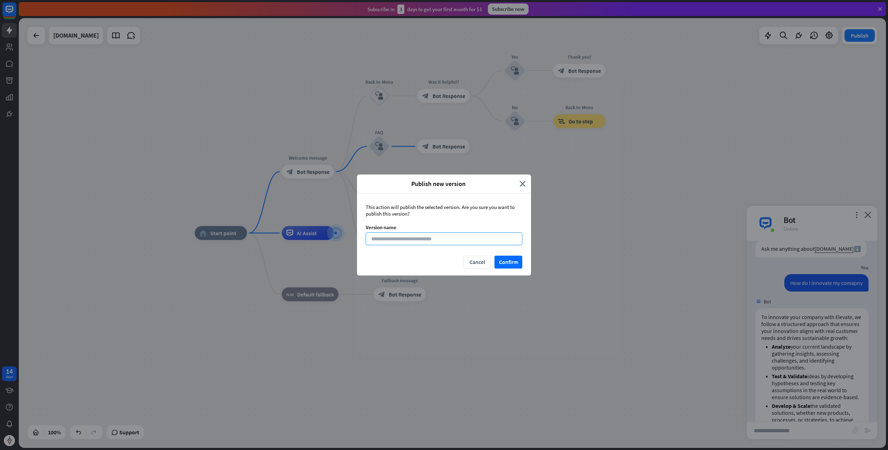
click at [398, 240] on input at bounding box center [444, 238] width 157 height 13
type input "*"
click at [505, 259] on button "Confirm" at bounding box center [509, 261] width 28 height 13
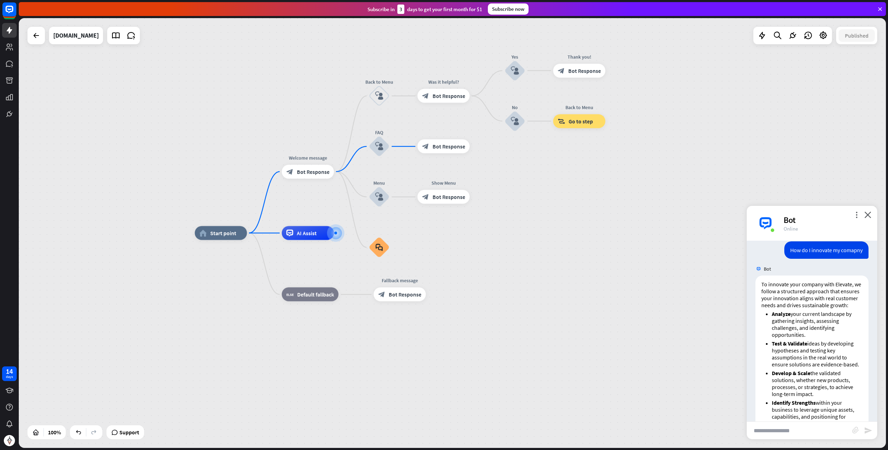
scroll to position [142, 0]
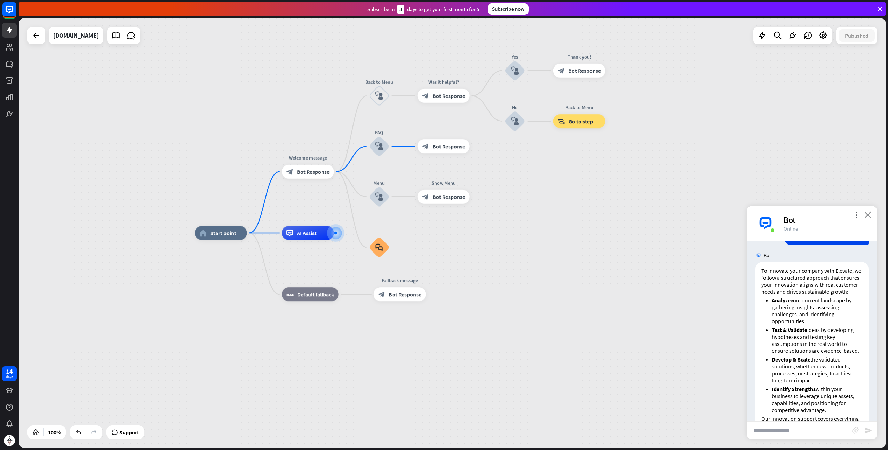
click at [869, 213] on icon "close" at bounding box center [868, 214] width 7 height 7
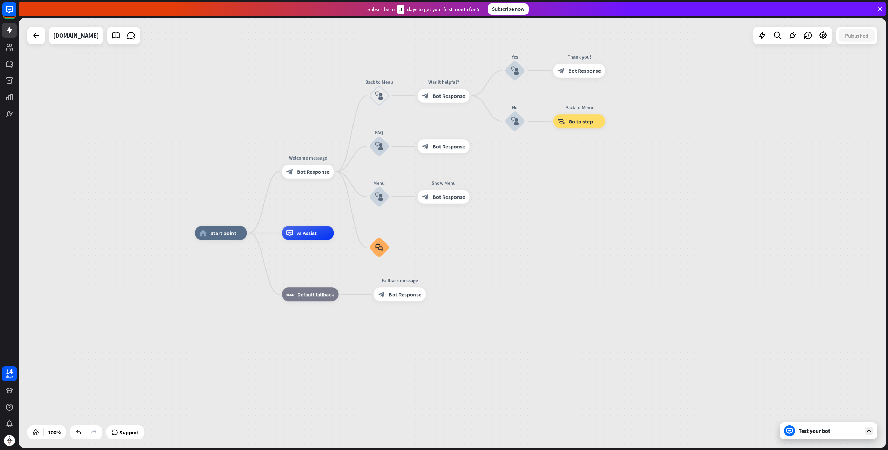
drag, startPoint x: 674, startPoint y: 109, endPoint x: 585, endPoint y: 65, distance: 99.9
click at [674, 109] on div "home_2 Start point Welcome message block_bot_response Bot Response Back to Menu…" at bounding box center [452, 232] width 867 height 429
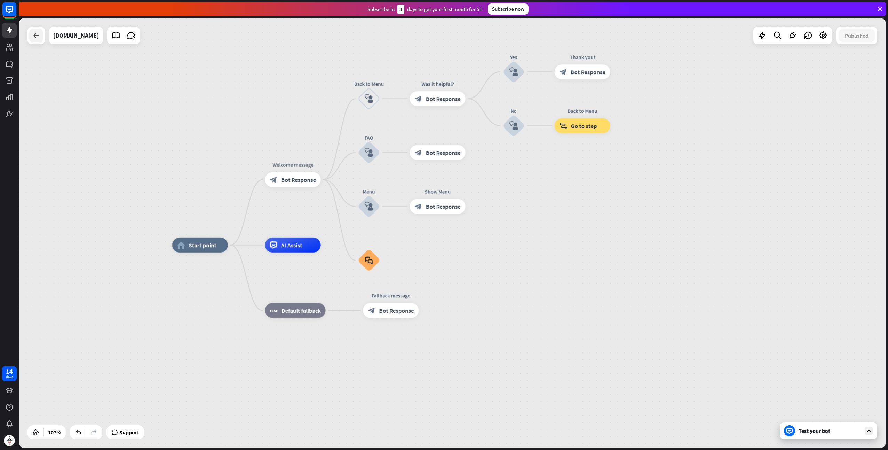
click at [38, 35] on icon at bounding box center [36, 35] width 8 height 8
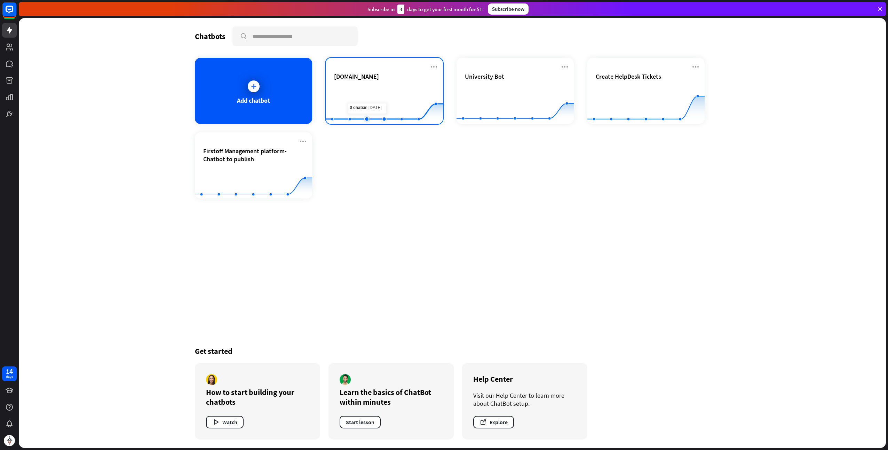
click at [374, 97] on rect at bounding box center [384, 107] width 117 height 44
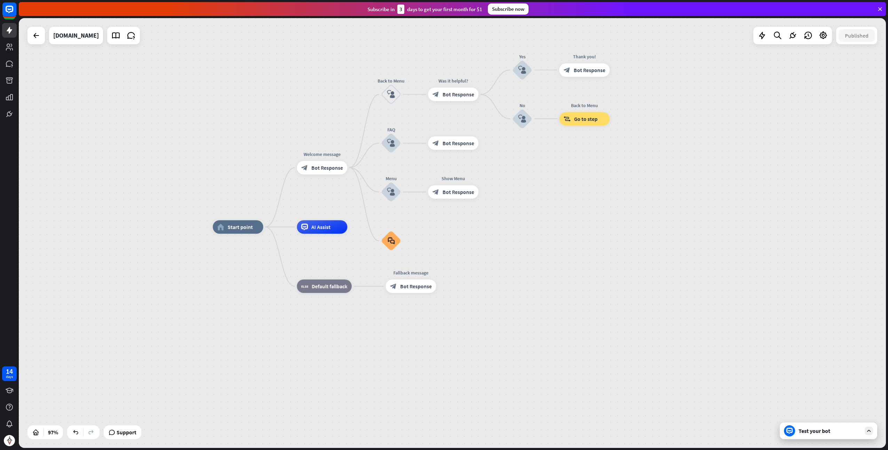
click at [854, 42] on div "Published" at bounding box center [856, 35] width 41 height 17
drag, startPoint x: 854, startPoint y: 36, endPoint x: 680, endPoint y: 114, distance: 190.8
click at [680, 114] on div "home_2 Start point Welcome message block_bot_response Bot Response Back to Menu…" at bounding box center [452, 232] width 867 height 429
click at [34, 41] on div at bounding box center [36, 36] width 14 height 14
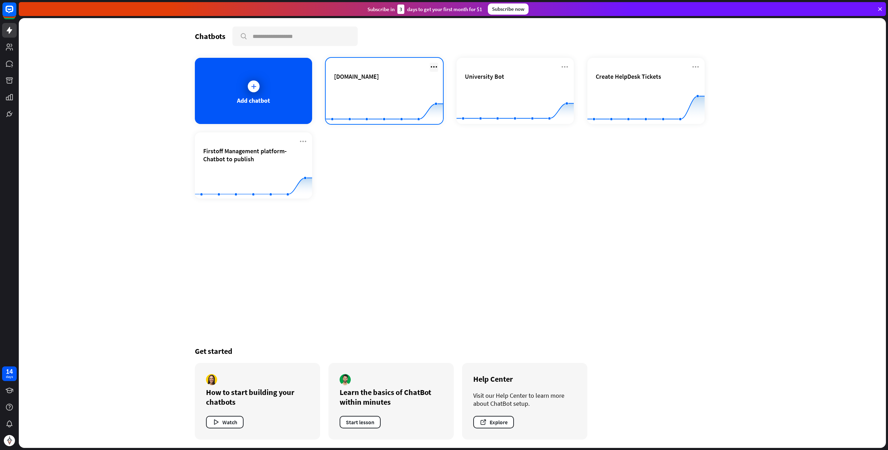
click at [432, 68] on icon at bounding box center [434, 67] width 8 height 8
click at [410, 193] on div "Add chatbot [DOMAIN_NAME] Created with Highcharts 10.1.0 0 2 4 University Bot C…" at bounding box center [452, 128] width 515 height 141
click at [390, 87] on rect at bounding box center [384, 107] width 117 height 44
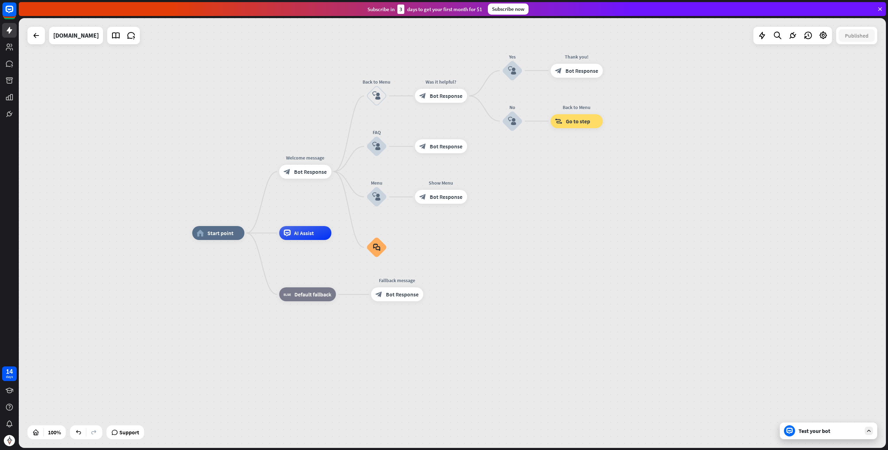
click at [824, 42] on div at bounding box center [792, 35] width 79 height 17
click at [824, 38] on icon at bounding box center [823, 35] width 9 height 9
click at [810, 105] on span "Bot settings" at bounding box center [808, 106] width 29 height 7
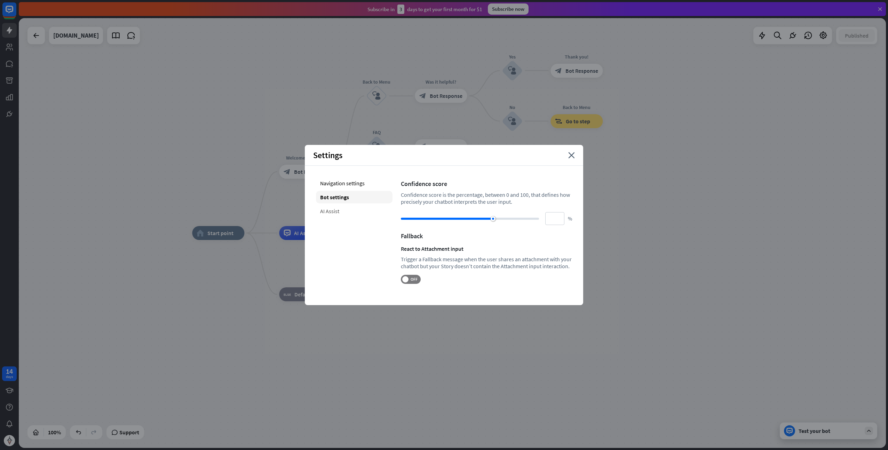
click at [342, 210] on div "AI Assist" at bounding box center [354, 211] width 77 height 13
type input "**"
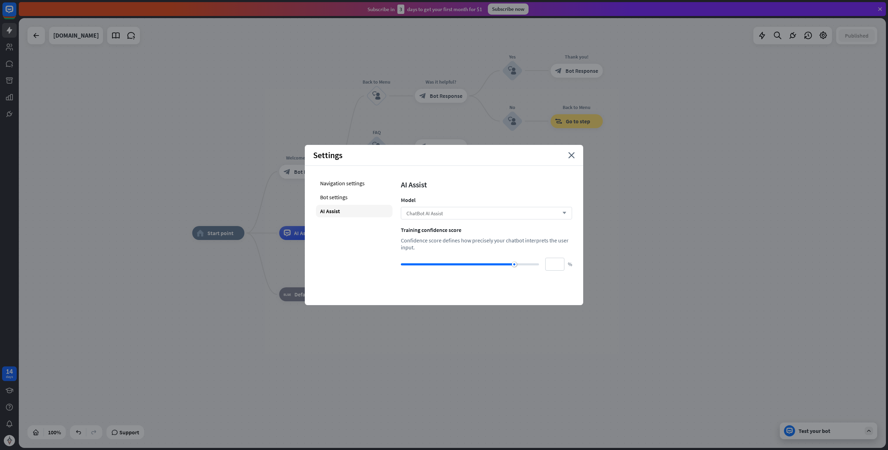
click at [458, 214] on div "ChatBot AI Assist arrow_down" at bounding box center [486, 213] width 171 height 13
click at [456, 247] on div "OpenAI GPT-4.1" at bounding box center [487, 245] width 166 height 14
click at [572, 154] on icon "close" at bounding box center [571, 155] width 7 height 6
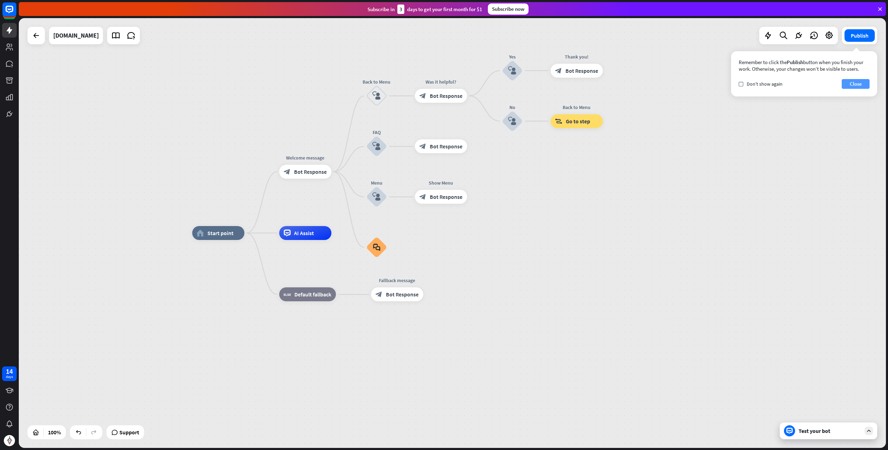
click at [862, 84] on button "Close" at bounding box center [856, 84] width 28 height 10
click at [863, 35] on button "Publish" at bounding box center [860, 35] width 30 height 13
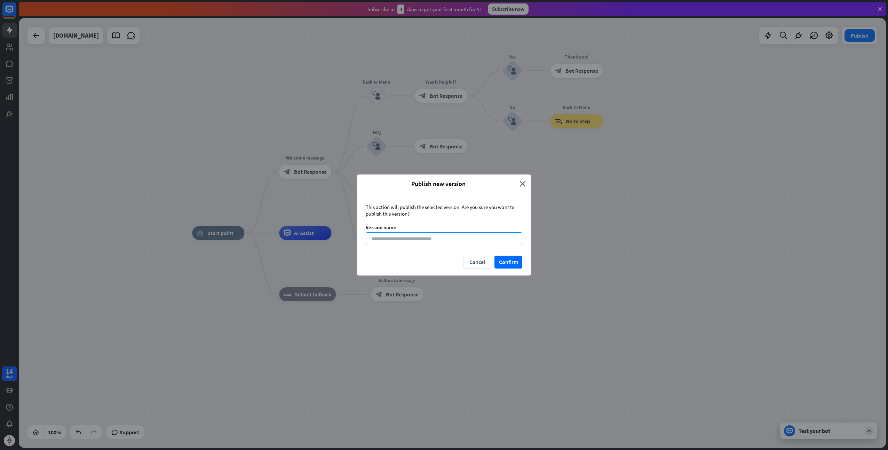
click at [413, 241] on input at bounding box center [444, 238] width 157 height 13
type input "*"
click at [507, 261] on button "Confirm" at bounding box center [509, 261] width 28 height 13
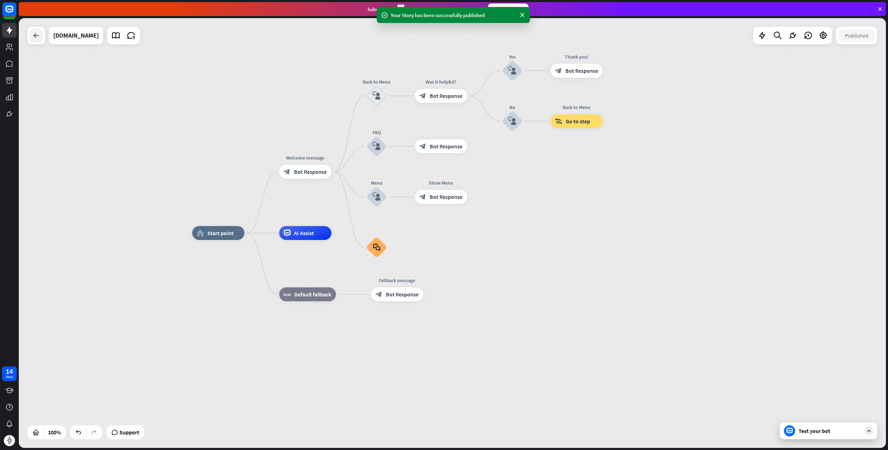
click at [37, 39] on icon at bounding box center [36, 35] width 8 height 8
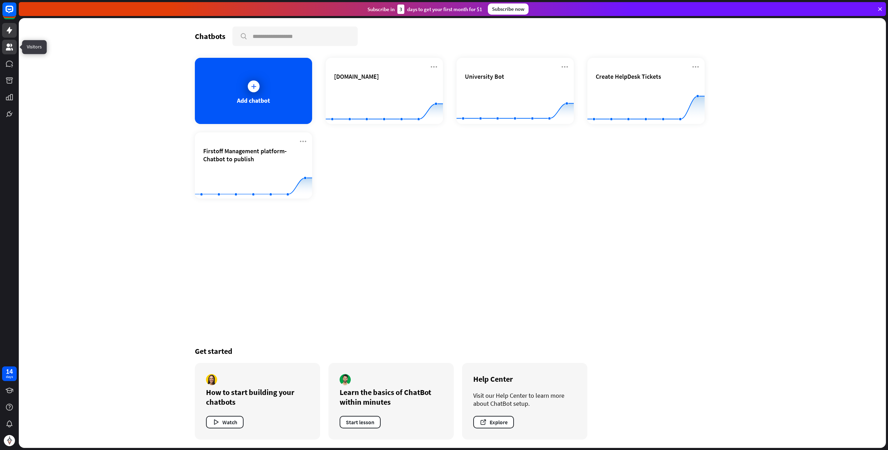
click at [6, 45] on icon at bounding box center [9, 47] width 8 height 8
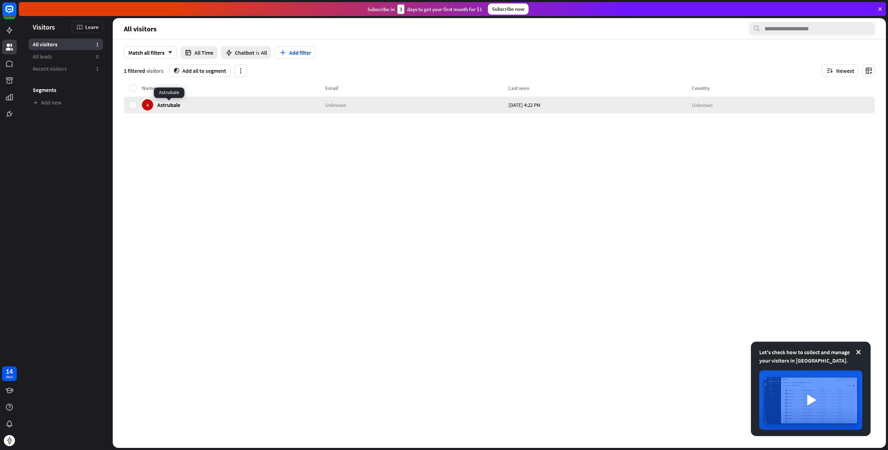
click at [173, 108] on span "Astrubale" at bounding box center [168, 104] width 23 height 7
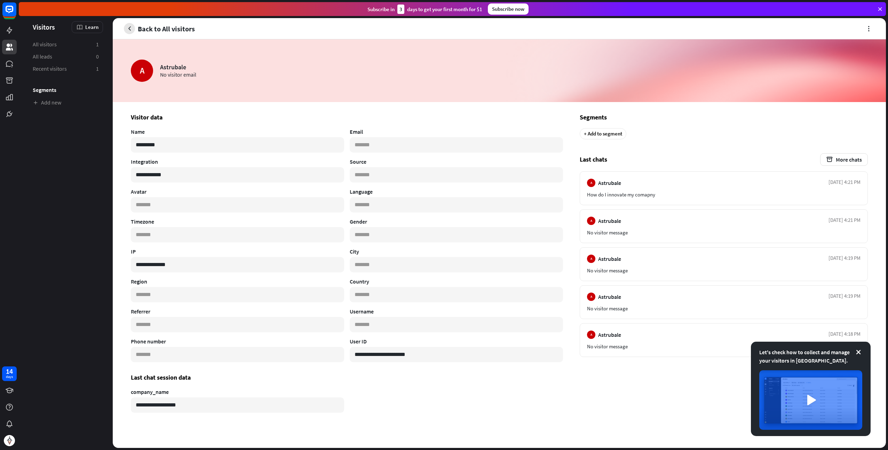
click at [125, 25] on button "button" at bounding box center [129, 28] width 11 height 11
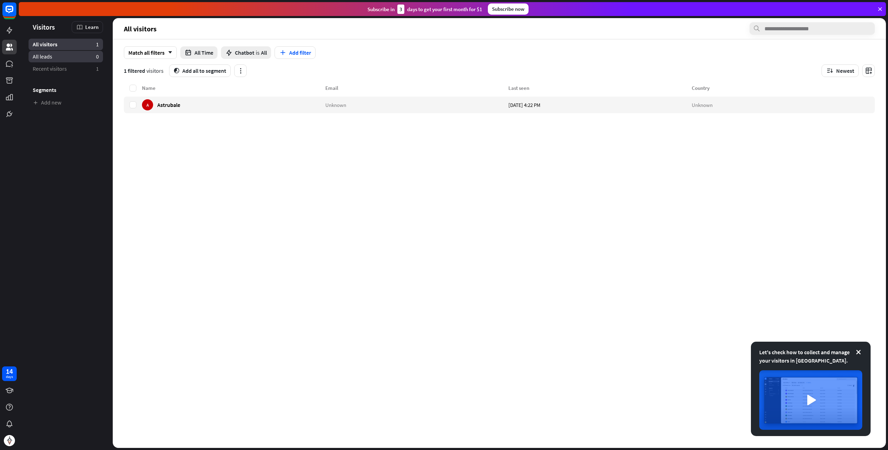
click at [43, 57] on span "All leads" at bounding box center [42, 56] width 19 height 7
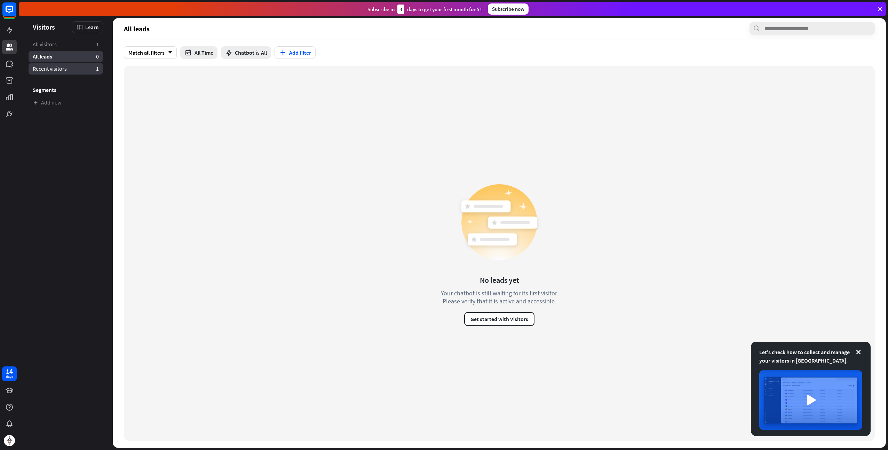
click at [47, 68] on span "Recent visitors" at bounding box center [50, 68] width 34 height 7
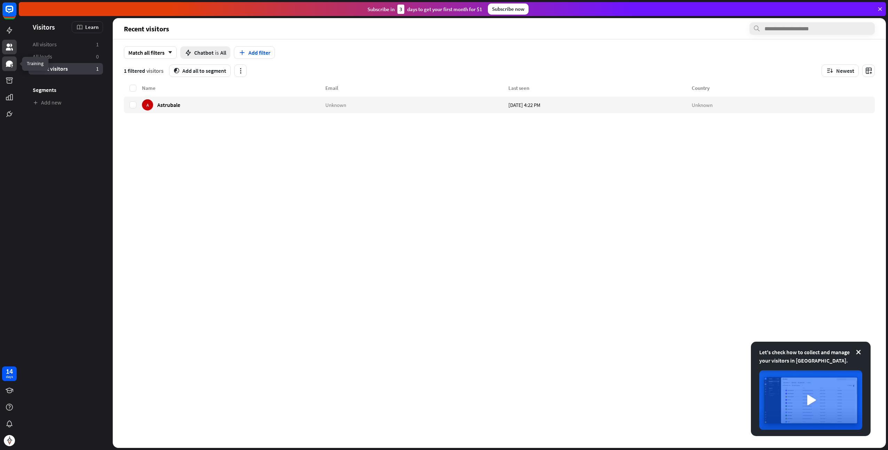
click at [7, 62] on icon at bounding box center [9, 64] width 7 height 6
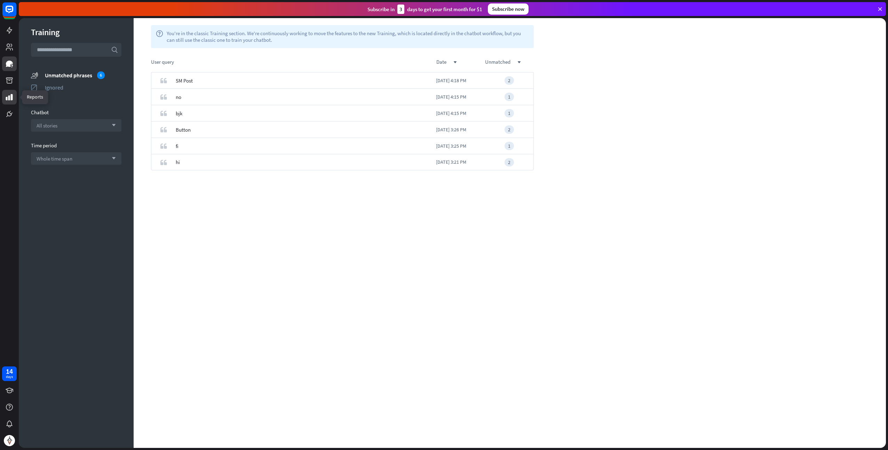
click at [9, 93] on icon at bounding box center [9, 97] width 8 height 8
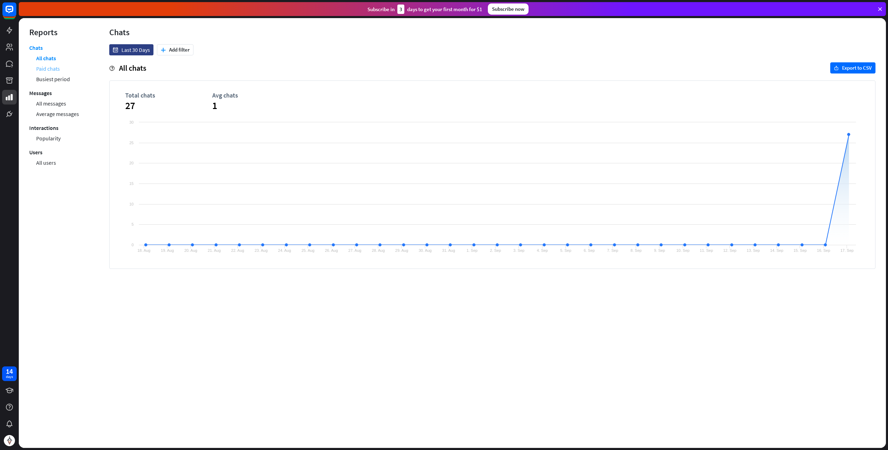
click at [55, 71] on link "Paid chats" at bounding box center [48, 68] width 24 height 10
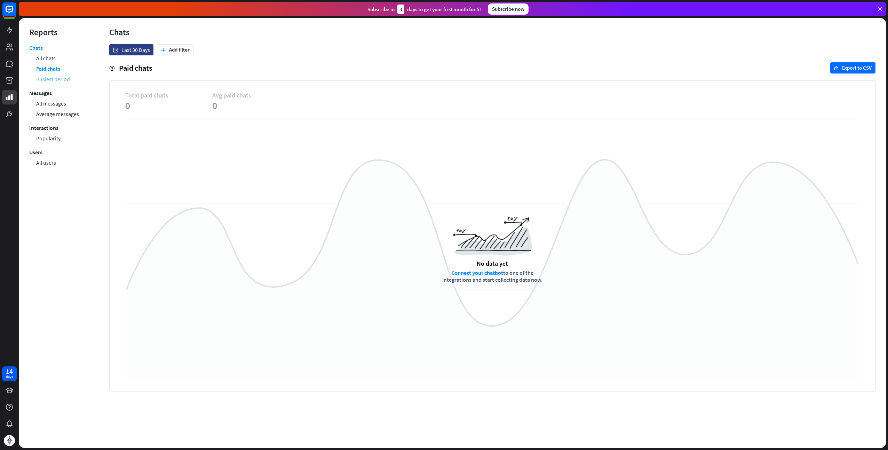
click at [56, 79] on link "Busiest period" at bounding box center [53, 79] width 34 height 10
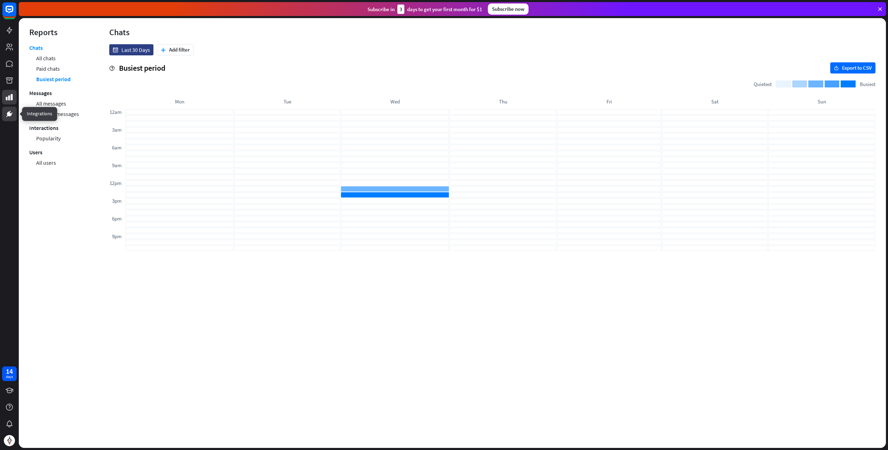
click at [13, 116] on icon at bounding box center [9, 114] width 8 height 8
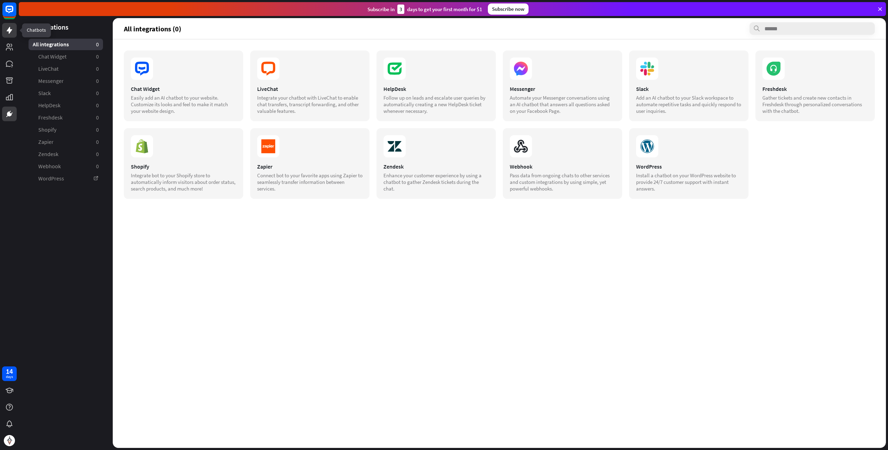
click at [10, 31] on icon at bounding box center [10, 30] width 6 height 7
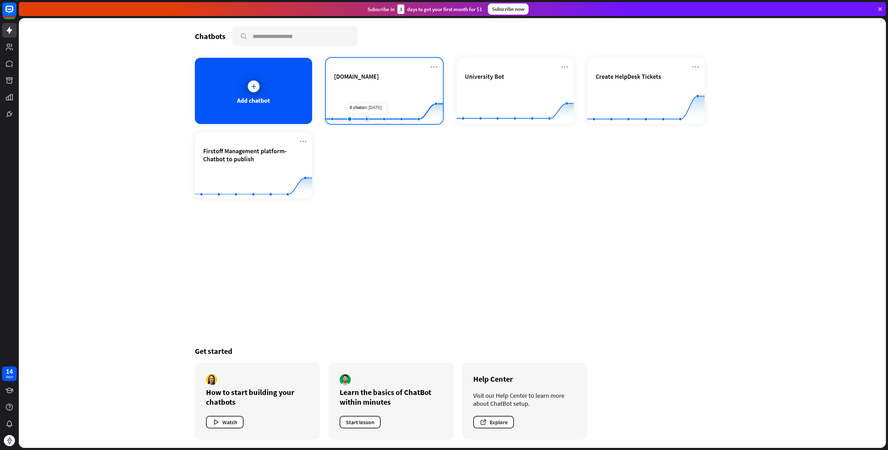
click at [361, 92] on rect at bounding box center [384, 107] width 117 height 44
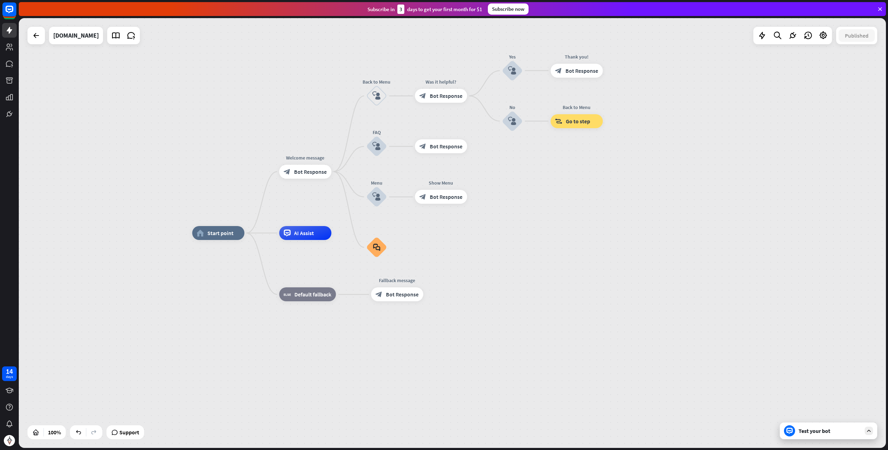
click at [128, 440] on div "home_2 Start point Welcome message block_bot_response Bot Response Back to Menu…" at bounding box center [452, 232] width 867 height 429
click at [129, 433] on span "Support" at bounding box center [129, 431] width 20 height 11
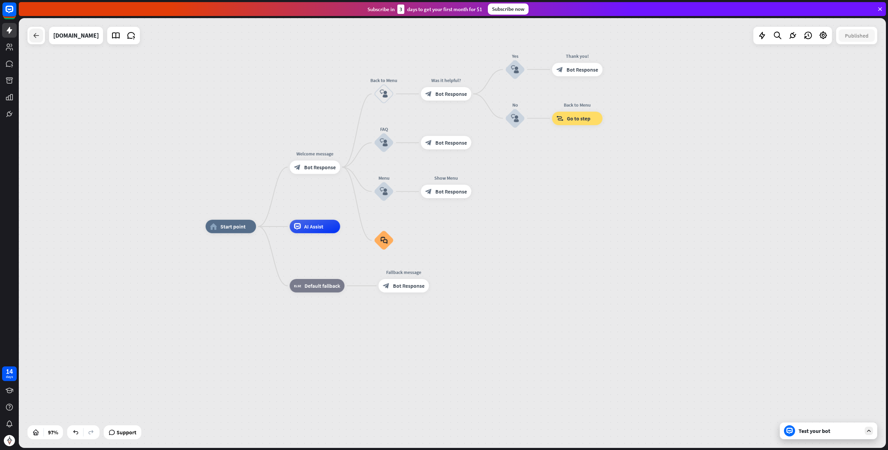
click at [38, 37] on icon at bounding box center [36, 35] width 8 height 8
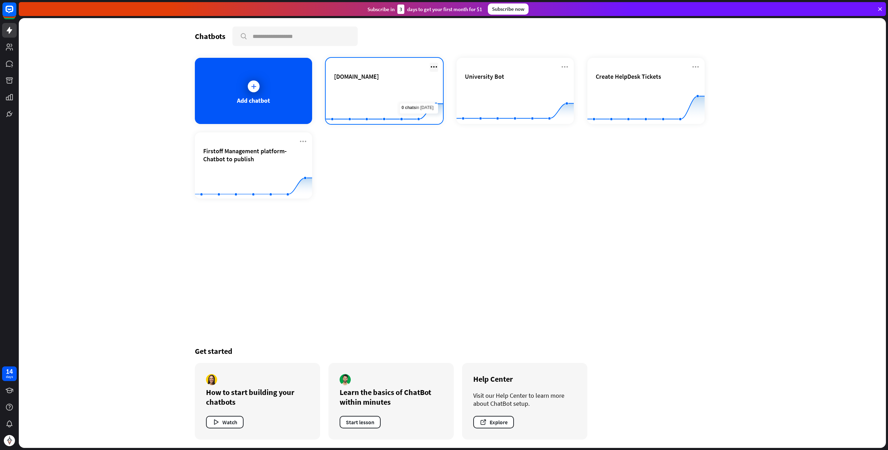
click at [435, 64] on icon at bounding box center [434, 67] width 8 height 8
click at [436, 121] on div "Delete chatbot" at bounding box center [437, 120] width 47 height 13
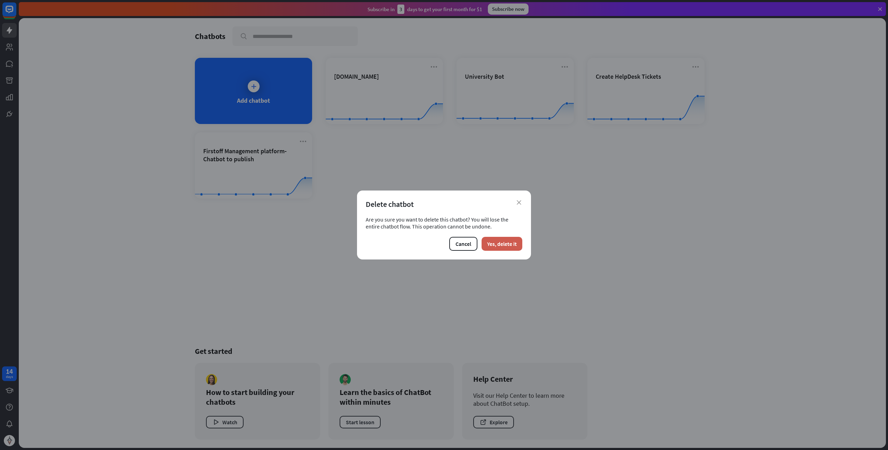
click at [503, 246] on button "Yes, delete it" at bounding box center [502, 244] width 41 height 14
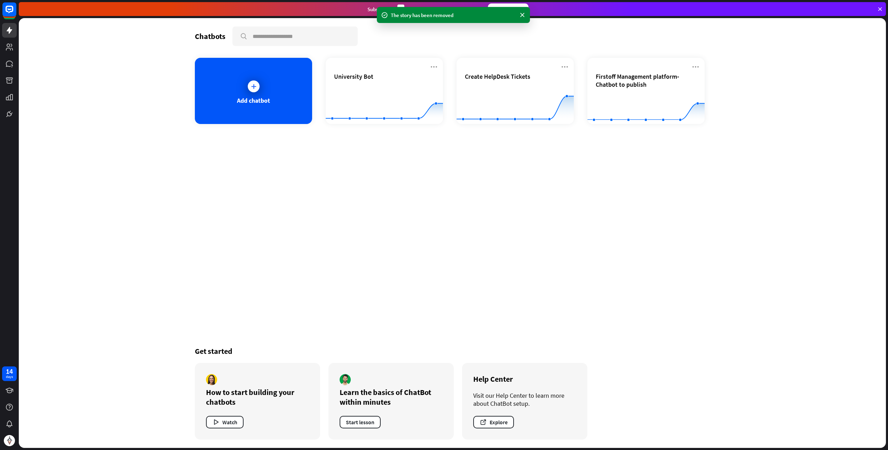
click at [461, 191] on div "Chatbots search Add chatbot University Bot Created with Highcharts 10.1.0 0 1 2…" at bounding box center [452, 232] width 557 height 429
click at [522, 13] on icon at bounding box center [522, 14] width 7 height 7
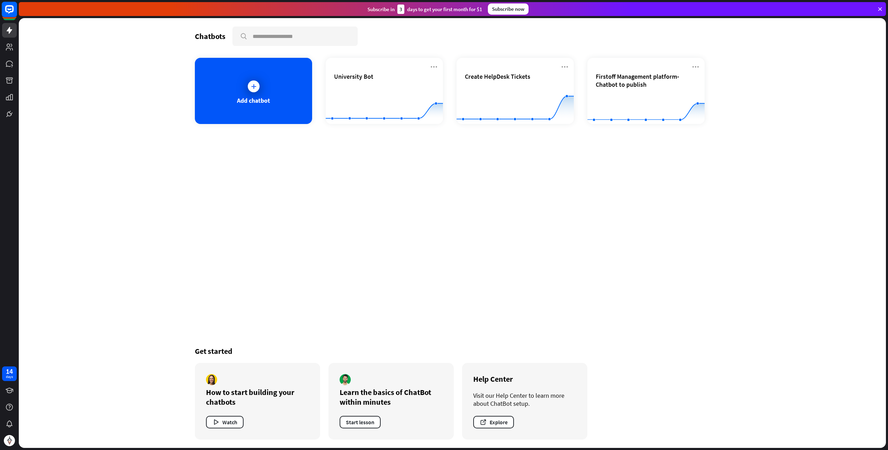
click at [8, 9] on icon at bounding box center [9, 9] width 4 height 2
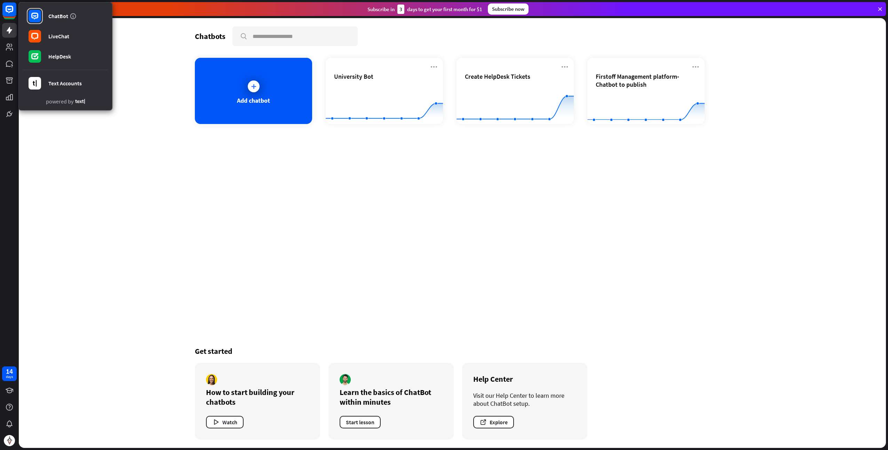
click at [164, 194] on div "Chatbots search Add chatbot University Bot Created with Highcharts 10.1.0 0 1 2…" at bounding box center [452, 232] width 867 height 429
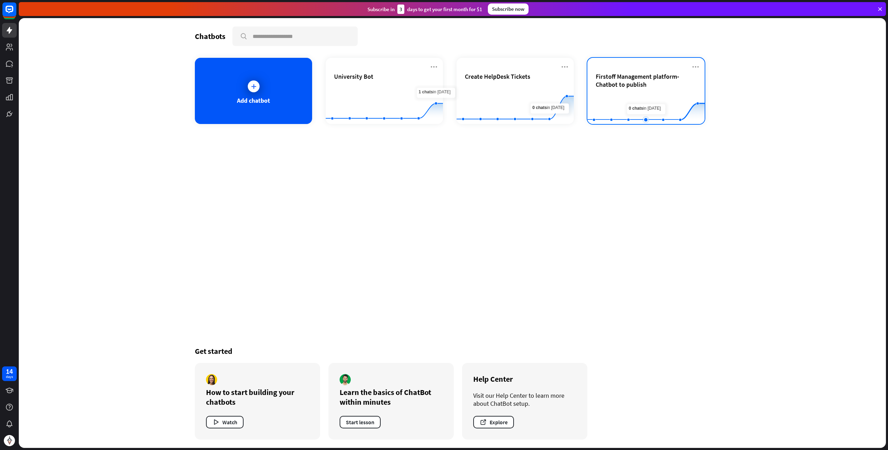
click at [643, 88] on icon at bounding box center [646, 88] width 138 height 0
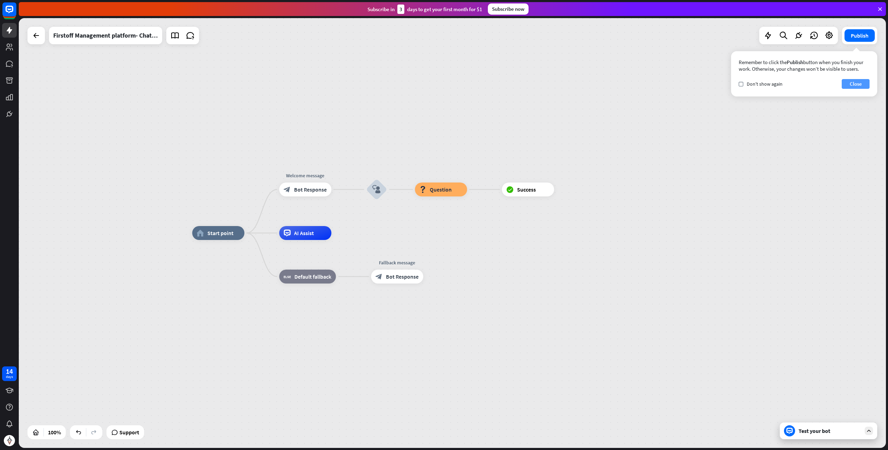
click at [848, 84] on button "Close" at bounding box center [856, 84] width 28 height 10
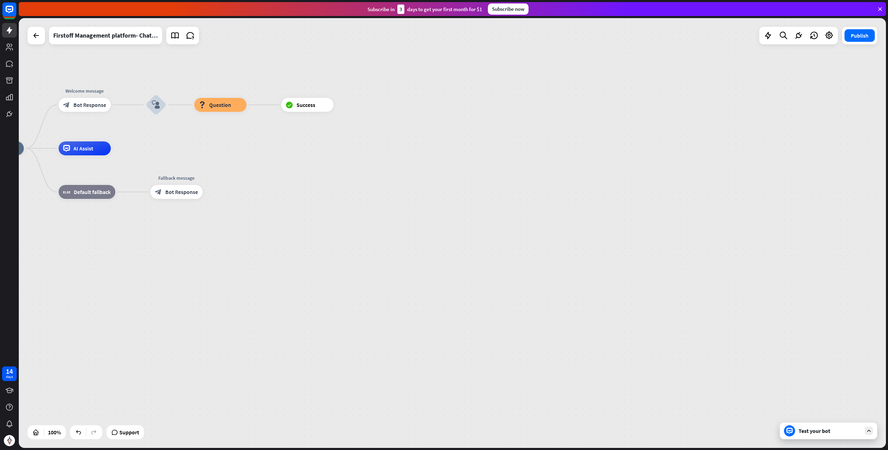
drag, startPoint x: 627, startPoint y: 329, endPoint x: 681, endPoint y: 342, distance: 56.3
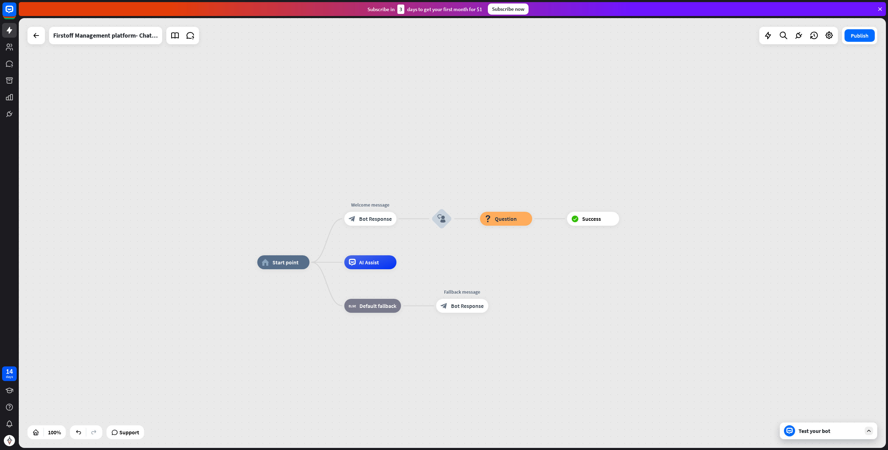
click at [398, 162] on div "home_2 Start point Welcome message block_bot_response Bot Response block_user_i…" at bounding box center [452, 232] width 867 height 429
click at [35, 34] on icon at bounding box center [36, 35] width 8 height 8
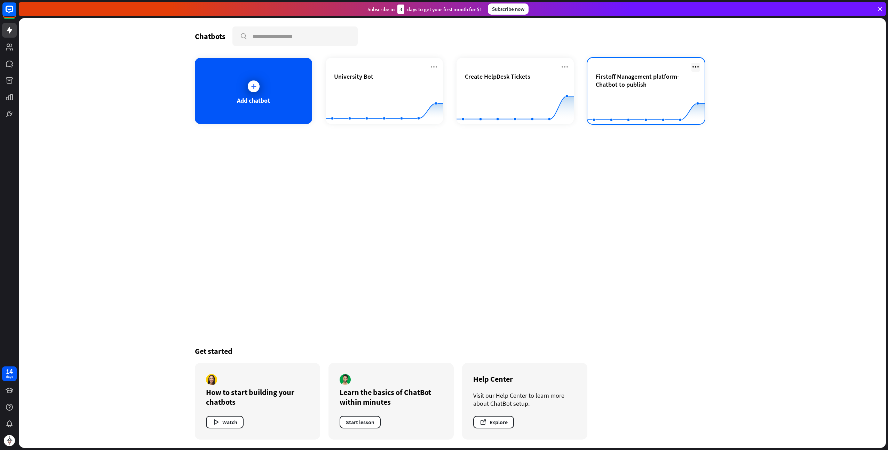
click at [695, 66] on icon at bounding box center [696, 67] width 8 height 8
click at [699, 120] on div "Delete chatbot" at bounding box center [699, 120] width 47 height 13
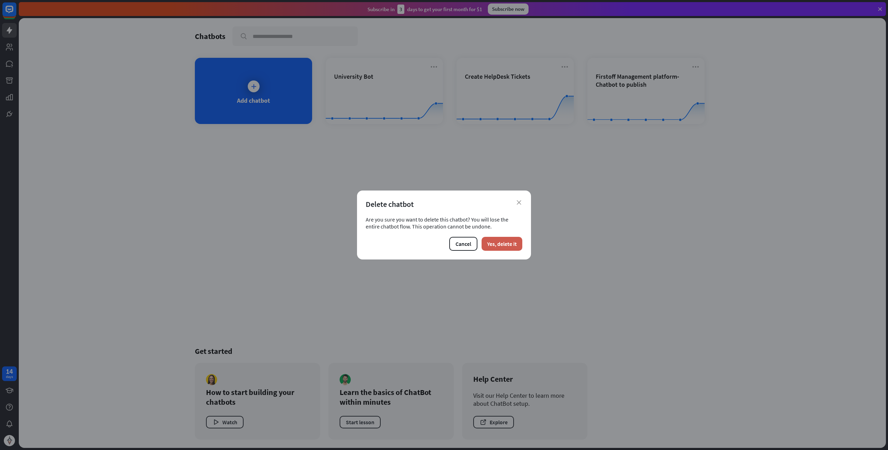
click at [497, 246] on button "Yes, delete it" at bounding box center [502, 244] width 41 height 14
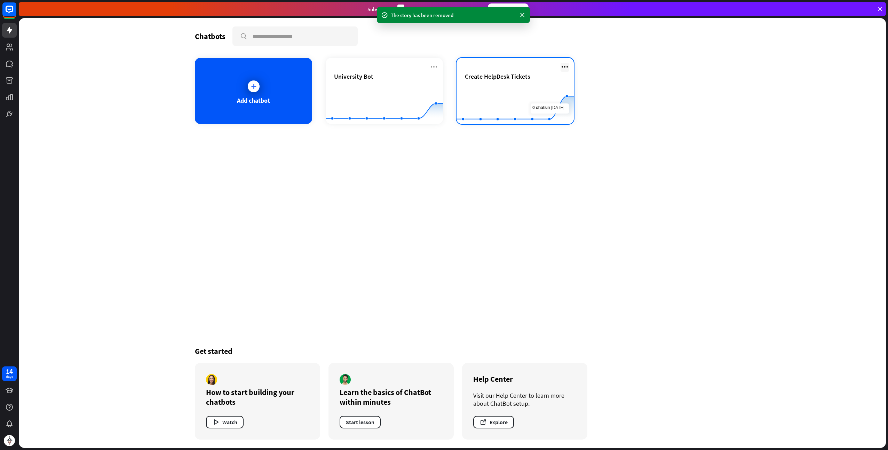
click at [564, 68] on icon at bounding box center [565, 67] width 8 height 8
click at [569, 117] on div "Delete chatbot" at bounding box center [568, 120] width 47 height 13
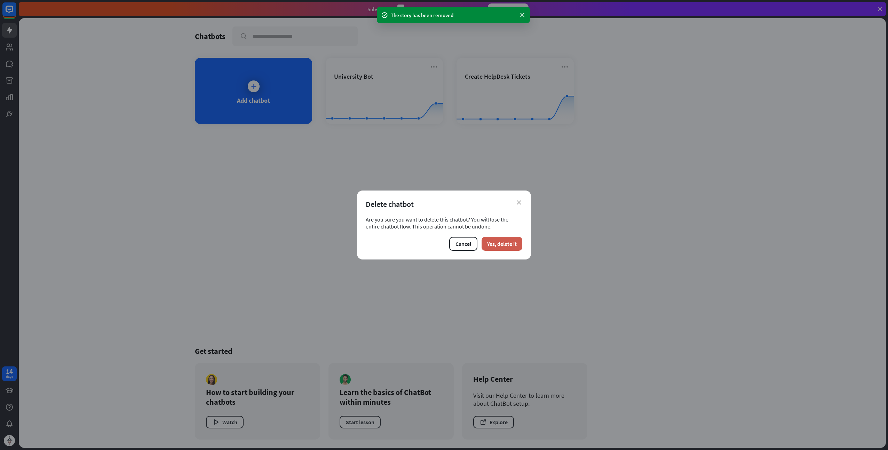
click at [506, 237] on button "Yes, delete it" at bounding box center [502, 244] width 41 height 14
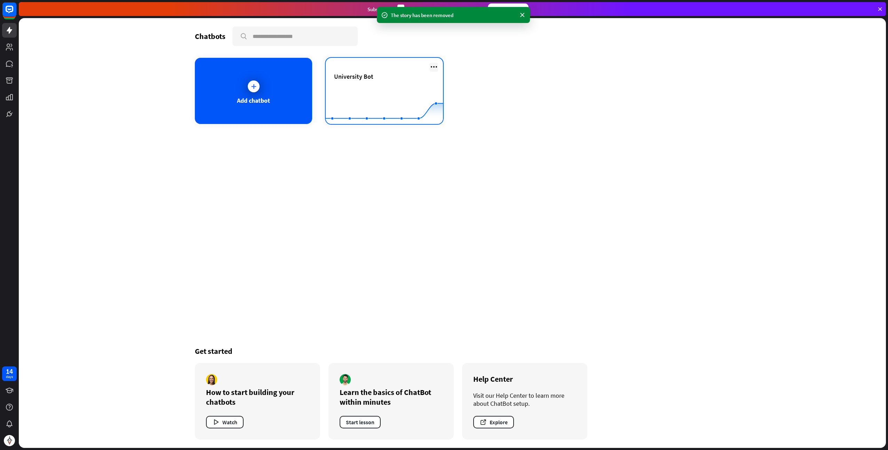
click at [435, 65] on icon at bounding box center [434, 67] width 8 height 8
click at [446, 120] on div "Delete chatbot" at bounding box center [437, 120] width 47 height 13
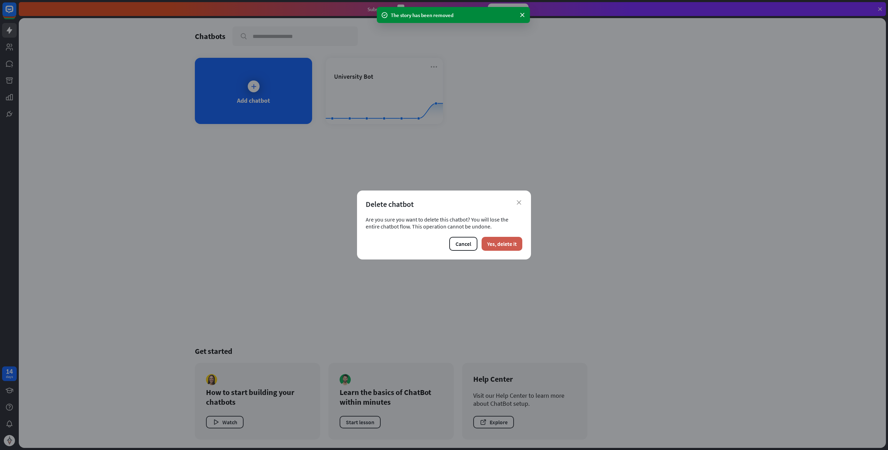
click at [507, 238] on button "Yes, delete it" at bounding box center [502, 244] width 41 height 14
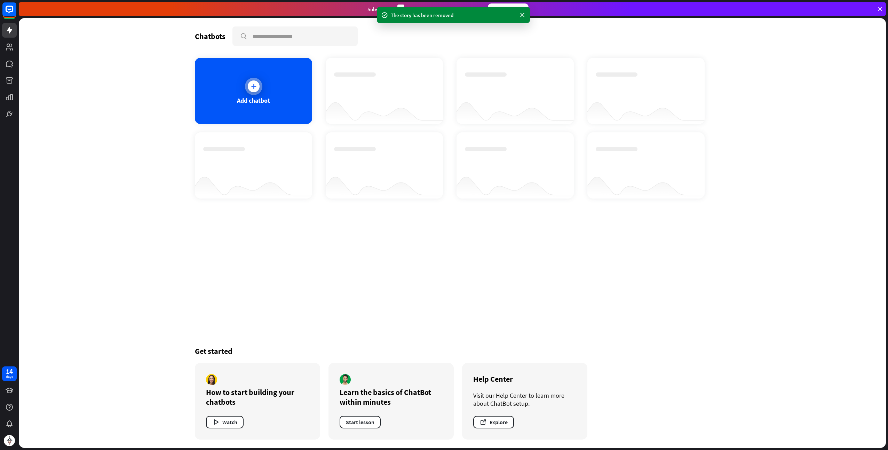
click at [252, 88] on icon at bounding box center [253, 86] width 7 height 7
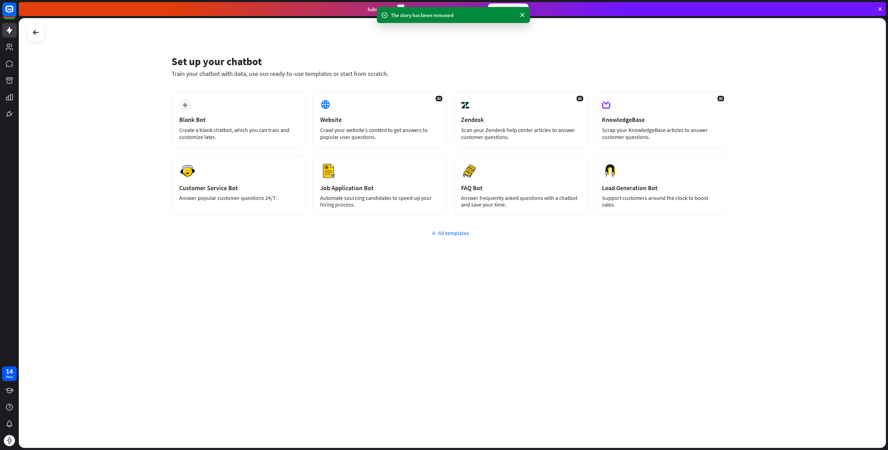
click at [446, 232] on div "All templates" at bounding box center [450, 232] width 557 height 7
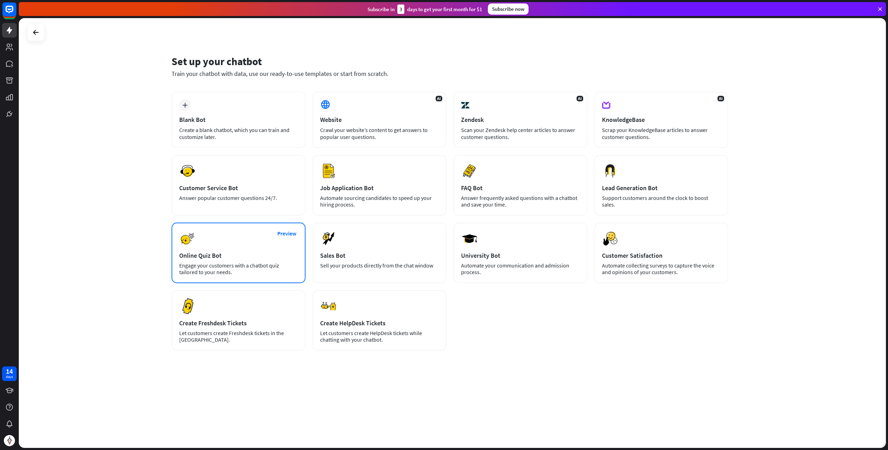
click at [250, 250] on div "Preview Online Quiz Bot Engage your customers with a chatbot quiz tailored to y…" at bounding box center [239, 252] width 134 height 61
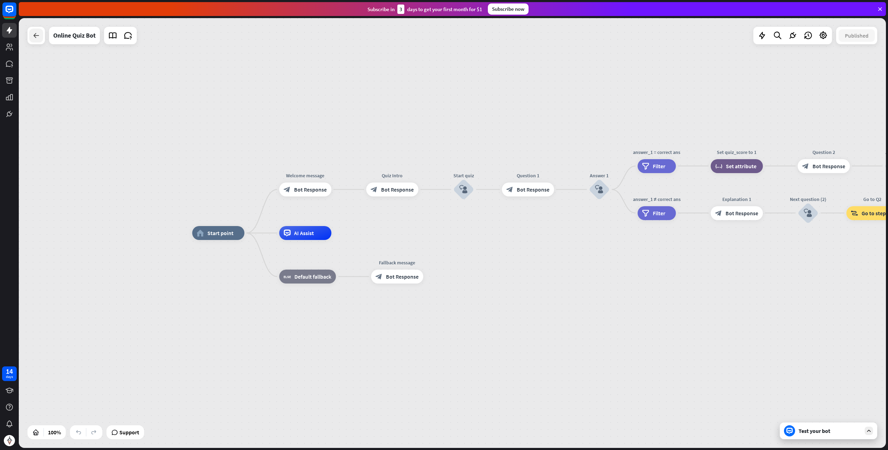
click at [37, 38] on icon at bounding box center [36, 35] width 8 height 8
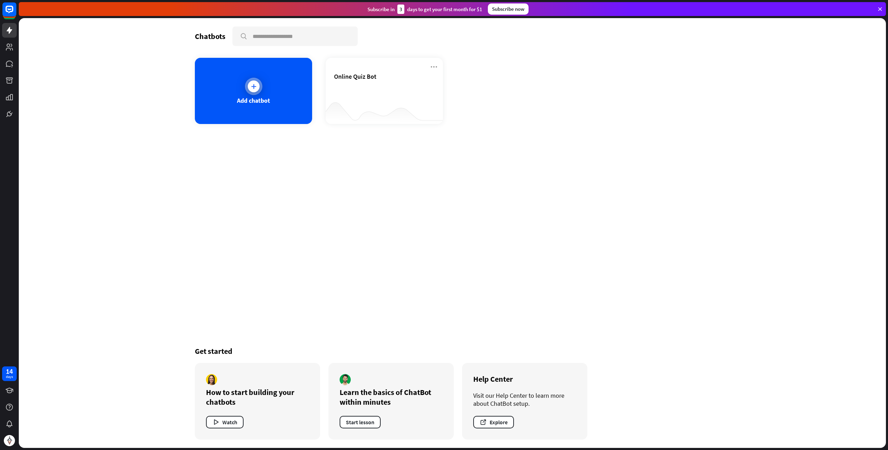
click at [255, 87] on icon at bounding box center [253, 86] width 7 height 7
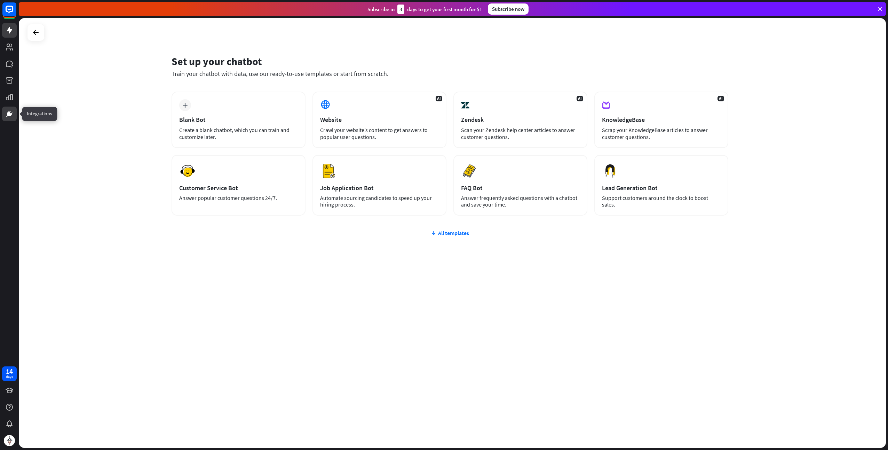
click at [13, 116] on icon at bounding box center [9, 114] width 8 height 8
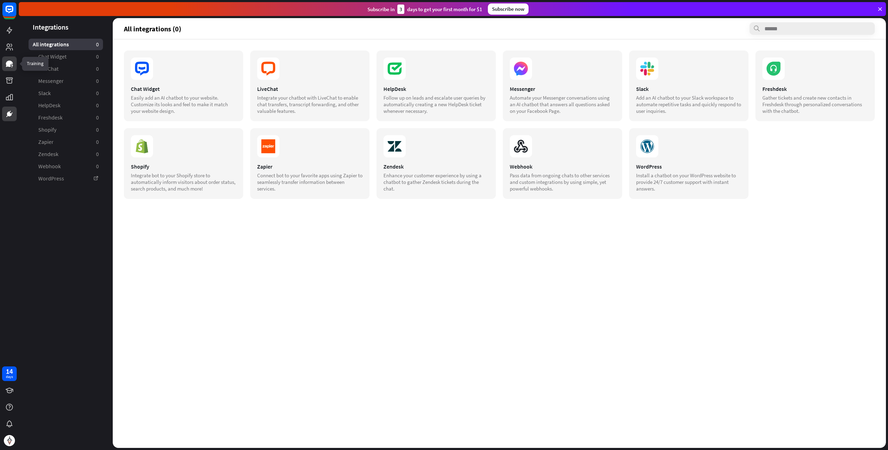
click at [12, 67] on icon at bounding box center [9, 64] width 8 height 8
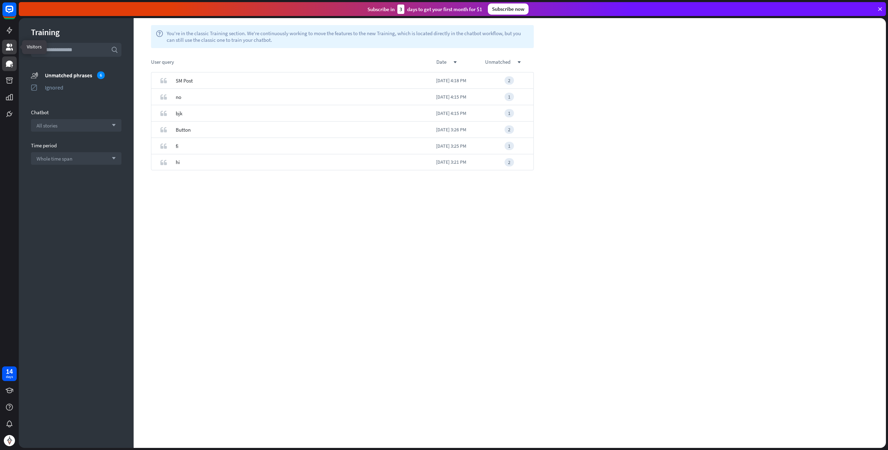
click at [10, 48] on icon at bounding box center [9, 47] width 7 height 7
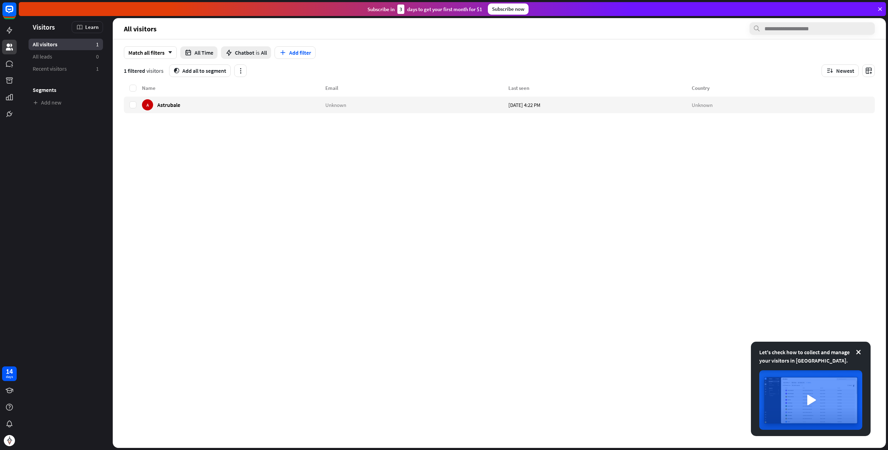
click at [860, 348] on div "Let's check how to collect and manage your visitors in [GEOGRAPHIC_DATA]." at bounding box center [810, 356] width 103 height 17
click at [861, 351] on icon at bounding box center [858, 351] width 7 height 7
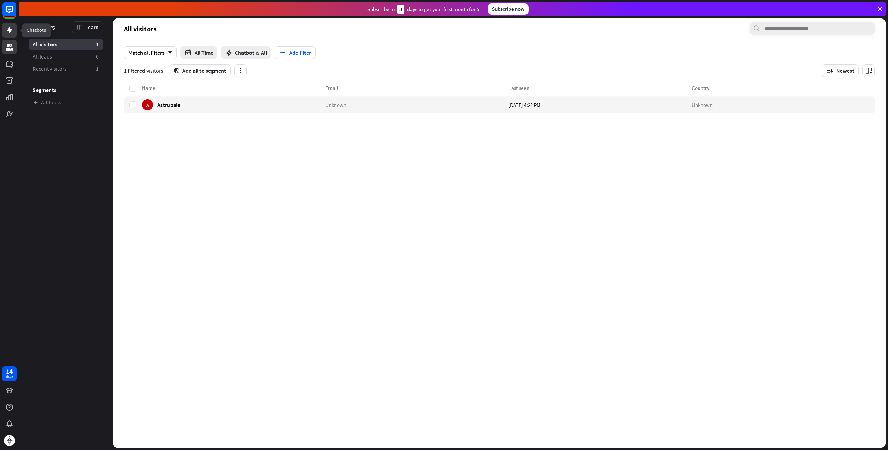
click at [9, 31] on icon at bounding box center [10, 30] width 6 height 7
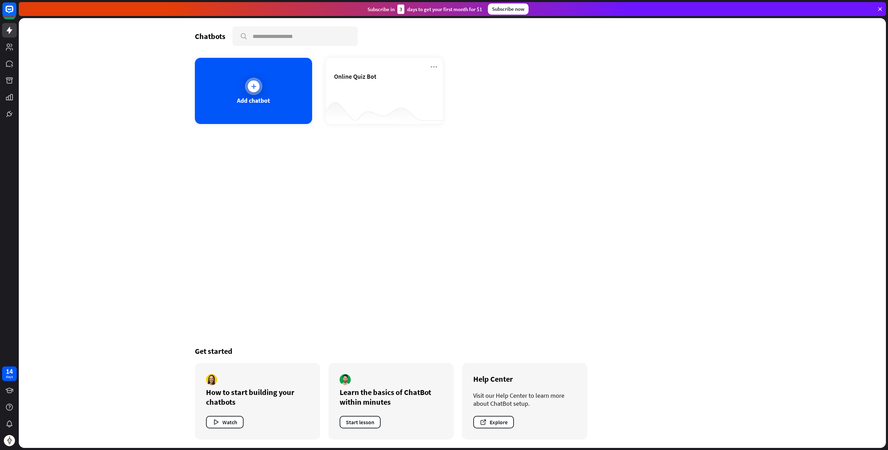
click at [246, 90] on div at bounding box center [253, 86] width 17 height 17
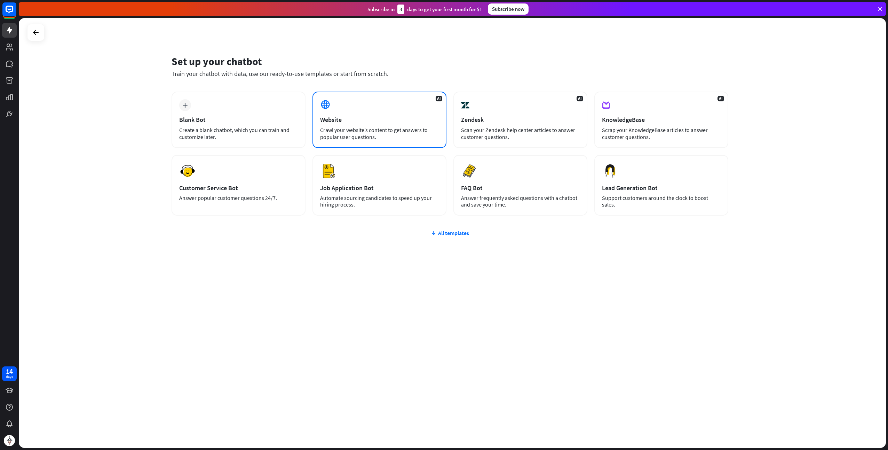
click at [357, 119] on div "Website" at bounding box center [379, 120] width 119 height 8
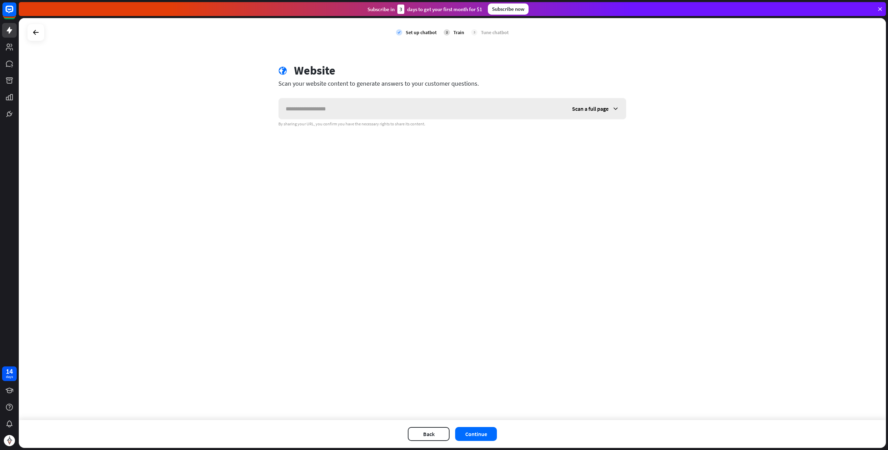
click at [600, 113] on div "Scan a full page" at bounding box center [595, 108] width 61 height 21
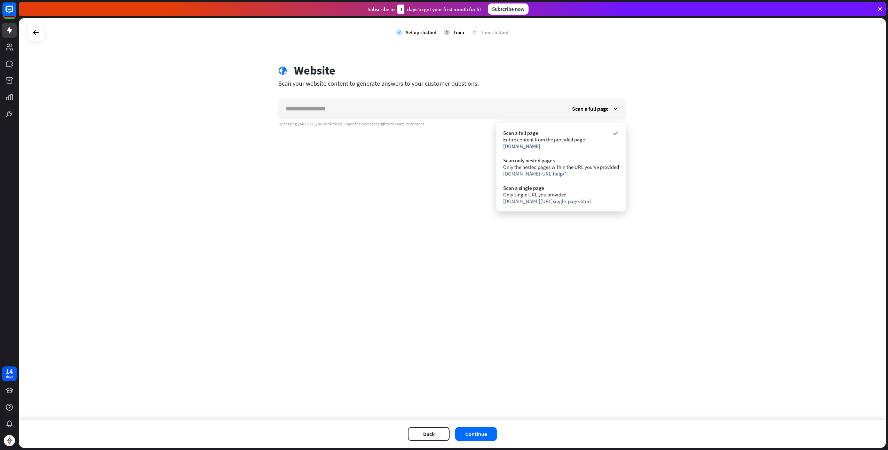
click at [409, 194] on div "check Set up chatbot 2 Train 3 Tune chatbot globe Website Scan your website con…" at bounding box center [452, 219] width 867 height 402
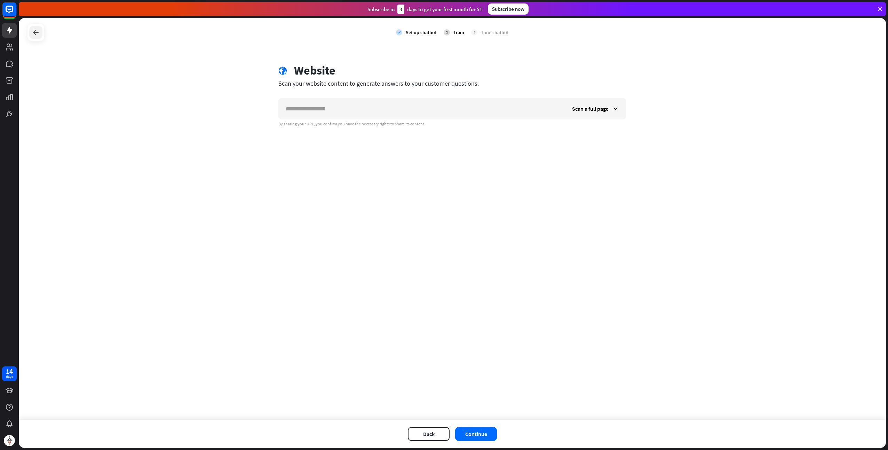
click at [33, 37] on div at bounding box center [35, 32] width 13 height 13
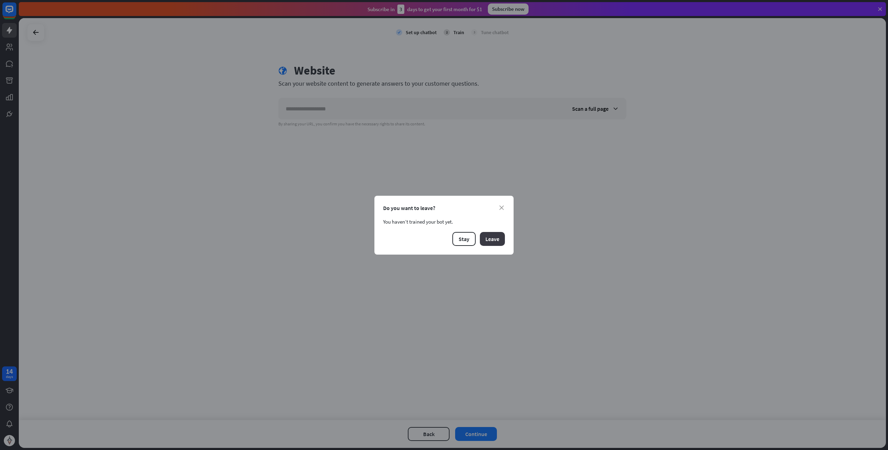
click at [493, 237] on button "Leave" at bounding box center [492, 239] width 25 height 14
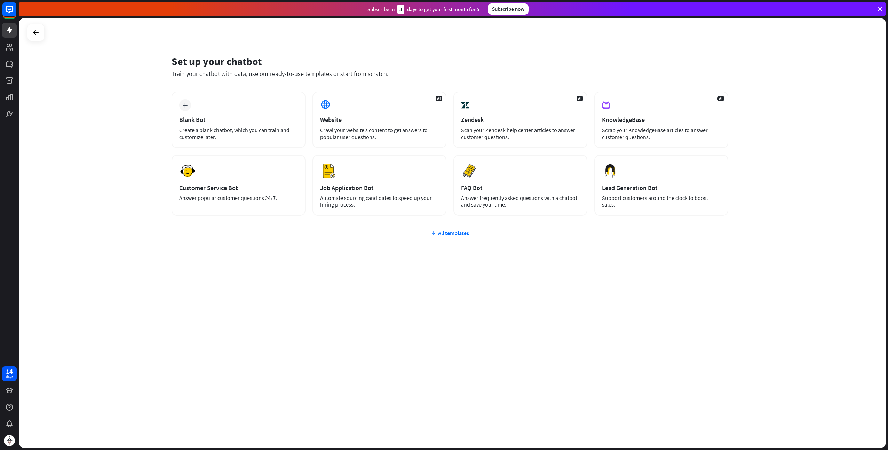
click at [348, 68] on div "Set up your chatbot Train your chatbot with data, use our ready-to-use template…" at bounding box center [450, 66] width 557 height 23
click at [882, 6] on icon at bounding box center [880, 9] width 6 height 6
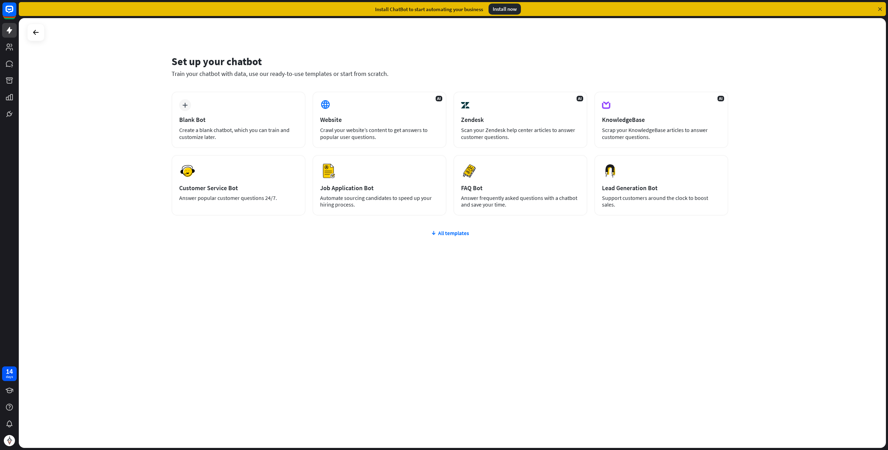
click at [494, 7] on div "Install now" at bounding box center [505, 8] width 32 height 11
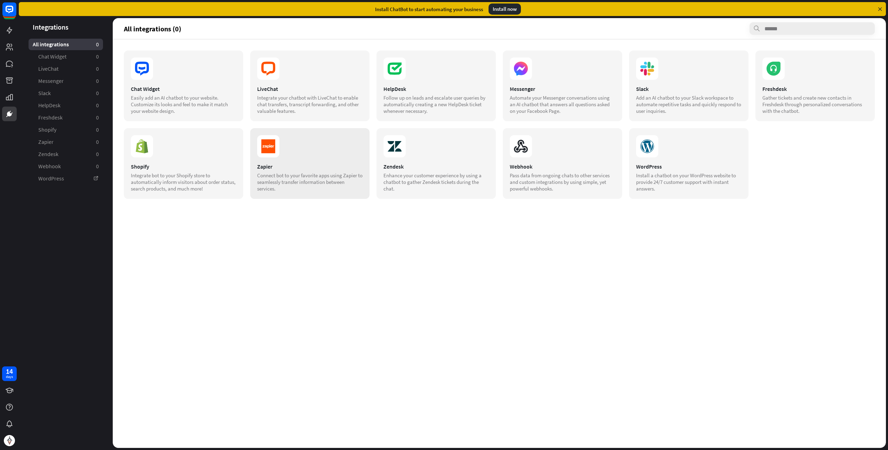
click at [295, 161] on div "Zapier Connect bot to your favorite apps using Zapier to seamlessly transfer in…" at bounding box center [309, 163] width 119 height 71
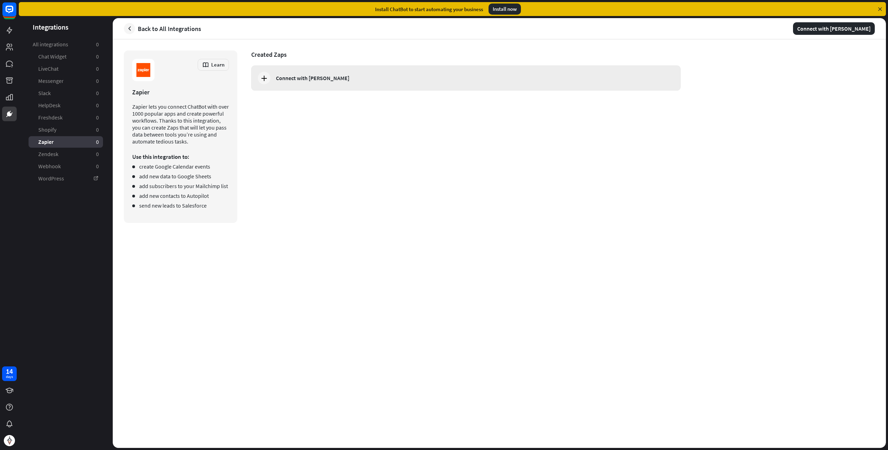
click at [272, 80] on div "Connect with [PERSON_NAME]" at bounding box center [465, 77] width 429 height 25
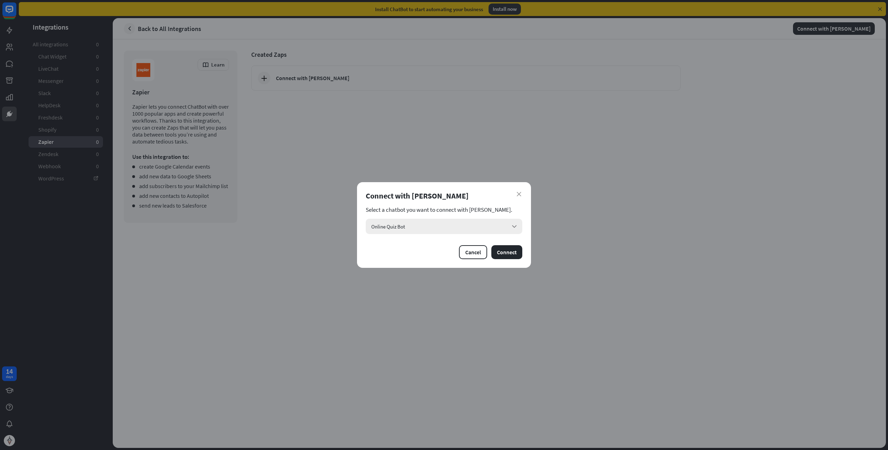
click at [483, 226] on div "Online Quiz Bot arrow_down" at bounding box center [444, 226] width 157 height 15
click at [480, 225] on input "search" at bounding box center [439, 226] width 136 height 15
click at [521, 194] on div "Connect with [PERSON_NAME]" at bounding box center [444, 196] width 157 height 10
click at [346, 156] on div "close Connect with Zapier Select a chatbot you want to connect with Zapier. Onl…" at bounding box center [444, 225] width 888 height 450
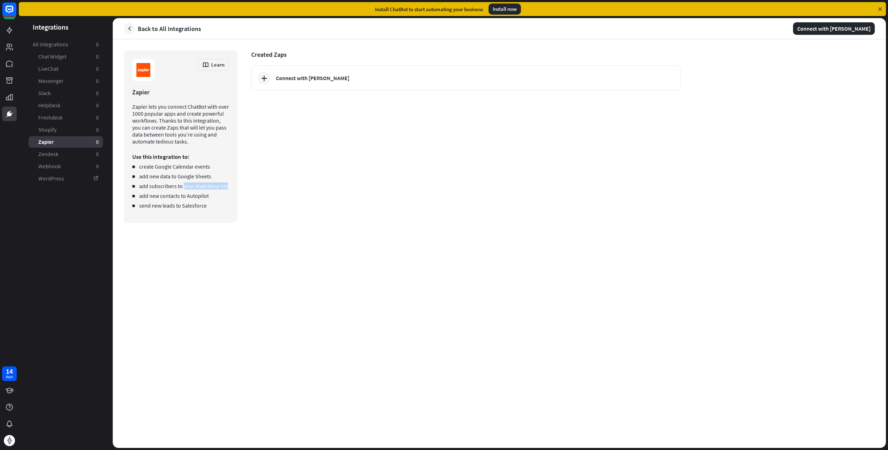
drag, startPoint x: 183, startPoint y: 186, endPoint x: 235, endPoint y: 186, distance: 51.5
click at [235, 186] on div "Learn Zapier Zapier lets you connect ChatBot with over 1000 popular apps and cr…" at bounding box center [180, 136] width 113 height 172
drag, startPoint x: 235, startPoint y: 186, endPoint x: 217, endPoint y: 208, distance: 28.3
click at [217, 208] on li "send new leads to Salesforce" at bounding box center [180, 205] width 97 height 7
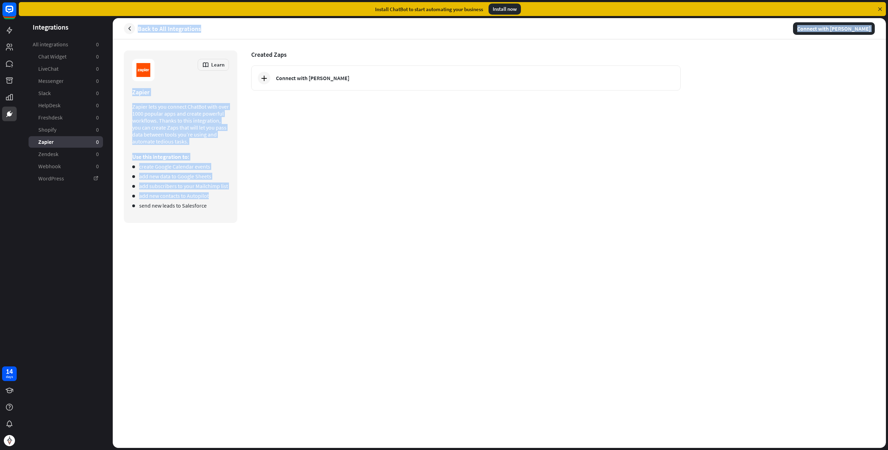
drag, startPoint x: 216, startPoint y: 198, endPoint x: 107, endPoint y: 187, distance: 109.2
click at [107, 187] on div "Integrations All integrations 0 Chat Widget 0 LiveChat 0 Messenger 0 Slack 0 He…" at bounding box center [452, 232] width 867 height 429
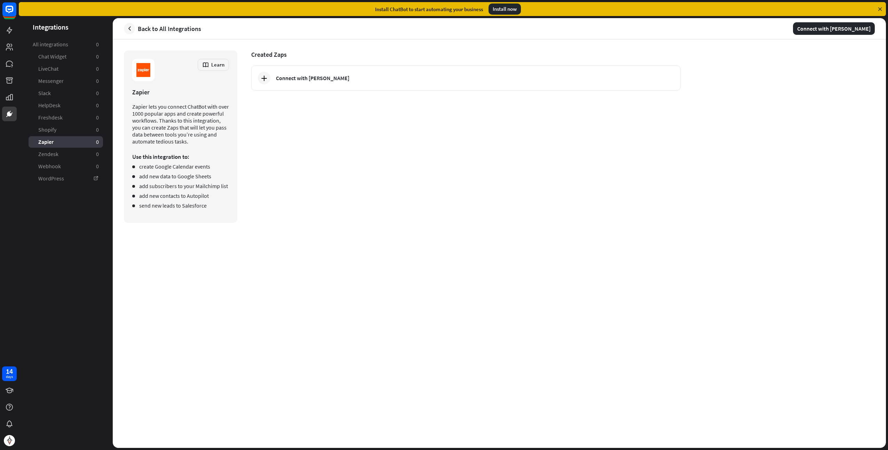
drag, startPoint x: 107, startPoint y: 187, endPoint x: 173, endPoint y: 227, distance: 77.5
click at [173, 227] on div "Learn Zapier Zapier lets you connect ChatBot with over 1000 popular apps and cr…" at bounding box center [499, 243] width 773 height 408
drag, startPoint x: 207, startPoint y: 204, endPoint x: 136, endPoint y: 165, distance: 81.2
click at [136, 165] on ul "create Google Calendar events add new data to Google Sheets add subscribers to …" at bounding box center [180, 186] width 97 height 46
click at [67, 153] on link "Zendesk 0" at bounding box center [66, 153] width 74 height 11
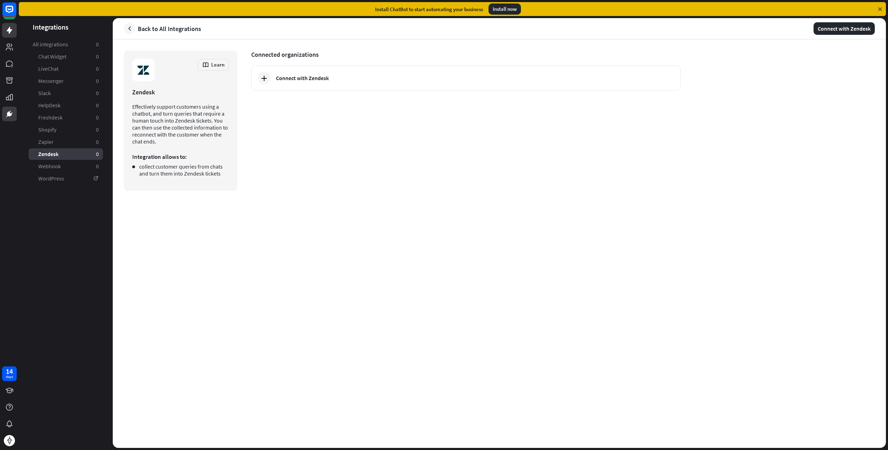
click at [2, 30] on link at bounding box center [9, 30] width 15 height 15
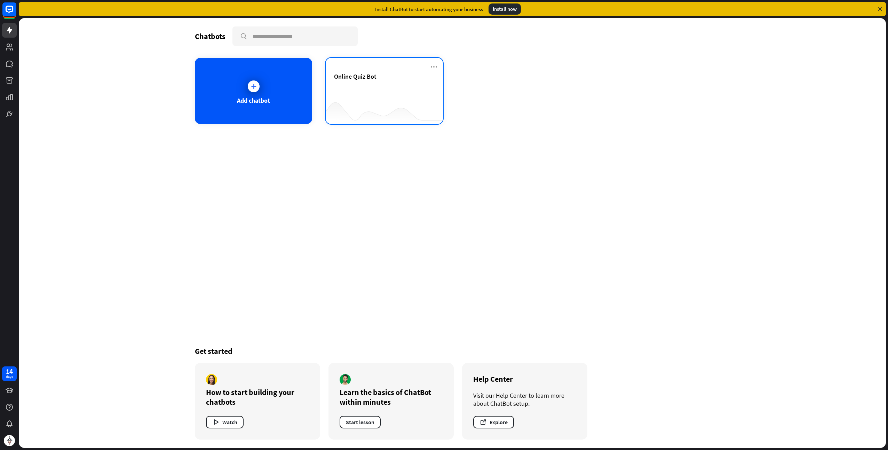
click at [429, 66] on div "Online Quiz Bot" at bounding box center [384, 91] width 117 height 66
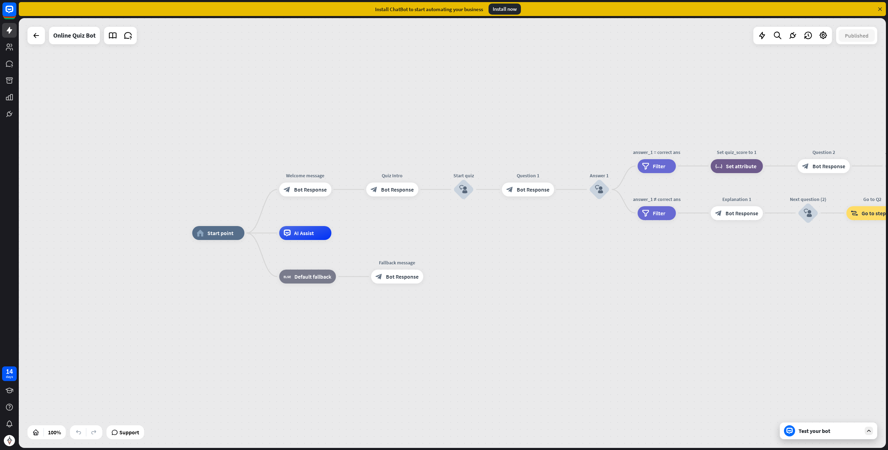
click at [826, 425] on div "Test your bot" at bounding box center [828, 430] width 97 height 17
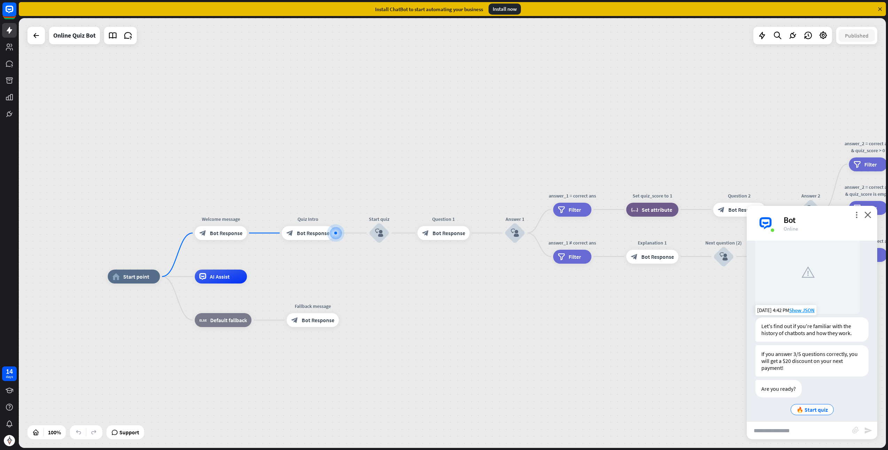
scroll to position [57, 0]
click at [805, 405] on span "🔥 Start quiz" at bounding box center [812, 403] width 31 height 7
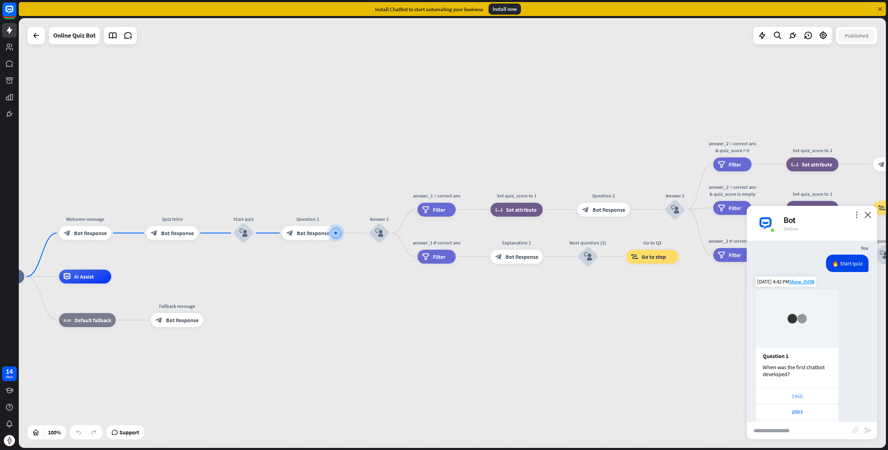
scroll to position [251, 0]
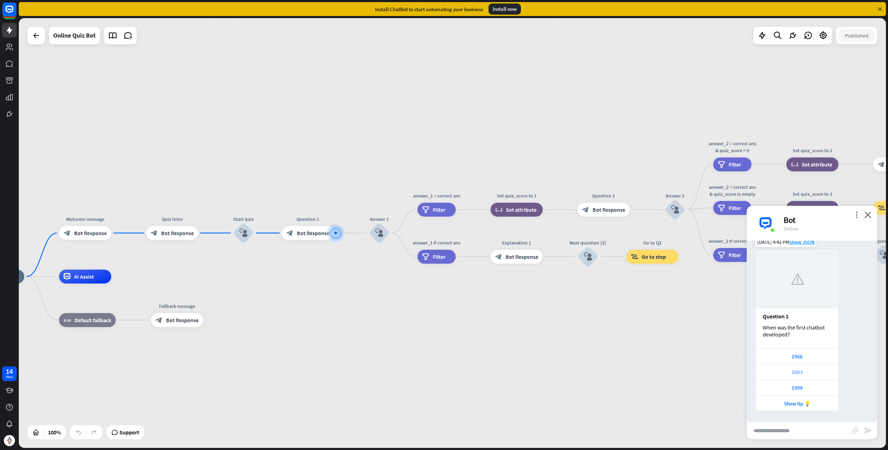
click at [795, 371] on div "2003" at bounding box center [797, 372] width 76 height 7
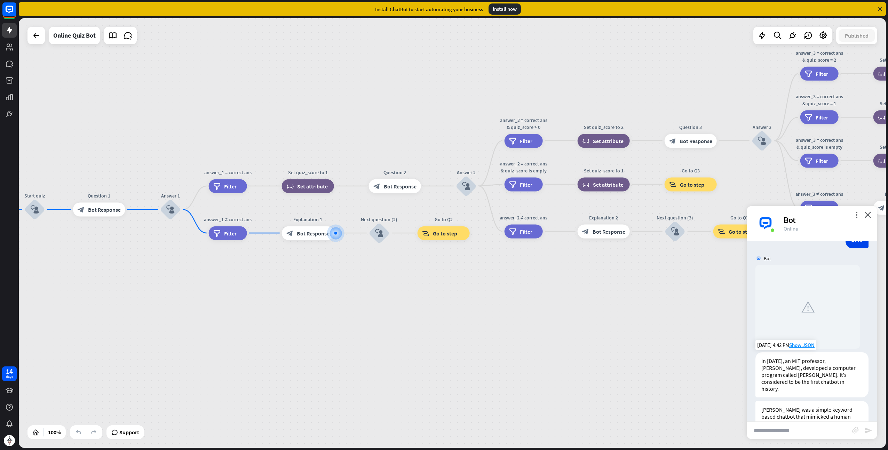
scroll to position [495, 0]
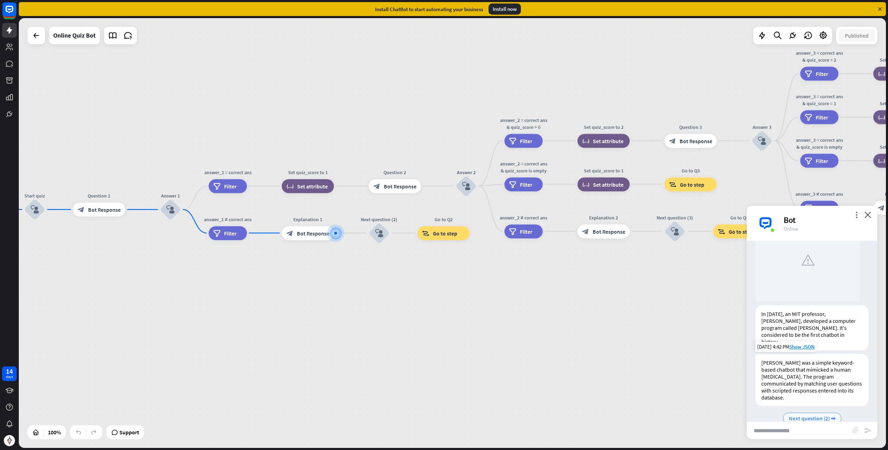
click at [794, 415] on span "Next question (2) ➡" at bounding box center [812, 418] width 47 height 7
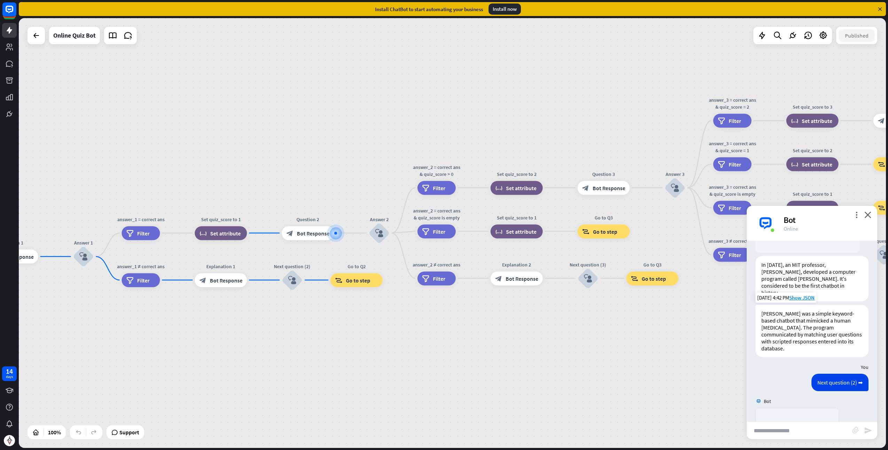
scroll to position [695, 0]
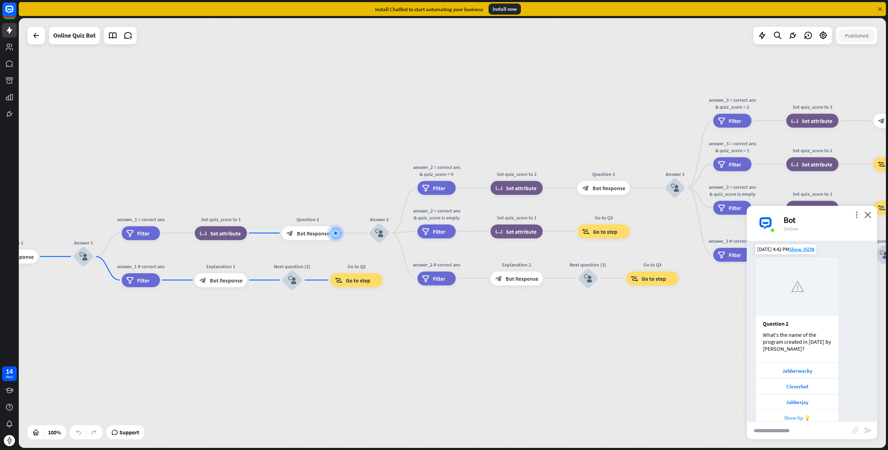
click at [798, 414] on div "Show tip 💡" at bounding box center [797, 417] width 76 height 7
click at [34, 36] on icon at bounding box center [36, 35] width 8 height 8
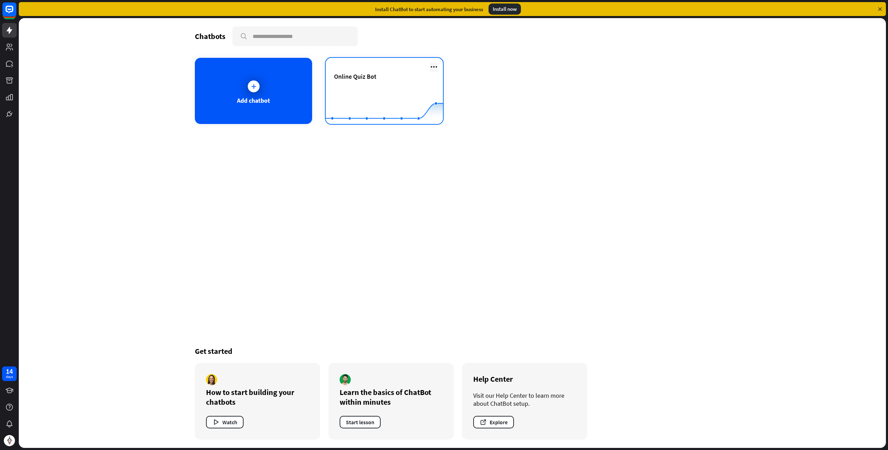
click at [434, 70] on icon at bounding box center [434, 67] width 8 height 8
click at [441, 121] on div "Delete chatbot" at bounding box center [437, 120] width 47 height 13
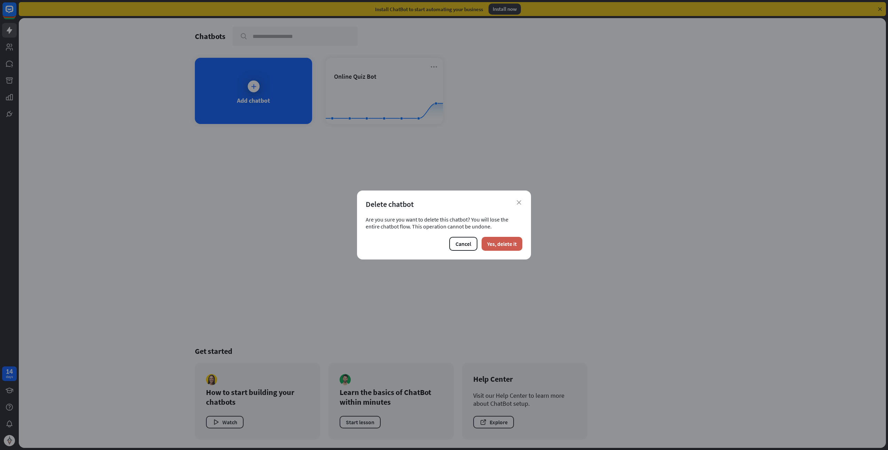
click at [509, 246] on button "Yes, delete it" at bounding box center [502, 244] width 41 height 14
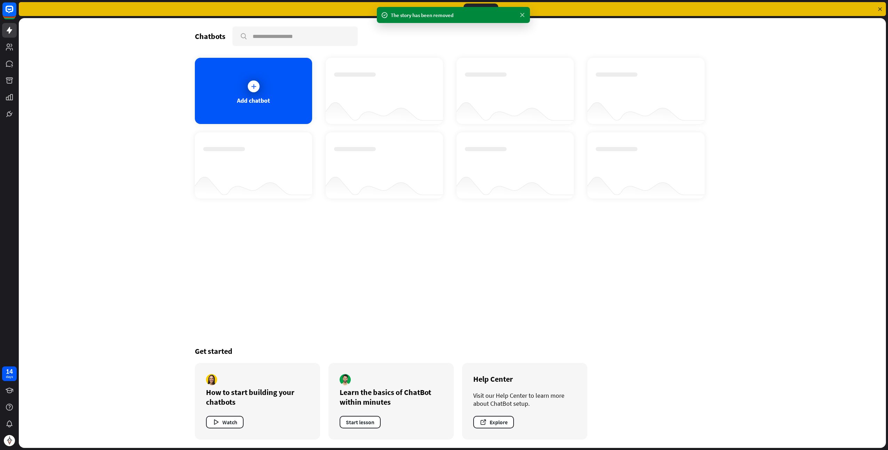
click at [524, 13] on icon at bounding box center [522, 14] width 7 height 7
